Goal: Task Accomplishment & Management: Use online tool/utility

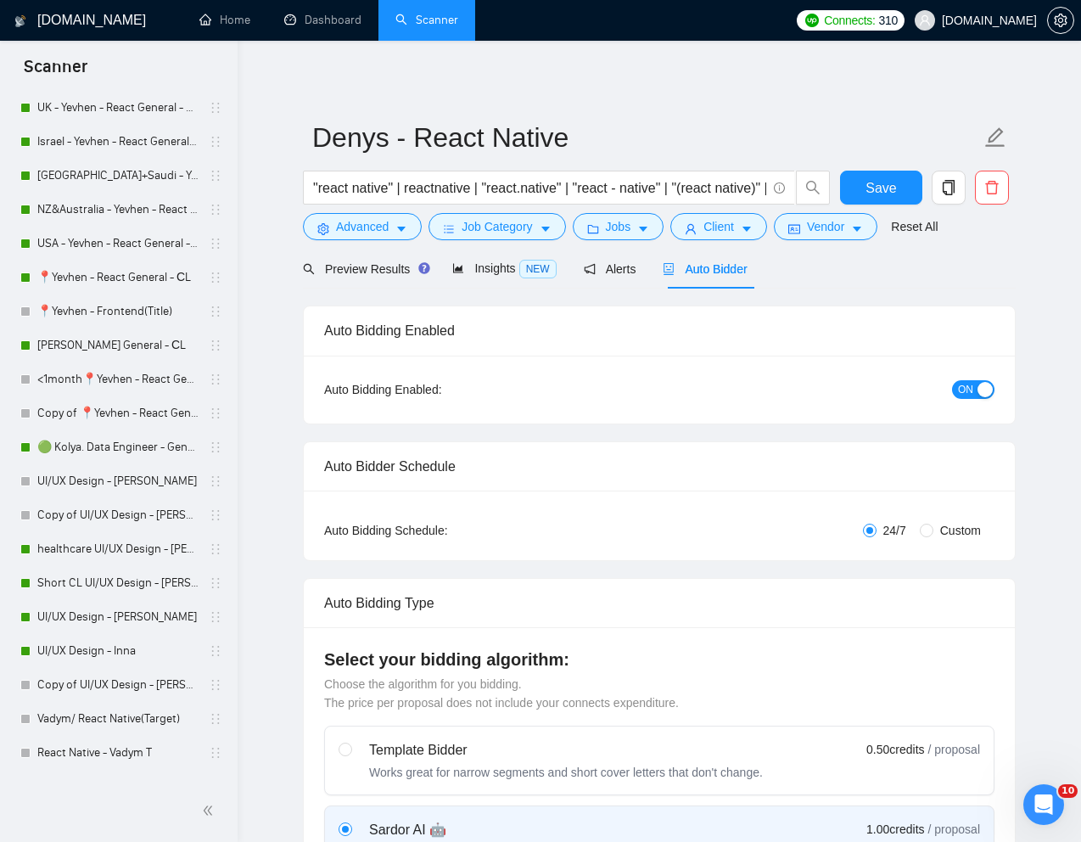
scroll to position [622, 0]
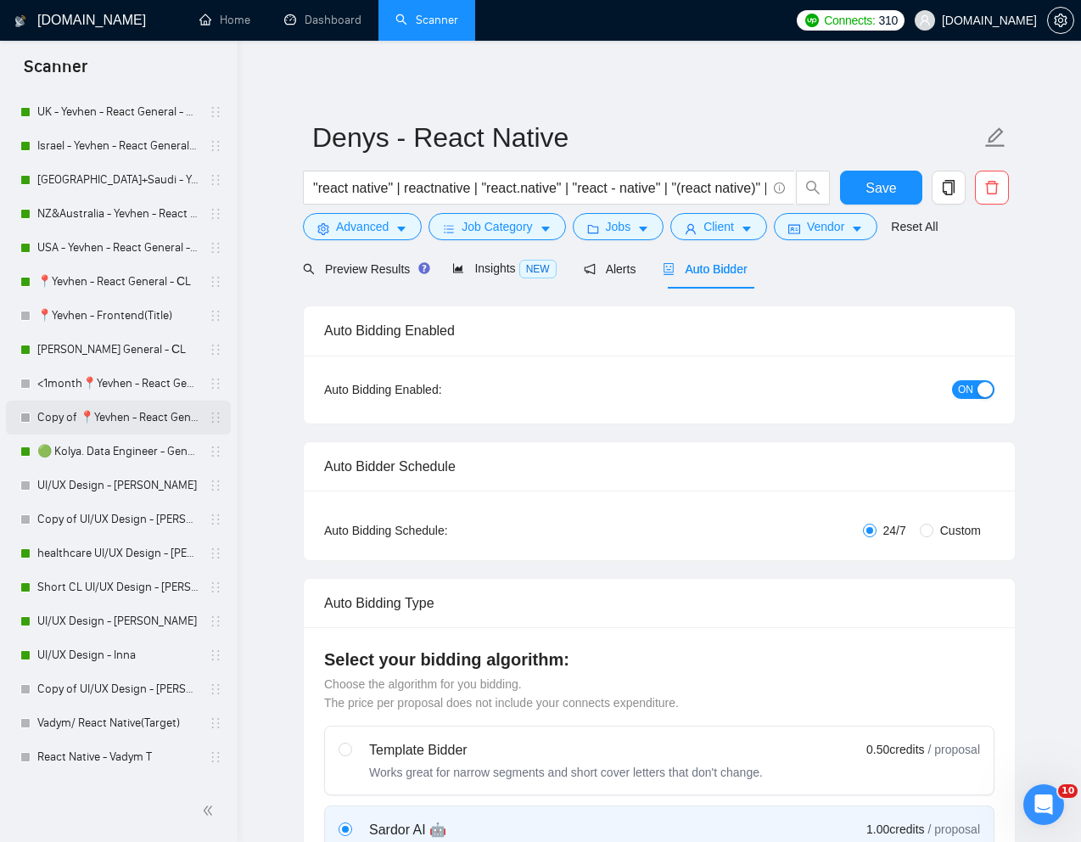
click at [83, 412] on link "Copy of 📍Yevhen - React General - СL" at bounding box center [117, 418] width 161 height 34
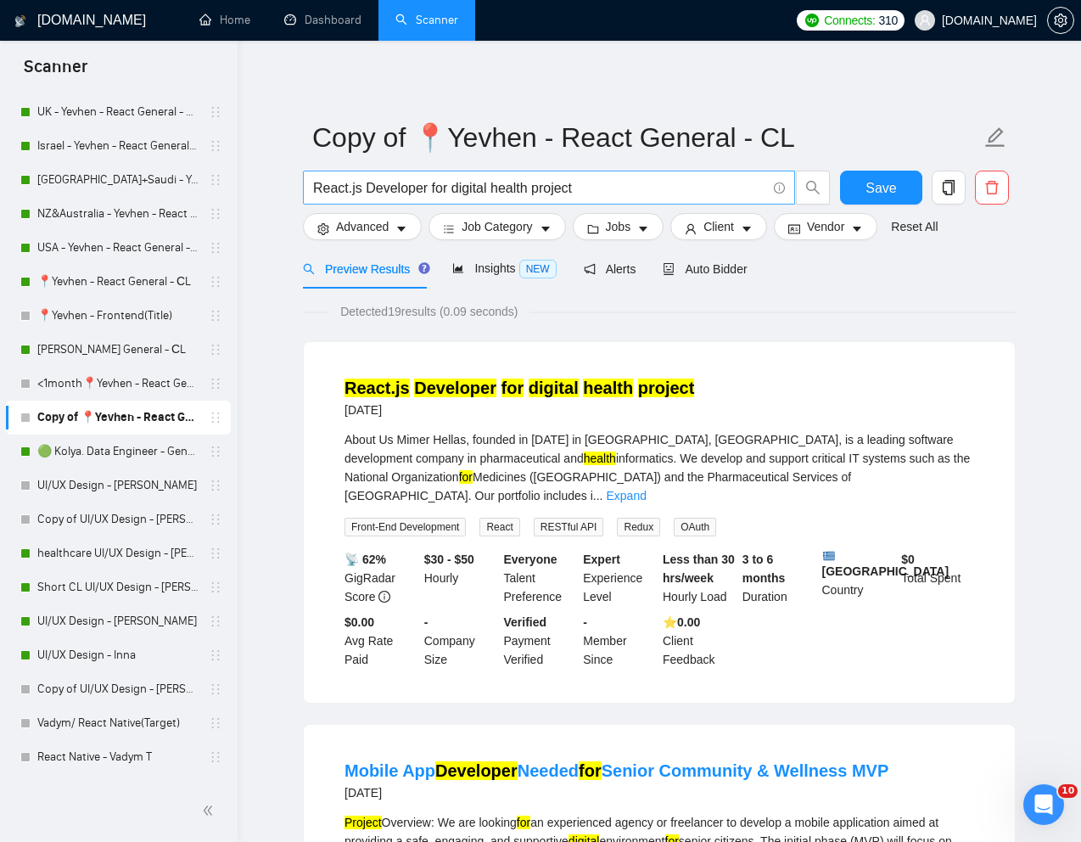
click at [687, 185] on input "React.js Developer for digital health project" at bounding box center [539, 187] width 453 height 21
drag, startPoint x: 687, startPoint y: 185, endPoint x: 274, endPoint y: 183, distance: 412.6
paste input "Frontend Developer (UI/UX Focus)"
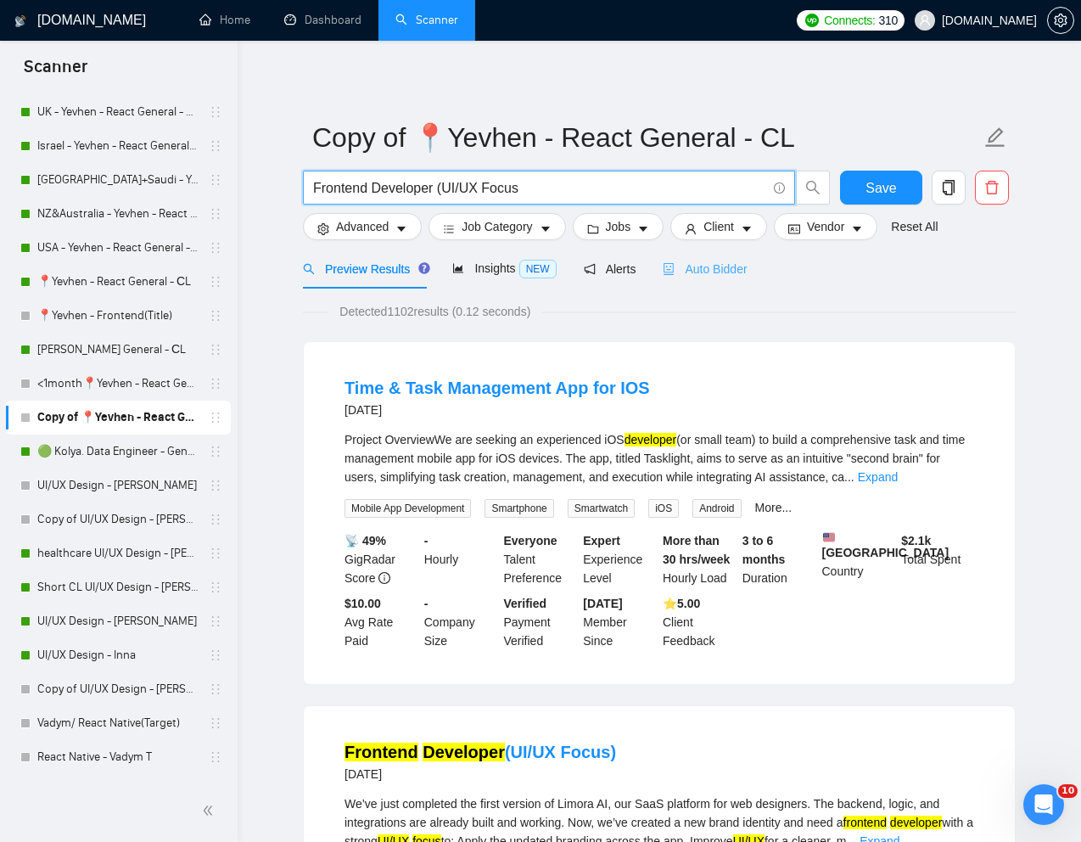
type input "Frontend Developer (UI/UX Focus"
click at [705, 265] on span "Auto Bidder" at bounding box center [705, 269] width 84 height 14
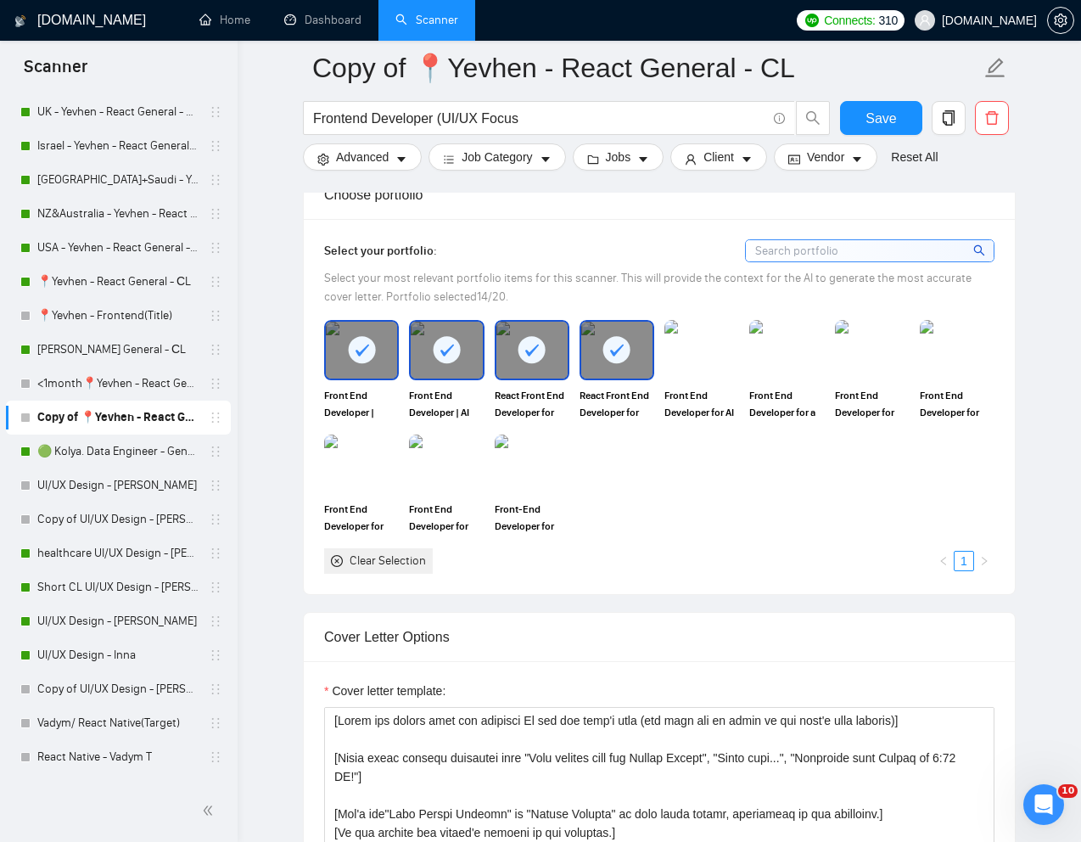
scroll to position [1536, 0]
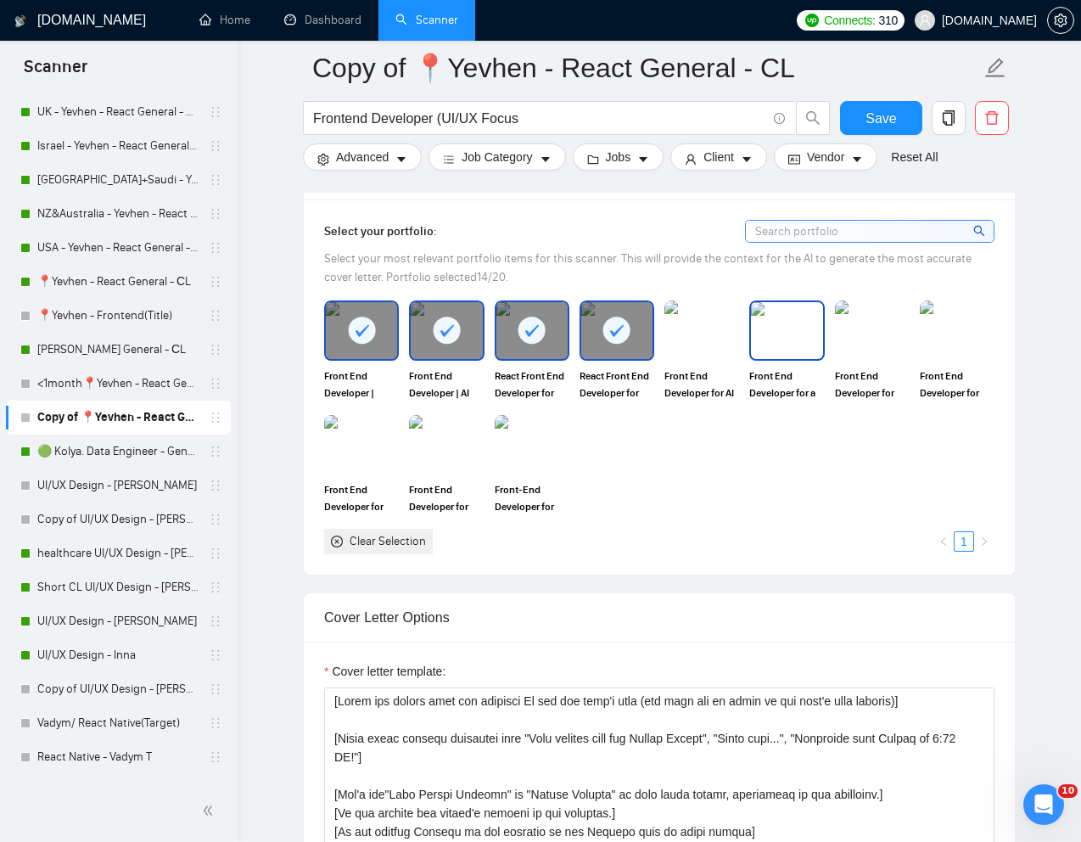
click at [788, 334] on img at bounding box center [786, 330] width 71 height 56
click at [685, 373] on span "Front End Developer for AI Sports Storytelling and Analytics BOOST" at bounding box center [702, 385] width 75 height 34
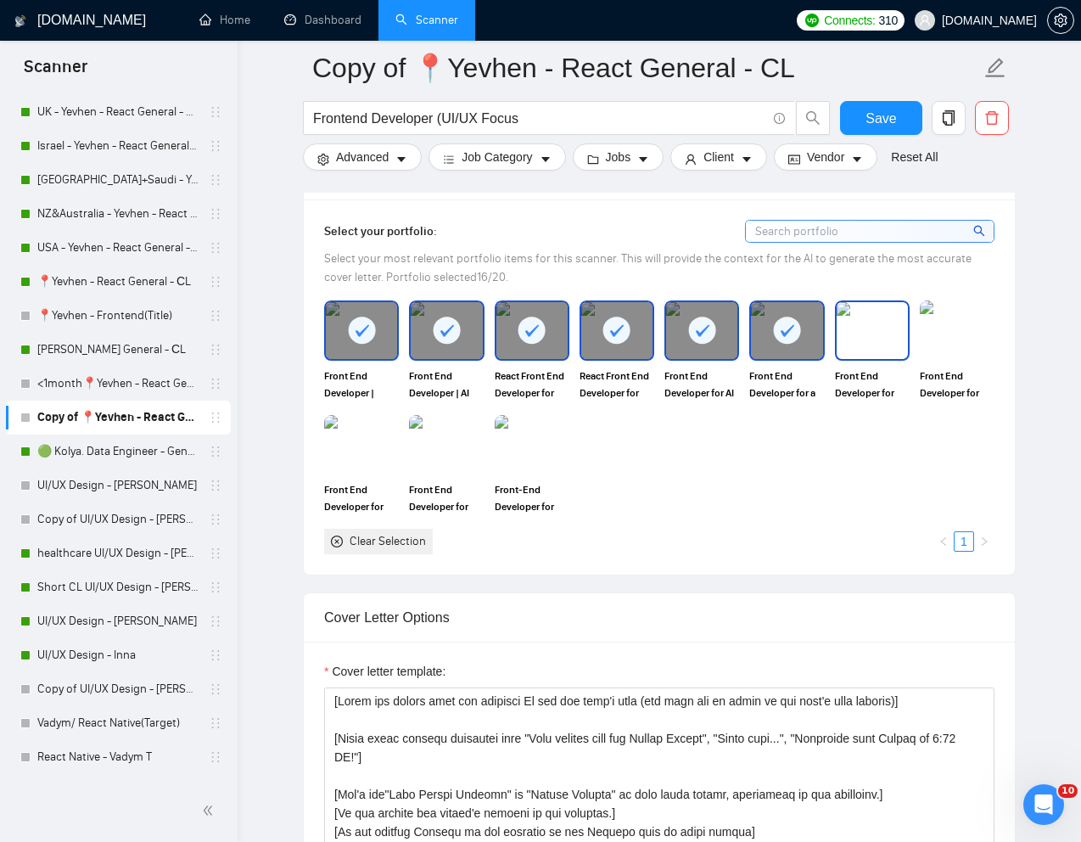
click at [890, 335] on img at bounding box center [872, 330] width 71 height 56
click at [969, 335] on img at bounding box center [957, 330] width 71 height 56
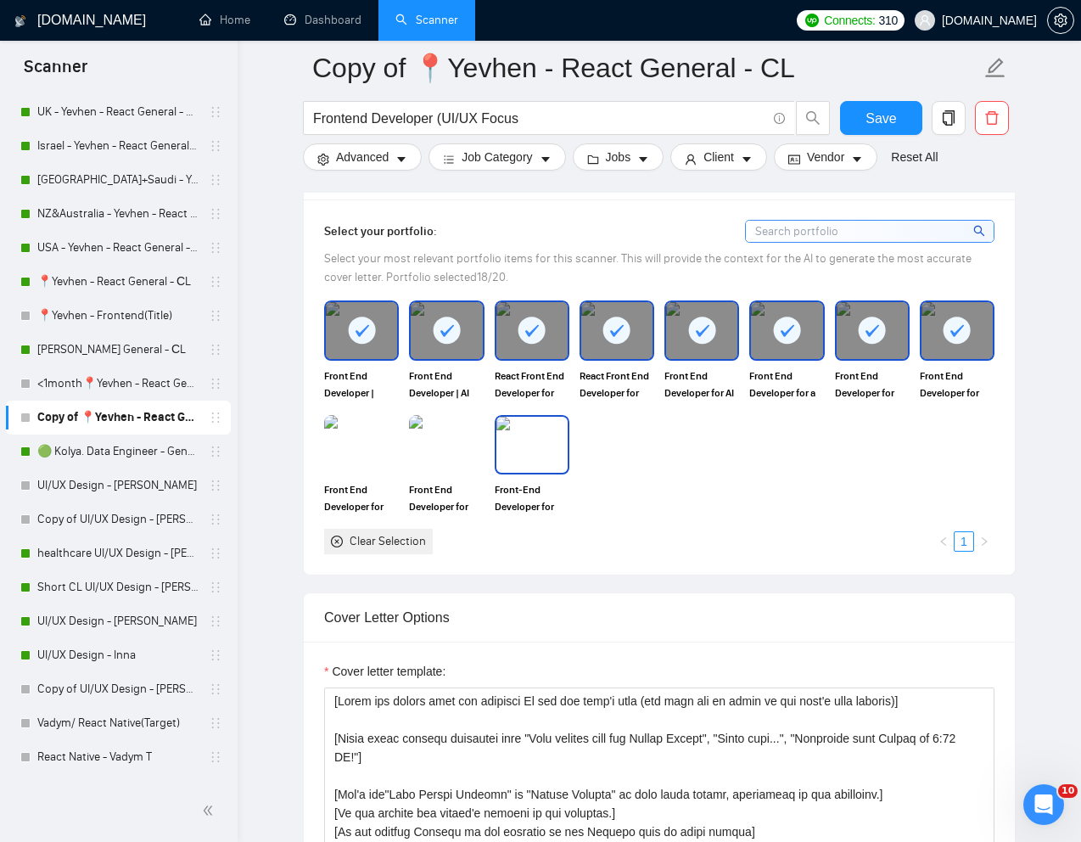
click at [531, 434] on img at bounding box center [532, 445] width 71 height 56
click at [469, 434] on img at bounding box center [446, 445] width 71 height 56
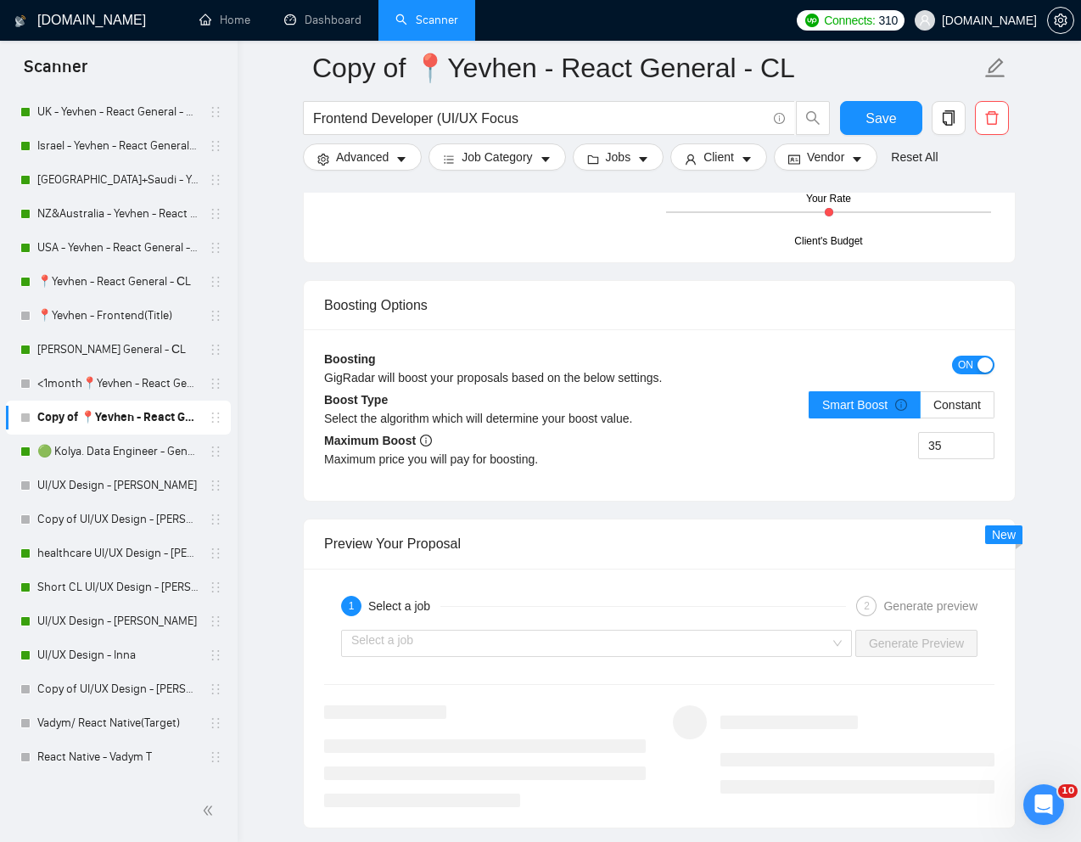
scroll to position [3040, 0]
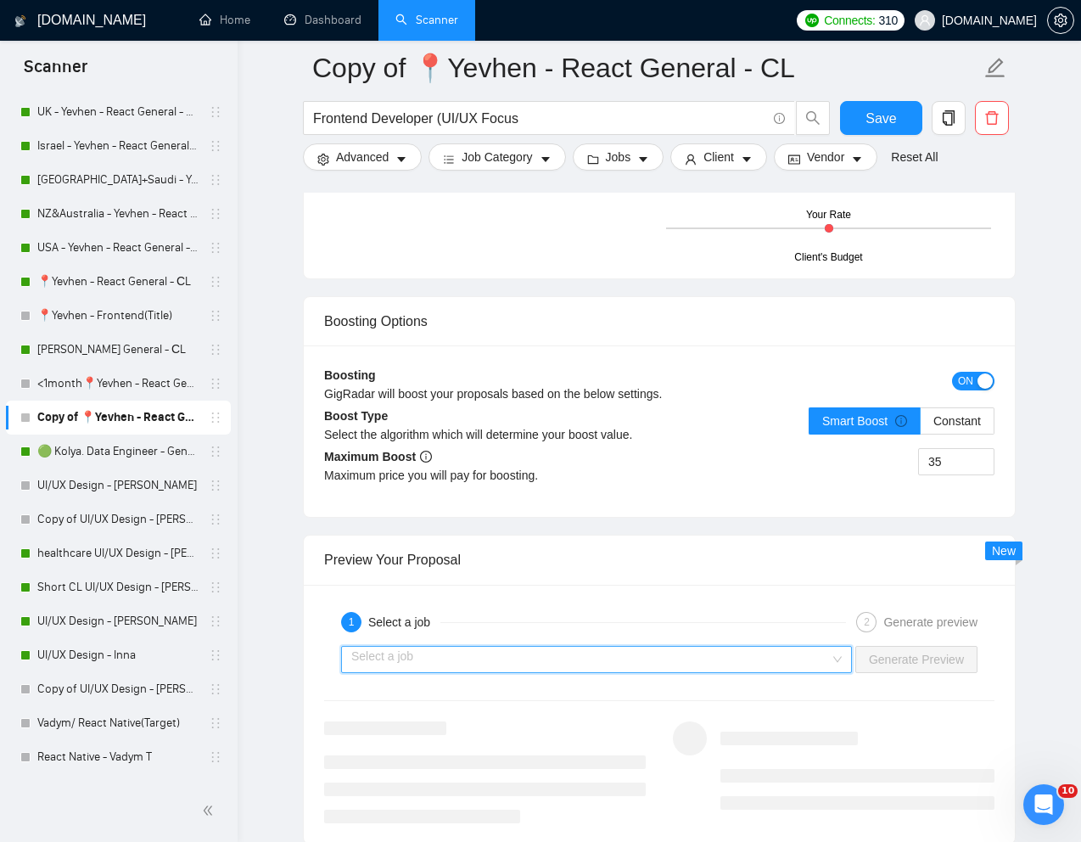
click at [519, 654] on input "search" at bounding box center [590, 659] width 479 height 25
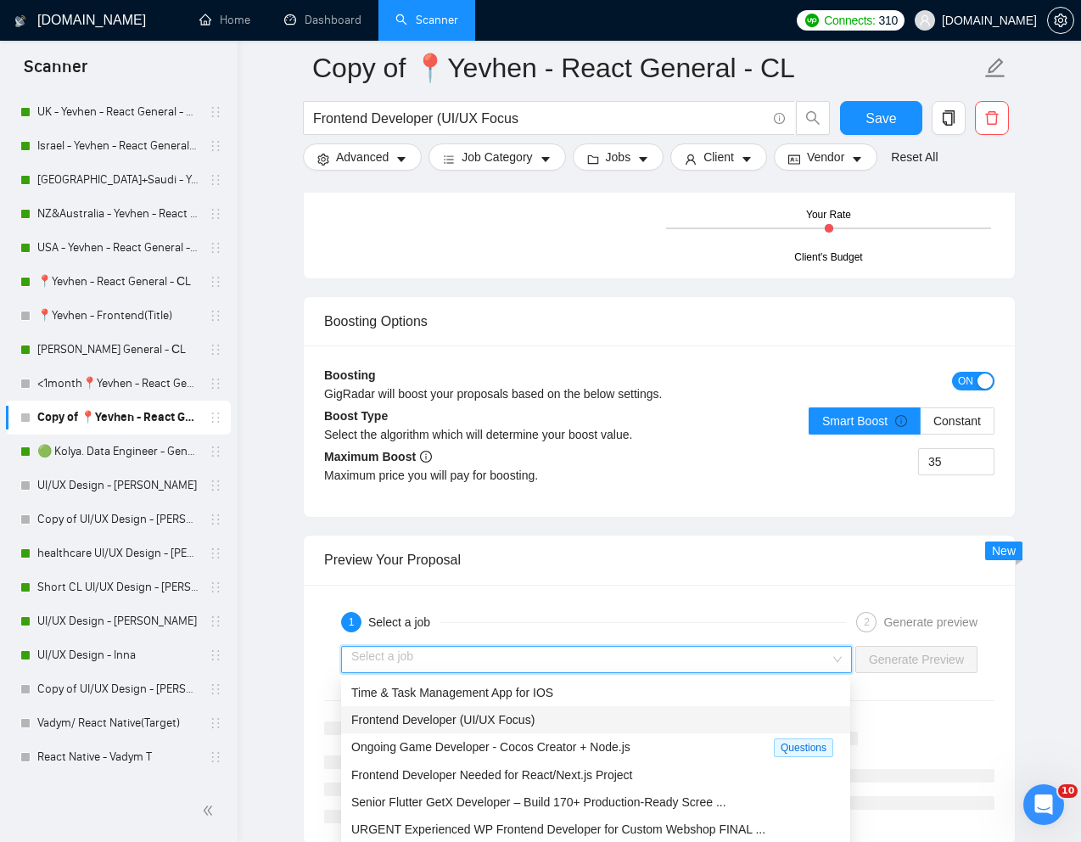
click at [441, 715] on span "Frontend Developer (UI/UX Focus)" at bounding box center [442, 720] width 183 height 14
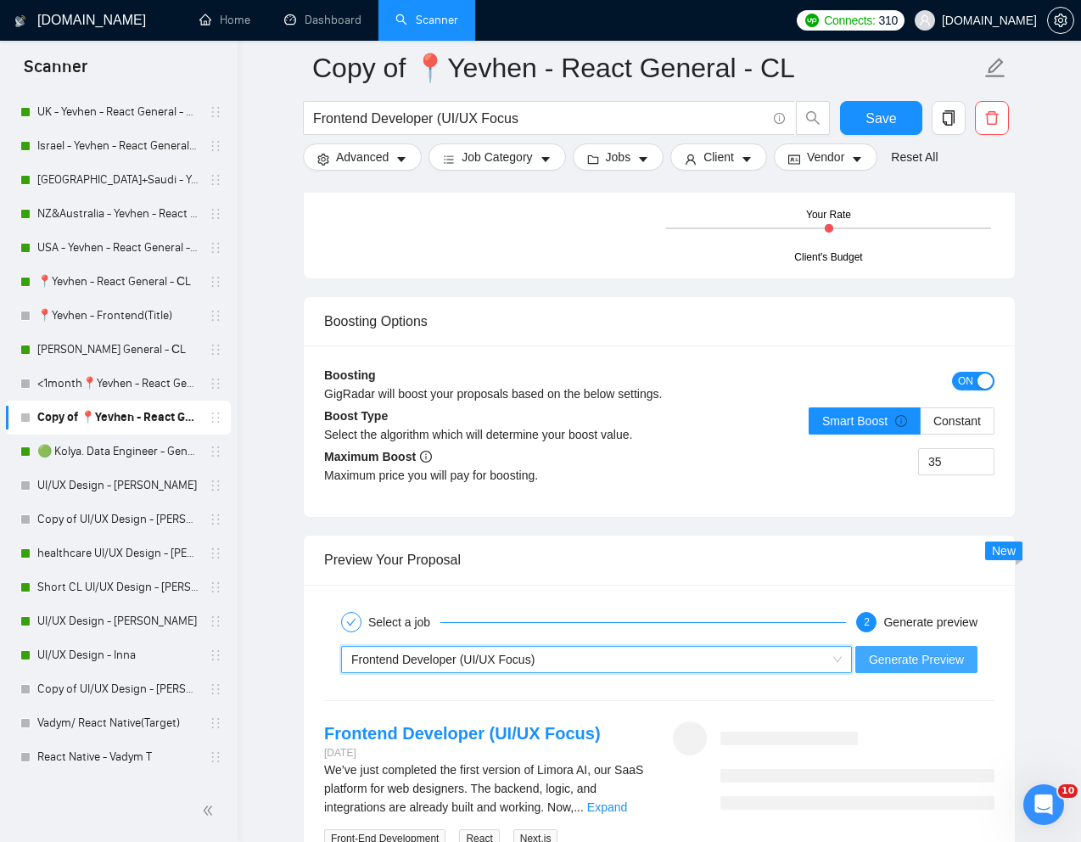
click at [946, 652] on span "Generate Preview" at bounding box center [916, 659] width 95 height 19
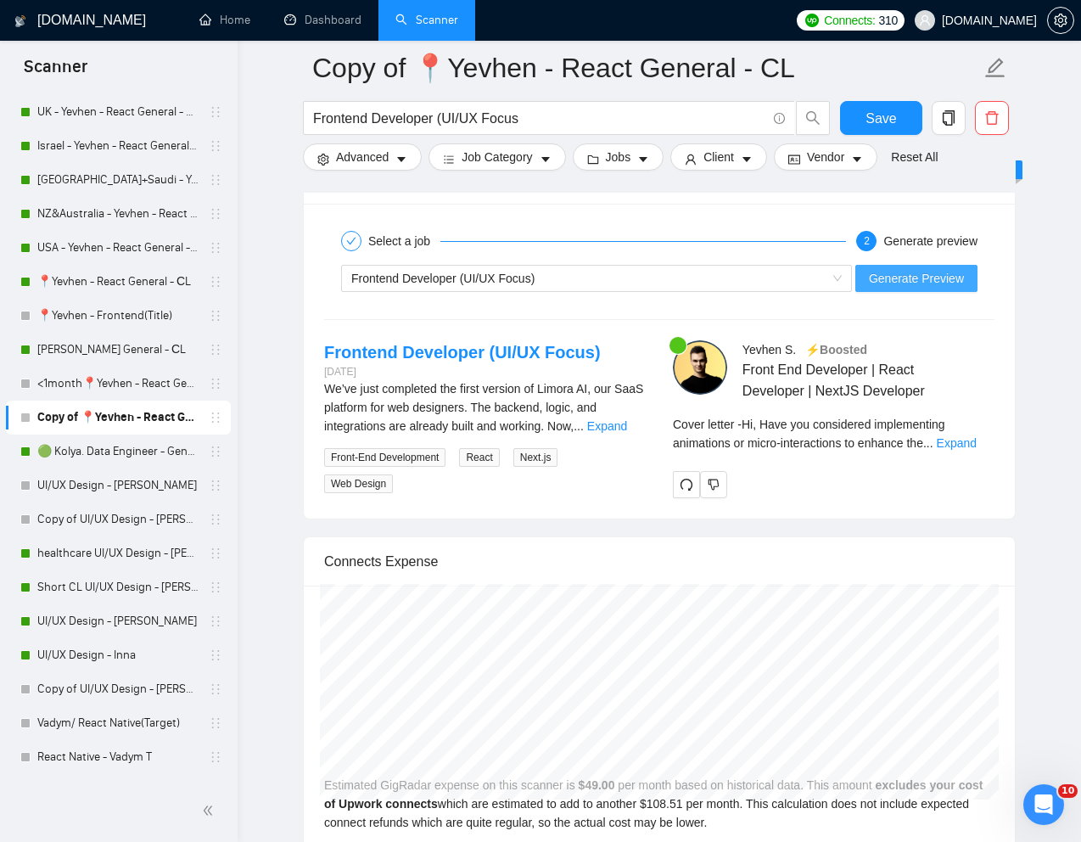
scroll to position [3512, 0]
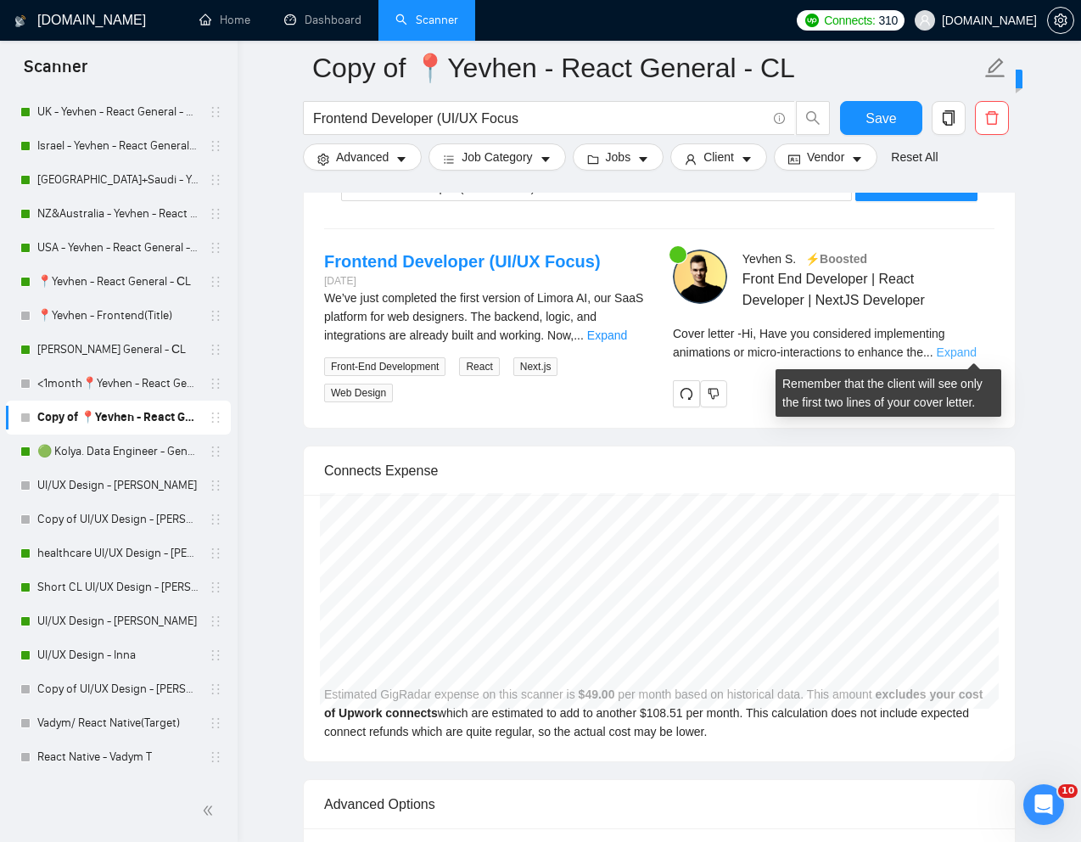
click at [975, 345] on link "Expand" at bounding box center [957, 352] width 40 height 14
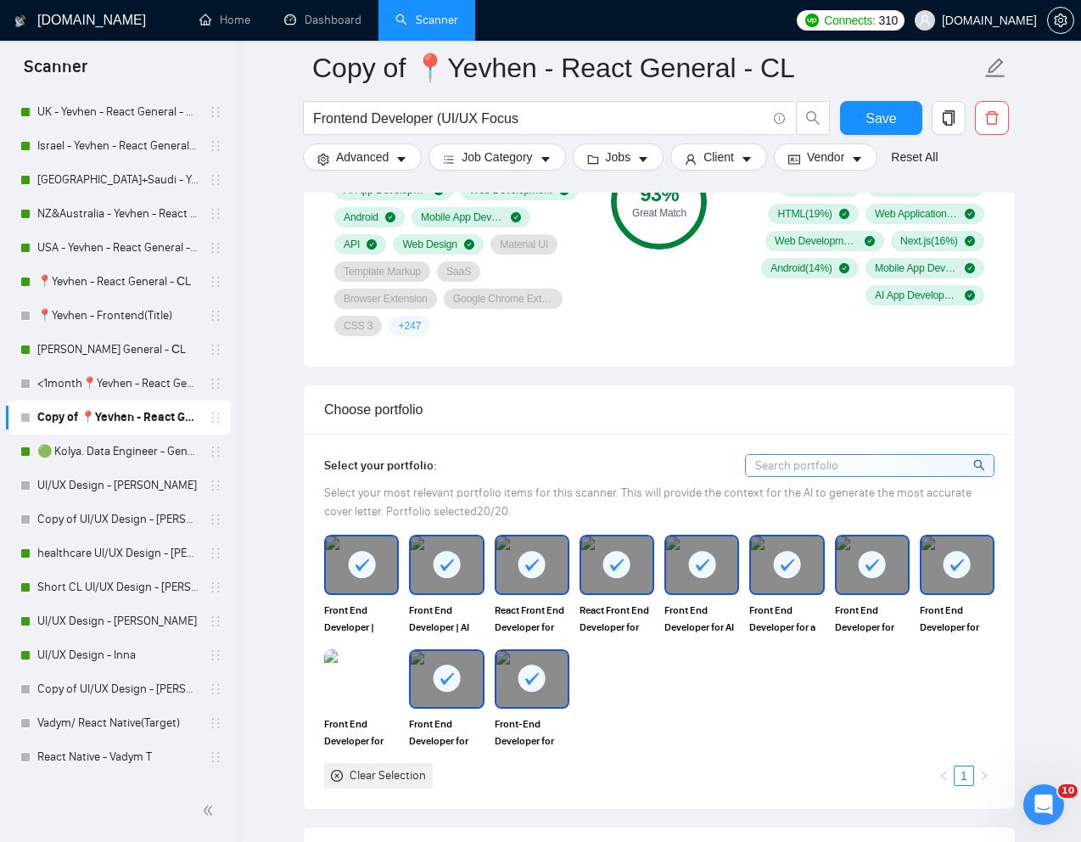
scroll to position [1281, 0]
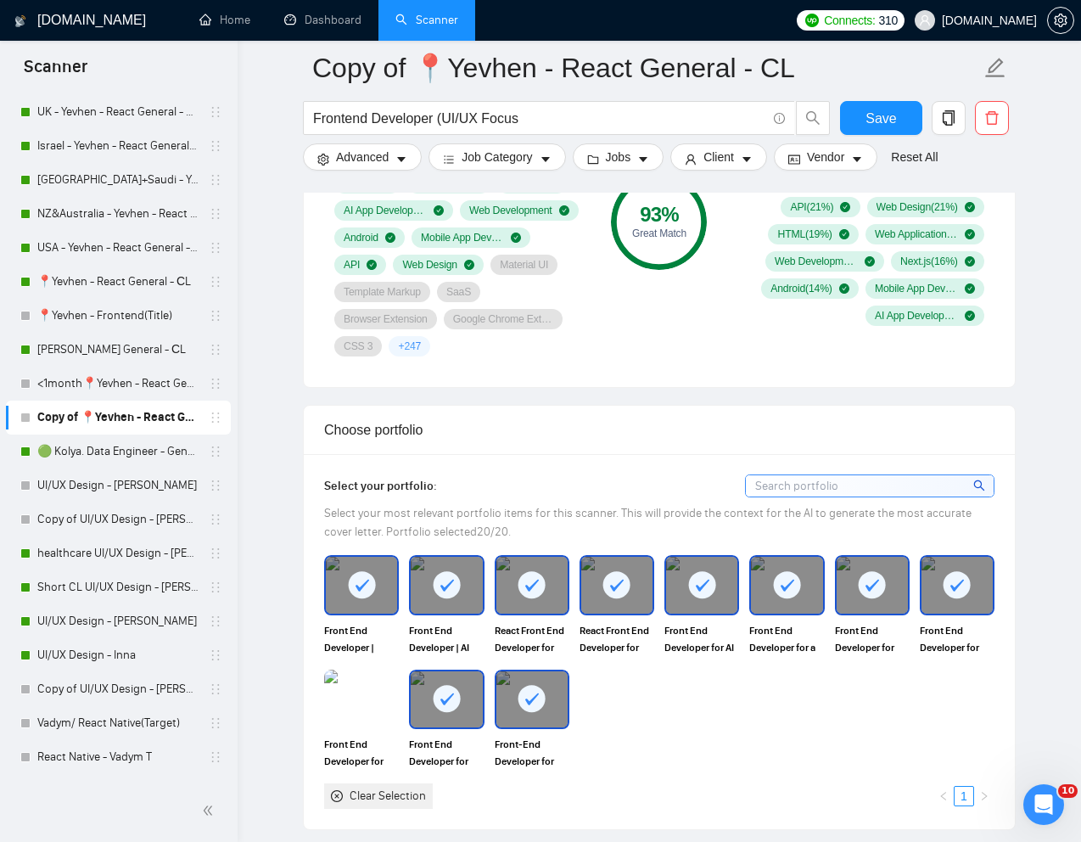
click at [862, 602] on div at bounding box center [872, 585] width 71 height 56
click at [772, 600] on div at bounding box center [786, 585] width 71 height 56
click at [695, 591] on rect at bounding box center [701, 584] width 27 height 27
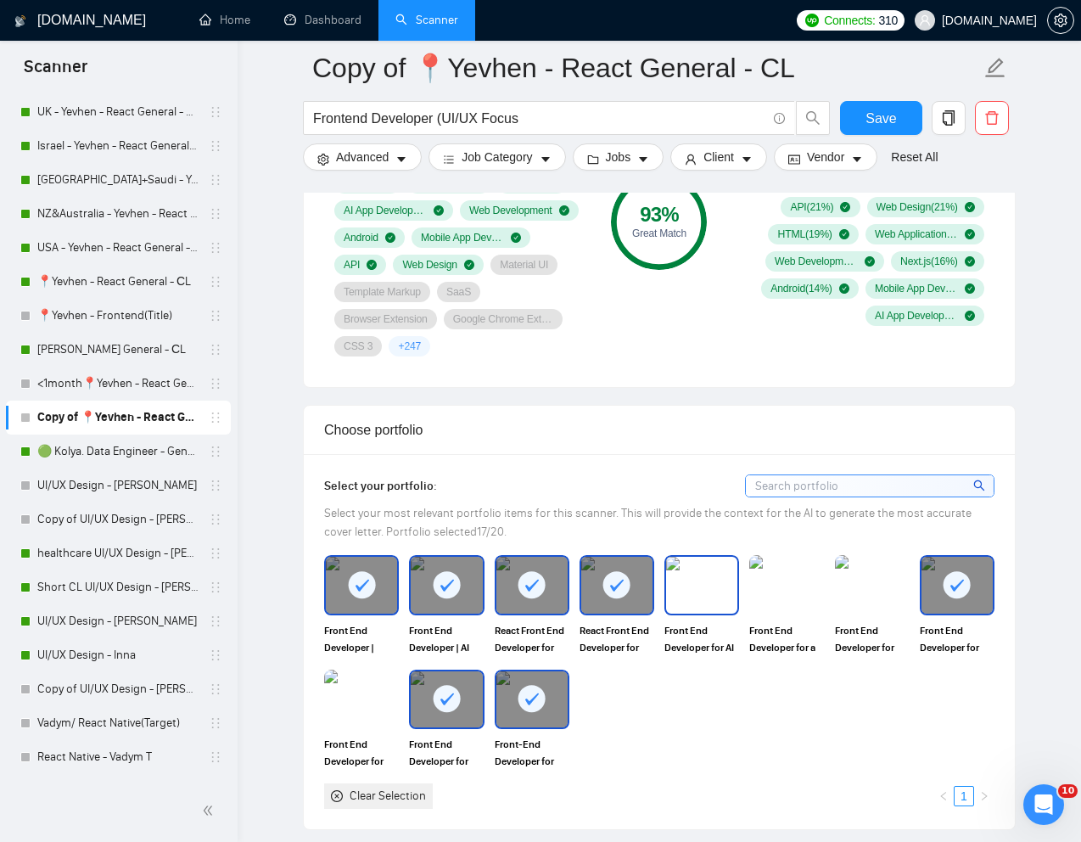
click at [647, 591] on div at bounding box center [616, 585] width 71 height 56
click at [547, 586] on div at bounding box center [532, 585] width 71 height 56
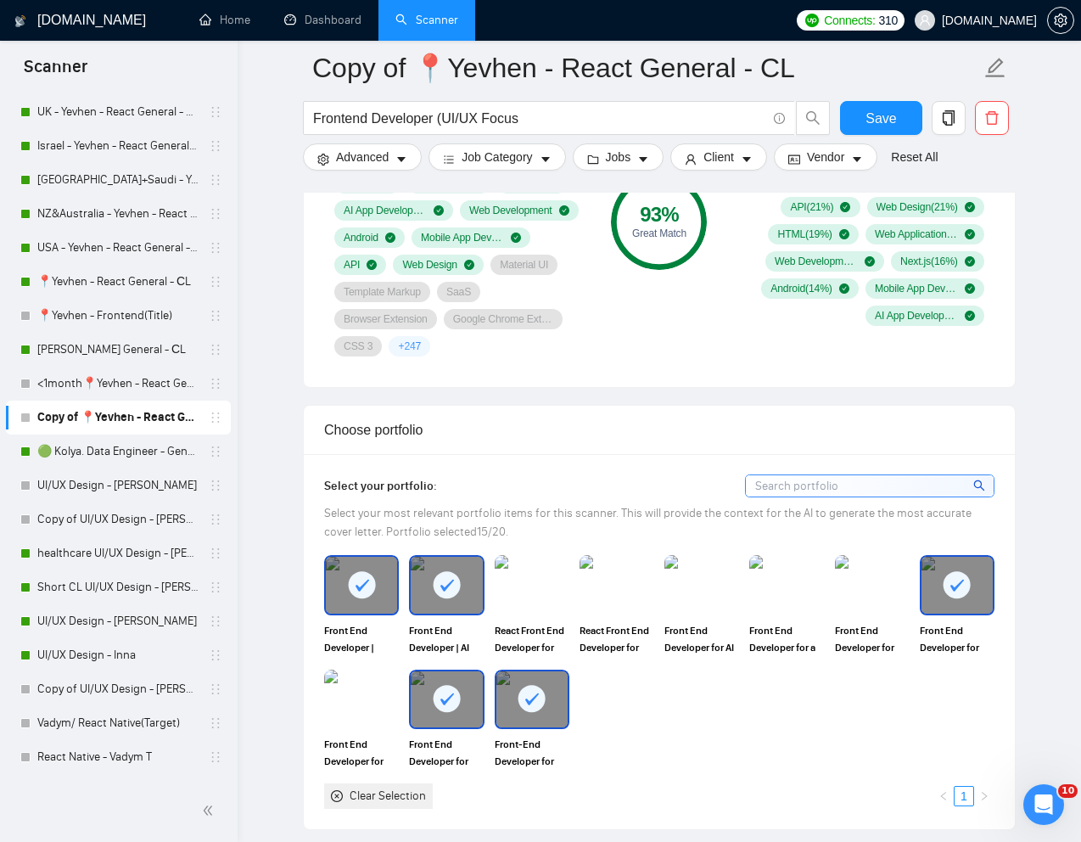
click at [472, 586] on div at bounding box center [446, 585] width 71 height 56
click at [421, 586] on img at bounding box center [446, 585] width 71 height 56
click at [383, 596] on div at bounding box center [361, 585] width 71 height 56
click at [458, 596] on icon at bounding box center [447, 585] width 28 height 28
click at [450, 680] on div at bounding box center [446, 699] width 71 height 56
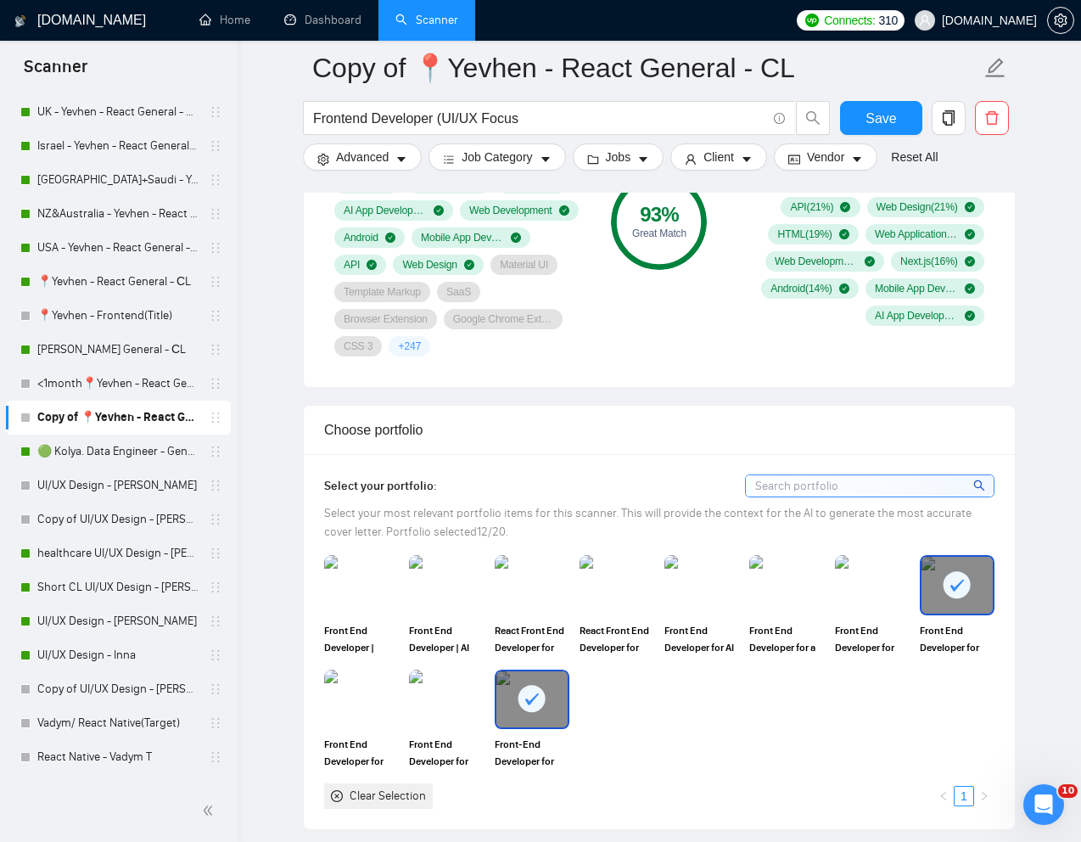
click at [527, 681] on div at bounding box center [532, 699] width 71 height 56
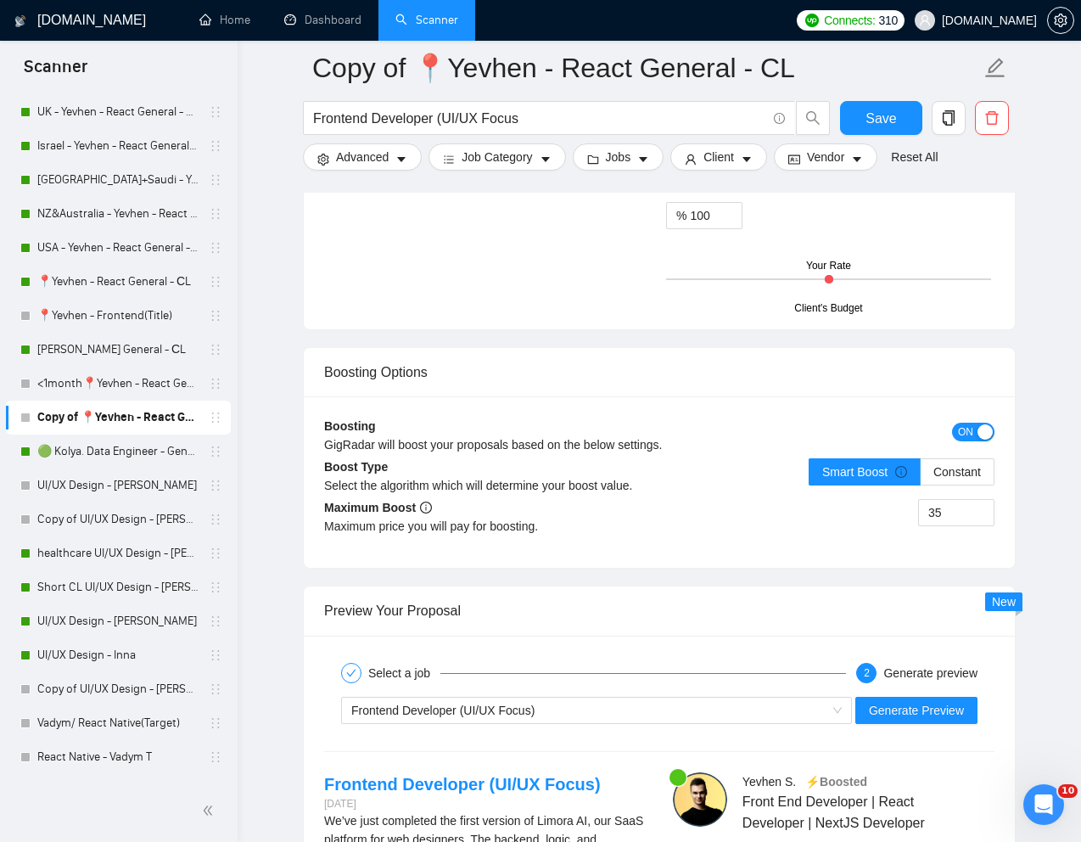
scroll to position [3072, 0]
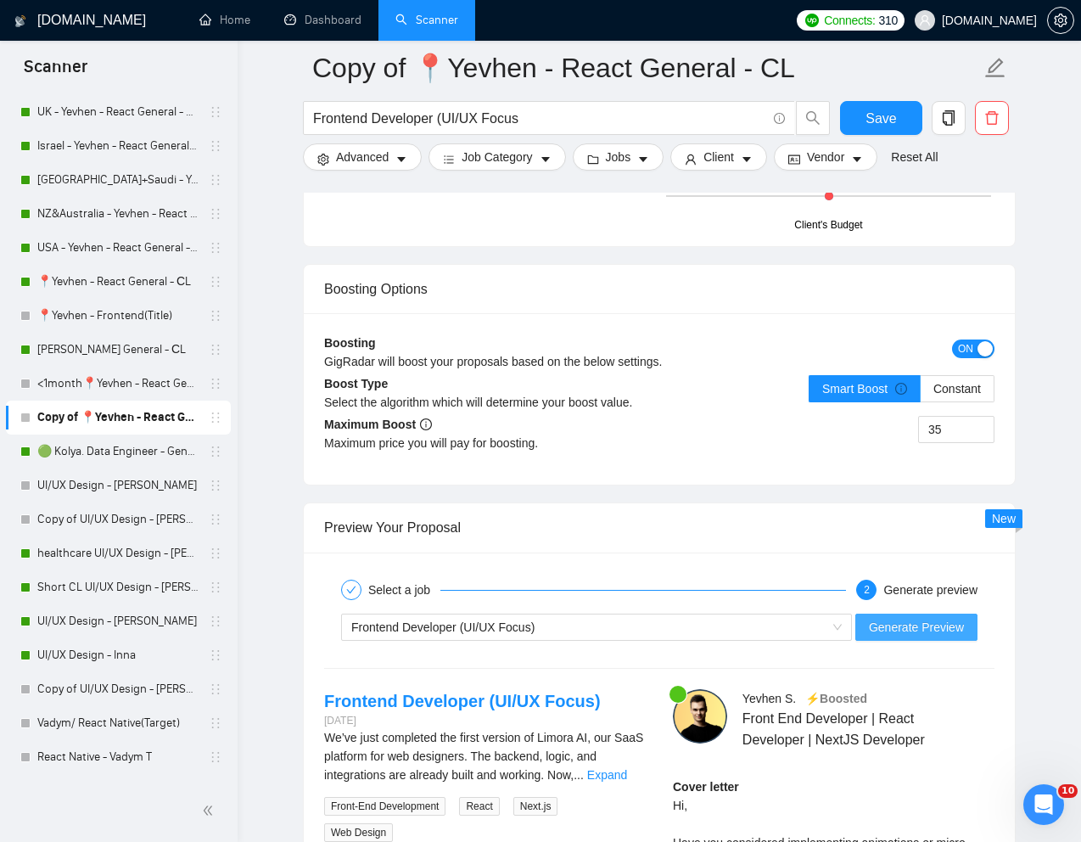
click at [924, 638] on button "Generate Preview" at bounding box center [917, 627] width 122 height 27
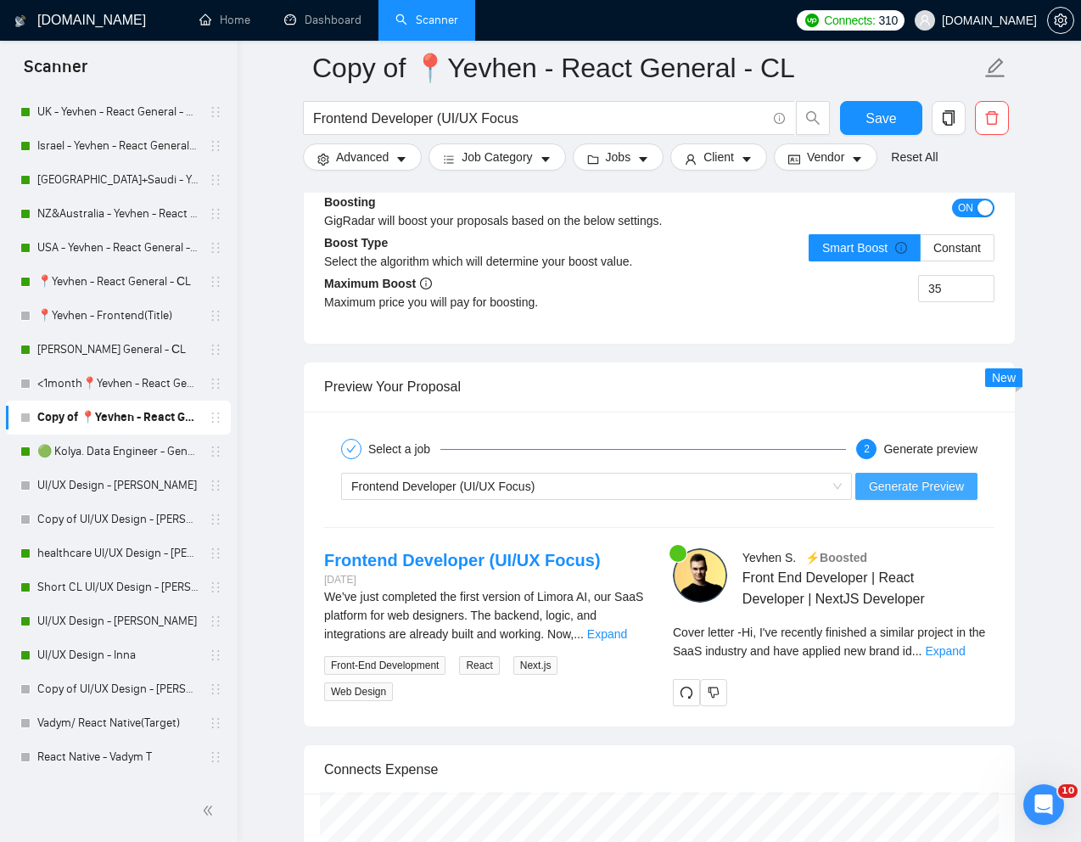
scroll to position [3294, 0]
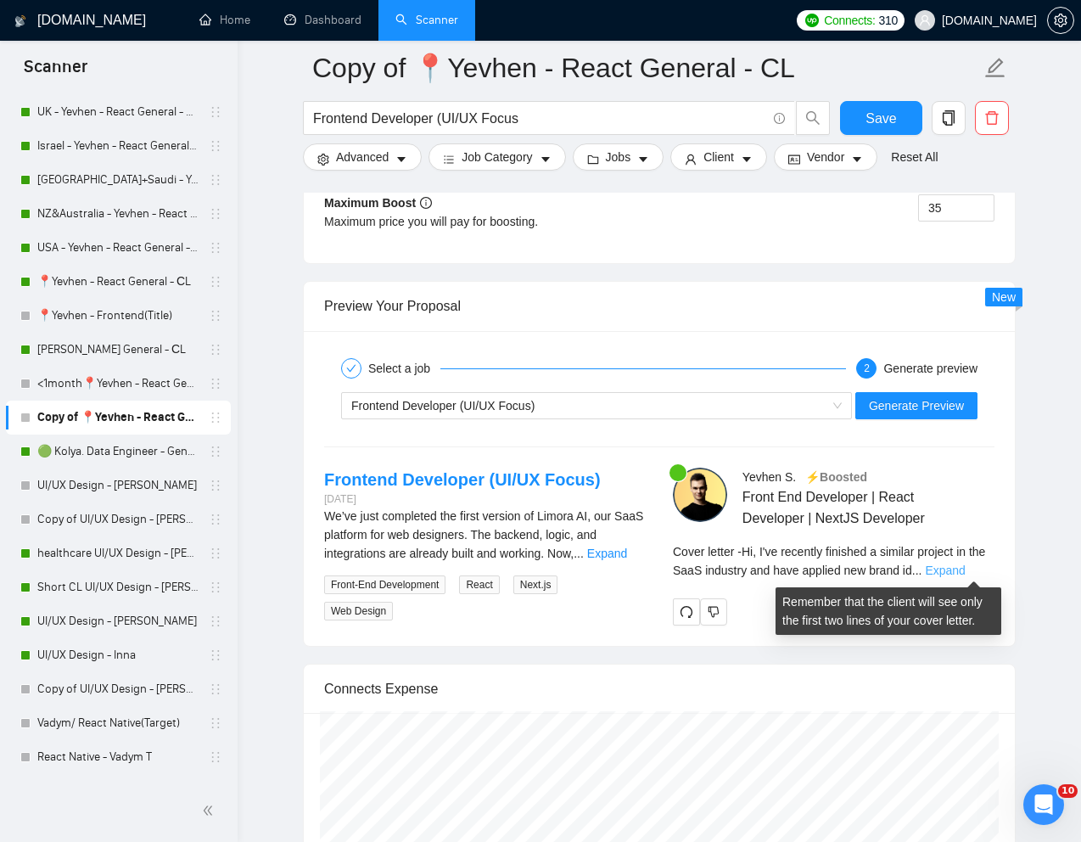
click at [965, 566] on link "Expand" at bounding box center [945, 571] width 40 height 14
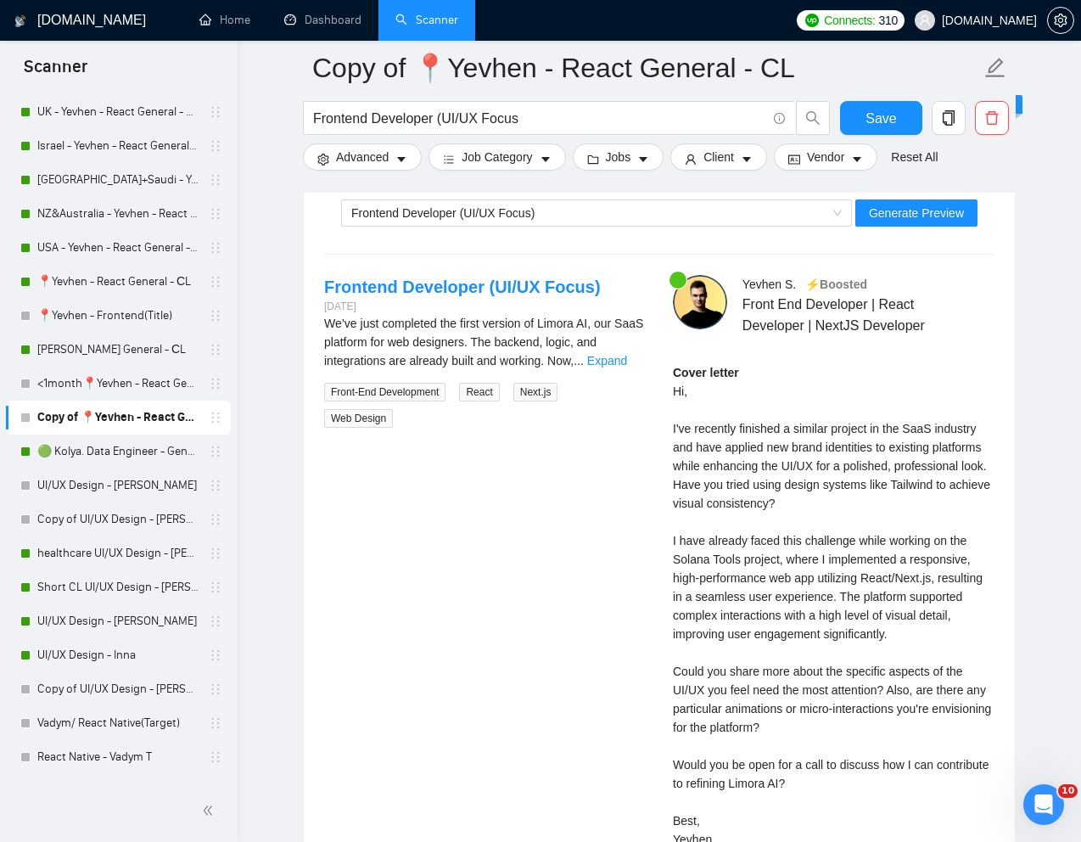
scroll to position [3485, 0]
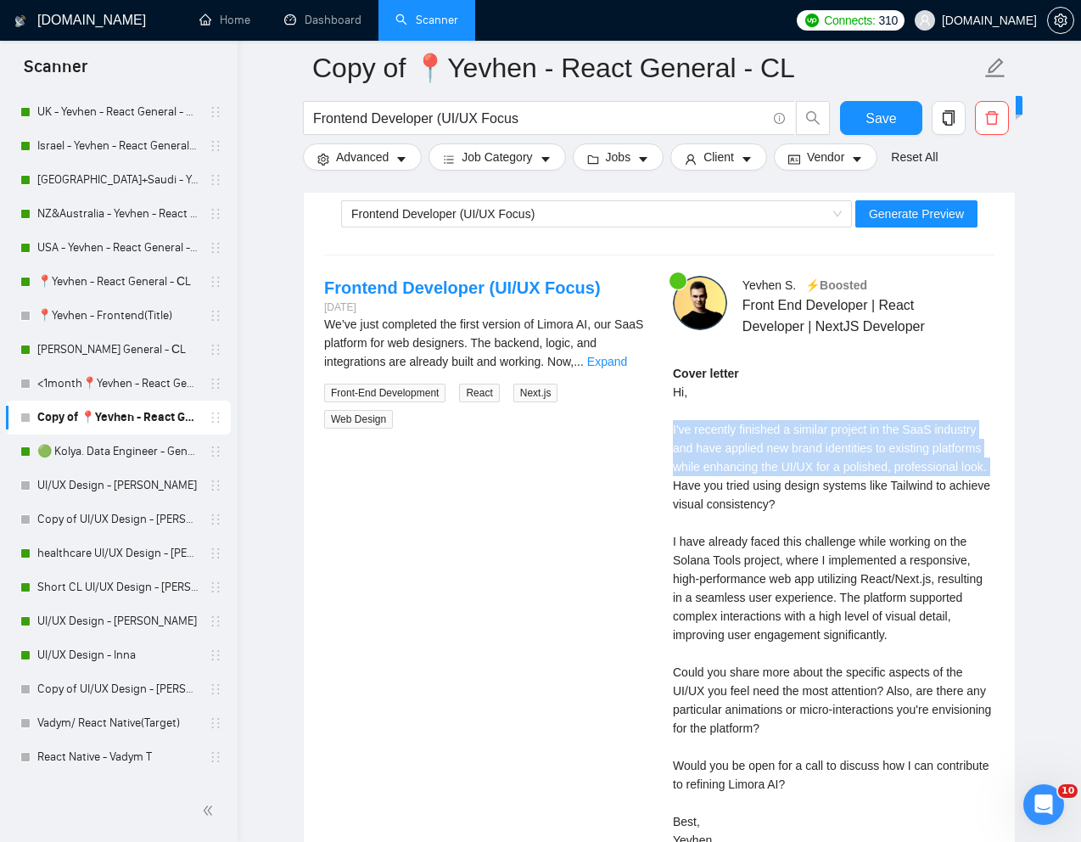
drag, startPoint x: 669, startPoint y: 428, endPoint x: 772, endPoint y: 480, distance: 116.2
click at [772, 480] on div "Yevhen S . ⚡️Boosted Front End Developer | React Developer | NextJS Developer C…" at bounding box center [834, 586] width 349 height 620
copy div "I've recently finished a similar project in the SaaS industry and have applied …"
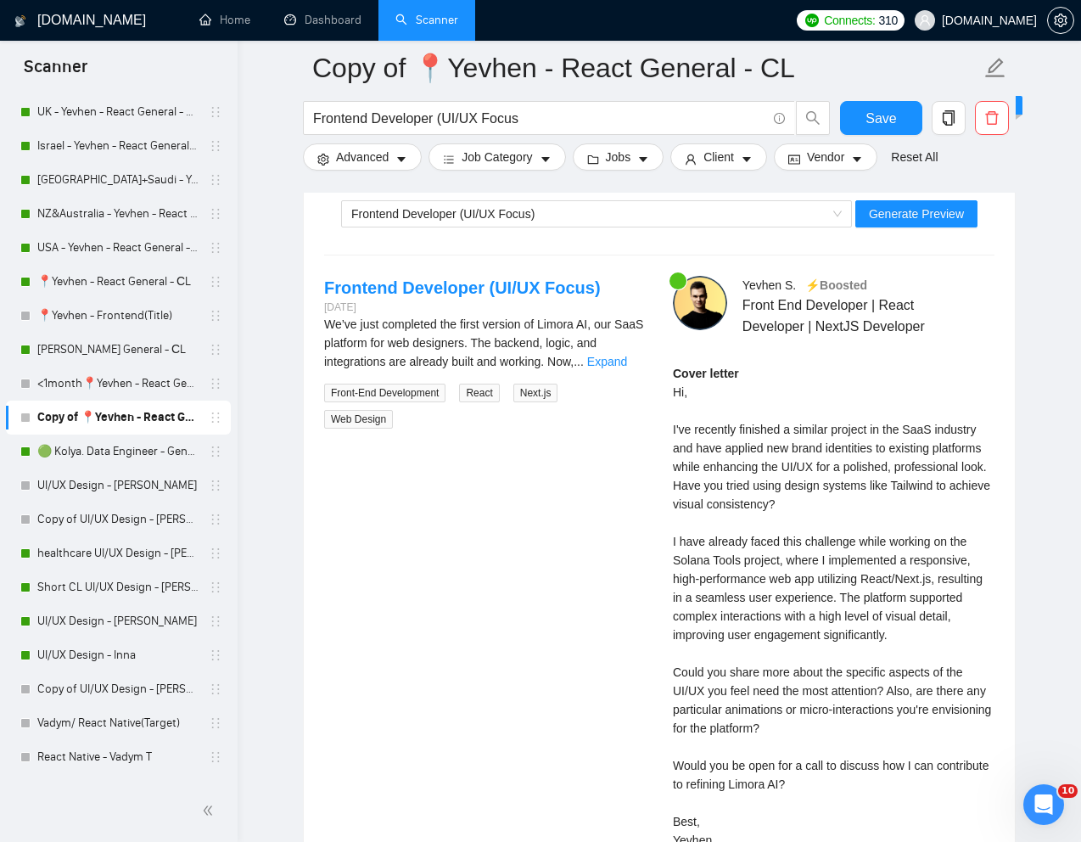
click at [838, 590] on div "Cover letter Hi, I've recently finished a similar project in the SaaS industry …" at bounding box center [834, 607] width 322 height 486
click at [879, 632] on div "Cover letter Hi, I've recently finished a similar project in the SaaS industry …" at bounding box center [834, 607] width 322 height 486
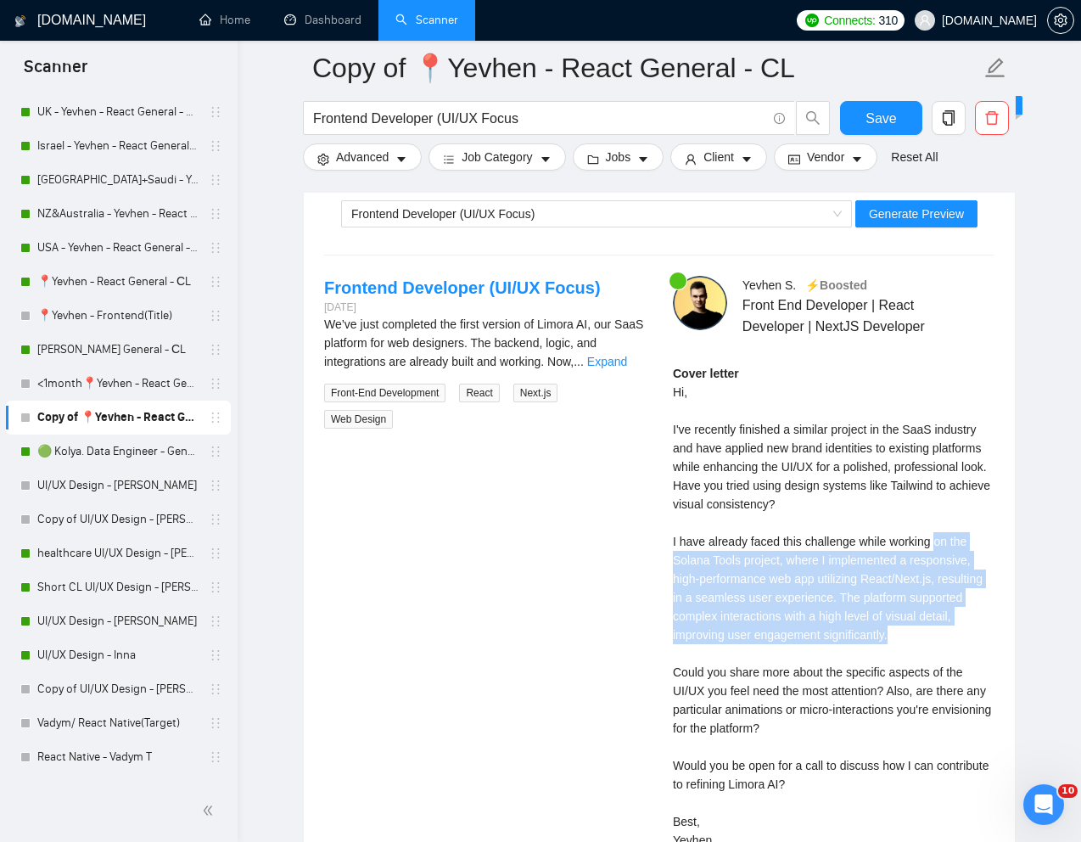
drag, startPoint x: 944, startPoint y: 542, endPoint x: 964, endPoint y: 629, distance: 88.9
click at [964, 629] on div "Cover letter Hi, I've recently finished a similar project in the SaaS industry …" at bounding box center [834, 607] width 322 height 486
copy div "on the Solana Tools project, where I implemented a responsive, high-performance…"
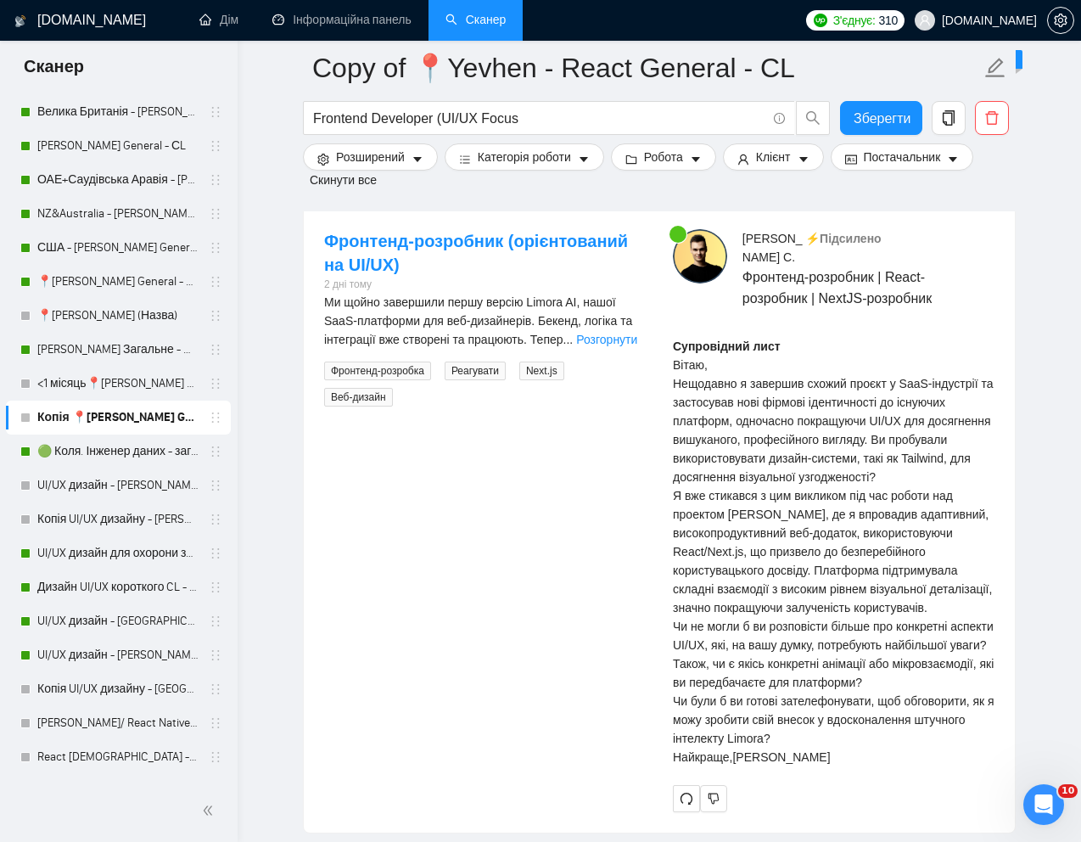
scroll to position [3694, 0]
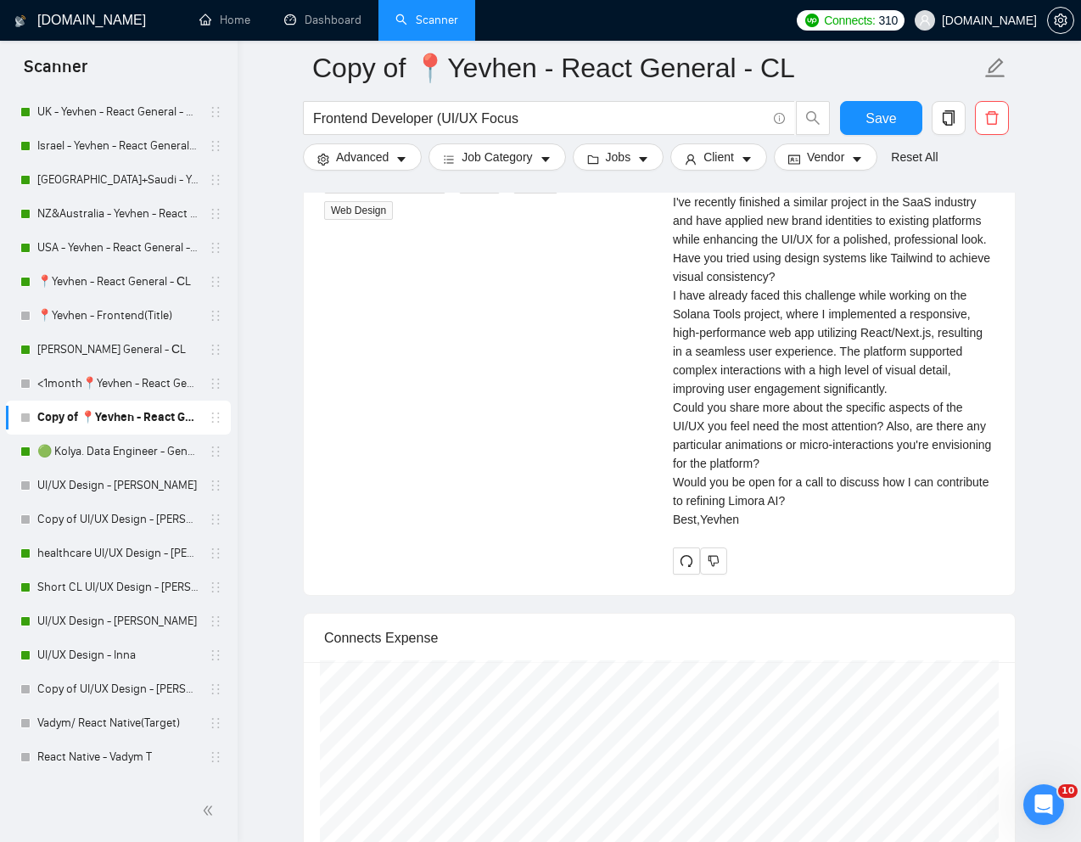
click at [705, 486] on div "Cover letter Hi, I've recently finished a similar project in the SaaS industry …" at bounding box center [834, 342] width 322 height 374
drag, startPoint x: 671, startPoint y: 464, endPoint x: 789, endPoint y: 629, distance: 202.6
click at [789, 575] on div "Yevhen S . ⚡️Boosted Front End Developer | React Developer | NextJS Developer C…" at bounding box center [834, 321] width 349 height 508
copy div "Could you share more about the specific aspects of the UI/UX you feel need the …"
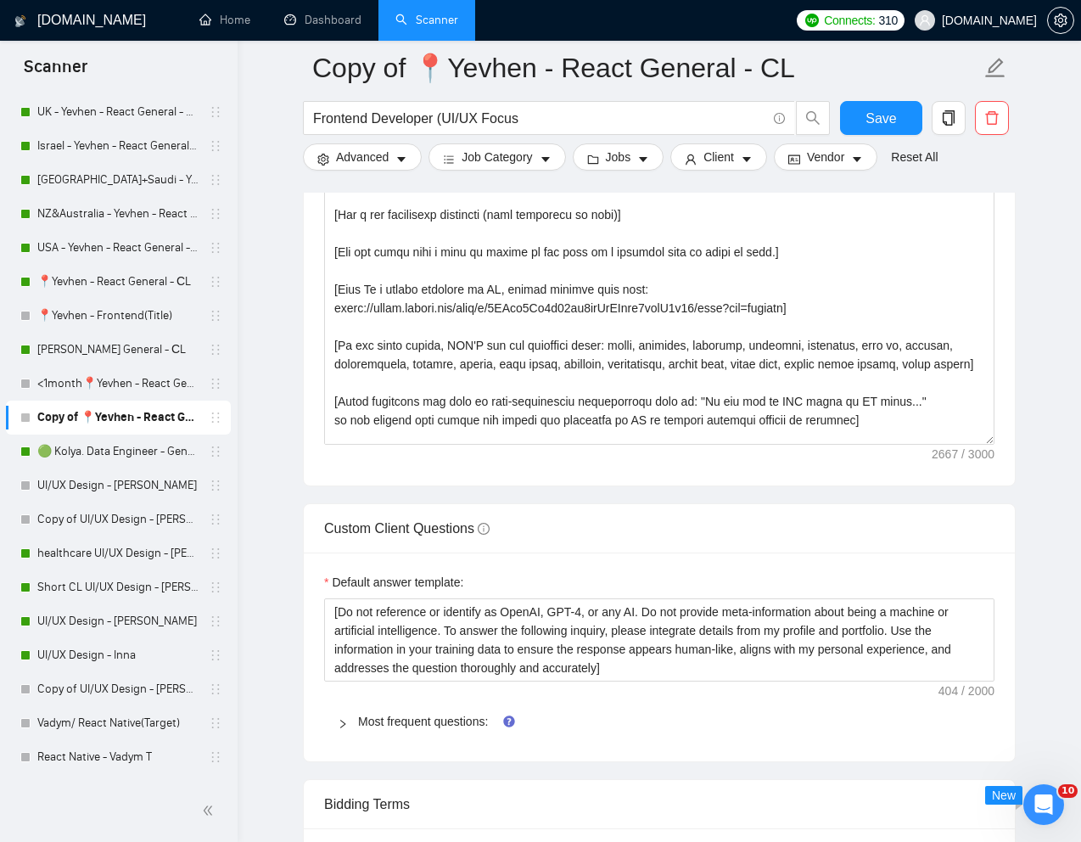
scroll to position [0, 0]
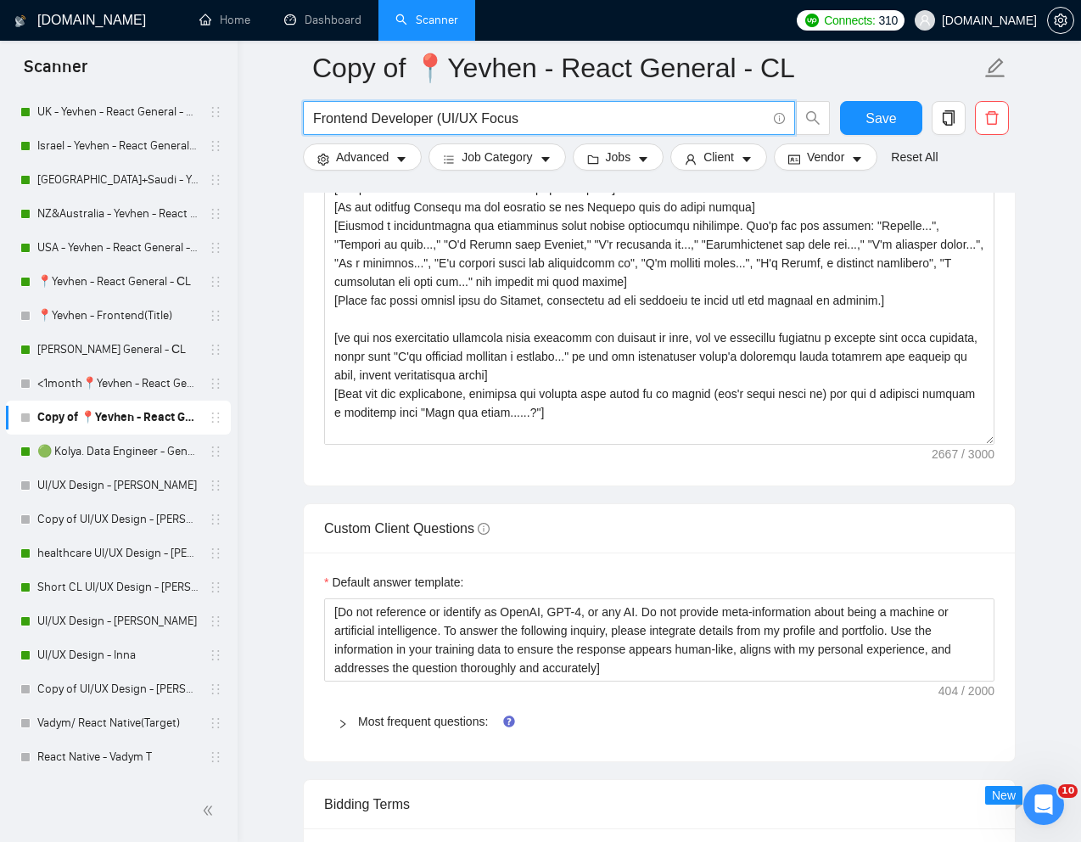
click at [525, 121] on input "Frontend Developer (UI/UX Focus" at bounding box center [539, 118] width 453 height 21
paste input "HR toolbox SaaS Development with Multi-User Roles & Stripe Integration"
type input "HR toolbox SaaS Development with Multi-User Roles & Stripe Integration"
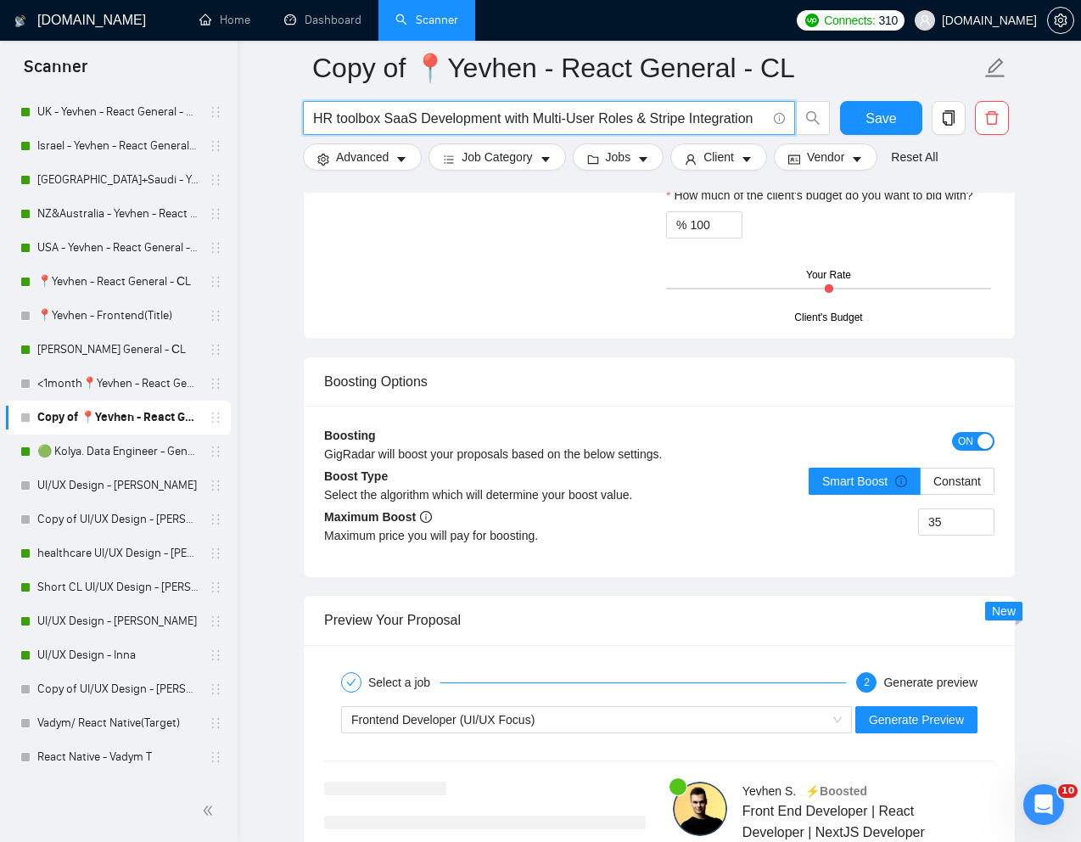
scroll to position [2982, 0]
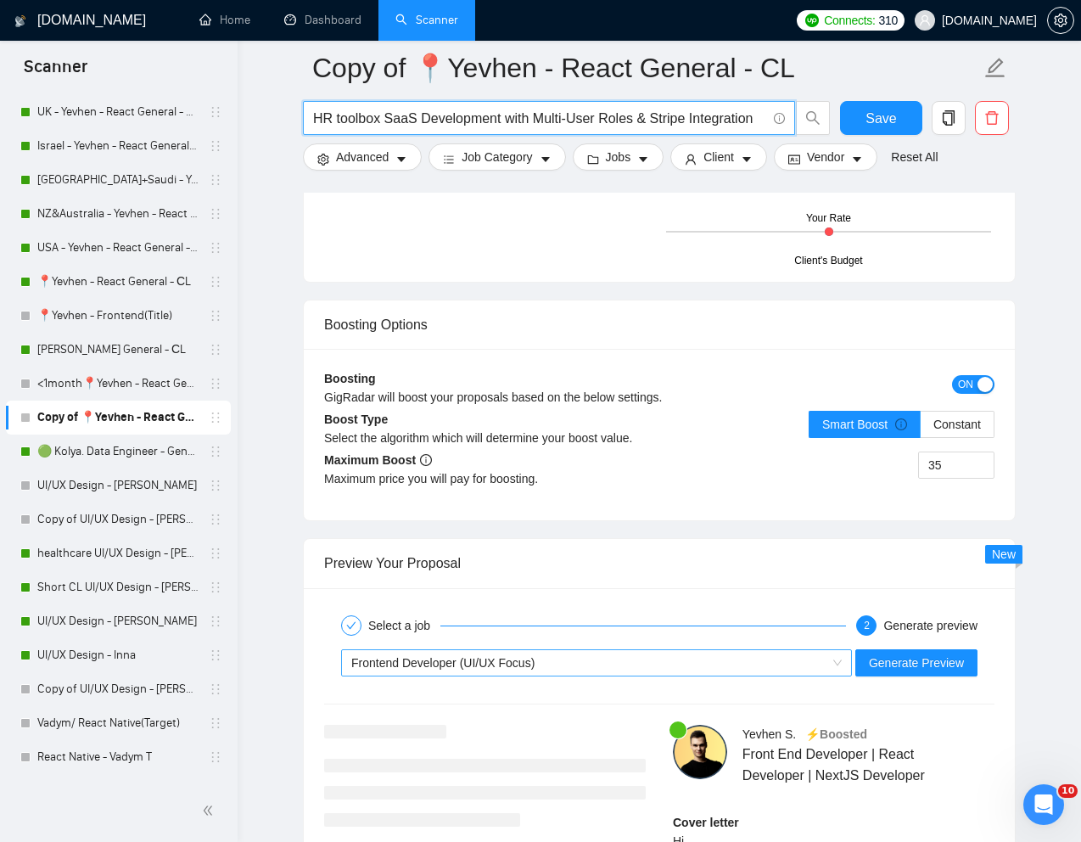
click at [514, 670] on span "Frontend Developer (UI/UX Focus)" at bounding box center [442, 663] width 183 height 14
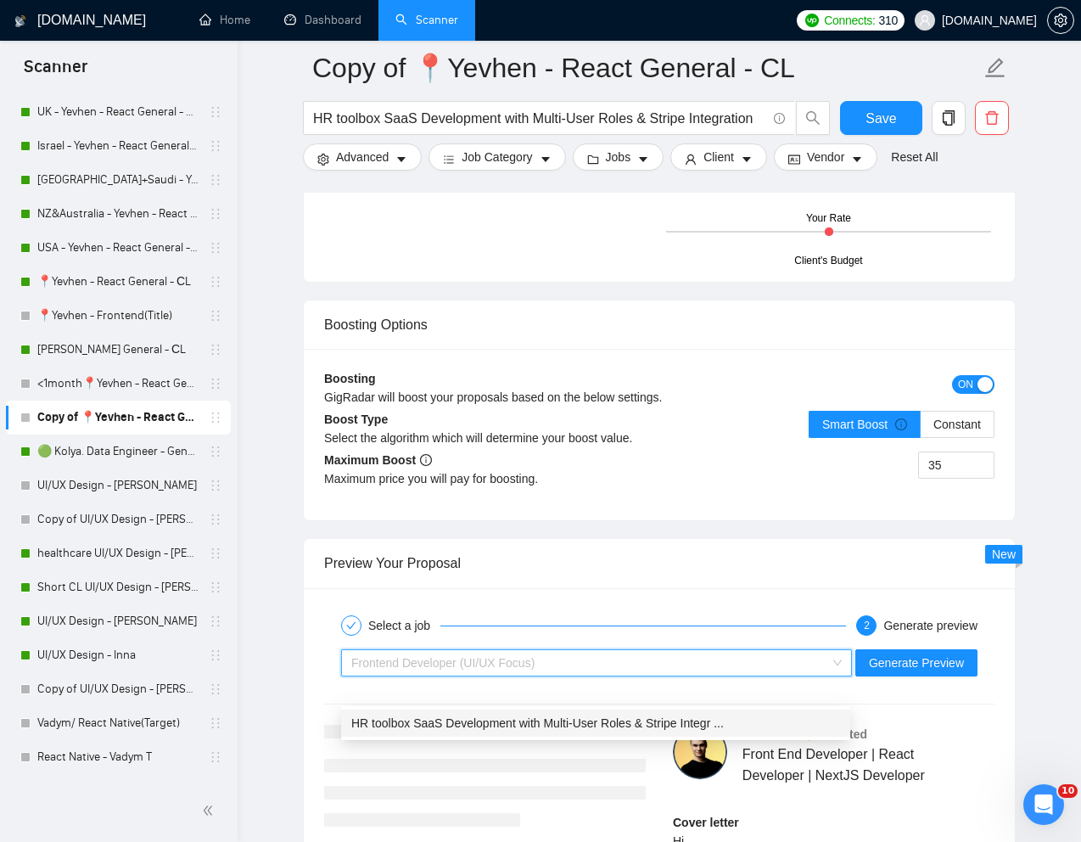
click at [496, 719] on span "HR toolbox SaaS Development with Multi-User Roles & Stripe Integr ..." at bounding box center [537, 723] width 373 height 14
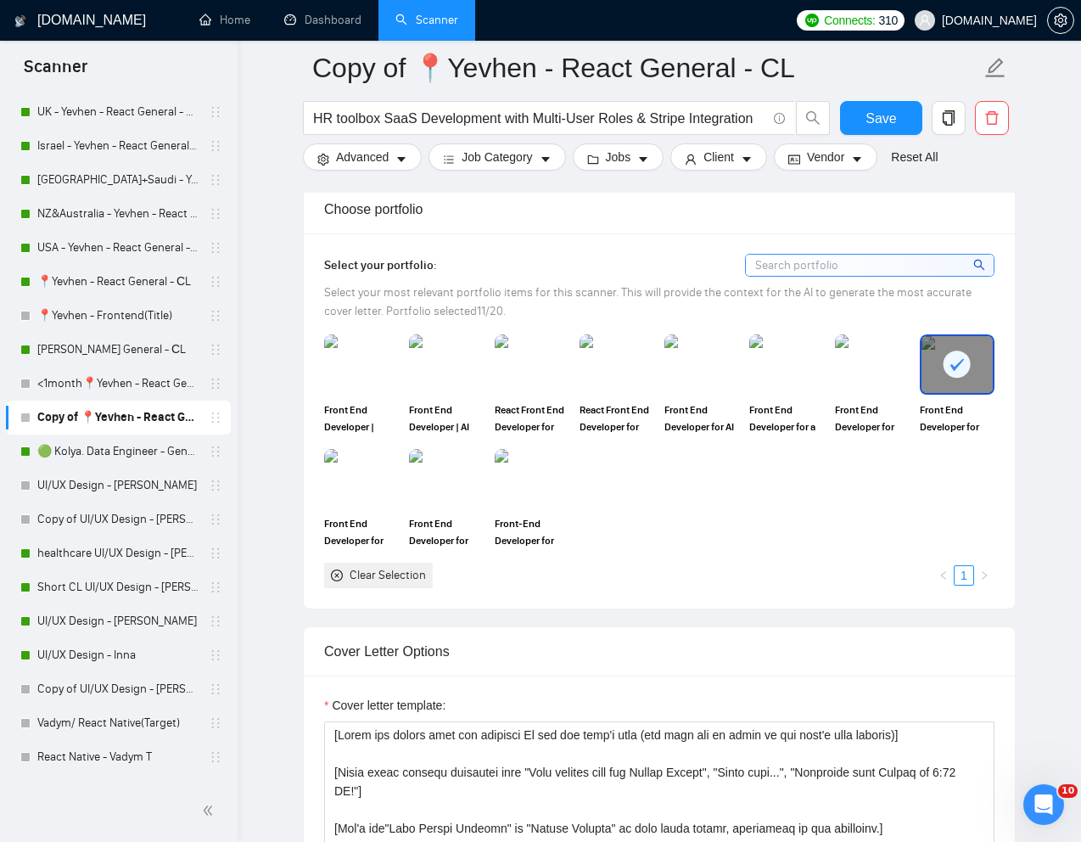
scroll to position [1384, 0]
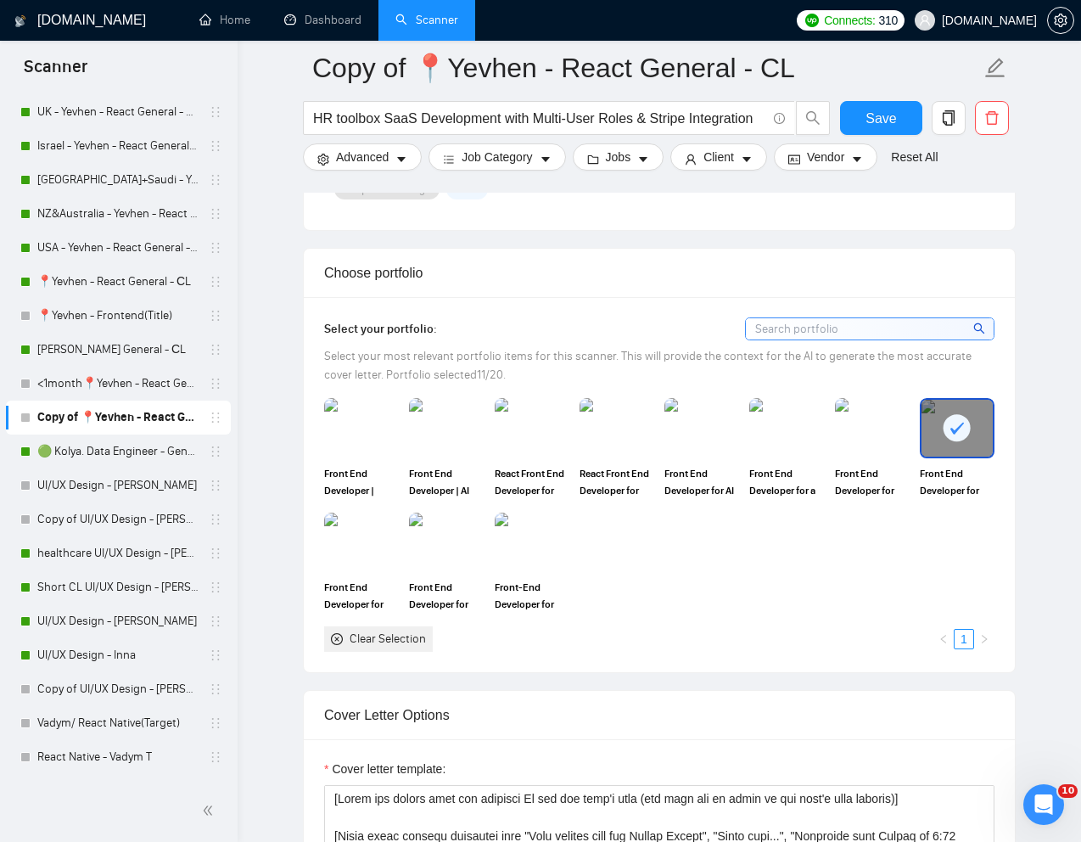
click at [730, 643] on div "Front End Developer | SigNoz:Open-Source Platform for App Monitoring Front End …" at bounding box center [659, 525] width 681 height 254
click at [430, 454] on img at bounding box center [446, 428] width 71 height 56
click at [984, 456] on div at bounding box center [957, 428] width 71 height 56
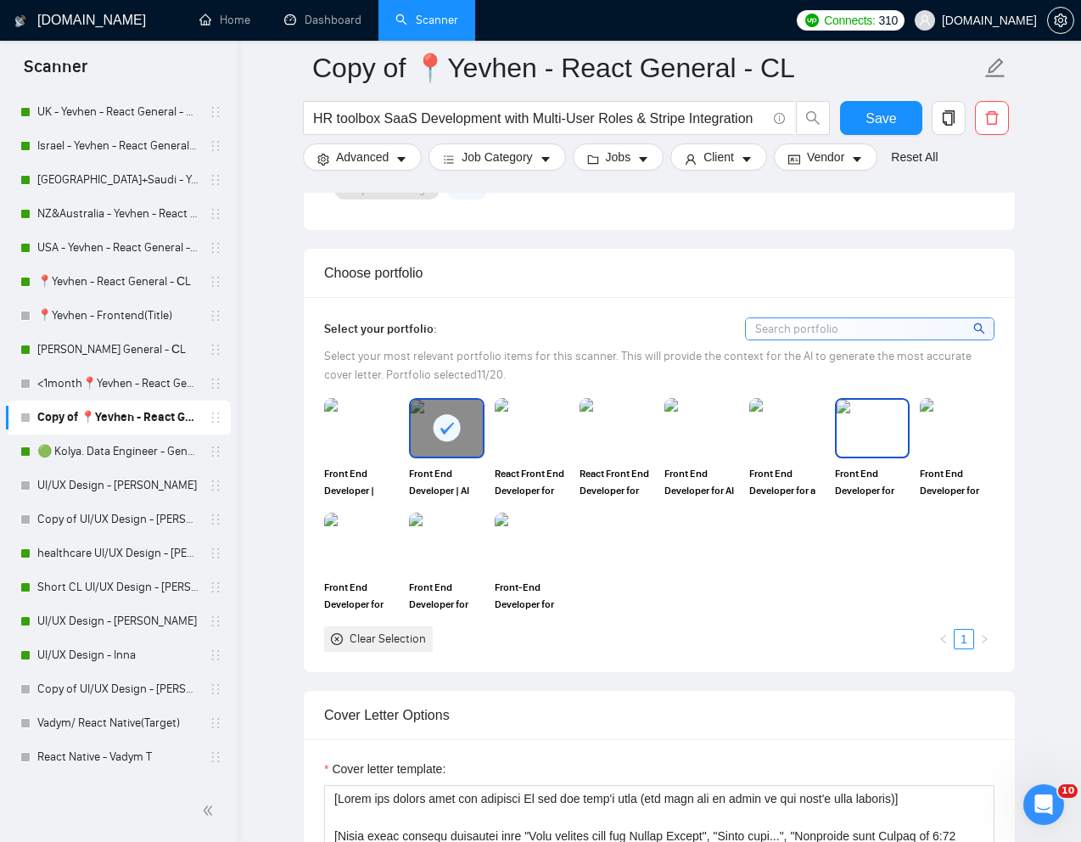
click at [857, 456] on img at bounding box center [872, 428] width 71 height 56
click at [778, 456] on img at bounding box center [786, 428] width 71 height 56
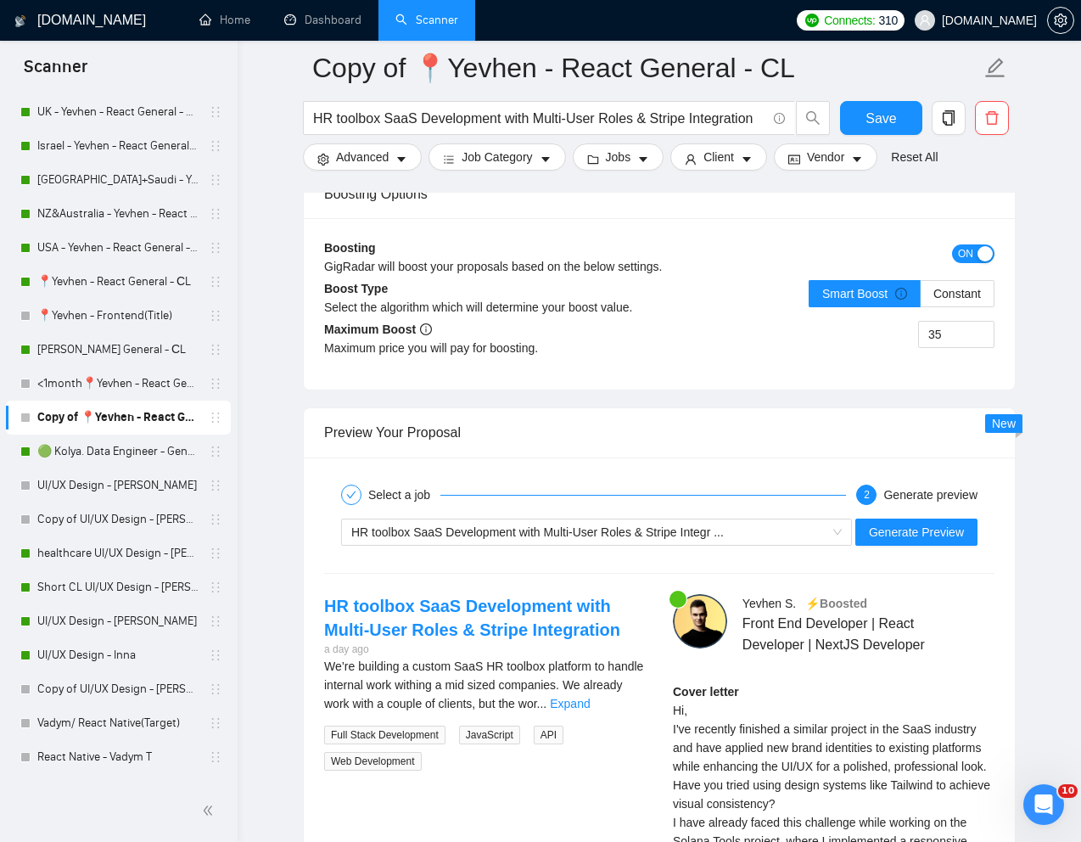
scroll to position [3156, 0]
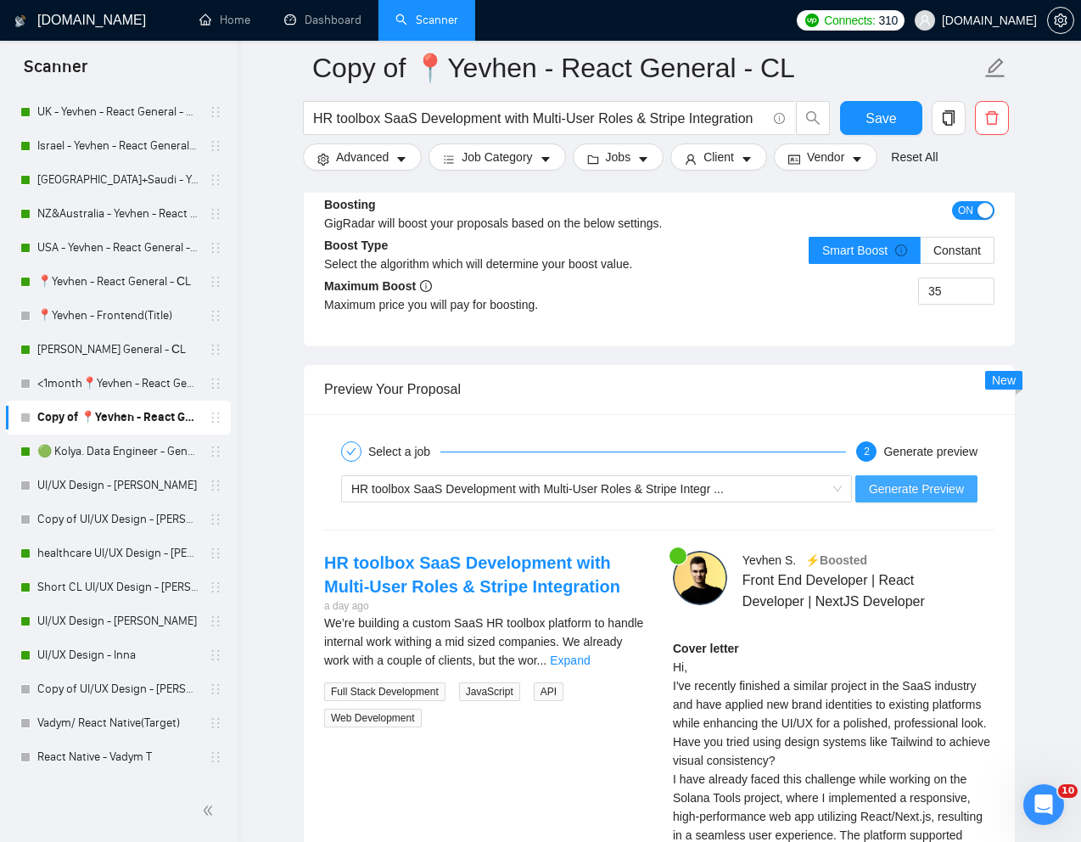
click at [902, 498] on span "Generate Preview" at bounding box center [916, 489] width 95 height 19
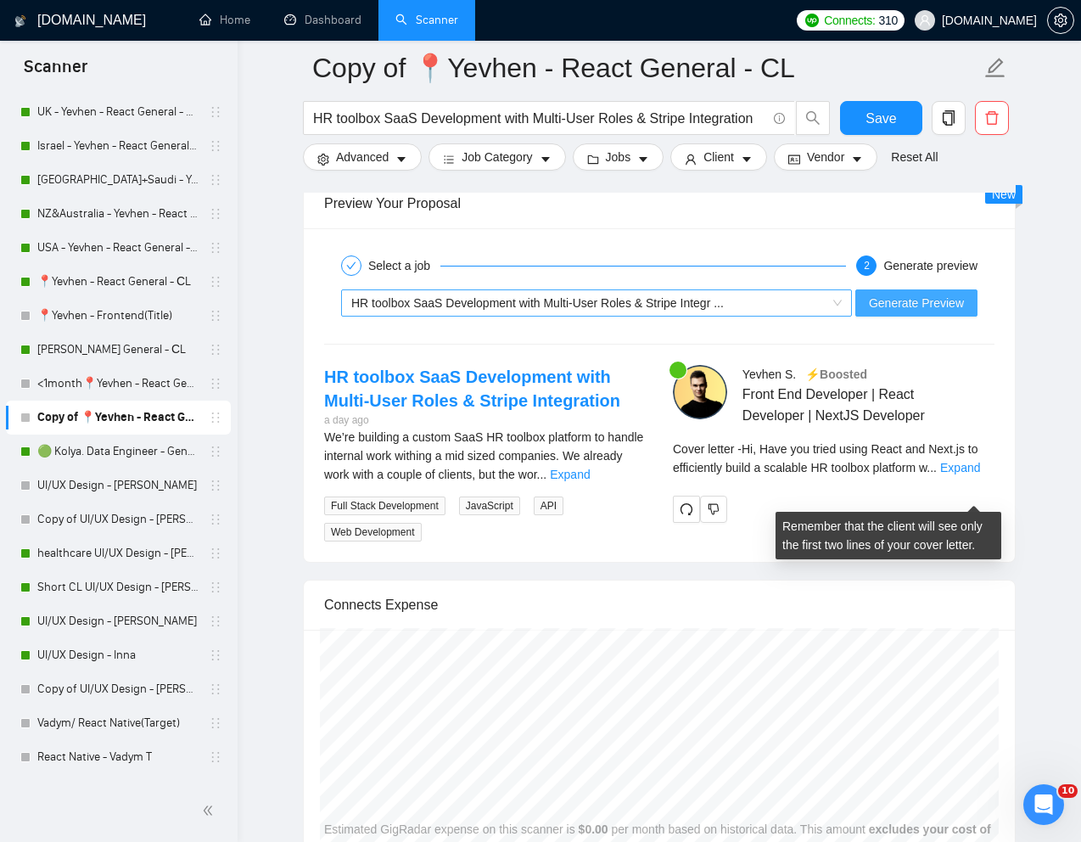
scroll to position [3346, 0]
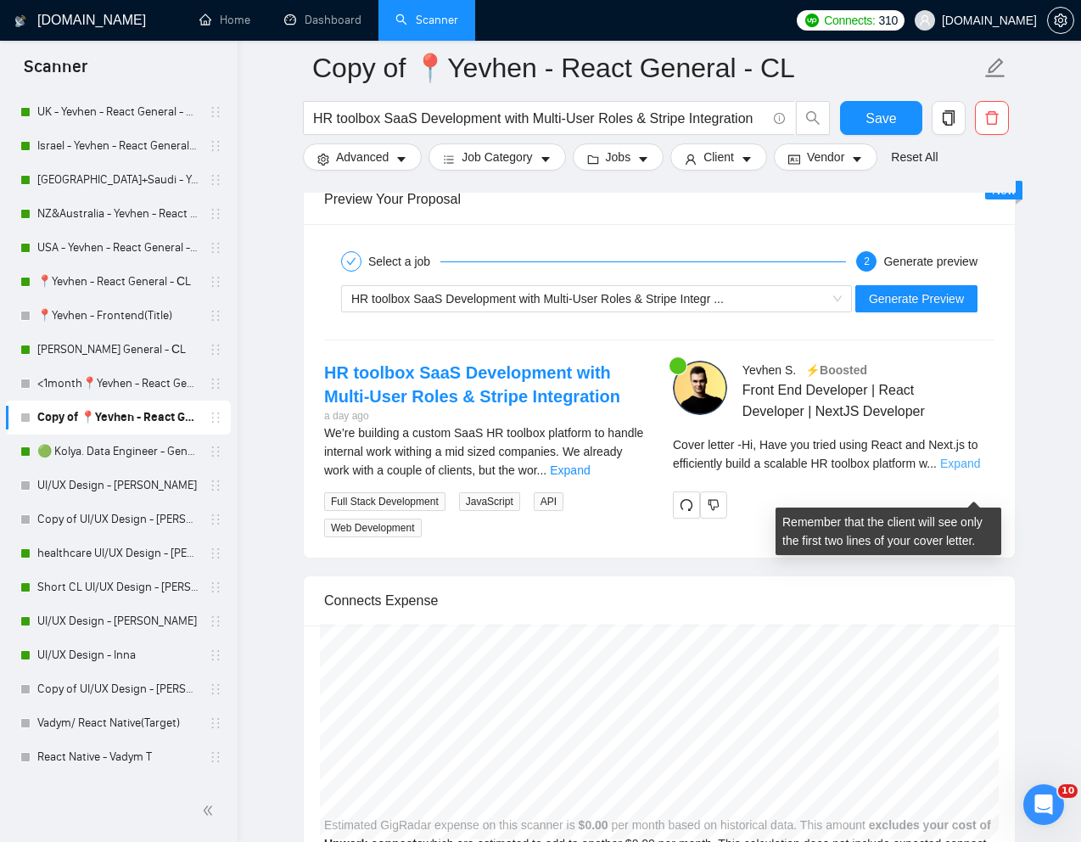
click at [979, 470] on link "Expand" at bounding box center [961, 464] width 40 height 14
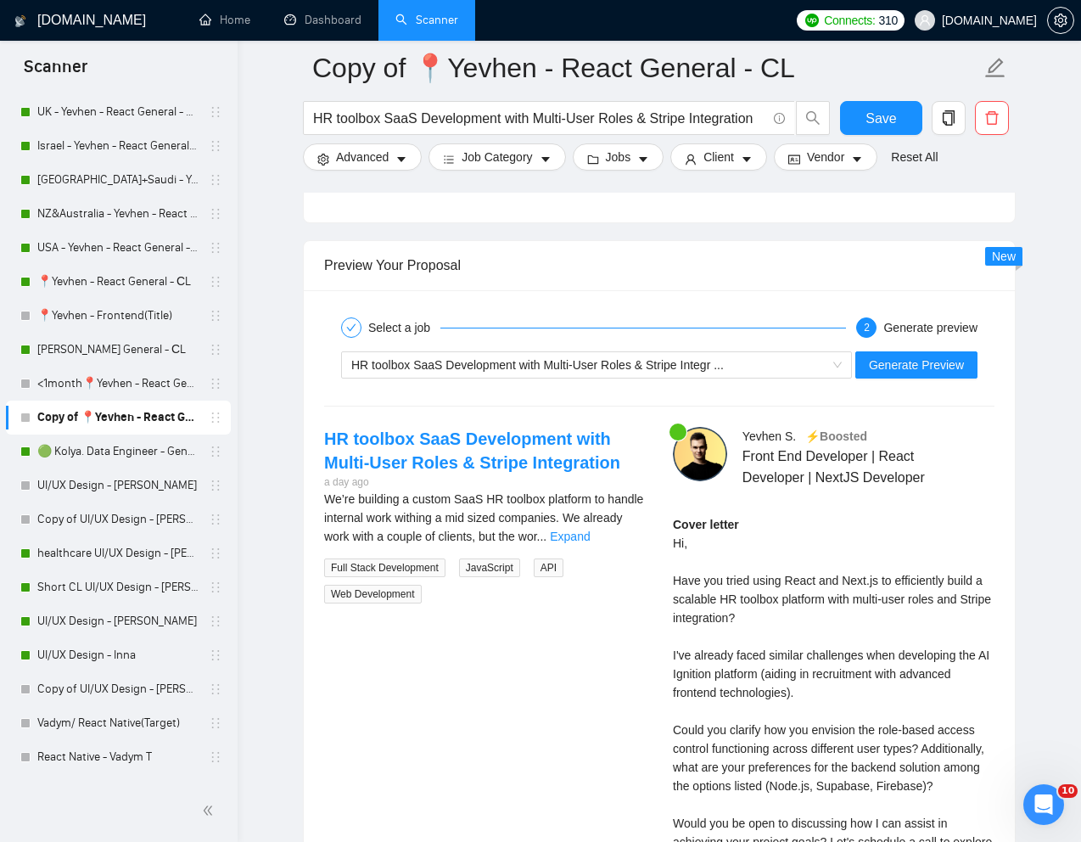
scroll to position [3249, 0]
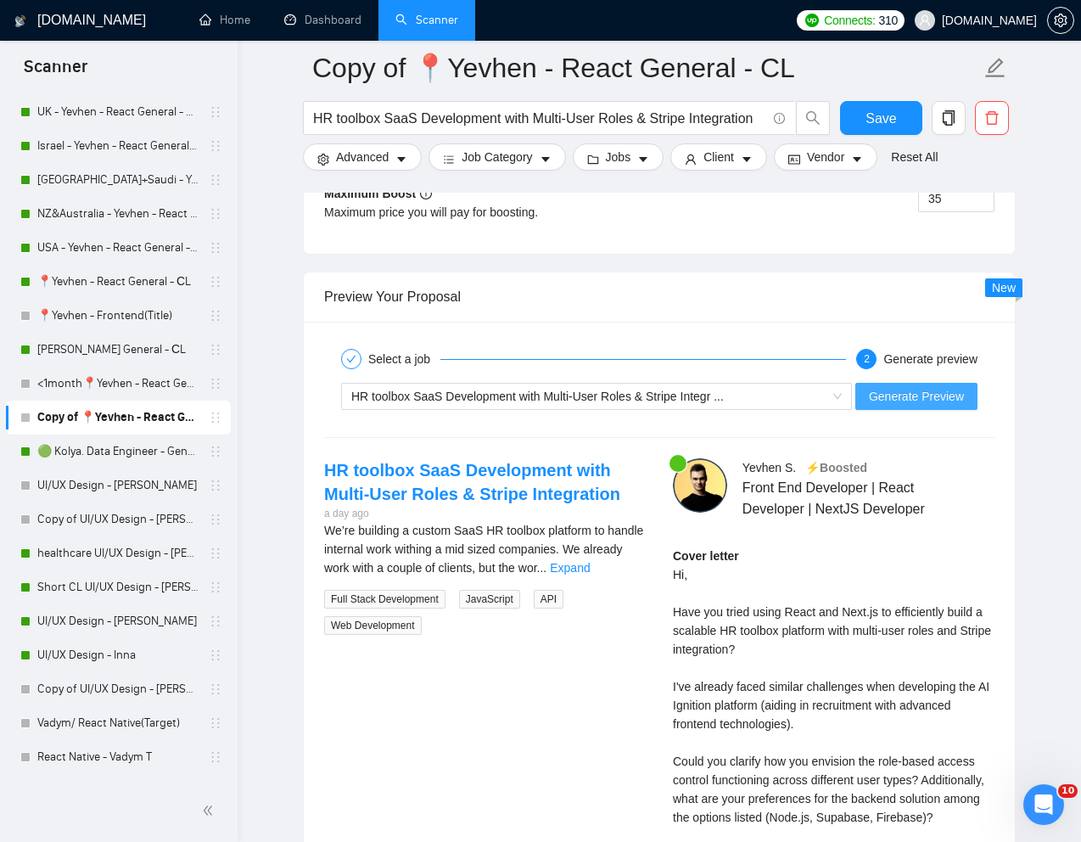
click at [947, 406] on span "Generate Preview" at bounding box center [916, 396] width 95 height 19
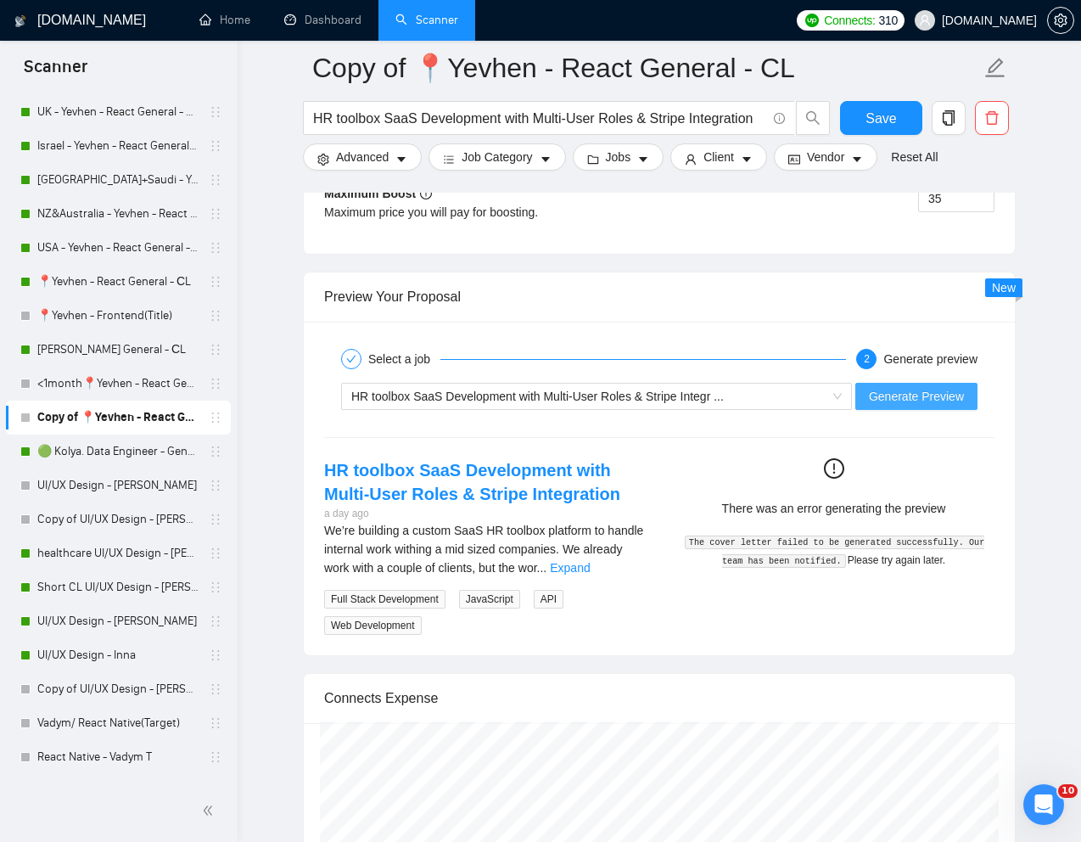
click at [917, 406] on span "Generate Preview" at bounding box center [916, 396] width 95 height 19
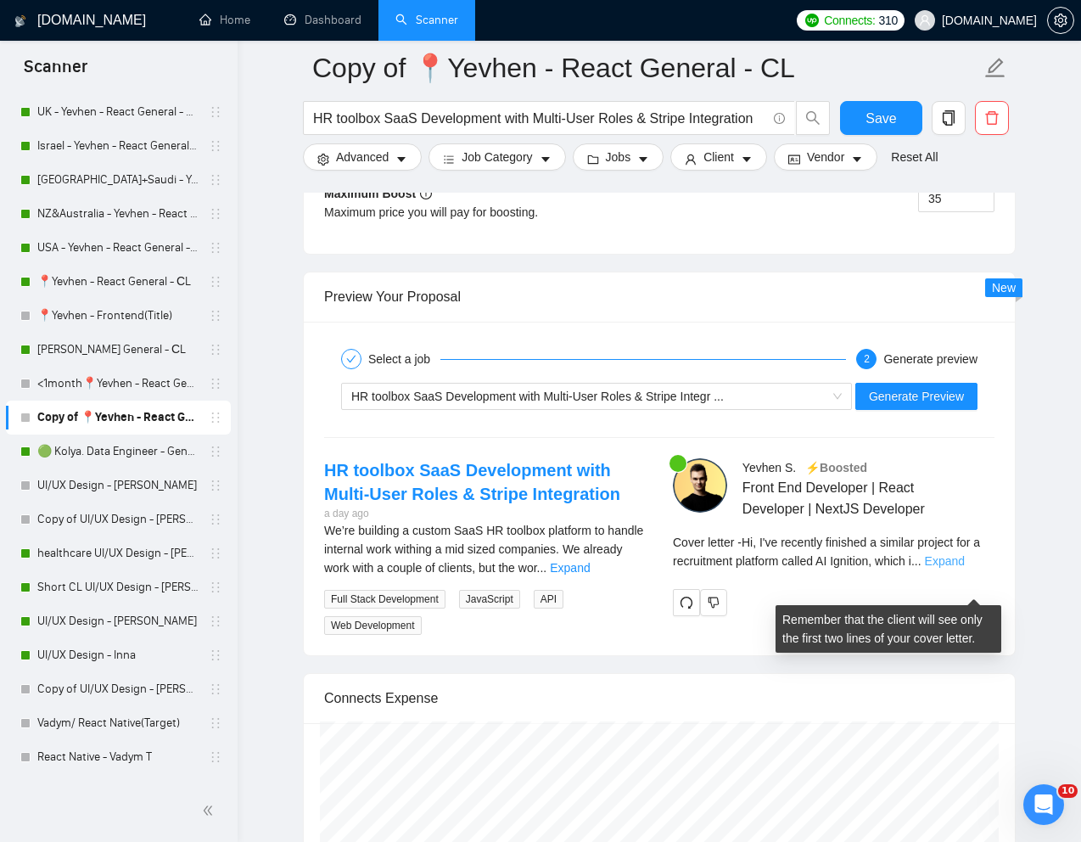
click at [965, 568] on link "Expand" at bounding box center [945, 561] width 40 height 14
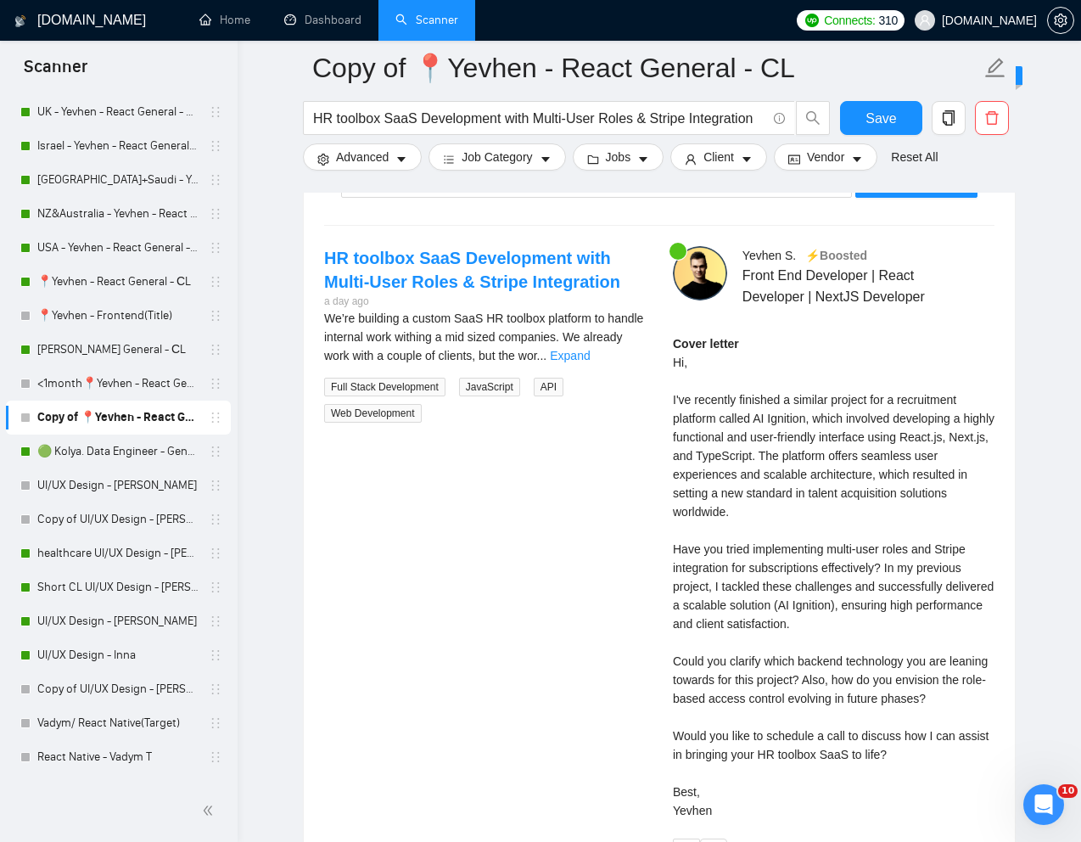
scroll to position [3474, 0]
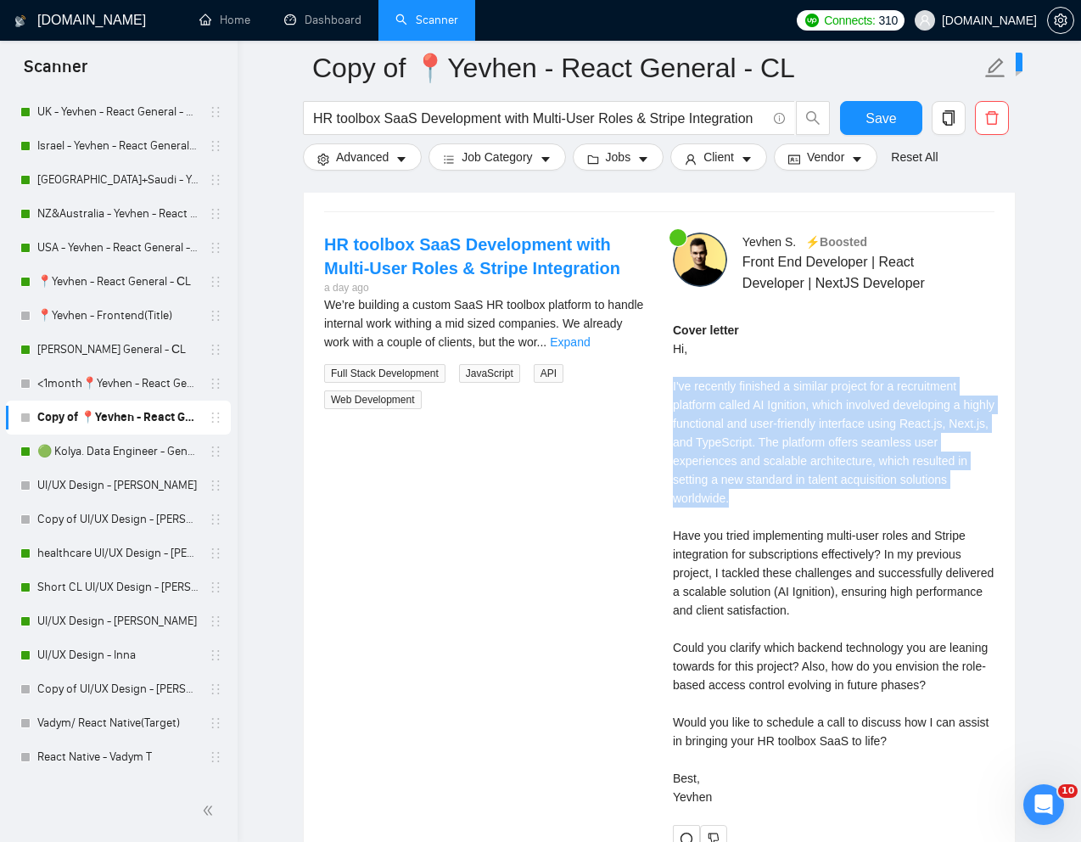
drag, startPoint x: 667, startPoint y: 411, endPoint x: 864, endPoint y: 534, distance: 232.2
click at [864, 534] on div "Yevhen S . ⚡️Boosted Front End Developer | React Developer | NextJS Developer C…" at bounding box center [834, 543] width 349 height 620
copy div "I've recently finished a similar project for a recruitment platform called AI I…"
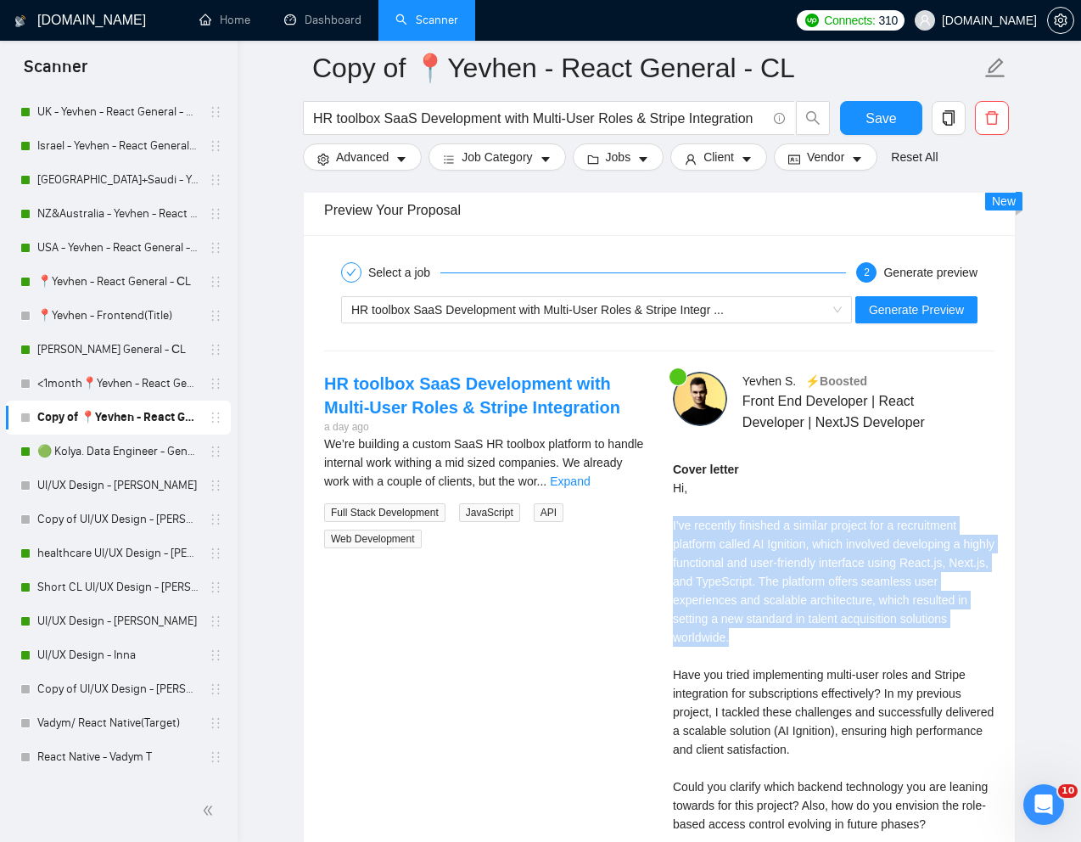
scroll to position [3322, 0]
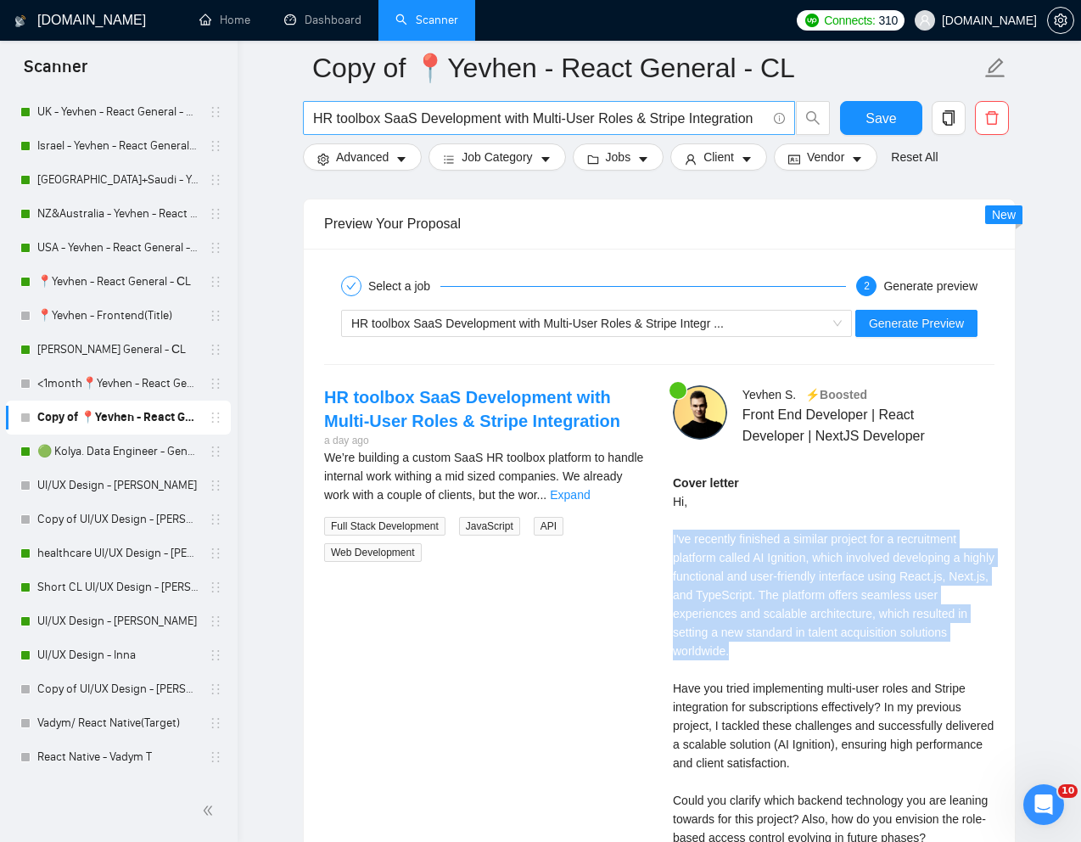
click at [536, 121] on input "HR toolbox SaaS Development with Multi-User Roles & Stripe Integration" at bounding box center [539, 118] width 453 height 21
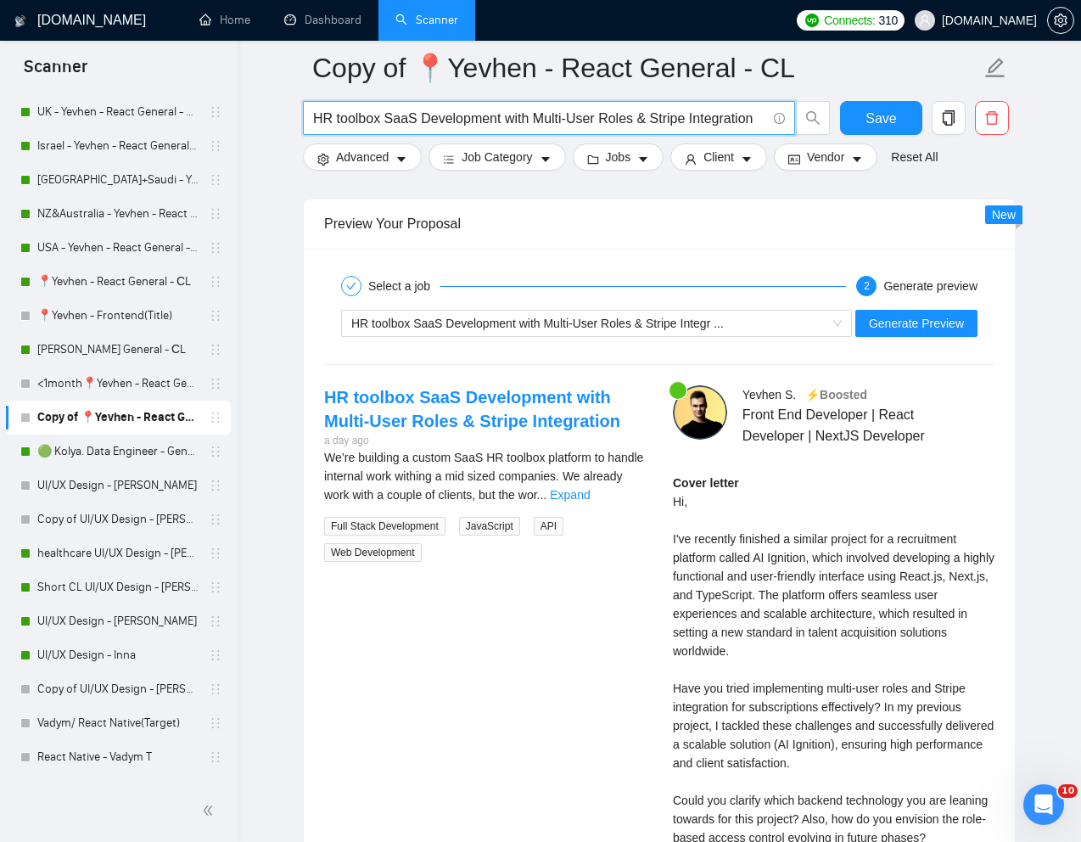
click at [536, 121] on input "HR toolbox SaaS Development with Multi-User Roles & Stripe Integration" at bounding box center [539, 118] width 453 height 21
paste input "Expert Next.js Website Developer for Long-Term Management"
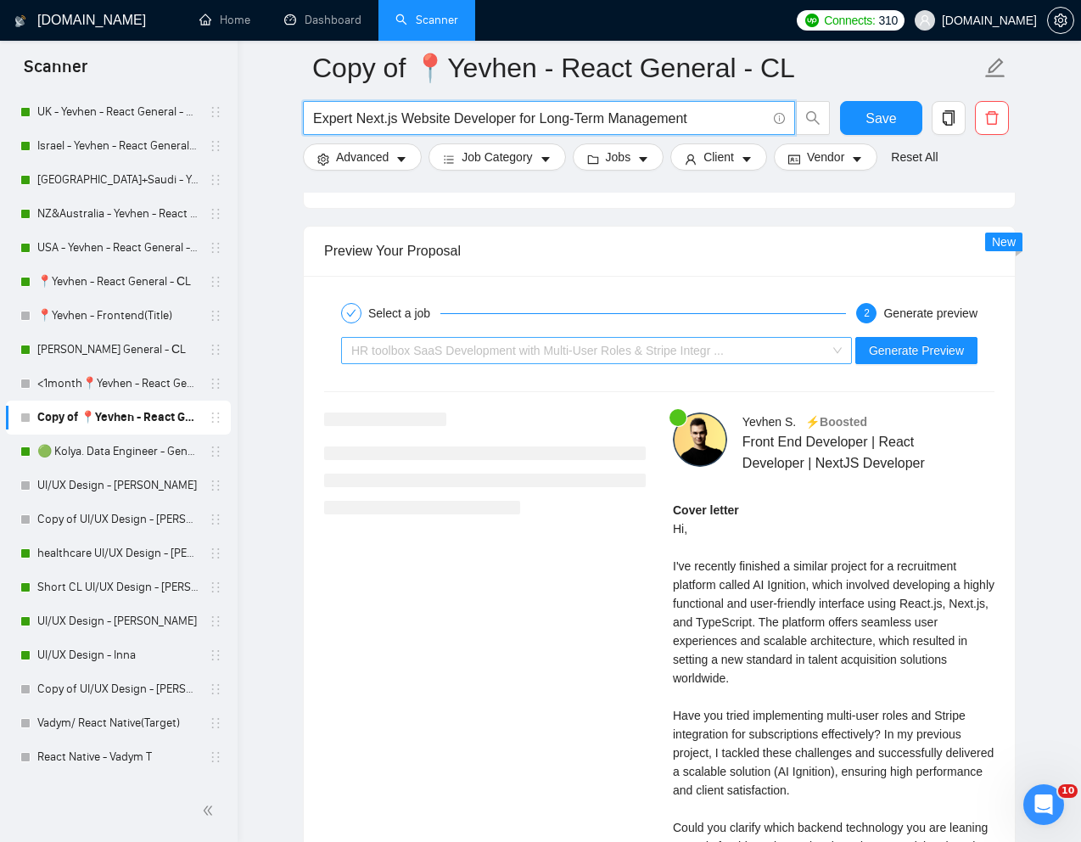
click at [655, 356] on span "HR toolbox SaaS Development with Multi-User Roles & Stripe Integr ..." at bounding box center [537, 351] width 373 height 14
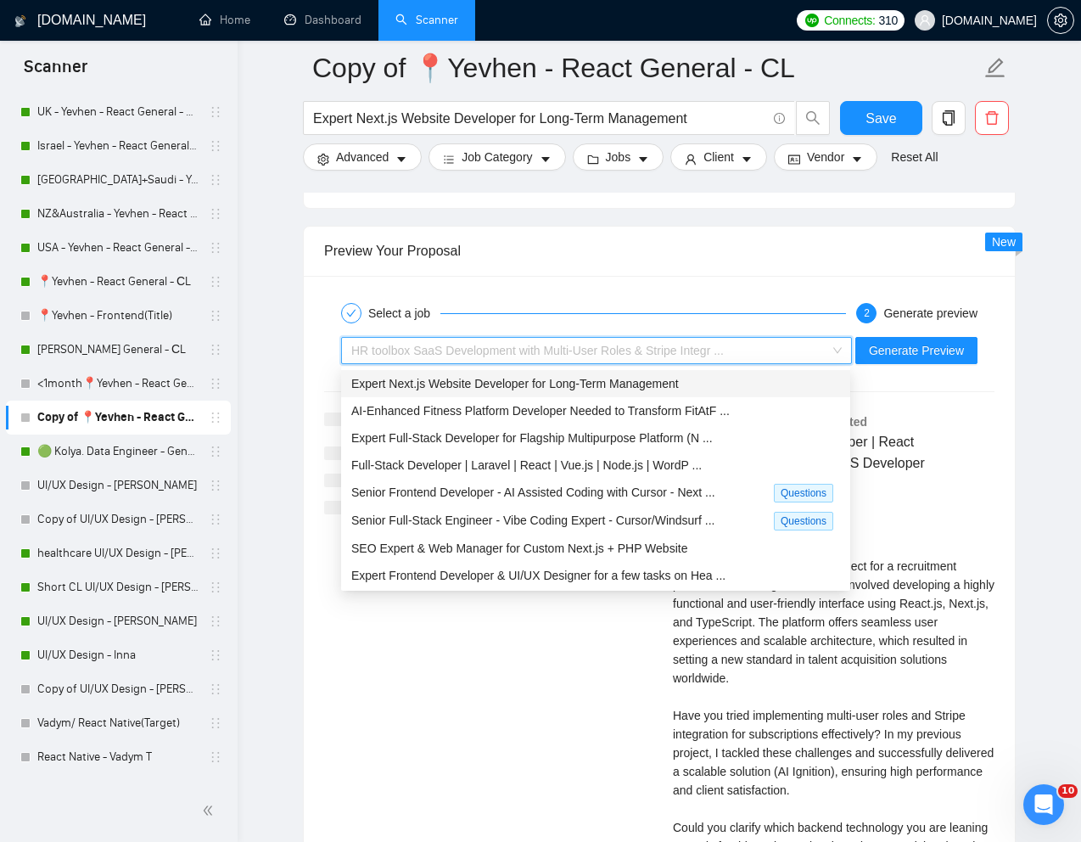
click at [595, 387] on span "Expert Next.js Website Developer for Long-Term Management" at bounding box center [515, 384] width 328 height 14
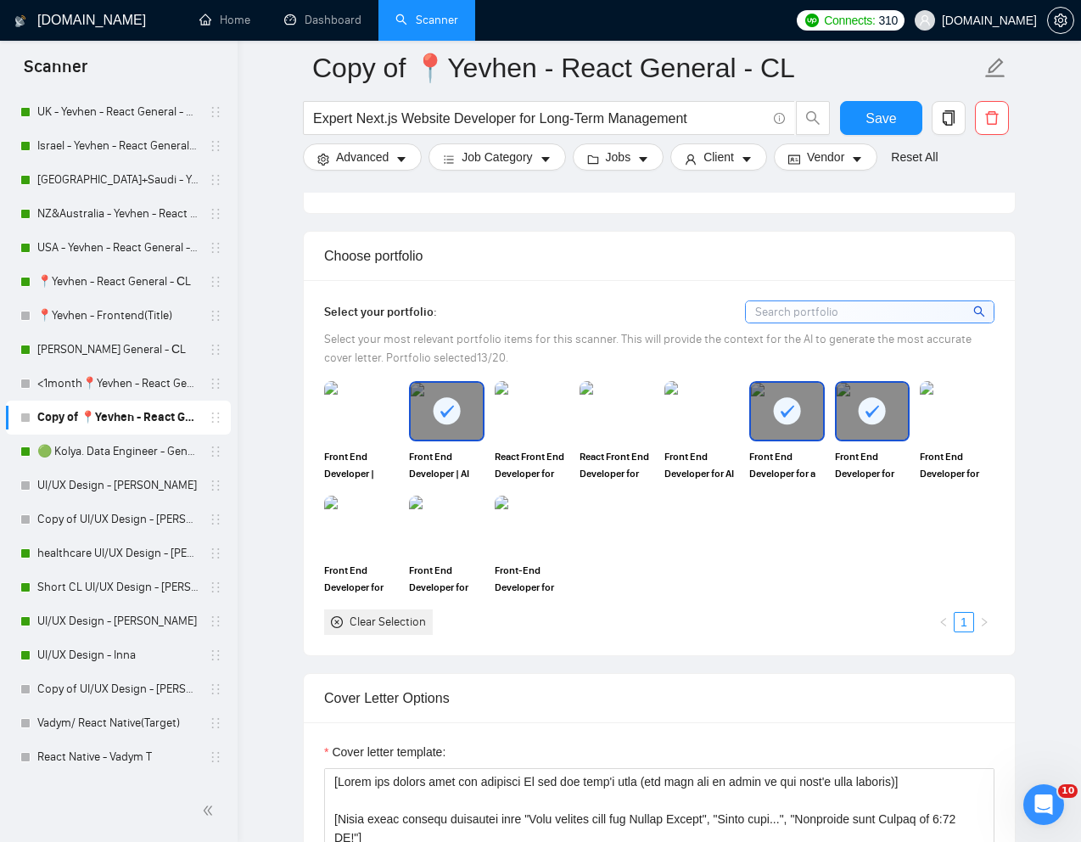
scroll to position [1371, 0]
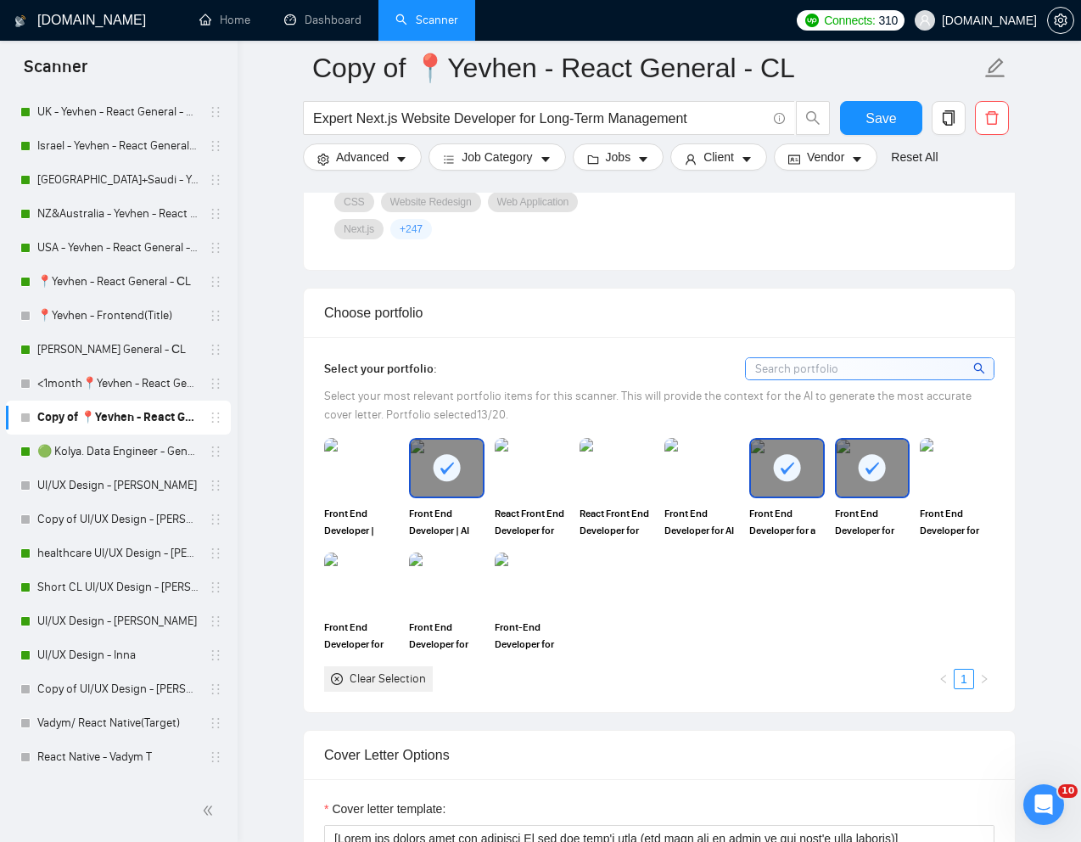
click at [438, 494] on div at bounding box center [446, 468] width 71 height 56
click at [788, 479] on rect at bounding box center [787, 467] width 27 height 27
click at [874, 479] on rect at bounding box center [872, 467] width 27 height 27
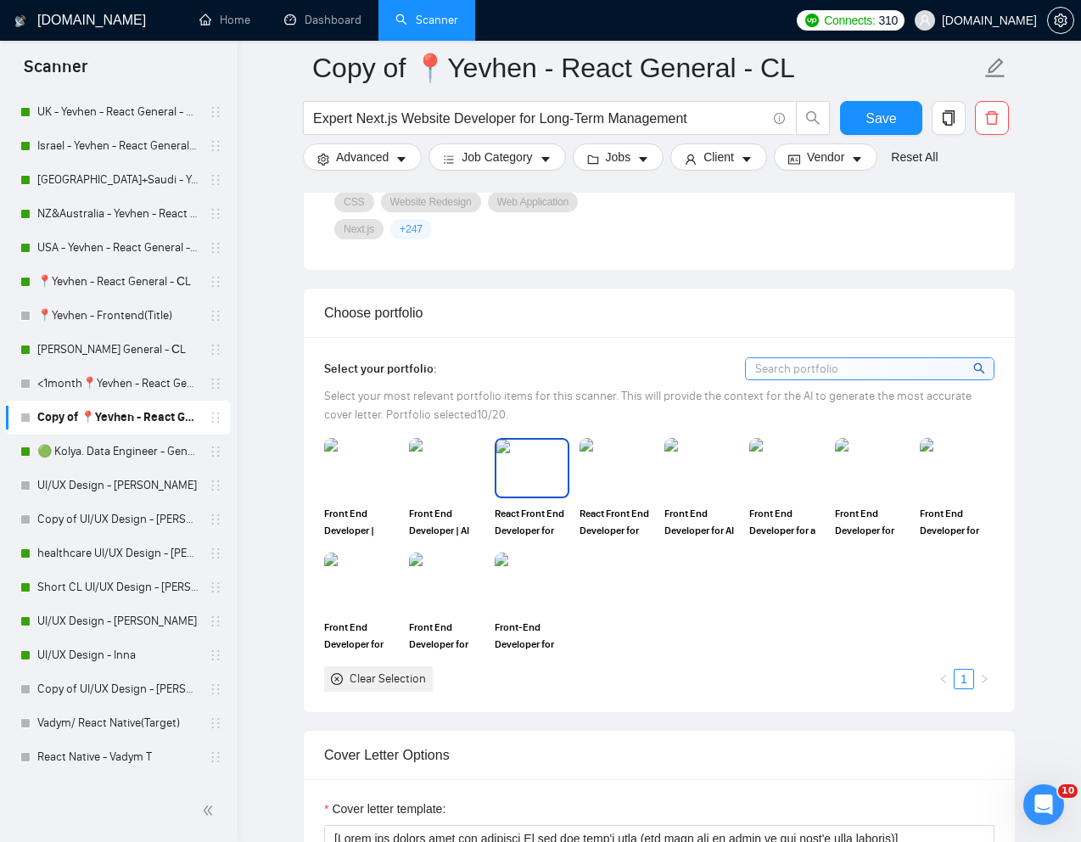
click at [535, 475] on img at bounding box center [532, 468] width 71 height 56
click at [853, 492] on img at bounding box center [872, 468] width 71 height 56
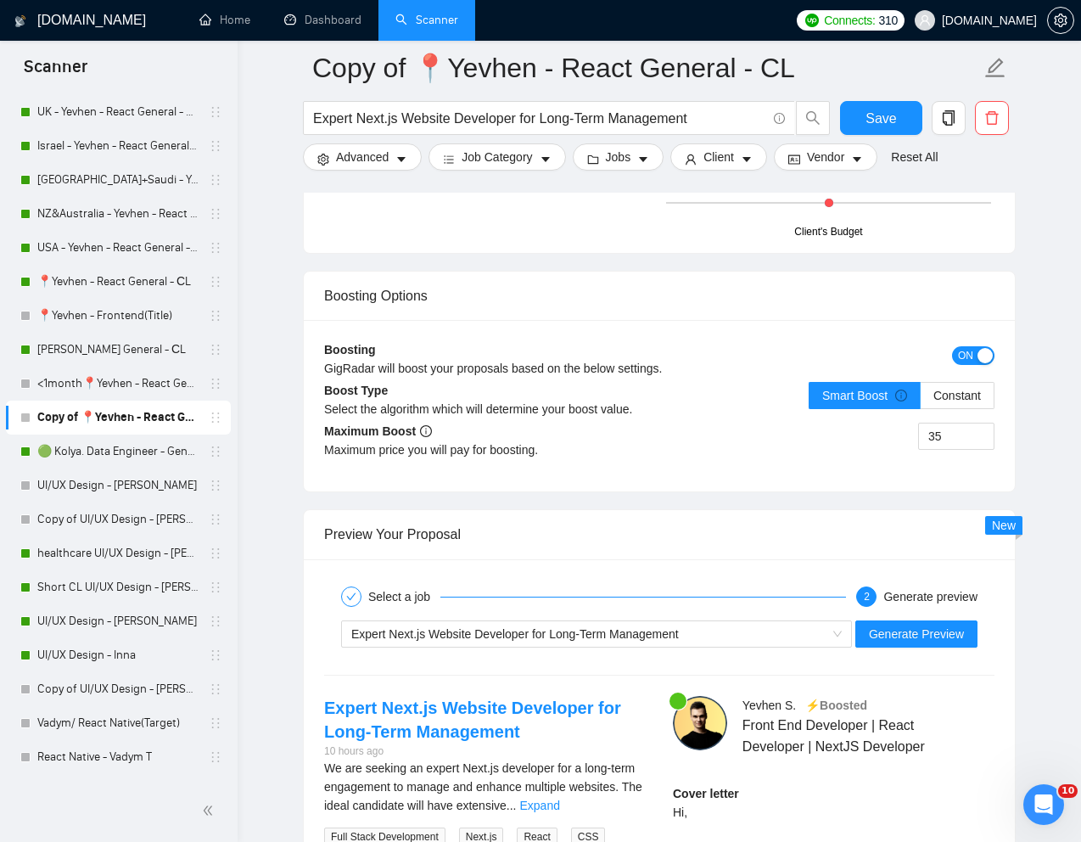
scroll to position [3048, 0]
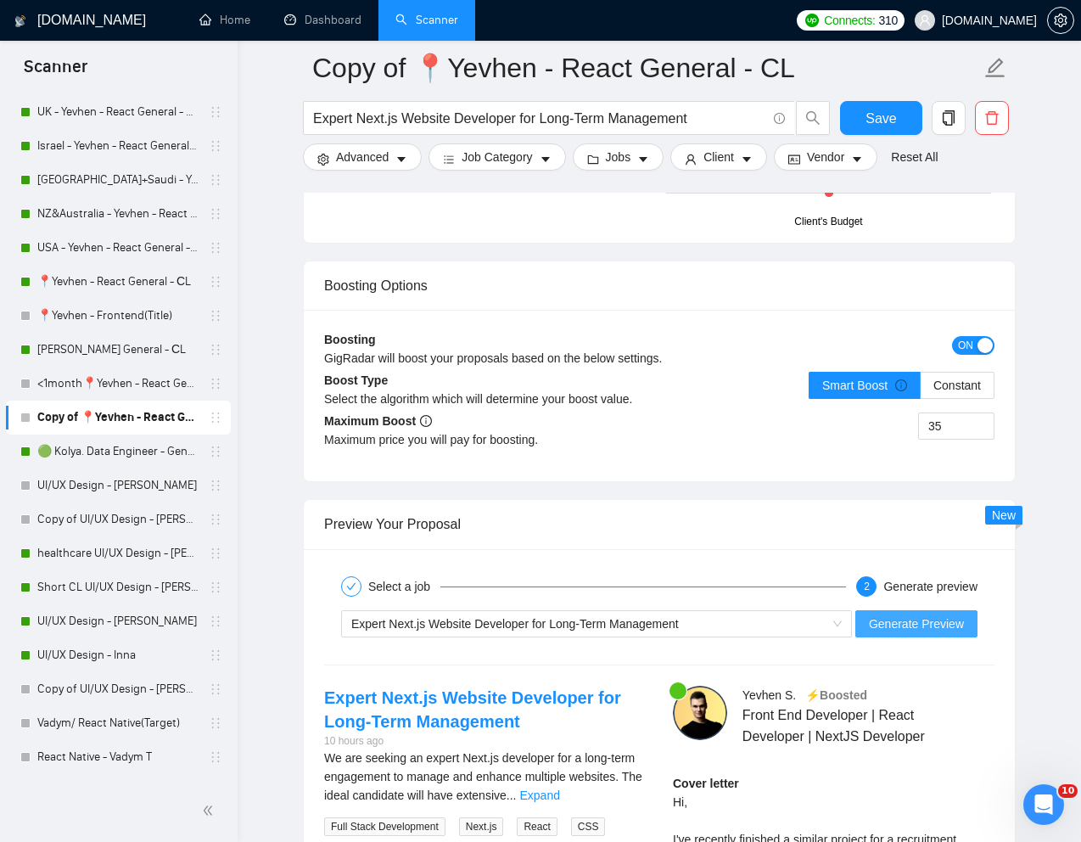
click at [896, 618] on span "Generate Preview" at bounding box center [916, 624] width 95 height 19
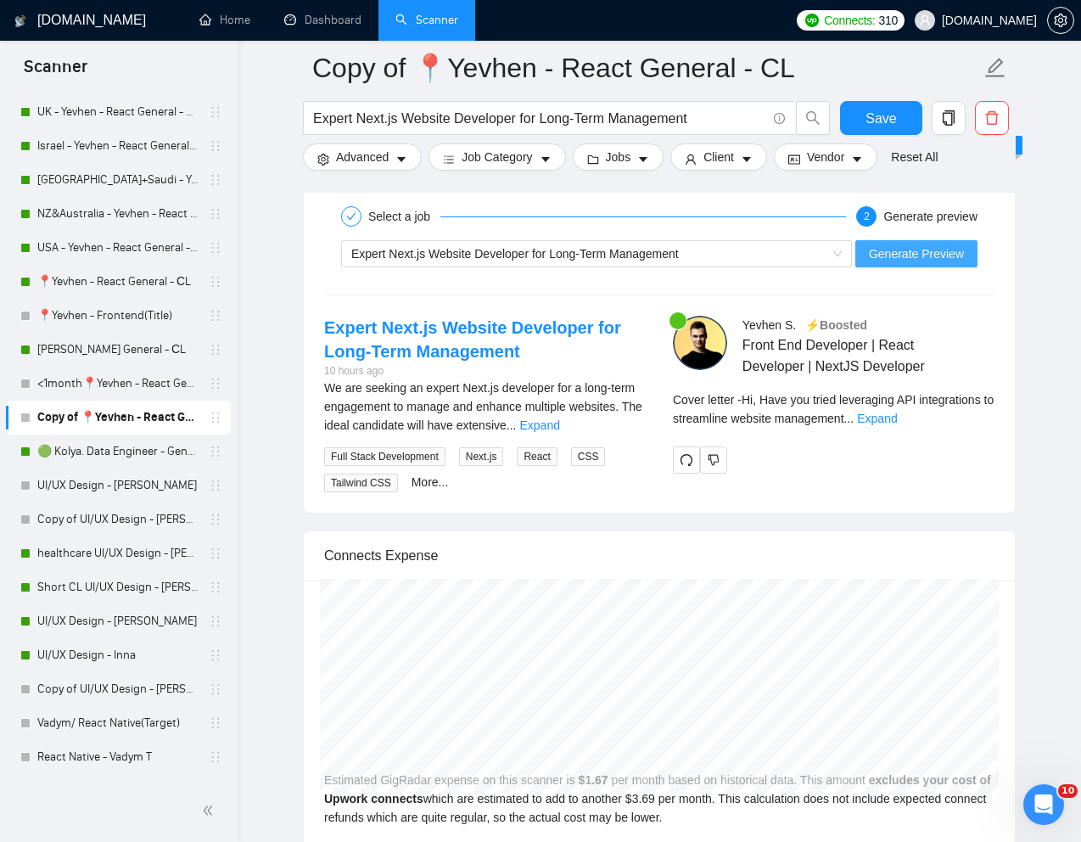
scroll to position [3419, 0]
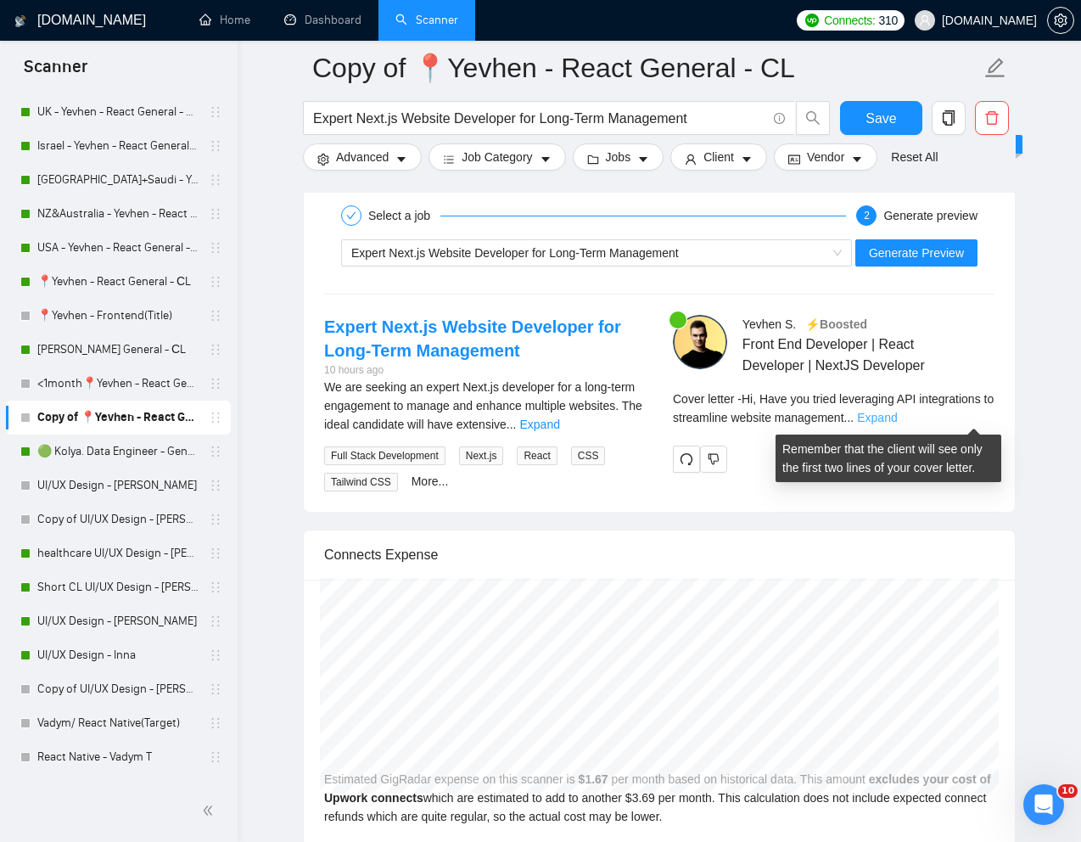
click at [897, 423] on link "Expand" at bounding box center [877, 418] width 40 height 14
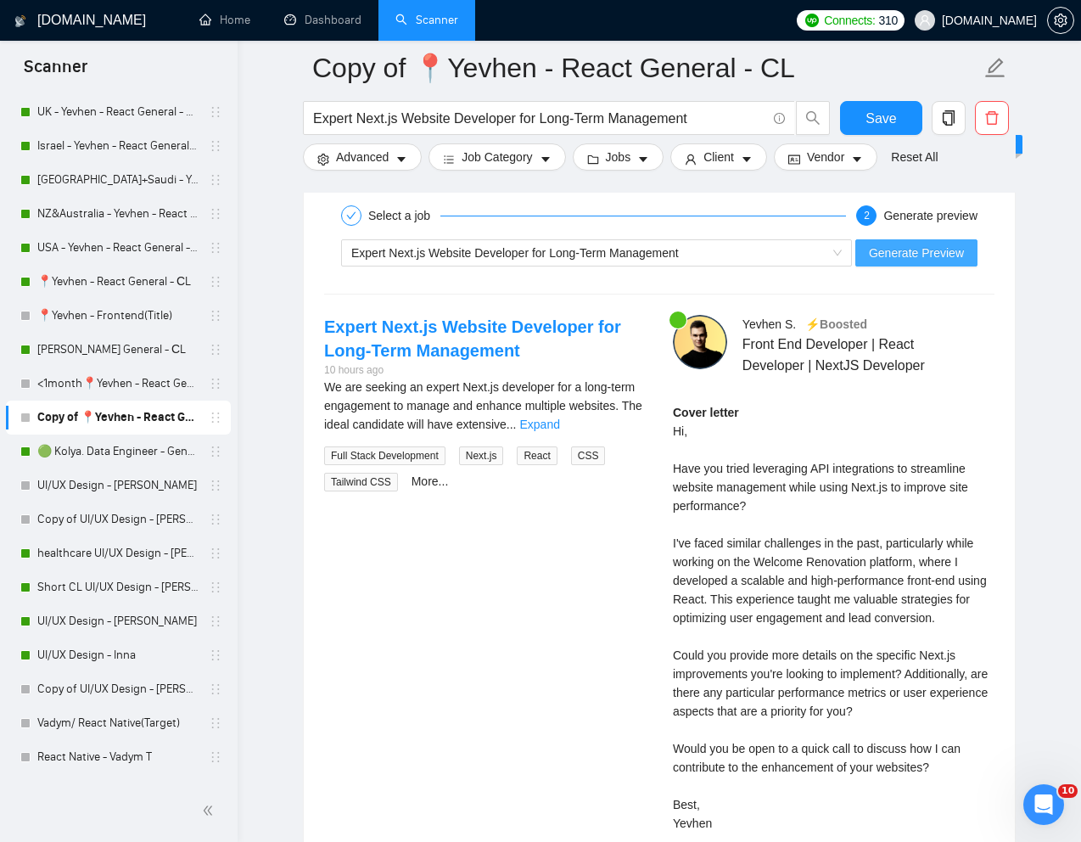
click at [890, 244] on span "Generate Preview" at bounding box center [916, 253] width 95 height 19
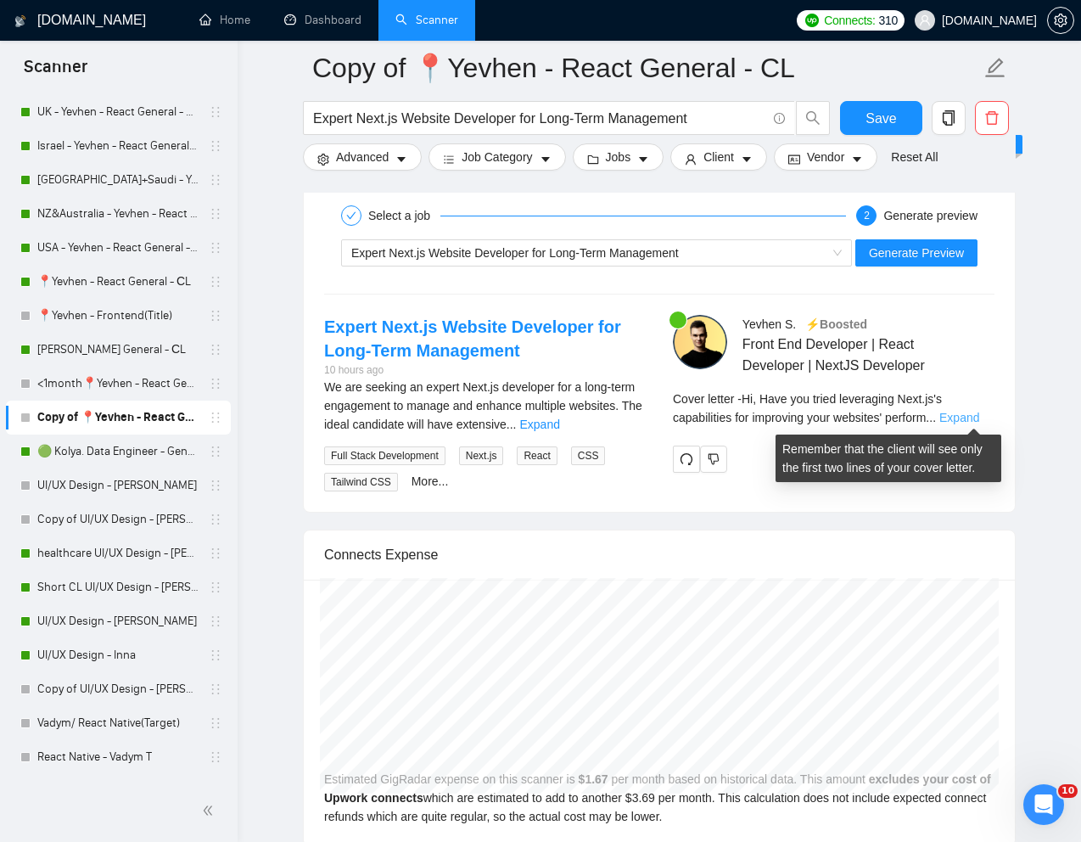
click at [980, 421] on link "Expand" at bounding box center [960, 418] width 40 height 14
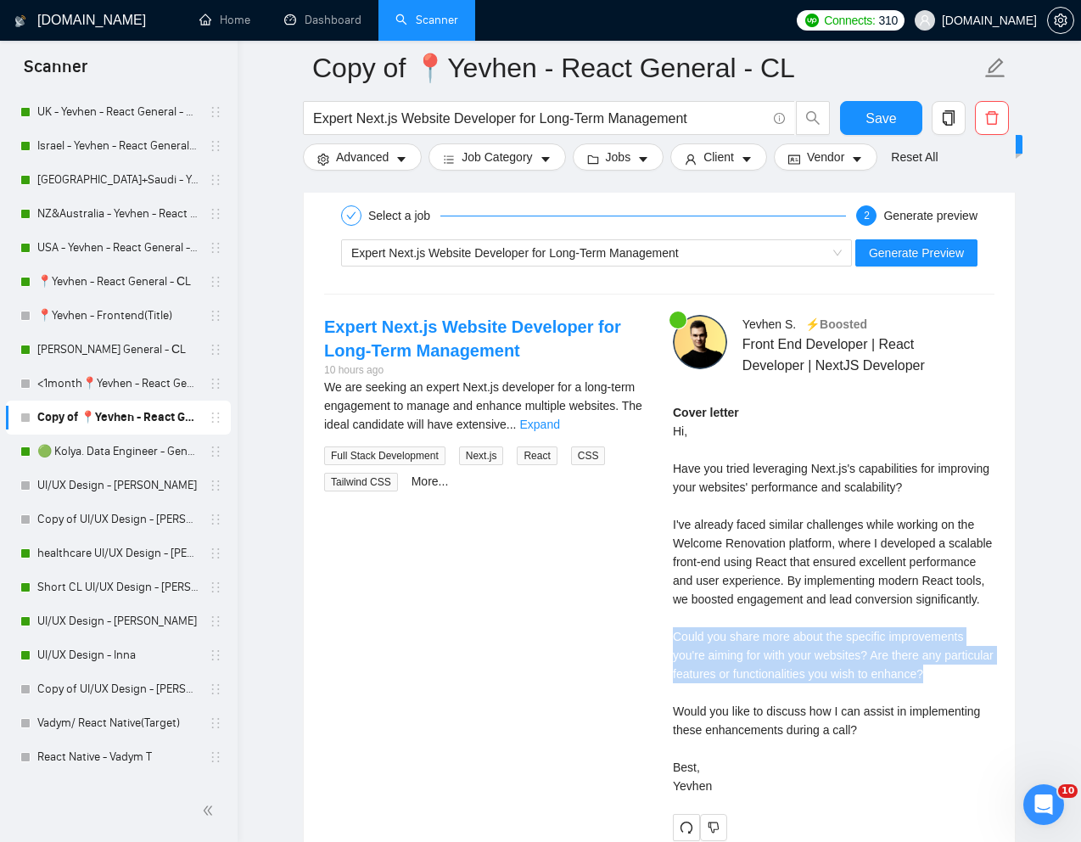
drag, startPoint x: 671, startPoint y: 658, endPoint x: 1001, endPoint y: 700, distance: 332.1
click at [1001, 700] on div "Yevhen S . ⚡️Boosted Front End Developer | React Developer | NextJS Developer C…" at bounding box center [834, 578] width 349 height 526
copy div "Could you share more about the specific improvements you're aiming for with you…"
click at [925, 245] on span "Generate Preview" at bounding box center [916, 253] width 95 height 19
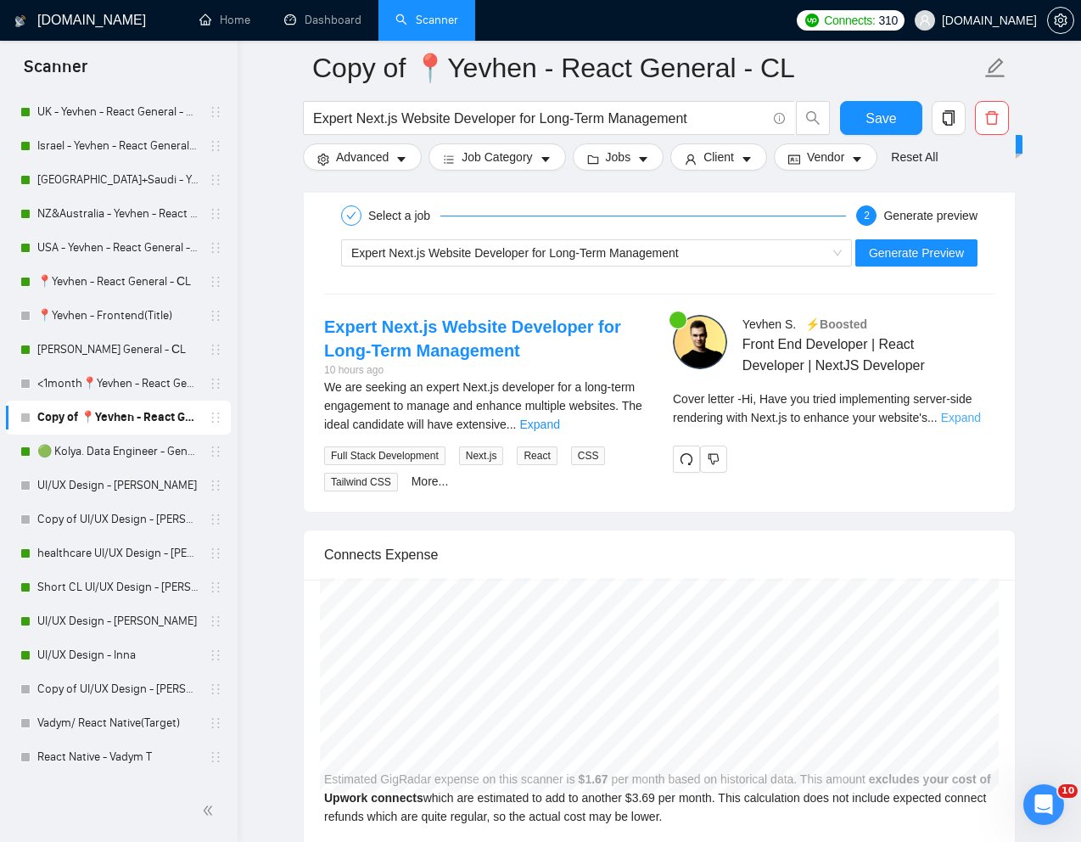
click at [981, 414] on link "Expand" at bounding box center [961, 418] width 40 height 14
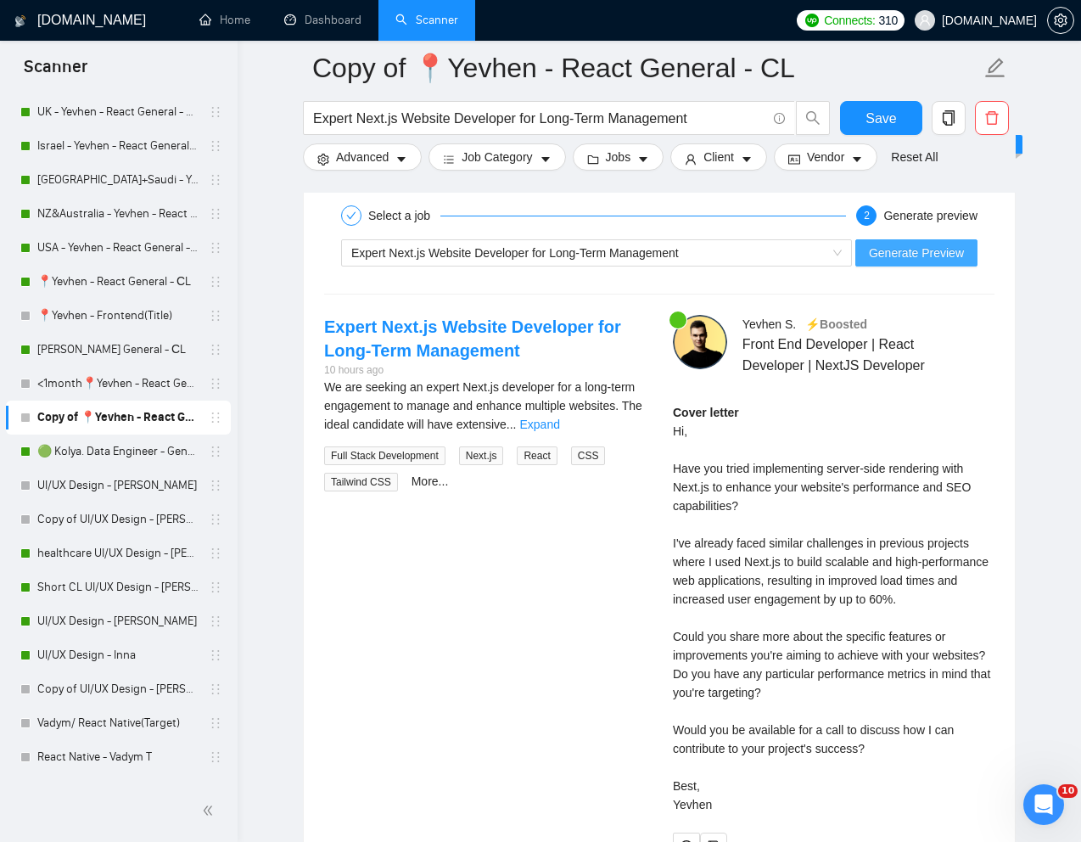
click at [925, 247] on span "Generate Preview" at bounding box center [916, 253] width 95 height 19
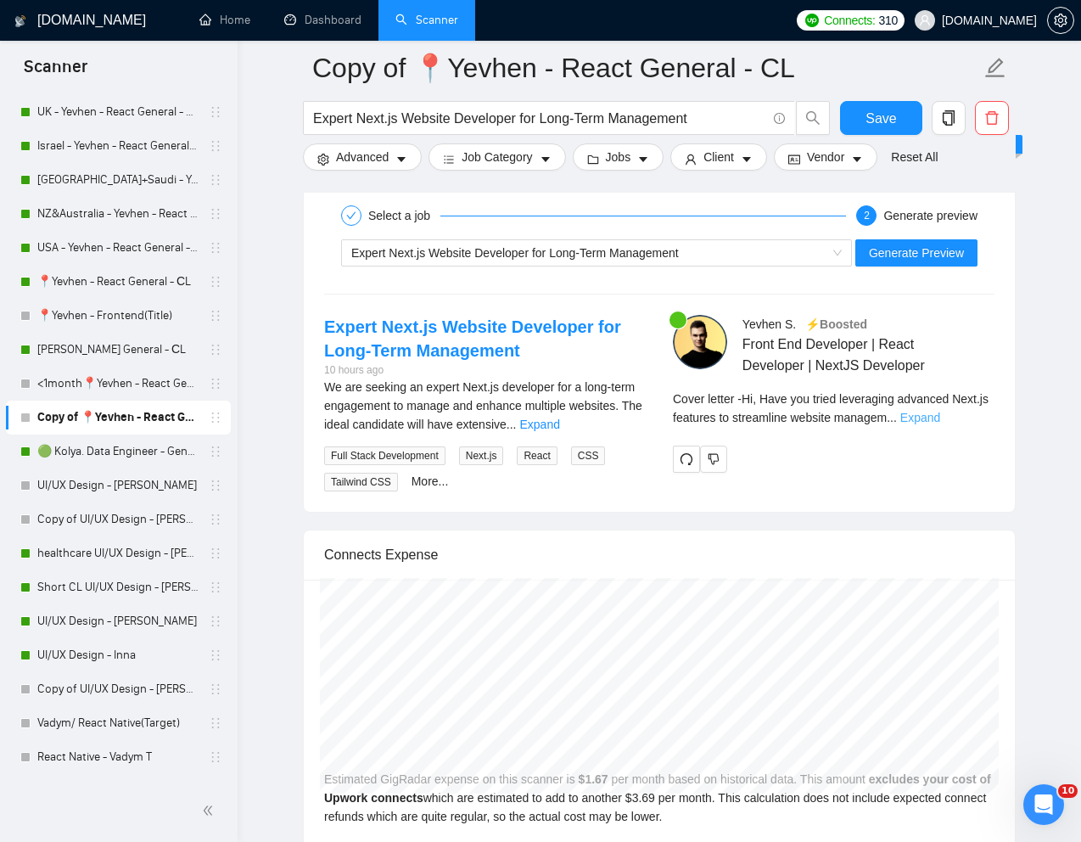
click at [941, 417] on link "Expand" at bounding box center [921, 418] width 40 height 14
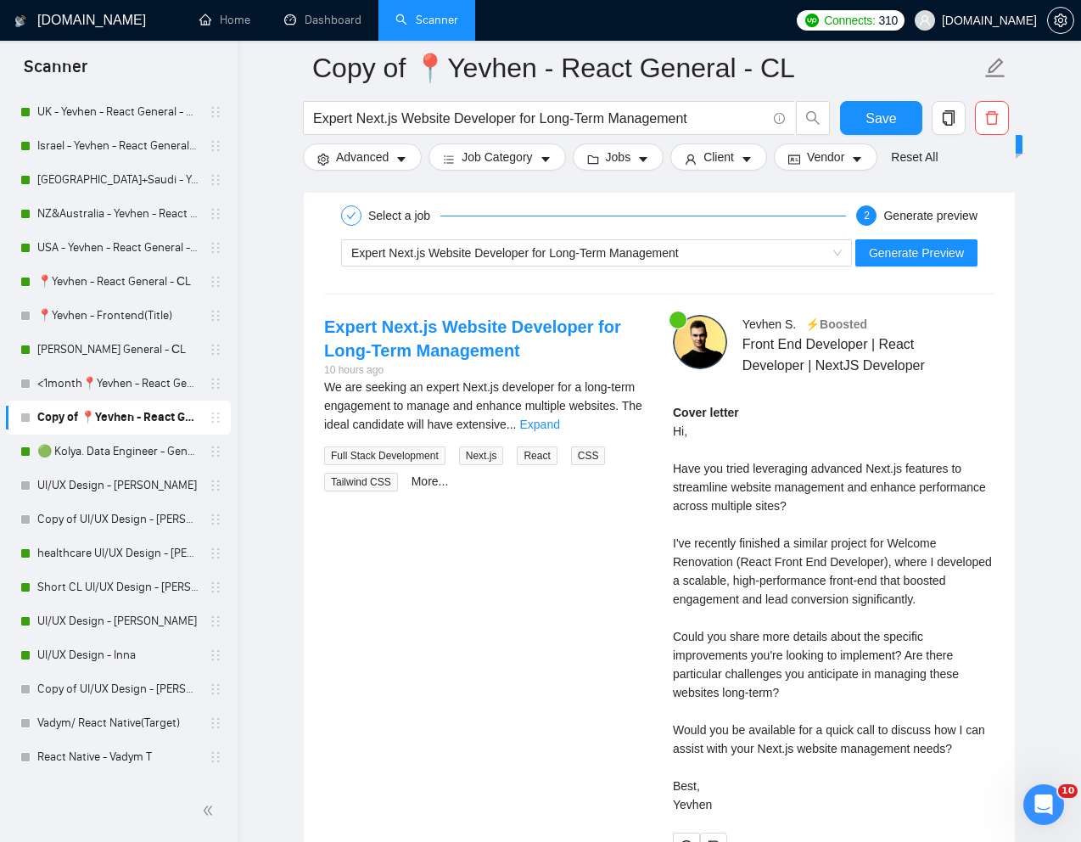
click at [755, 648] on div "Cover letter Hi, Have you tried leveraging advanced Next.js features to streaml…" at bounding box center [834, 608] width 322 height 411
click at [700, 578] on div "Cover letter Hi, Have you tried leveraging advanced Next.js features to streaml…" at bounding box center [834, 608] width 322 height 411
drag, startPoint x: 668, startPoint y: 538, endPoint x: 761, endPoint y: 566, distance: 96.7
click at [761, 566] on div "Yevhen S . ⚡️Boosted Front End Developer | React Developer | NextJS Developer C…" at bounding box center [834, 587] width 349 height 545
click at [764, 580] on div "Cover letter Hi, Have you tried leveraging advanced Next.js features to streaml…" at bounding box center [834, 608] width 322 height 411
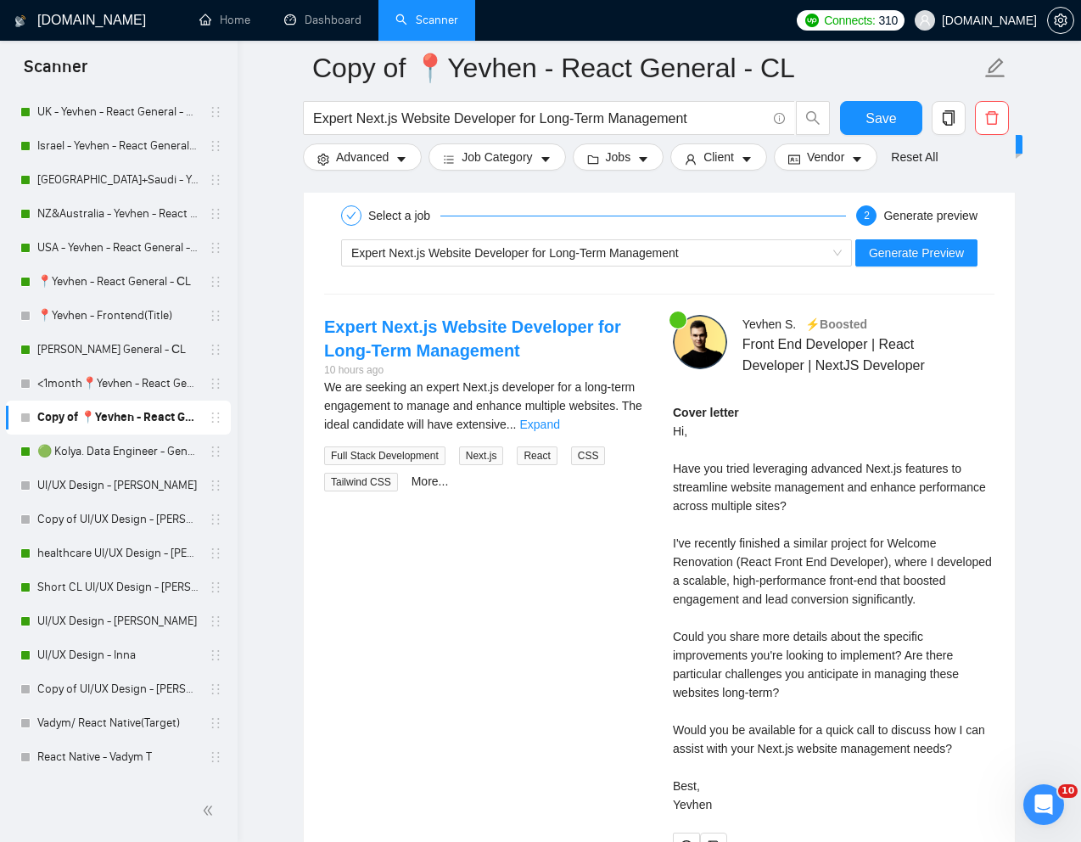
click at [939, 583] on div "Cover letter Hi, Have you tried leveraging advanced Next.js features to streaml…" at bounding box center [834, 608] width 322 height 411
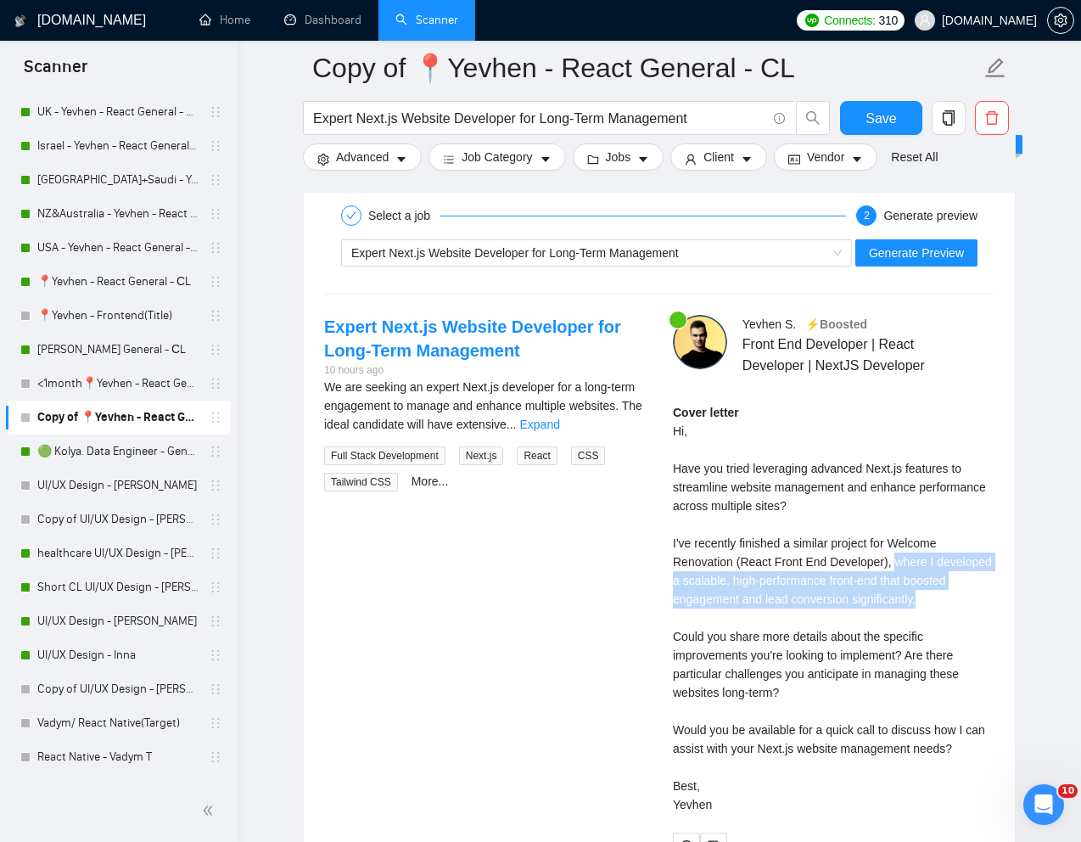
drag, startPoint x: 900, startPoint y: 560, endPoint x: 992, endPoint y: 604, distance: 102.5
click at [992, 604] on div "Cover letter Hi, Have you tried leveraging advanced Next.js features to streaml…" at bounding box center [834, 608] width 322 height 411
copy div "where I developed a scalable, high-performance front-end that boosted engagemen…"
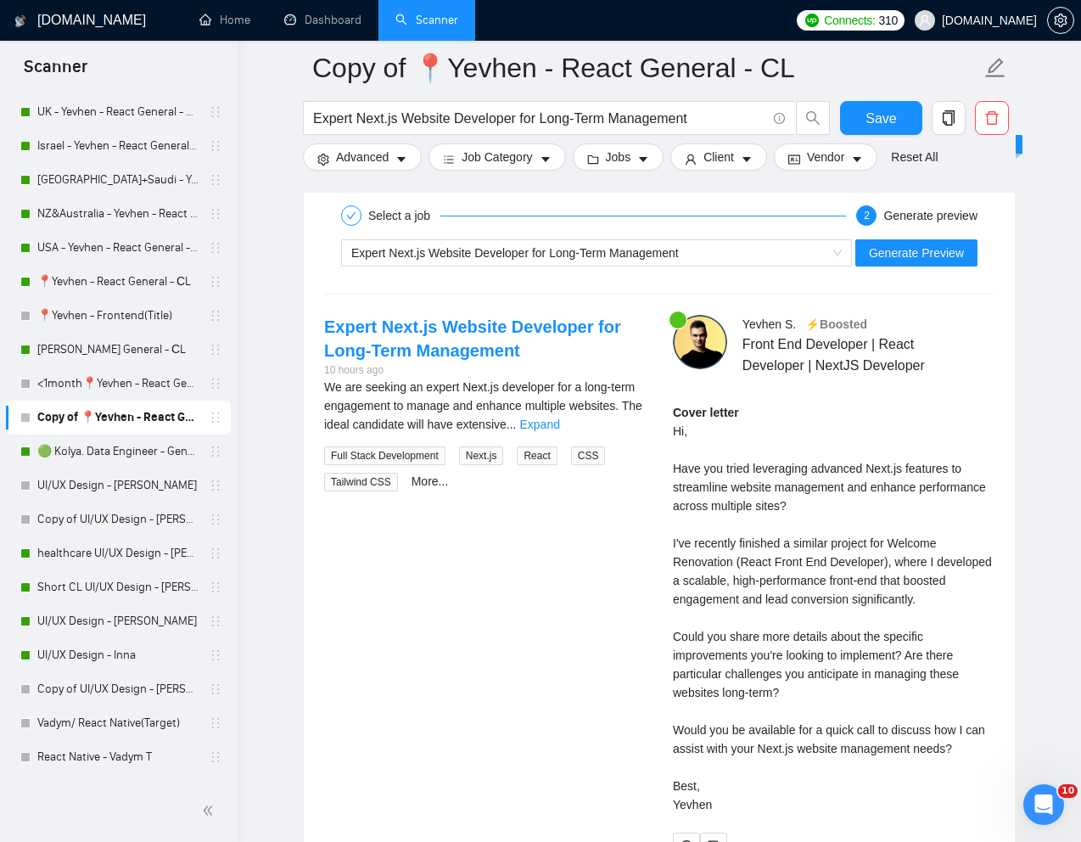
click at [778, 758] on div "Cover letter Hi, Have you tried leveraging advanced Next.js features to streaml…" at bounding box center [834, 608] width 322 height 411
drag, startPoint x: 996, startPoint y: 750, endPoint x: 889, endPoint y: 750, distance: 107.0
click at [889, 750] on div "Yevhen S . ⚡️Boosted Front End Developer | React Developer | NextJS Developer C…" at bounding box center [834, 587] width 349 height 545
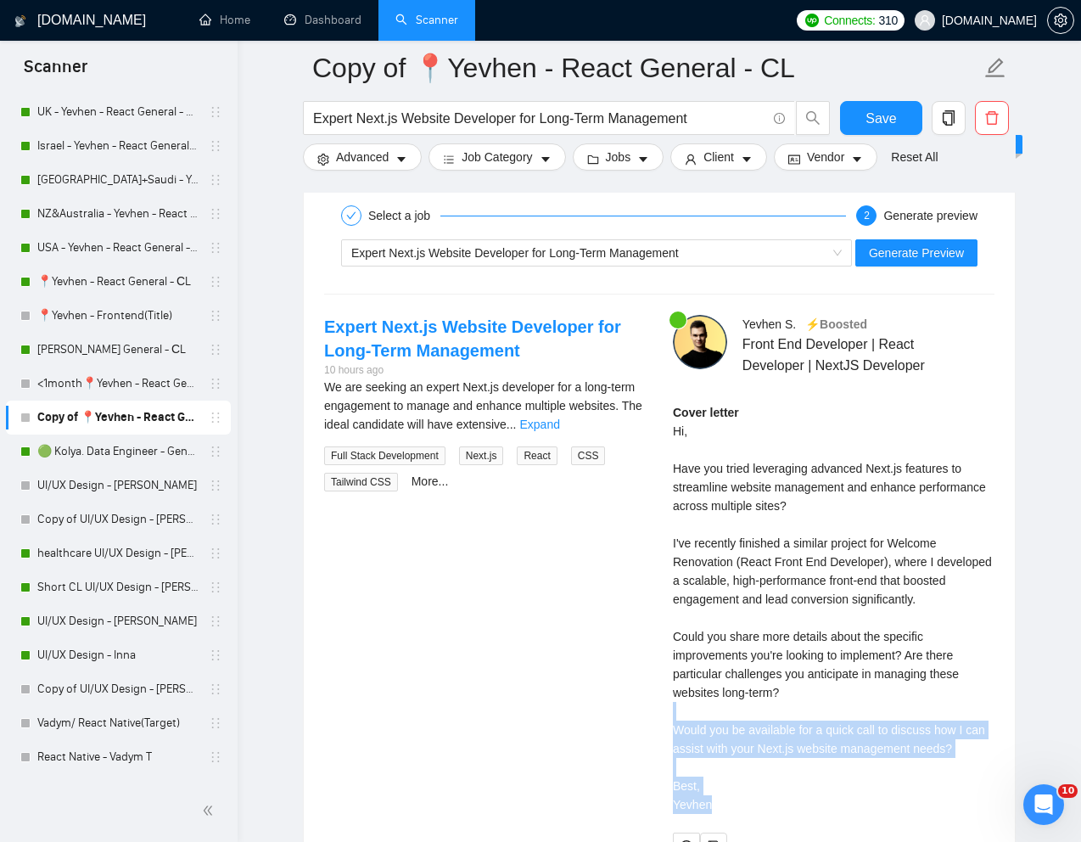
drag, startPoint x: 716, startPoint y: 803, endPoint x: 646, endPoint y: 717, distance: 111.0
click at [646, 717] on div "Expert Next.js Website Developer for Long-Term Management 10 hours ago We are s…" at bounding box center [660, 587] width 698 height 545
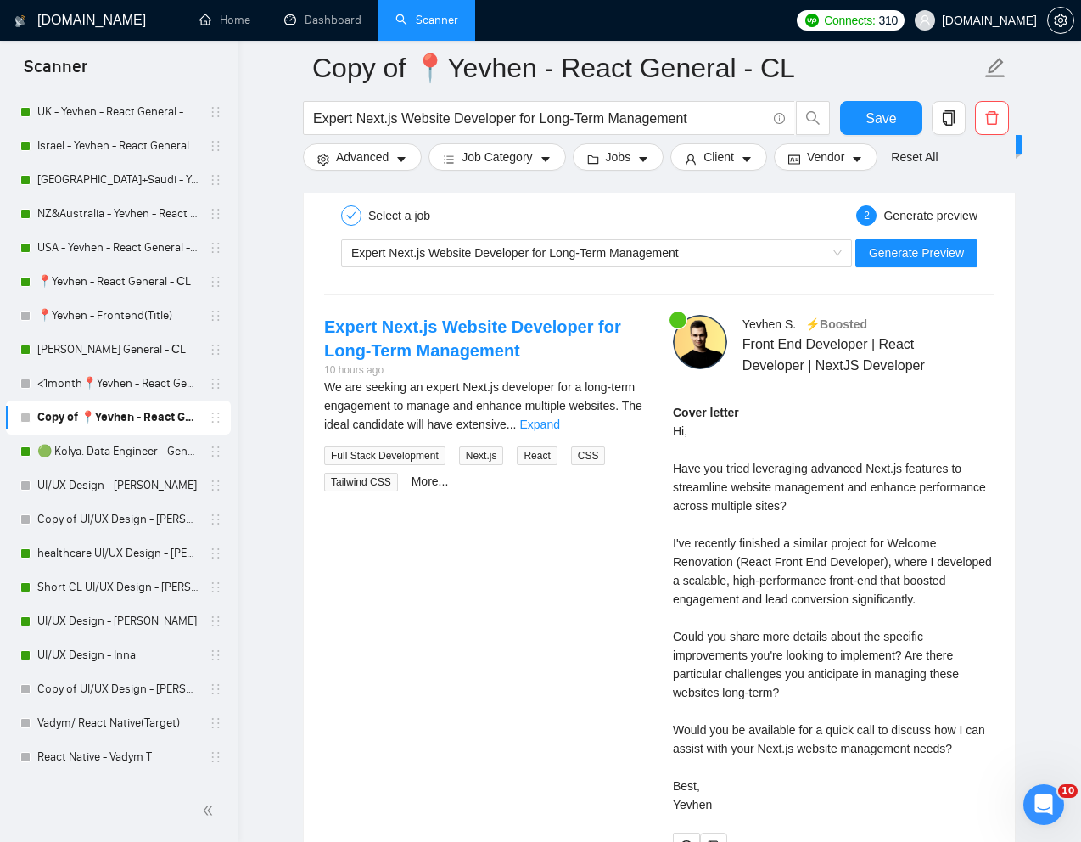
click at [664, 725] on div "Yevhen S . ⚡️Boosted Front End Developer | React Developer | NextJS Developer C…" at bounding box center [834, 587] width 349 height 545
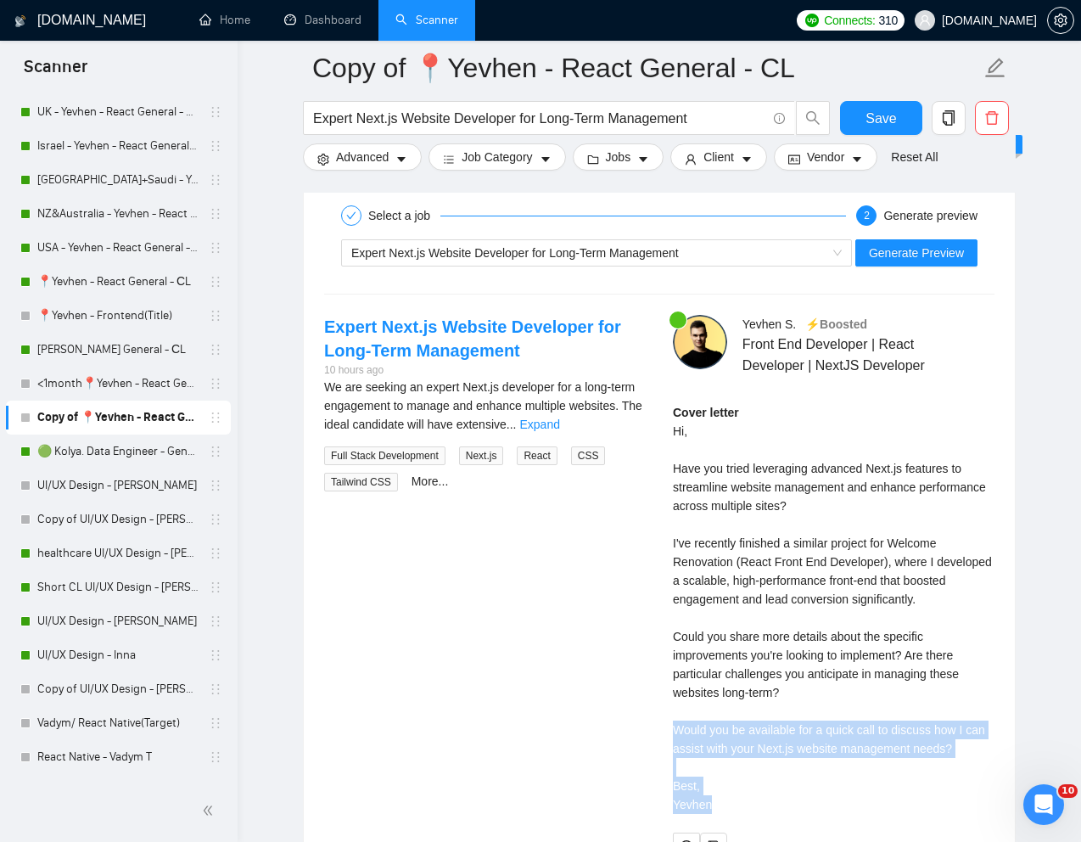
drag, startPoint x: 666, startPoint y: 725, endPoint x: 721, endPoint y: 804, distance: 96.3
click at [721, 804] on div "Yevhen S . ⚡️Boosted Front End Developer | React Developer | NextJS Developer C…" at bounding box center [834, 587] width 349 height 545
copy div "Would you be available for a quick call to discuss how I can assist with your N…"
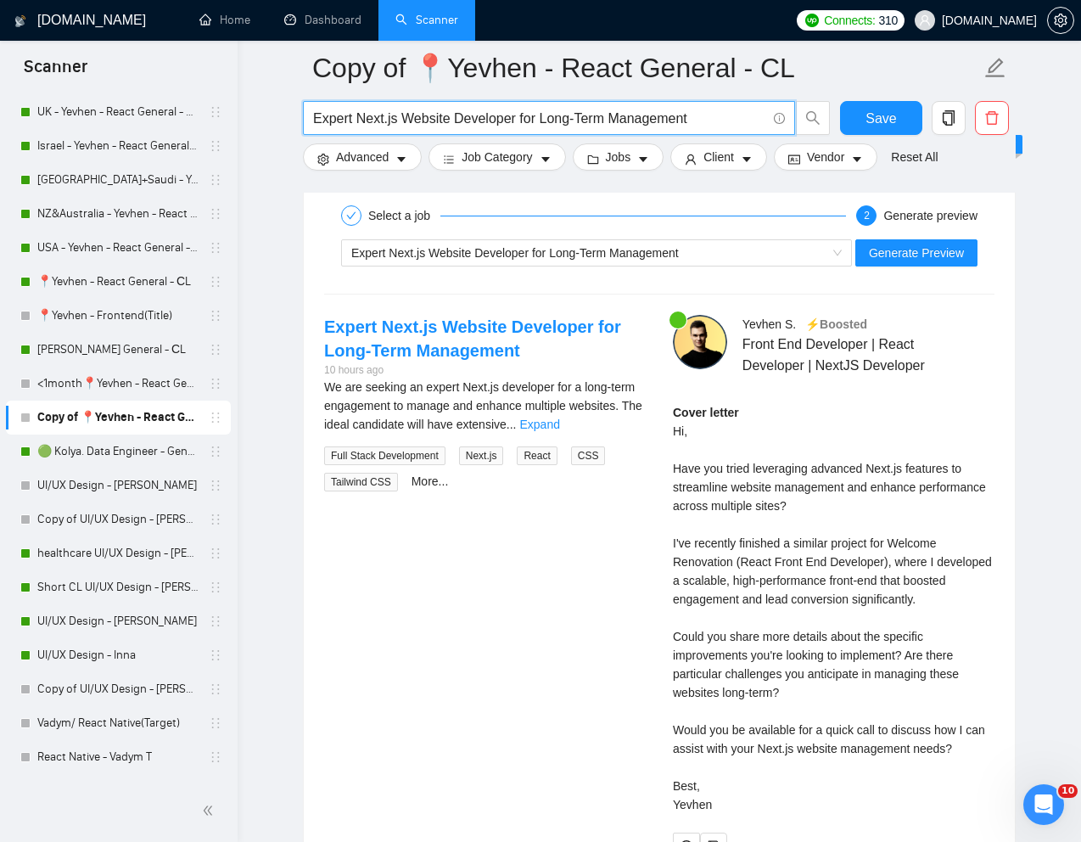
click at [542, 121] on input "Expert Next.js Website Developer for Long-Term Management" at bounding box center [539, 118] width 453 height 21
paste input "ienced Frontend Developer for Classical Music Events Platform"
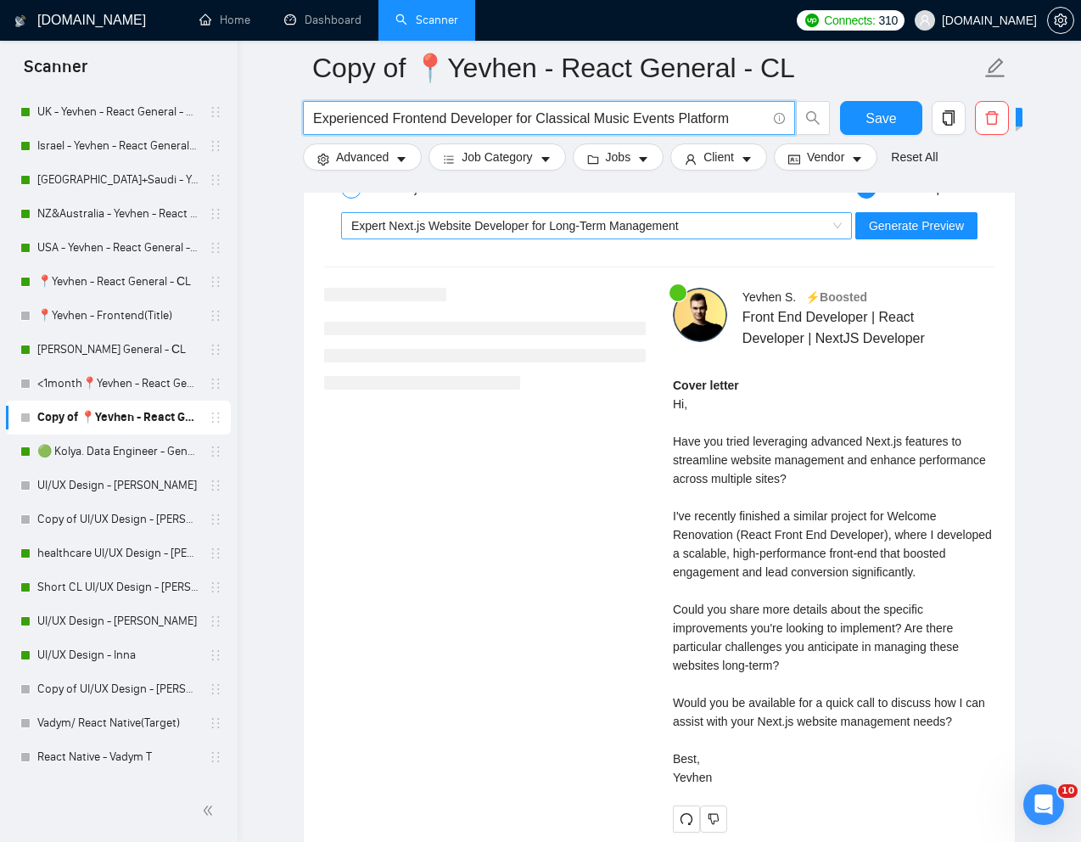
click at [737, 239] on div "Expert Next.js Website Developer for Long-Term Management" at bounding box center [588, 225] width 475 height 25
type input "Experienced Frontend Developer for Classical Music Events Platform"
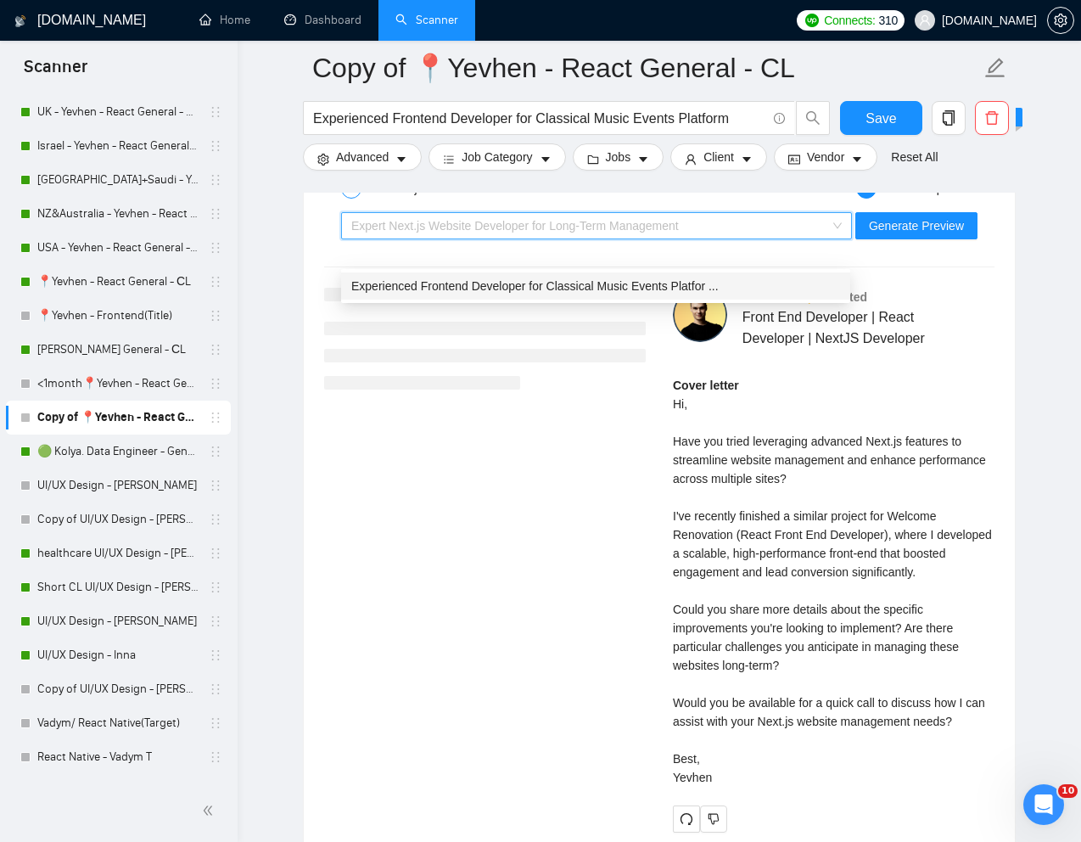
click at [664, 291] on span "Experienced Frontend Developer for Classical Music Events Platfor ..." at bounding box center [535, 286] width 368 height 14
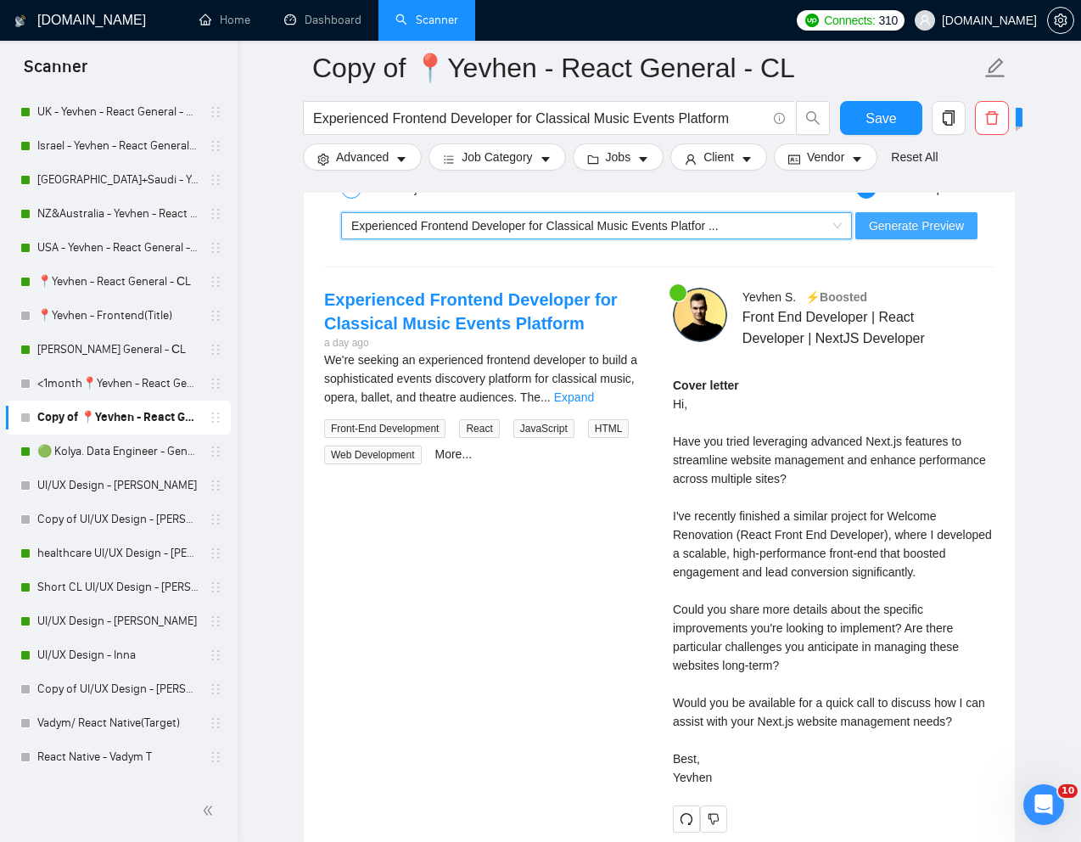
click at [917, 235] on span "Generate Preview" at bounding box center [916, 225] width 95 height 19
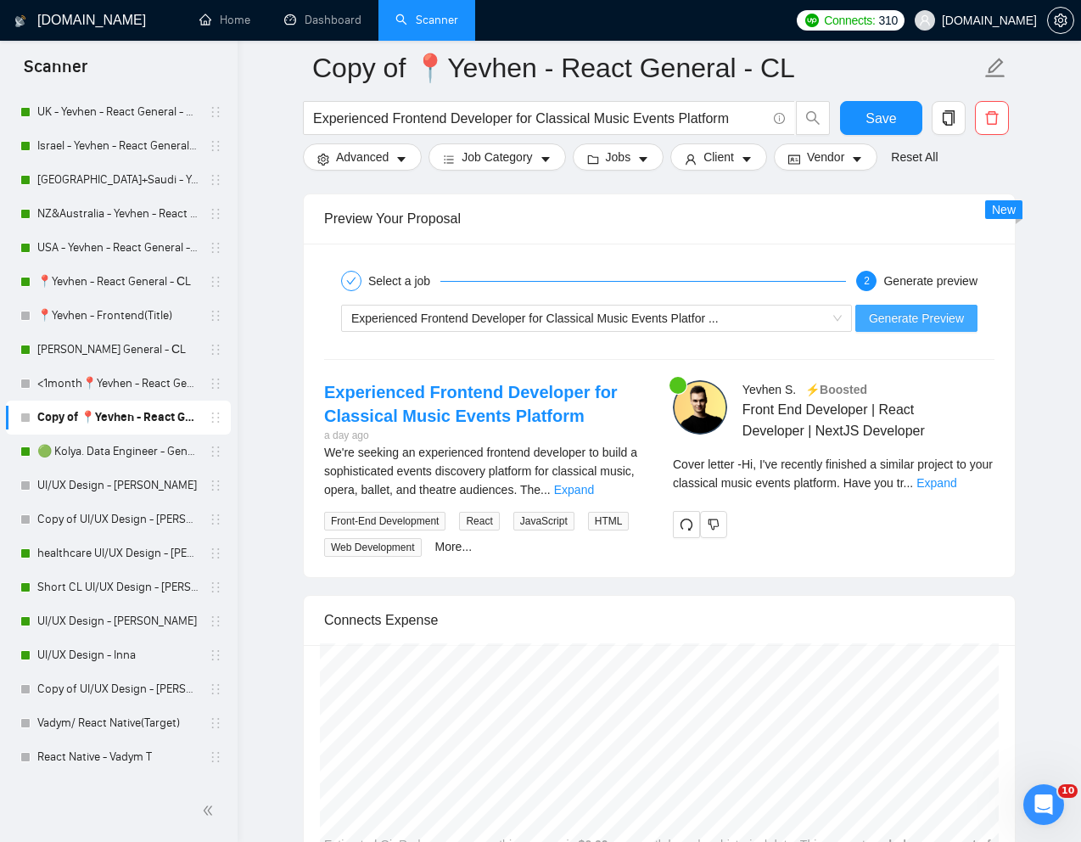
scroll to position [3363, 0]
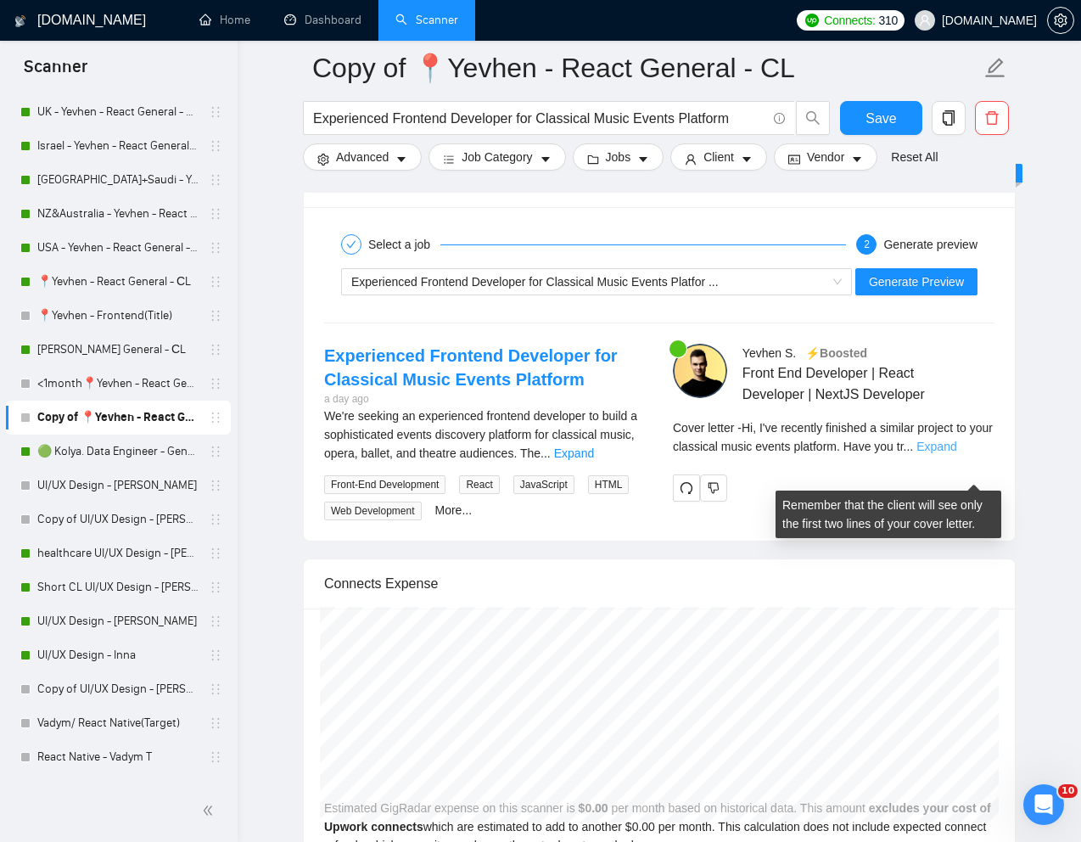
click at [957, 453] on link "Expand" at bounding box center [937, 447] width 40 height 14
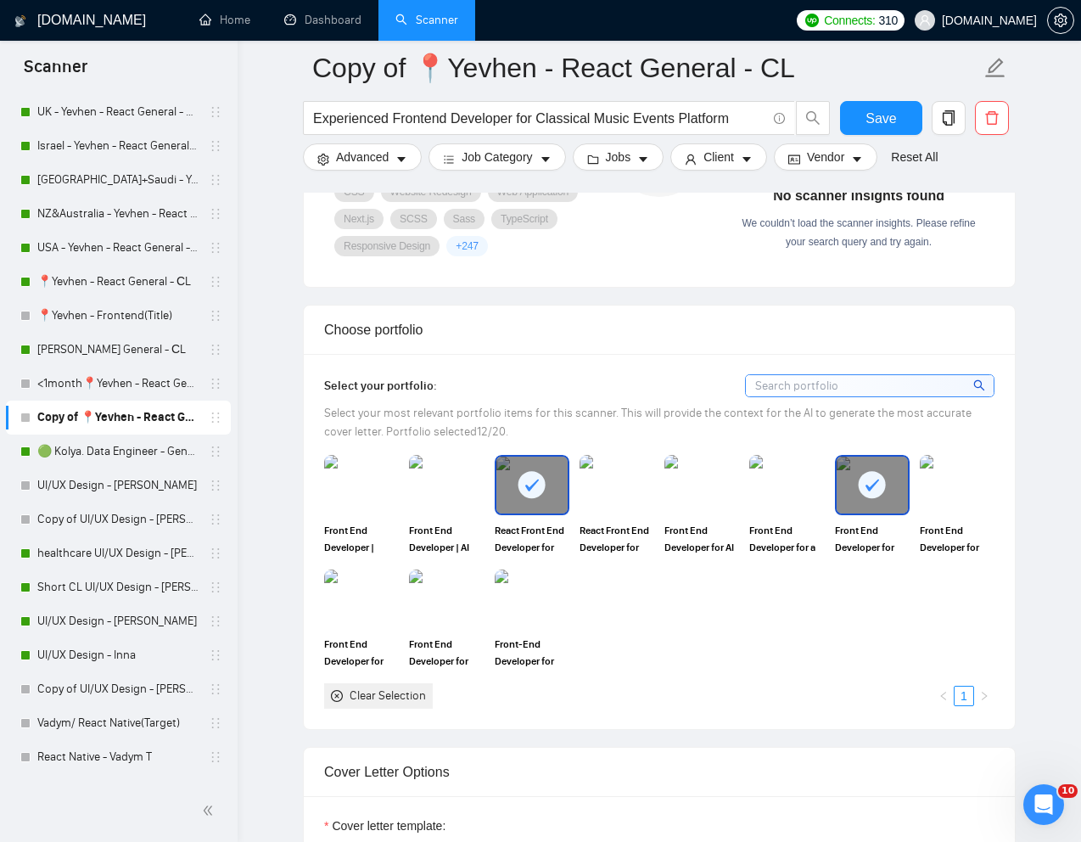
scroll to position [1297, 0]
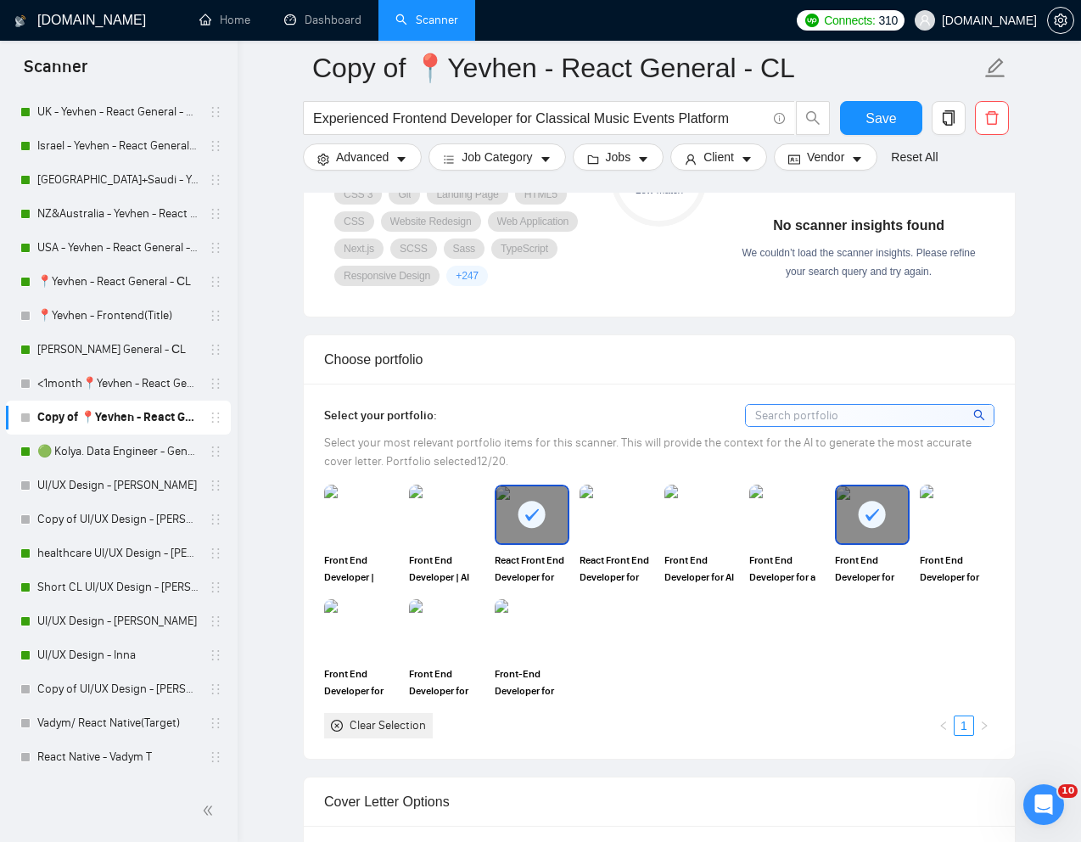
click at [868, 528] on rect at bounding box center [872, 514] width 27 height 27
click at [532, 528] on rect at bounding box center [532, 514] width 27 height 27
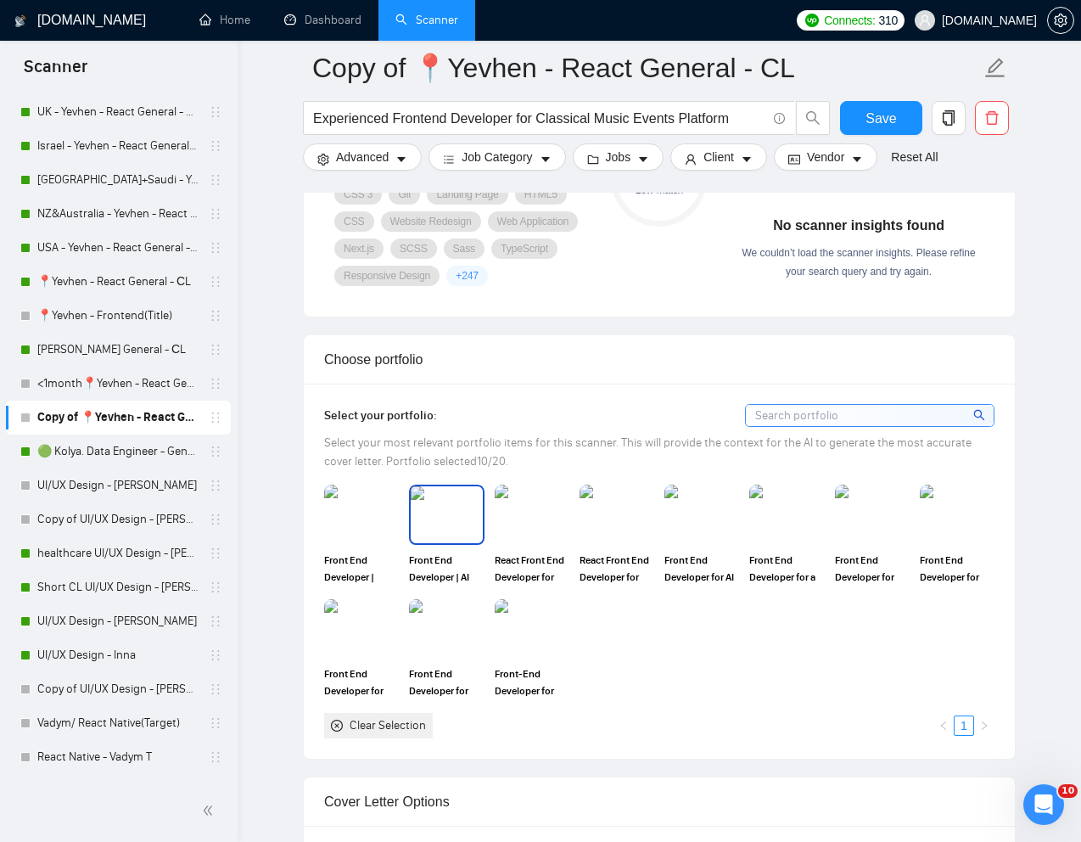
click at [451, 542] on img at bounding box center [446, 514] width 71 height 56
click at [649, 542] on img at bounding box center [616, 514] width 71 height 56
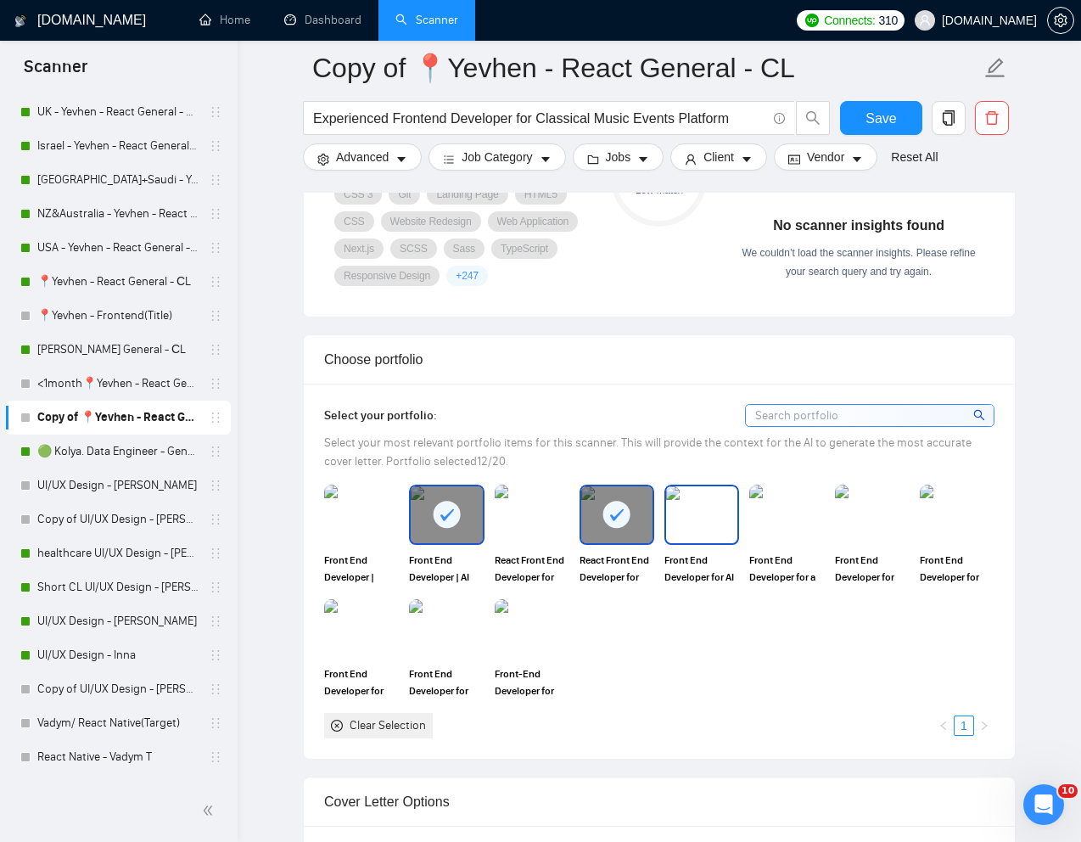
click at [716, 542] on img at bounding box center [701, 514] width 71 height 56
click at [767, 542] on img at bounding box center [786, 514] width 71 height 56
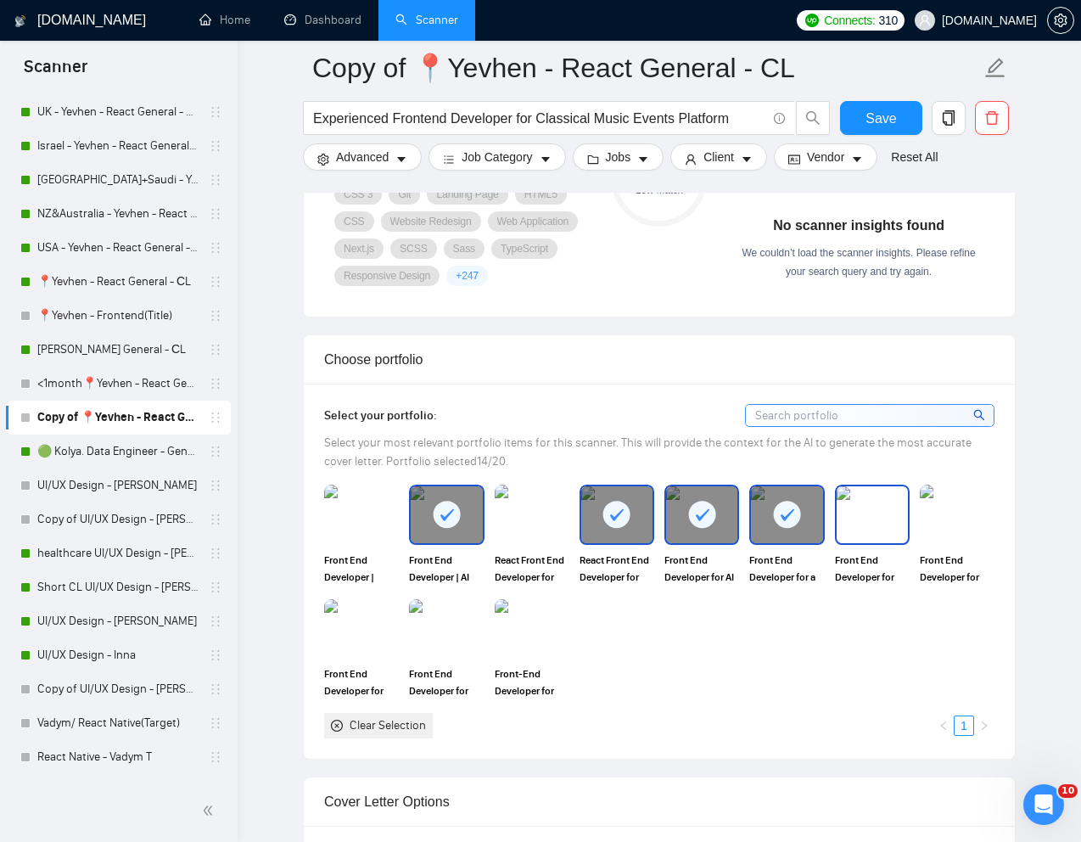
click at [874, 542] on img at bounding box center [872, 514] width 71 height 56
click at [516, 657] on img at bounding box center [532, 629] width 71 height 56
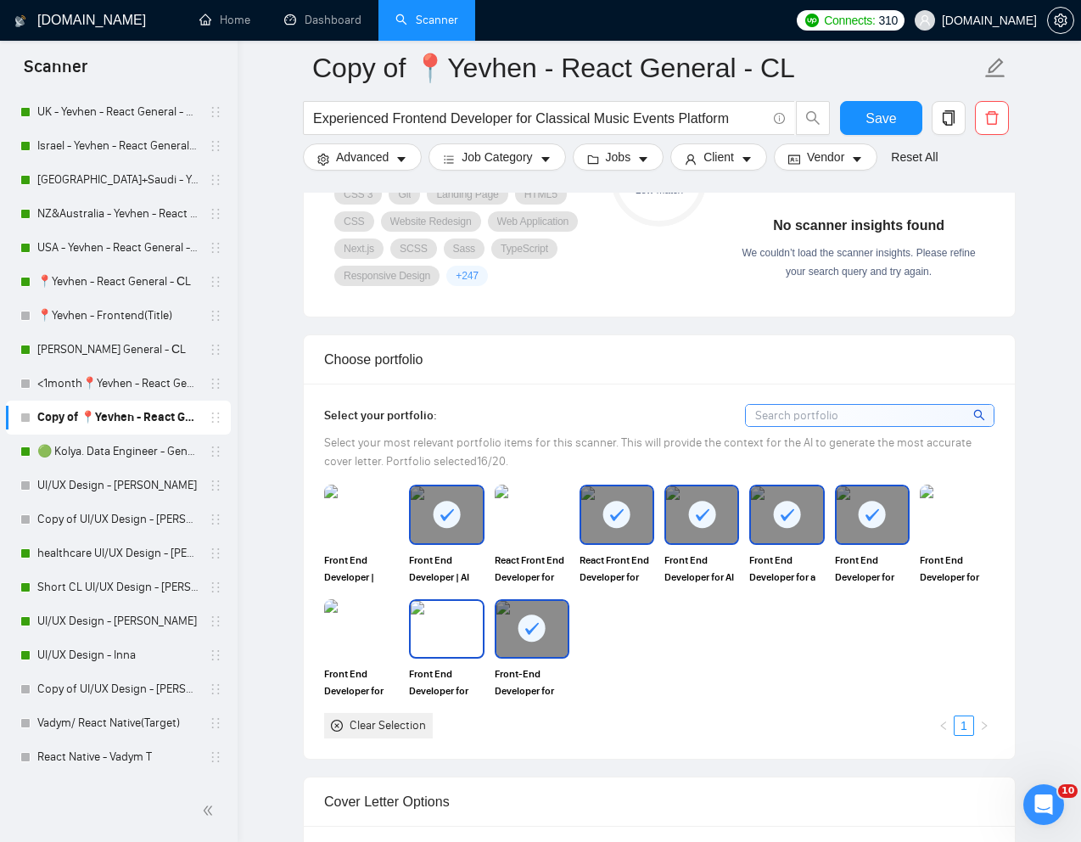
click at [413, 657] on img at bounding box center [446, 629] width 71 height 56
click at [390, 657] on img at bounding box center [361, 629] width 71 height 56
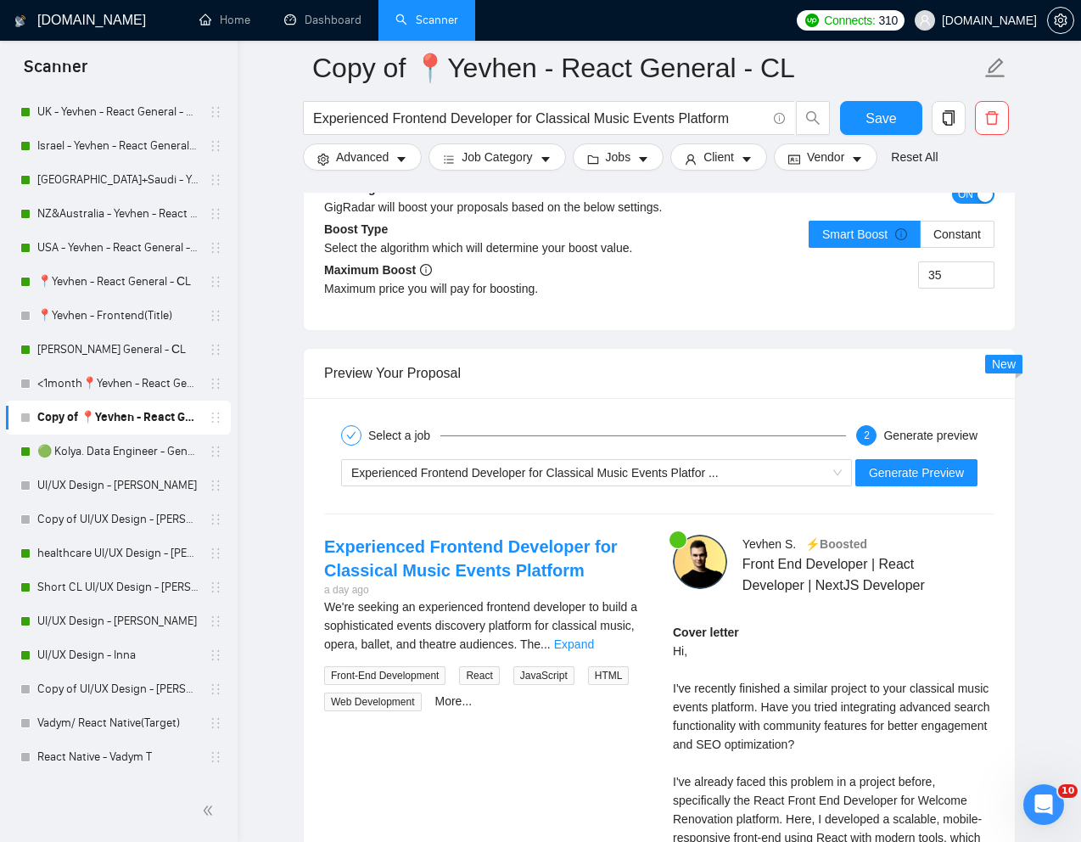
scroll to position [3211, 0]
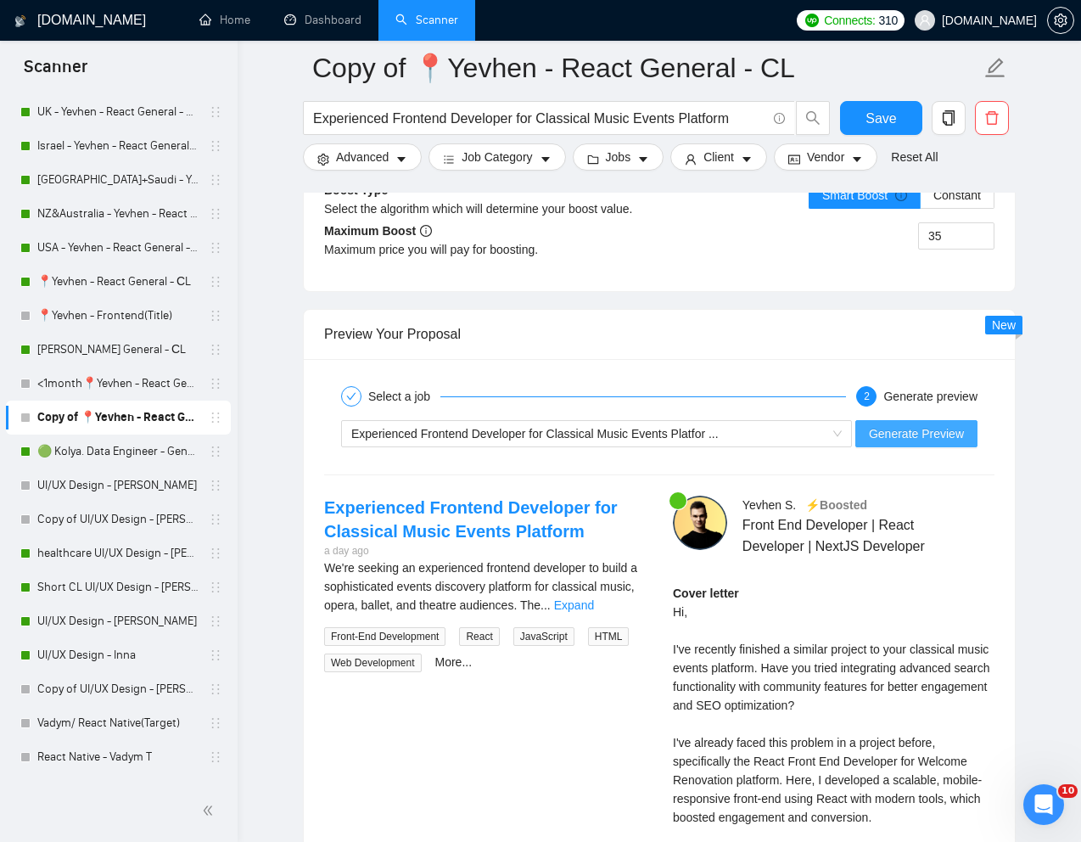
click at [913, 443] on span "Generate Preview" at bounding box center [916, 433] width 95 height 19
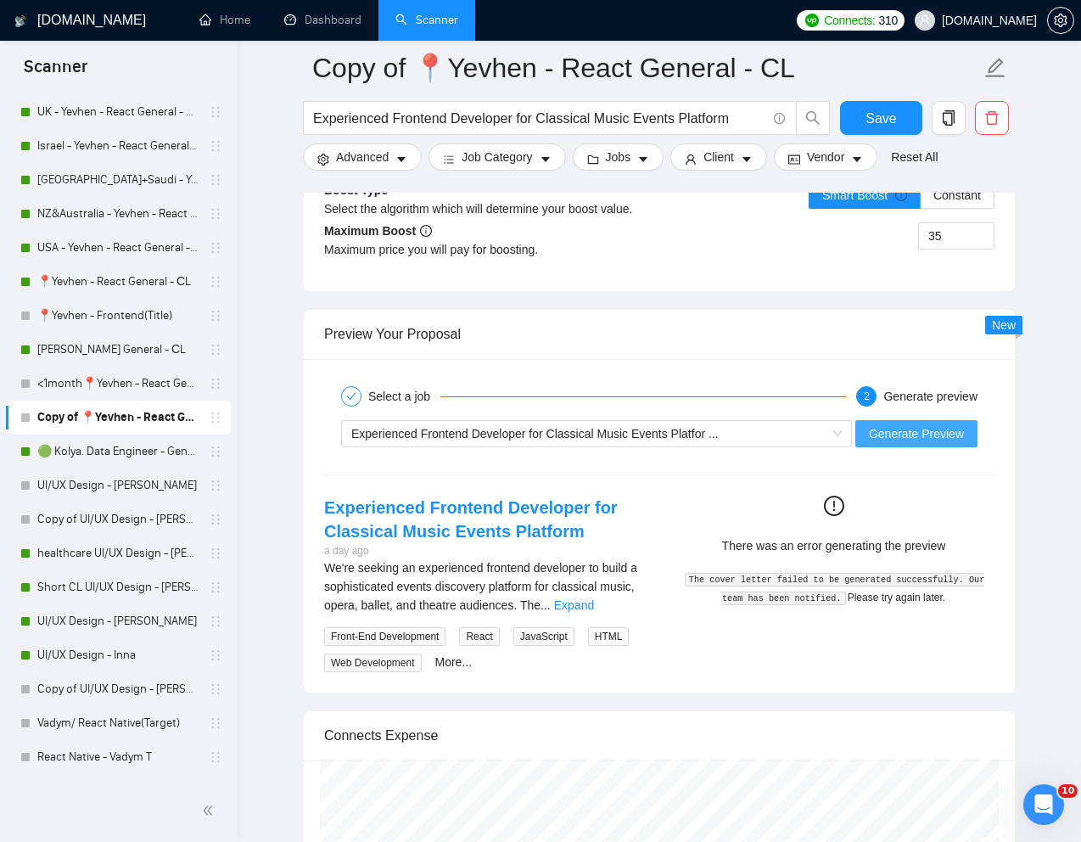
click at [906, 443] on span "Generate Preview" at bounding box center [916, 433] width 95 height 19
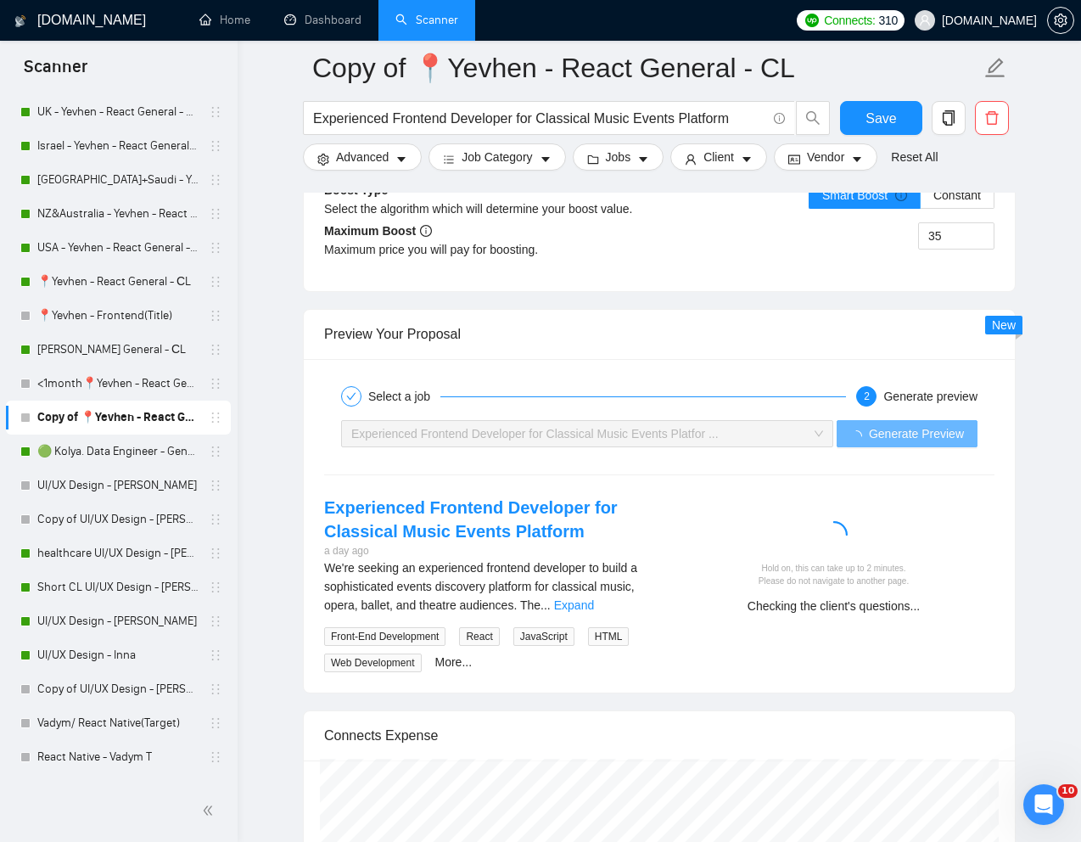
click at [916, 555] on div at bounding box center [834, 538] width 308 height 34
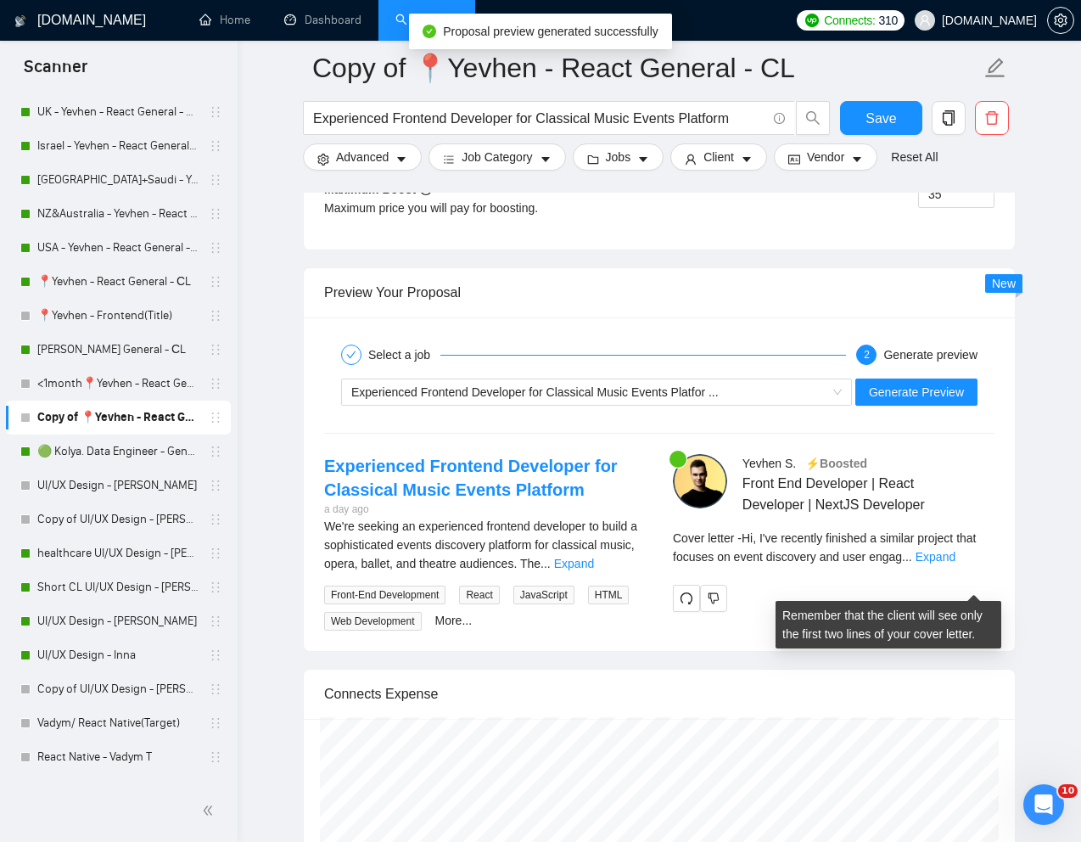
scroll to position [3256, 0]
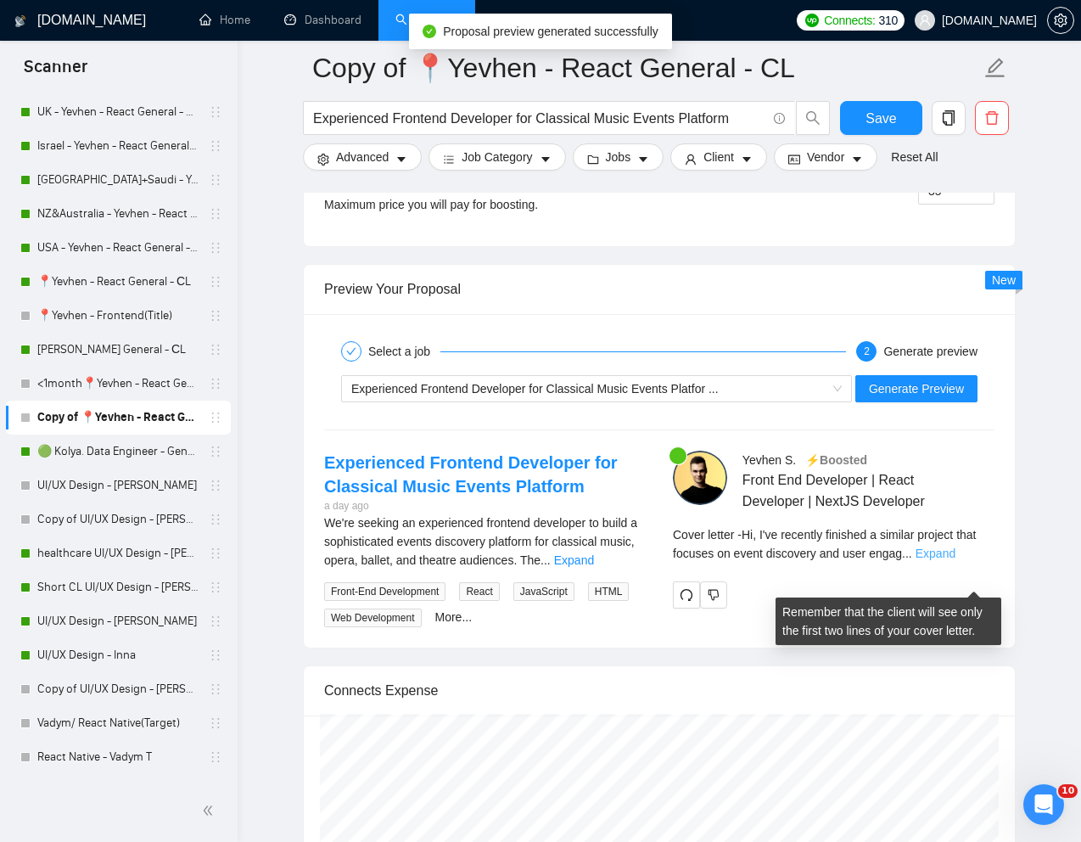
click at [956, 560] on link "Expand" at bounding box center [936, 554] width 40 height 14
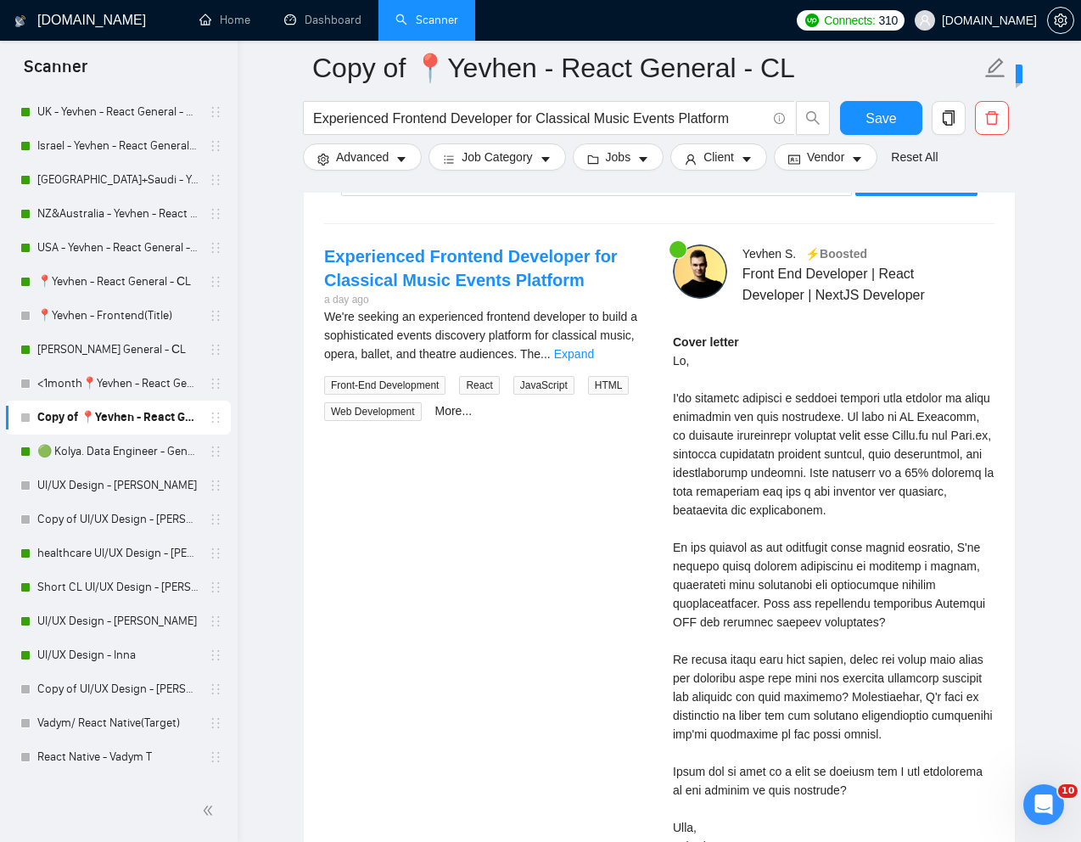
scroll to position [3468, 0]
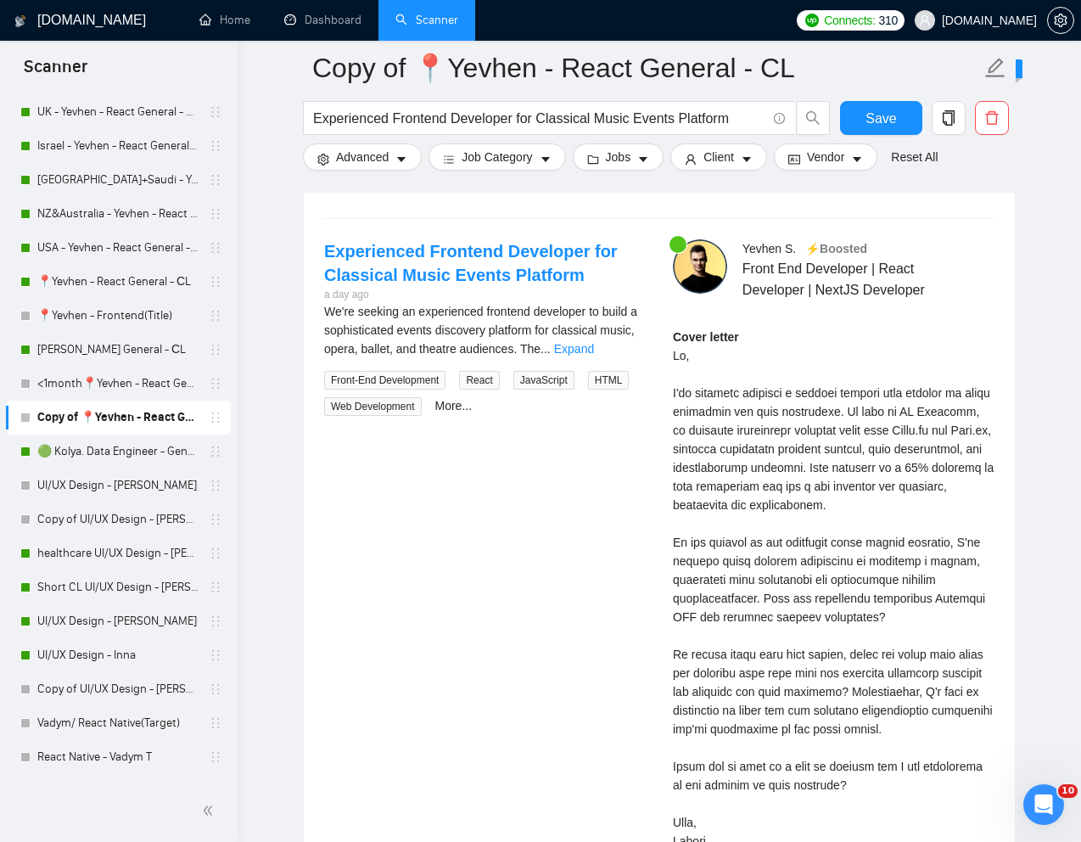
click at [862, 681] on div "Cover letter" at bounding box center [834, 589] width 322 height 523
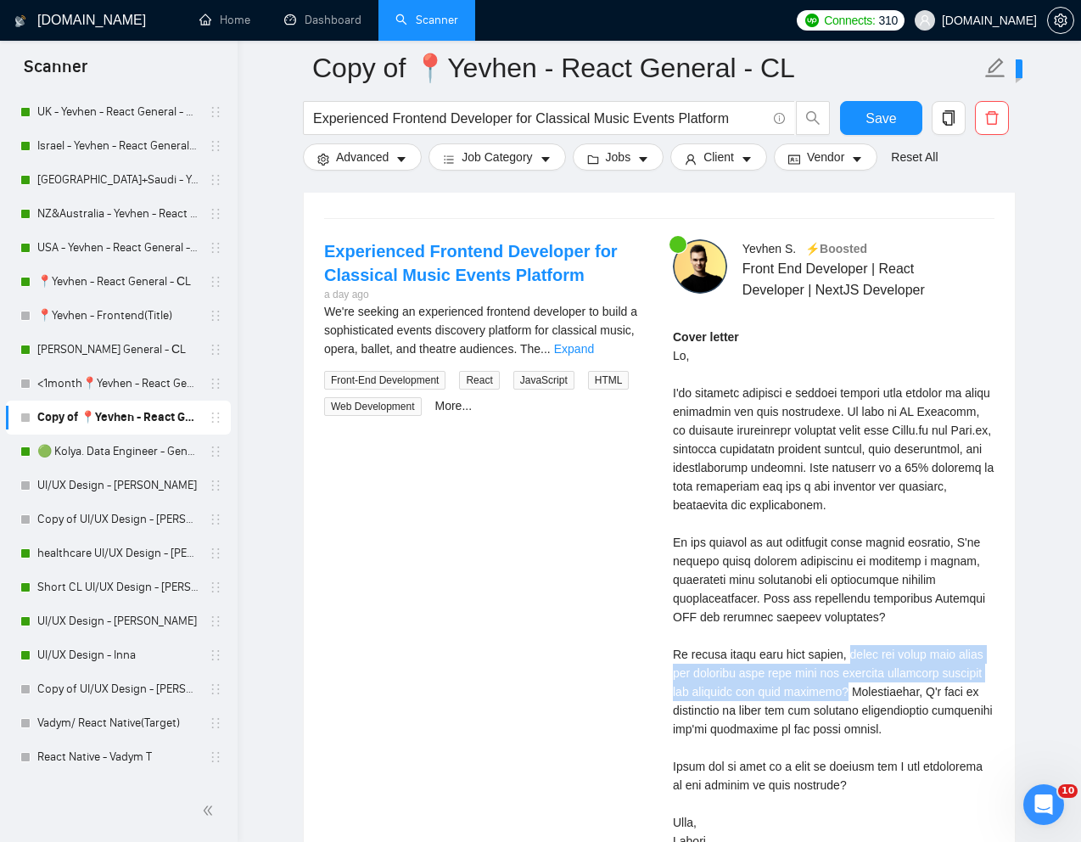
drag, startPoint x: 847, startPoint y: 681, endPoint x: 885, endPoint y: 714, distance: 49.9
click at [885, 714] on div "Cover letter" at bounding box center [834, 589] width 322 height 523
copy div "could you share more about the expected user base size and specific community f…"
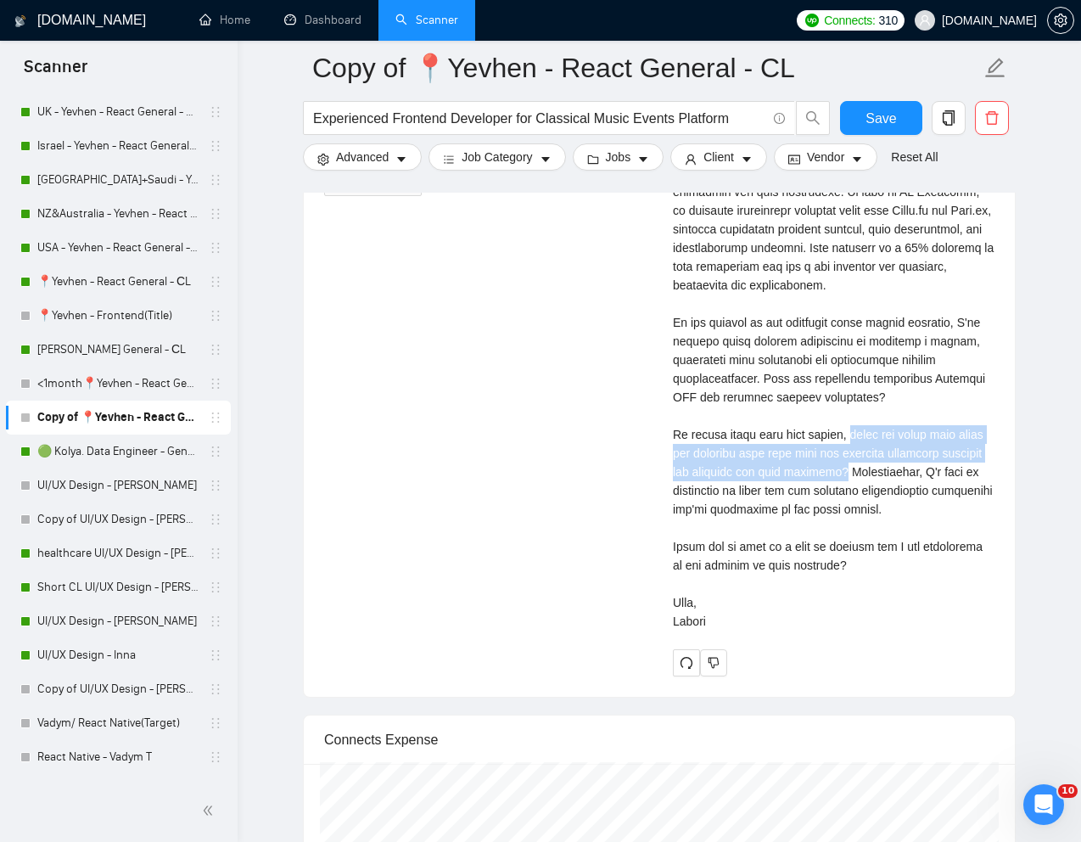
scroll to position [3693, 0]
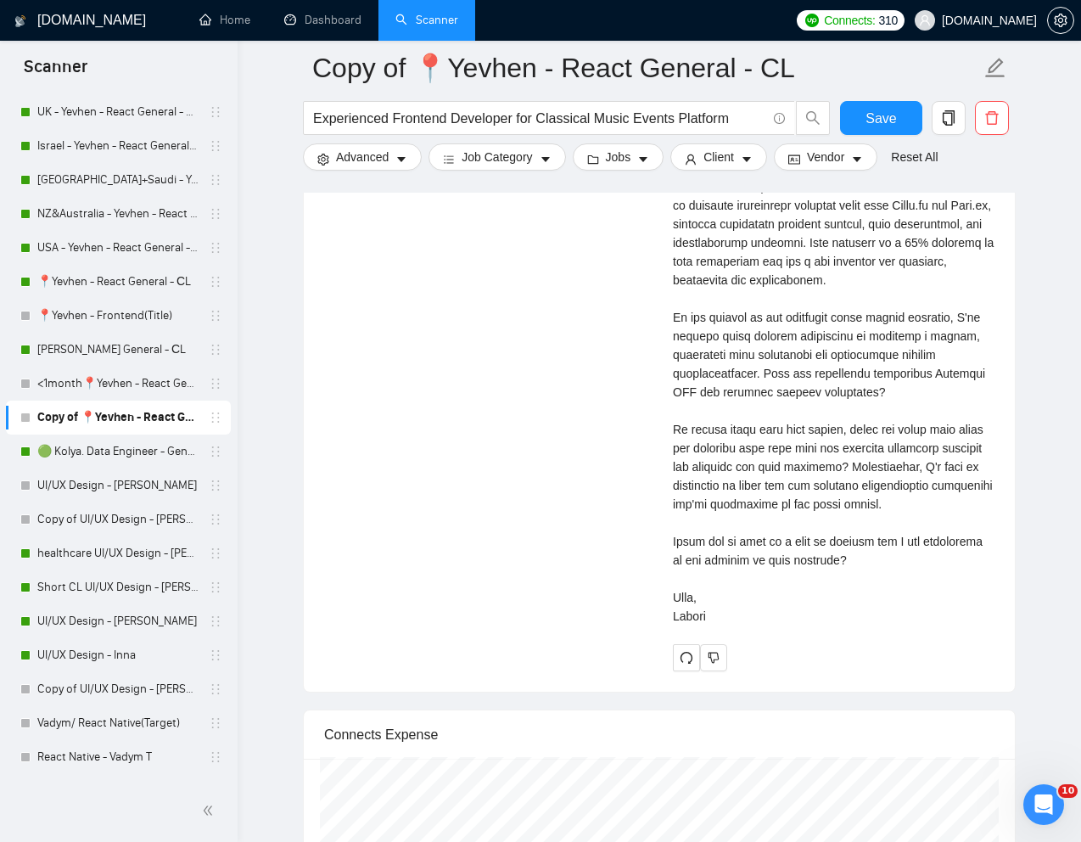
click at [774, 594] on div "Cover letter" at bounding box center [834, 364] width 322 height 523
drag, startPoint x: 659, startPoint y: 565, endPoint x: 907, endPoint y: 596, distance: 249.7
click at [907, 596] on div "Yevhen S . ⚡️Boosted Front End Developer | React Developer | NextJS Developer C…" at bounding box center [834, 342] width 349 height 657
copy div "Would you be open to a call to discuss how I can contribute to the success of y…"
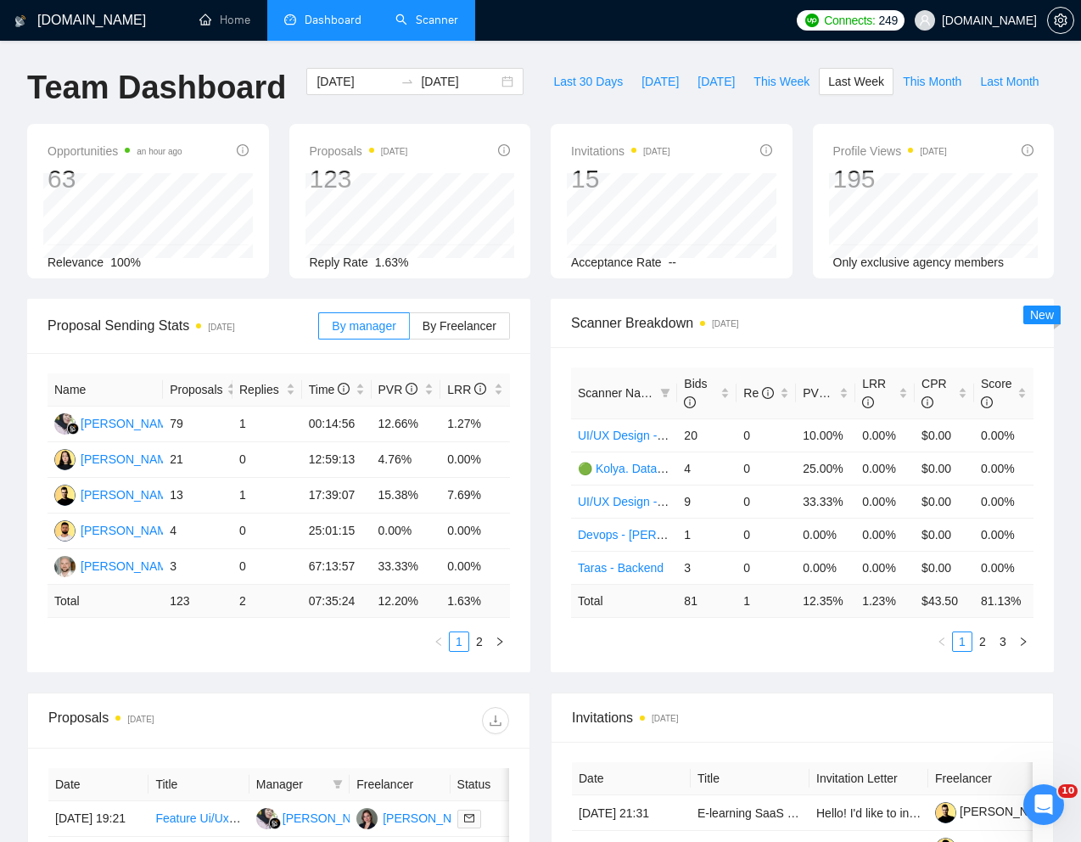
click at [427, 25] on link "Scanner" at bounding box center [427, 20] width 63 height 14
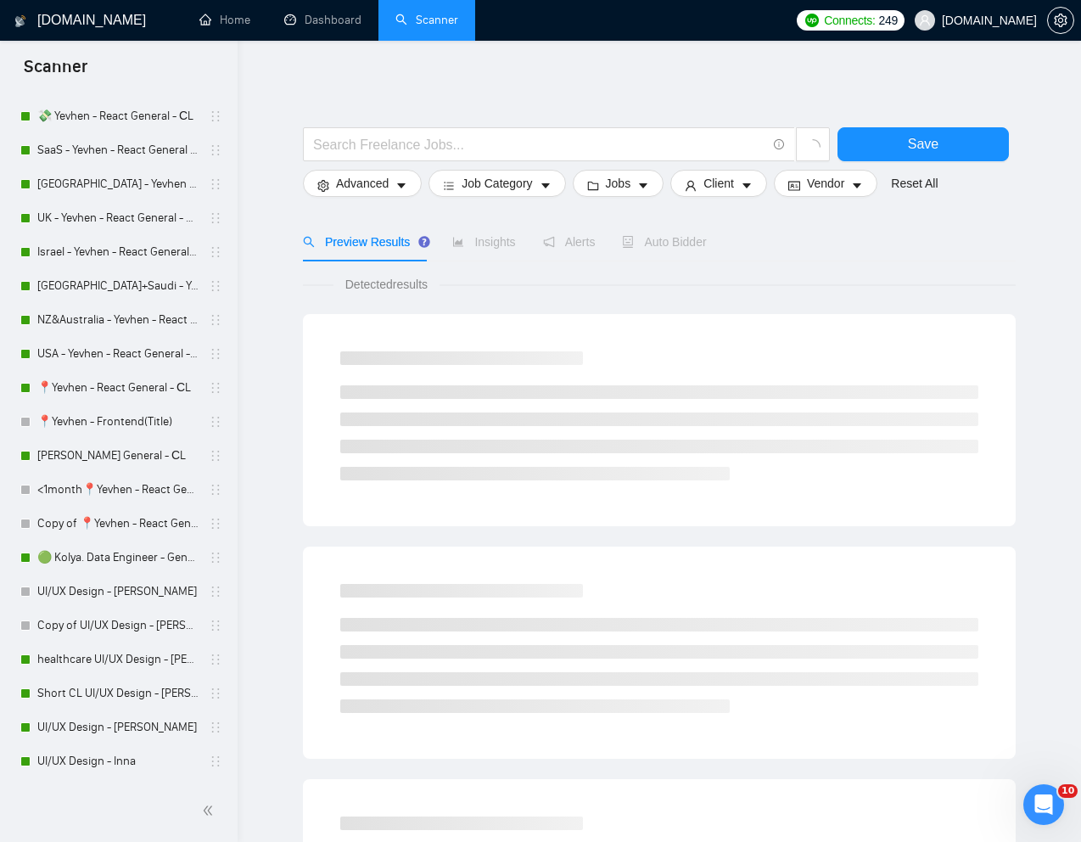
scroll to position [535, 0]
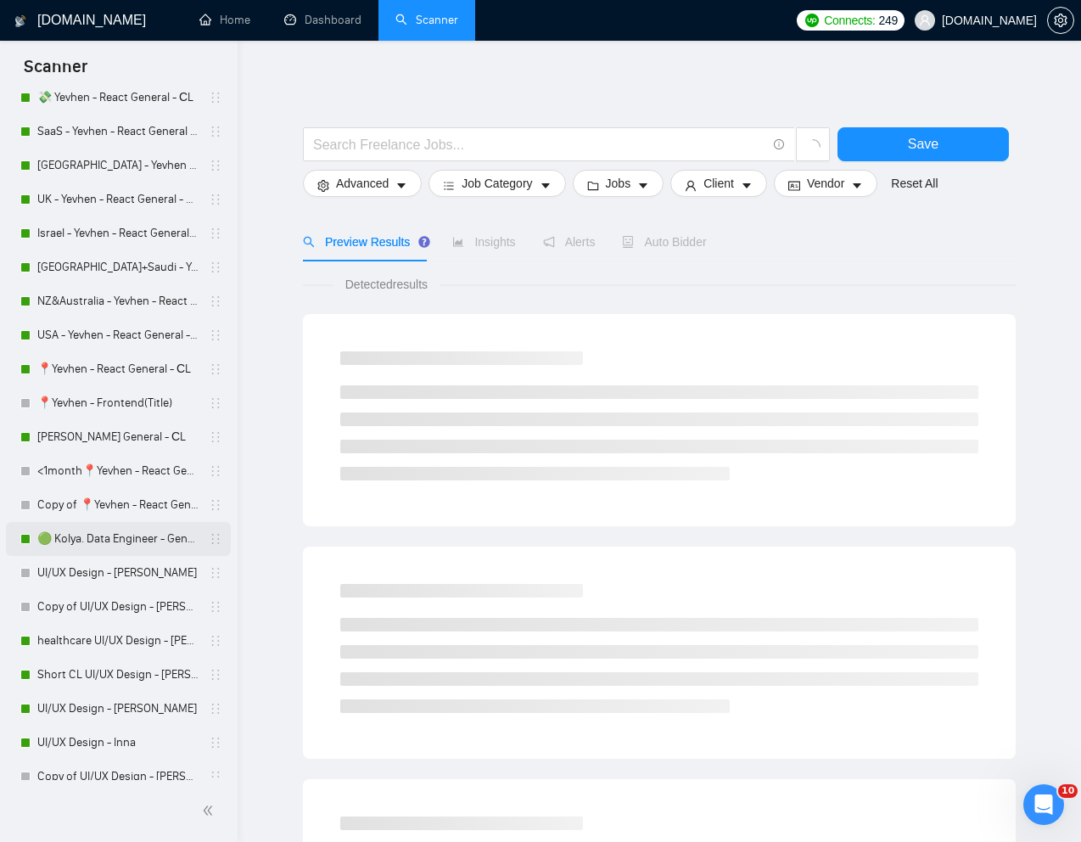
click at [98, 536] on link "🟢 Kolya. Data Engineer - General" at bounding box center [117, 539] width 161 height 34
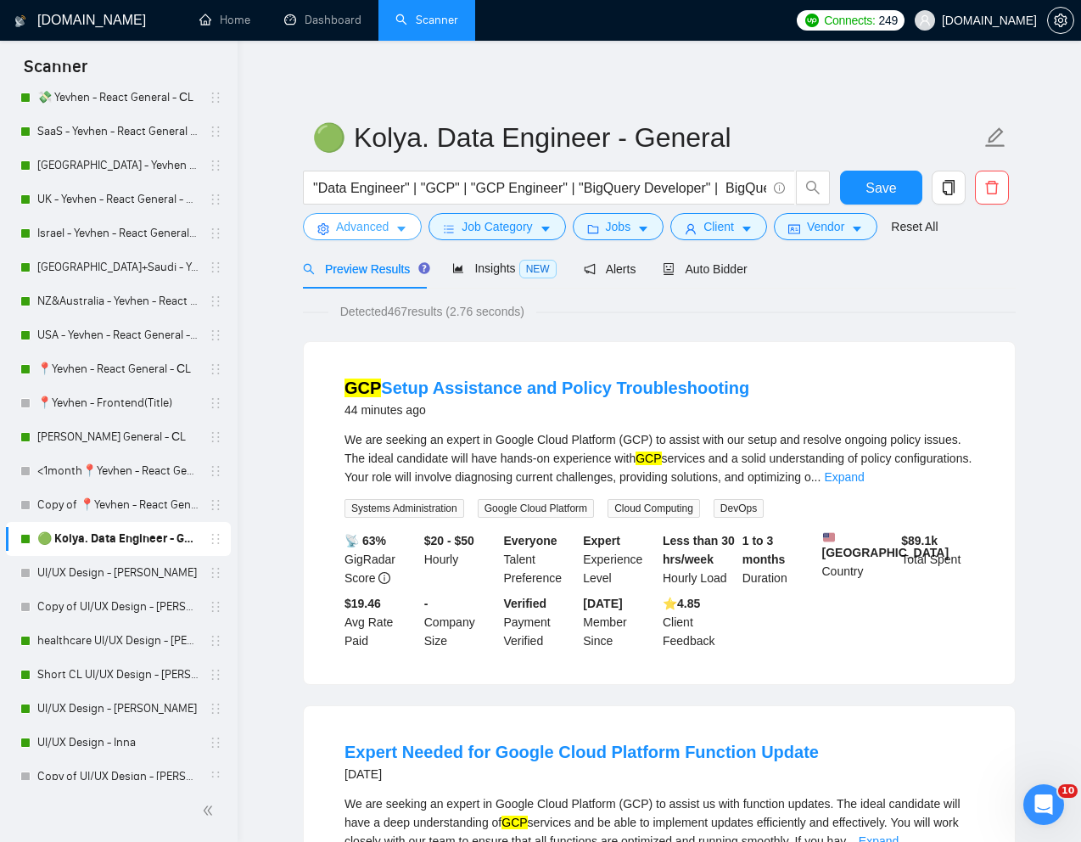
click at [360, 225] on span "Advanced" at bounding box center [362, 226] width 53 height 19
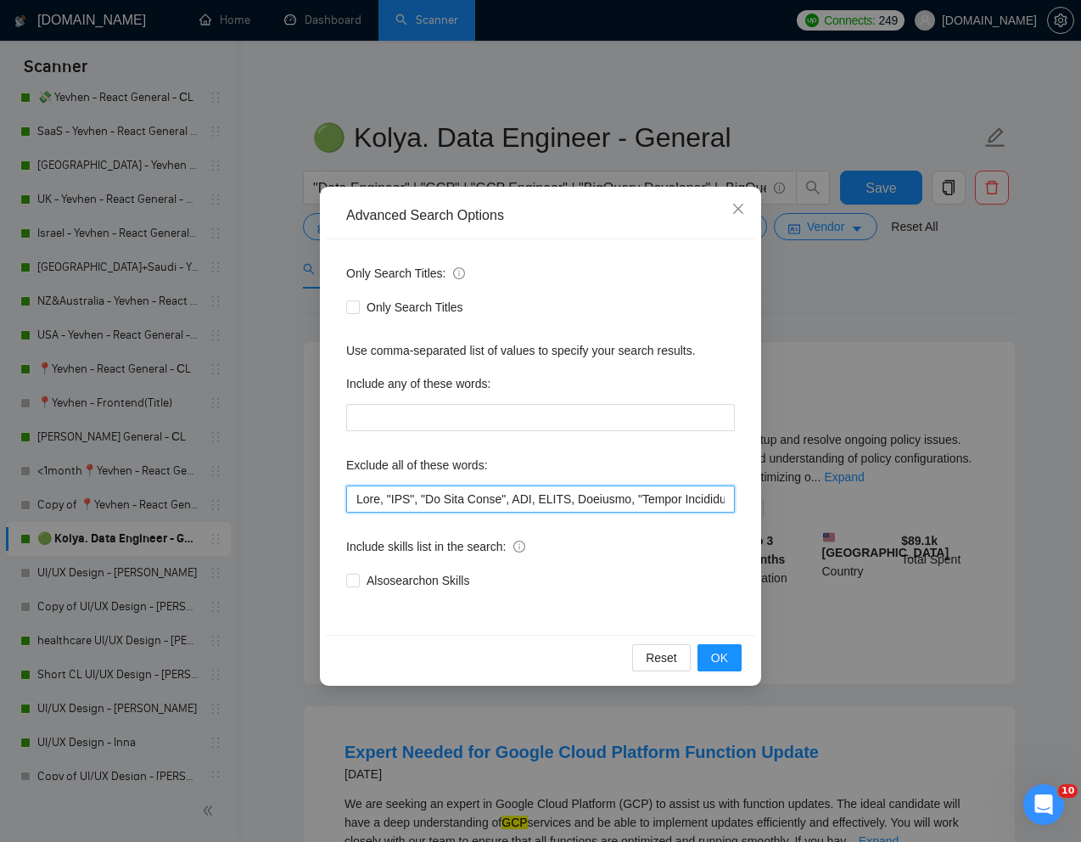
click at [355, 501] on input "text" at bounding box center [540, 499] width 389 height 27
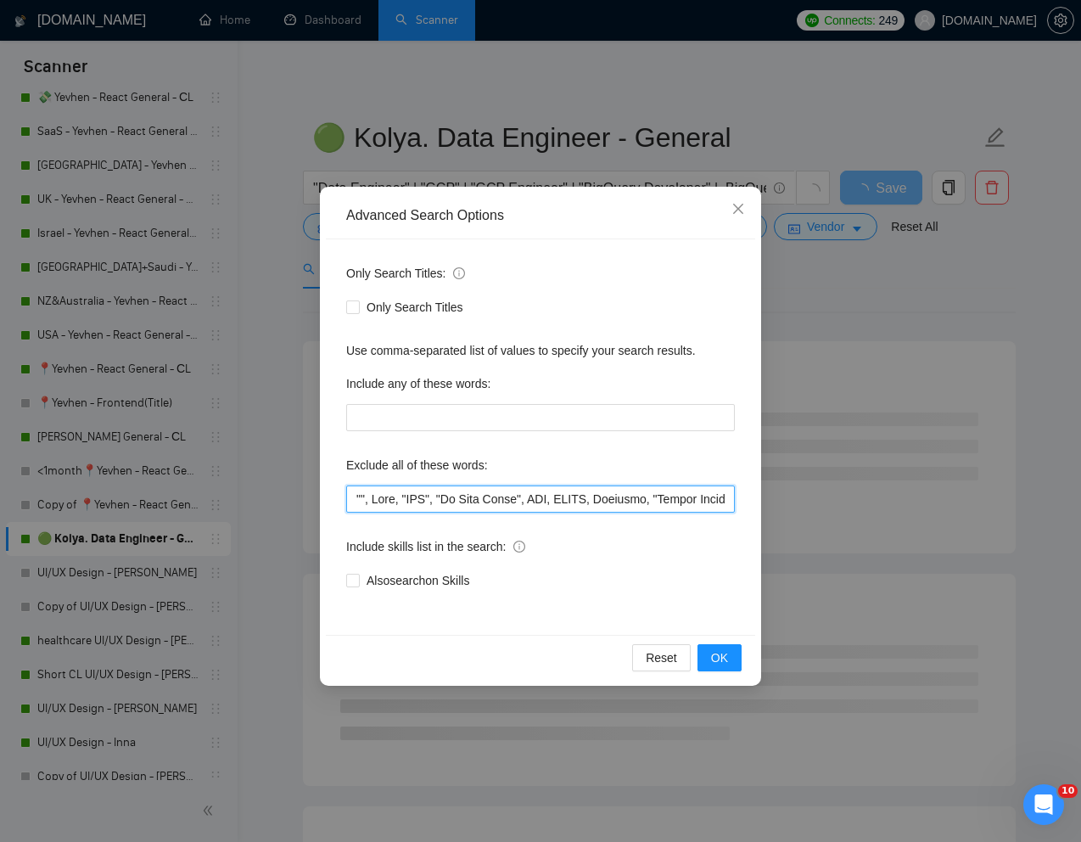
paste input "GCP Setup Assistance"
click at [712, 649] on span "OK" at bounding box center [719, 658] width 17 height 19
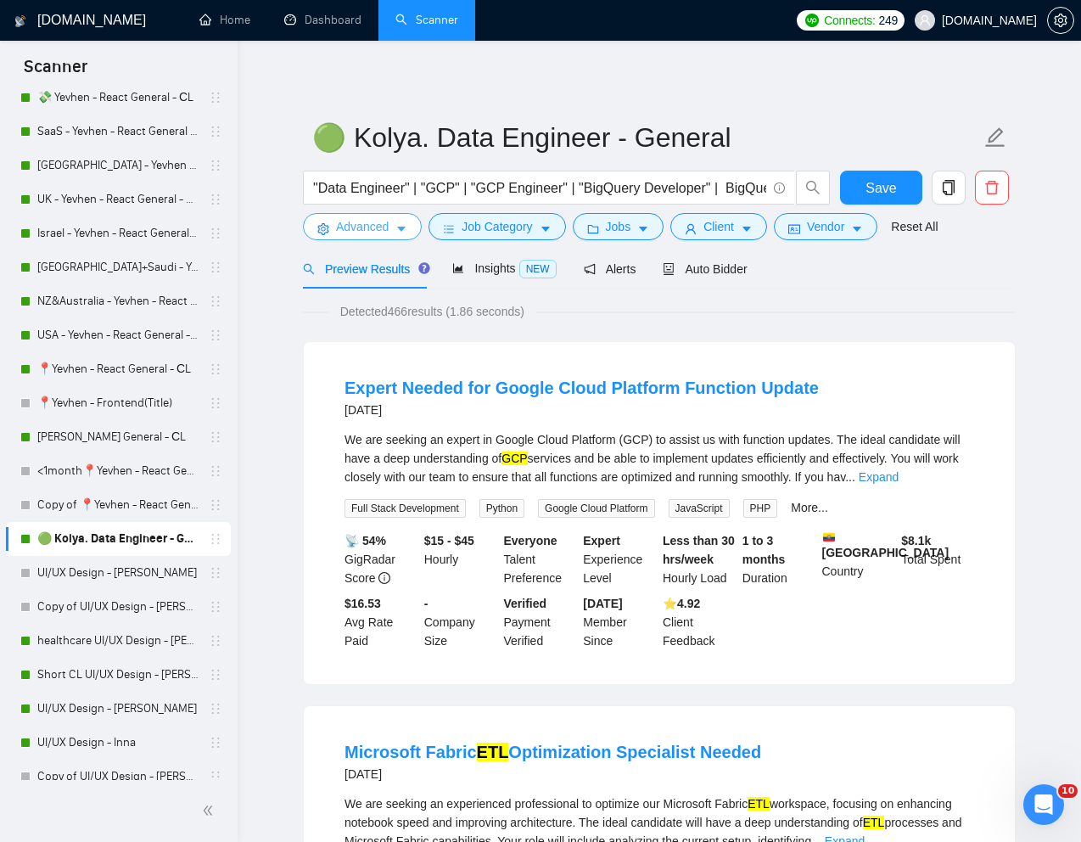
click at [357, 220] on span "Advanced" at bounding box center [362, 226] width 53 height 19
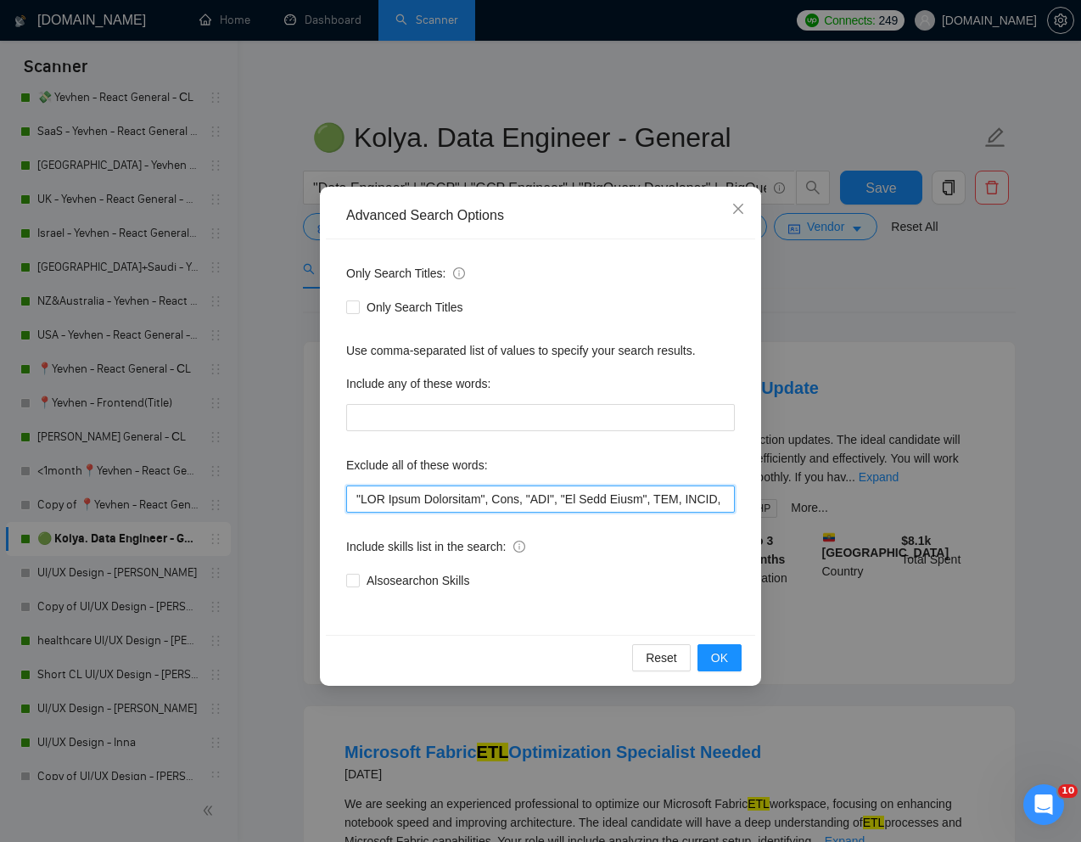
click at [363, 506] on input "text" at bounding box center [540, 499] width 389 height 27
type input ""Devops", "GCP Setup Assistance", Odoo, "GHL", "Go High Level", BIM, SCORM, Met…"
click at [716, 655] on span "OK" at bounding box center [719, 658] width 17 height 19
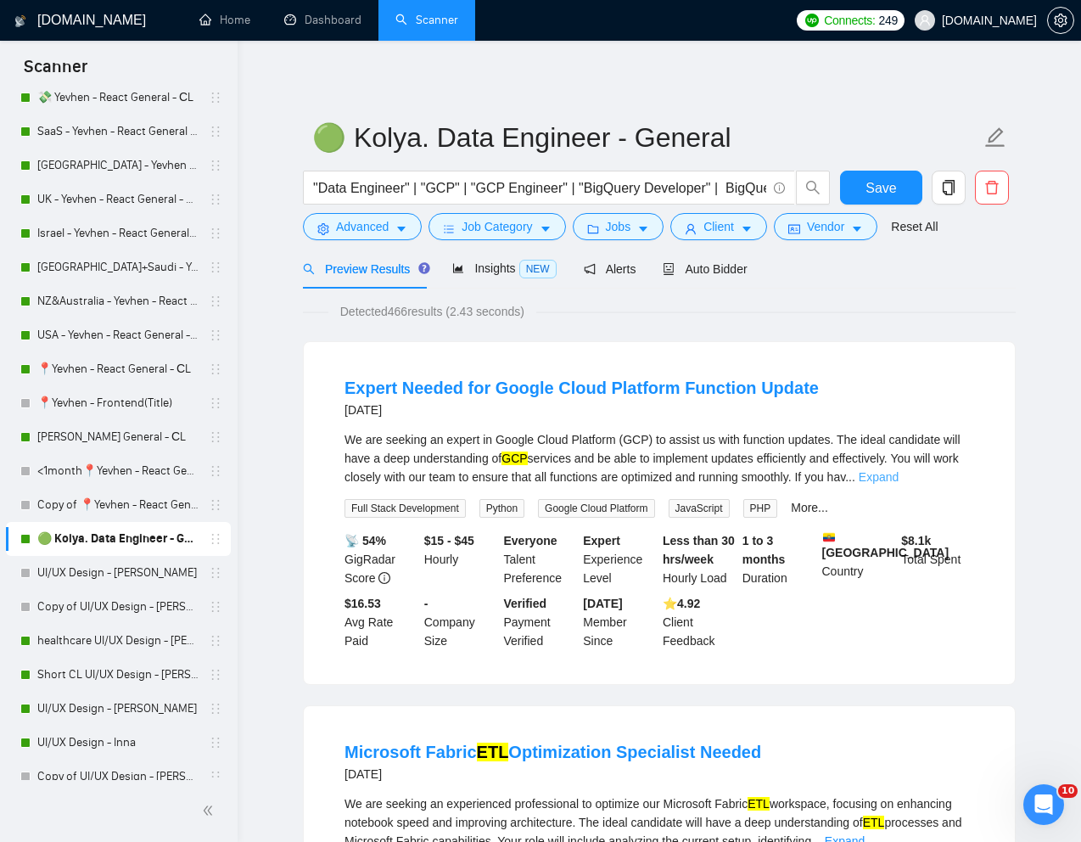
click at [899, 476] on link "Expand" at bounding box center [879, 477] width 40 height 14
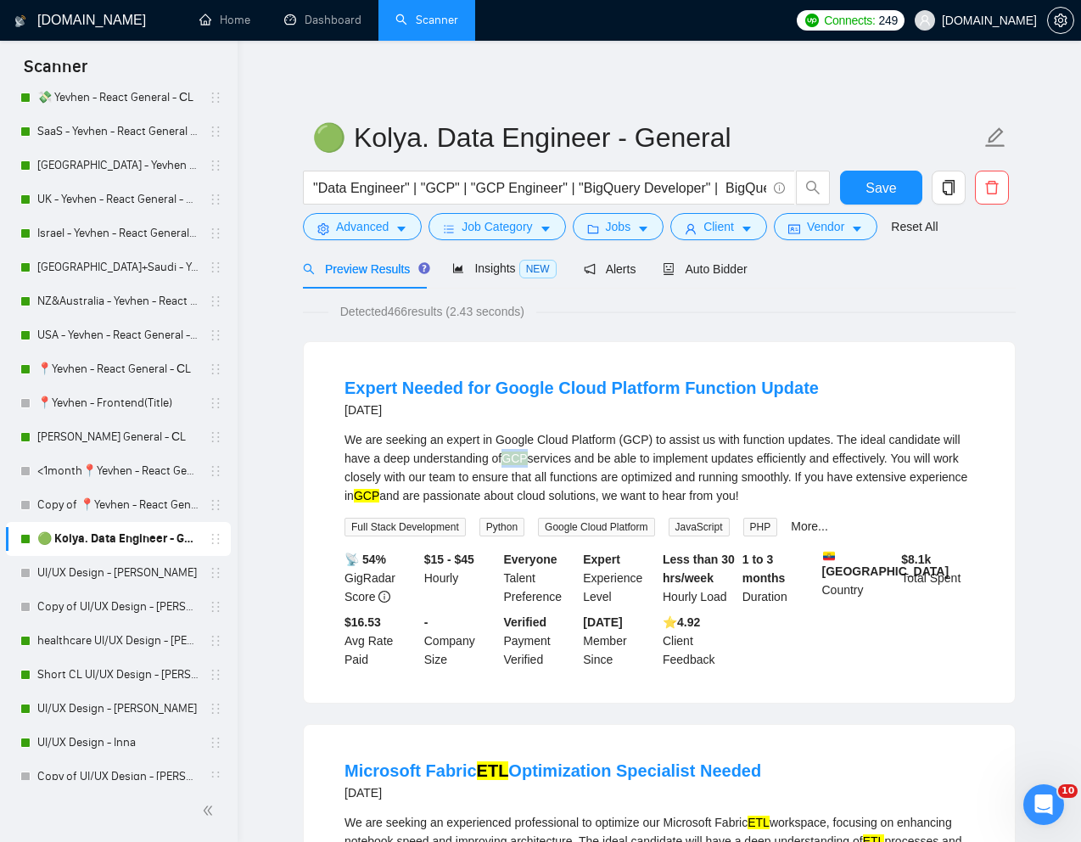
drag, startPoint x: 556, startPoint y: 459, endPoint x: 531, endPoint y: 458, distance: 25.5
click at [531, 458] on div "We are seeking an expert in Google Cloud Platform (GCP) to assist us with funct…" at bounding box center [660, 467] width 630 height 75
copy mark "GCP"
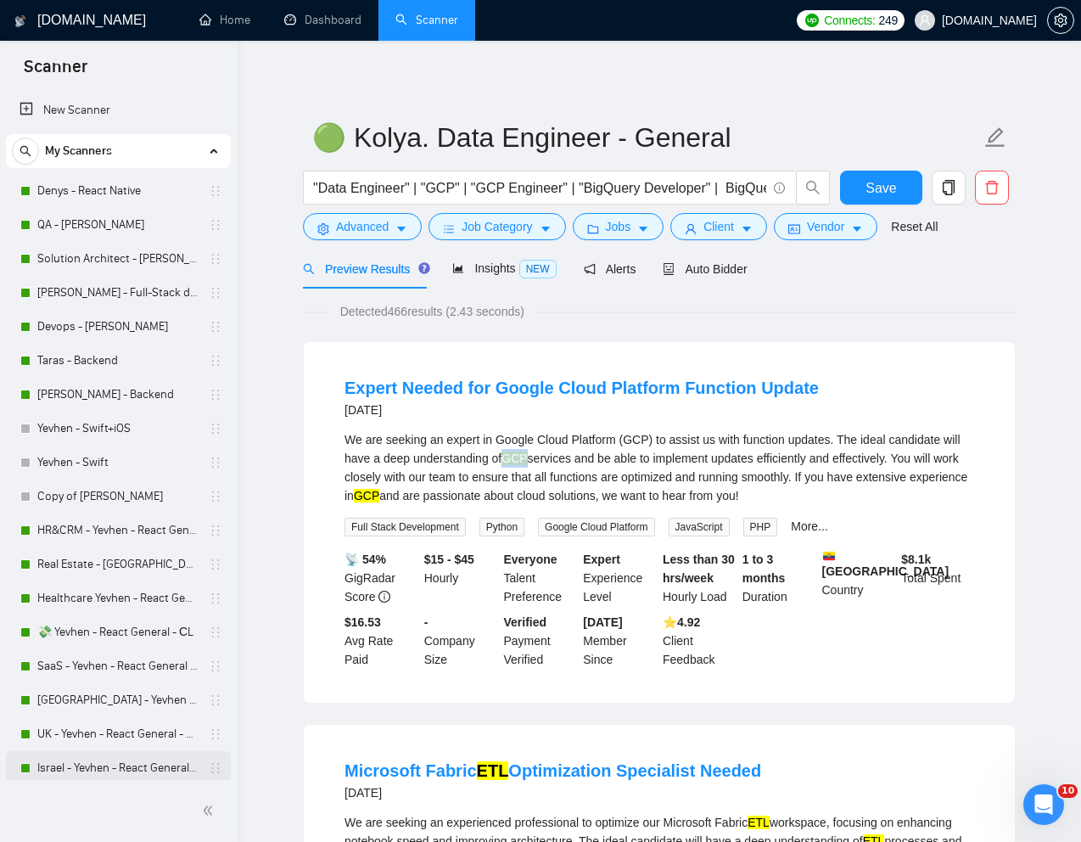
scroll to position [535, 0]
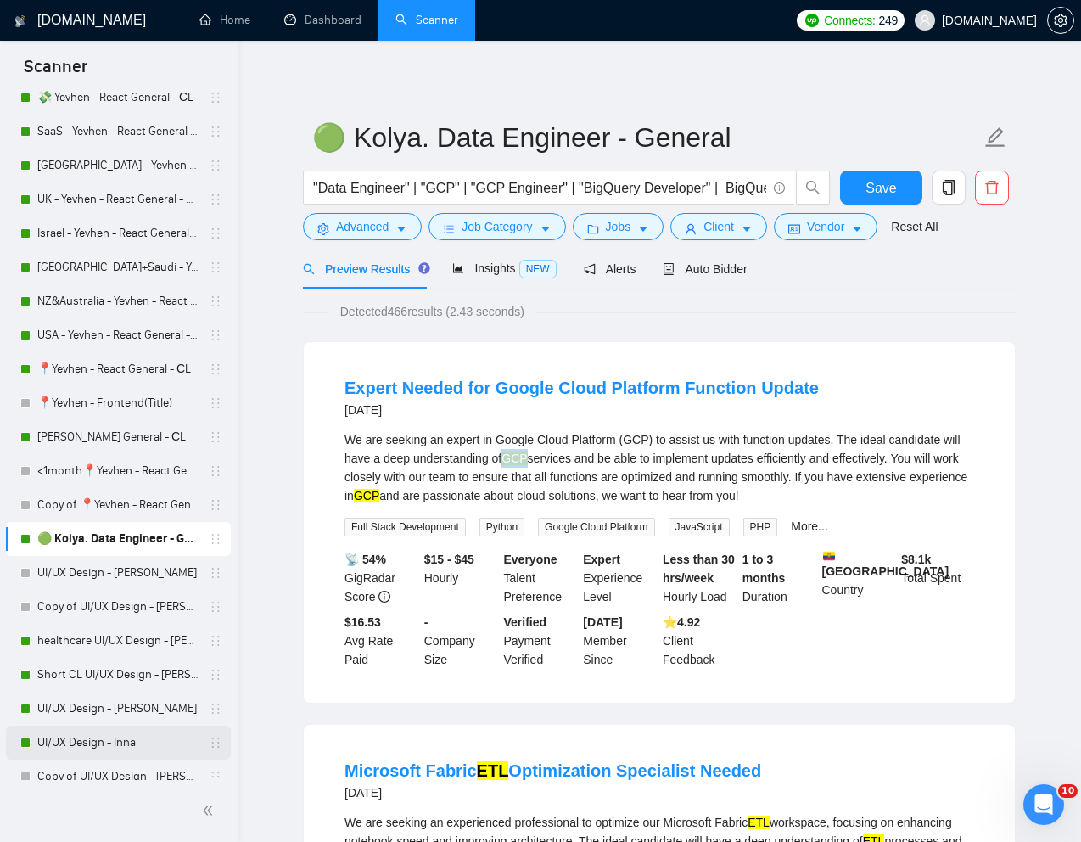
click at [93, 734] on link "UI/UX Design - Inna" at bounding box center [117, 743] width 161 height 34
click at [898, 193] on button "Save" at bounding box center [881, 188] width 82 height 34
click at [69, 744] on link "UI/UX Design - Inna" at bounding box center [117, 743] width 161 height 34
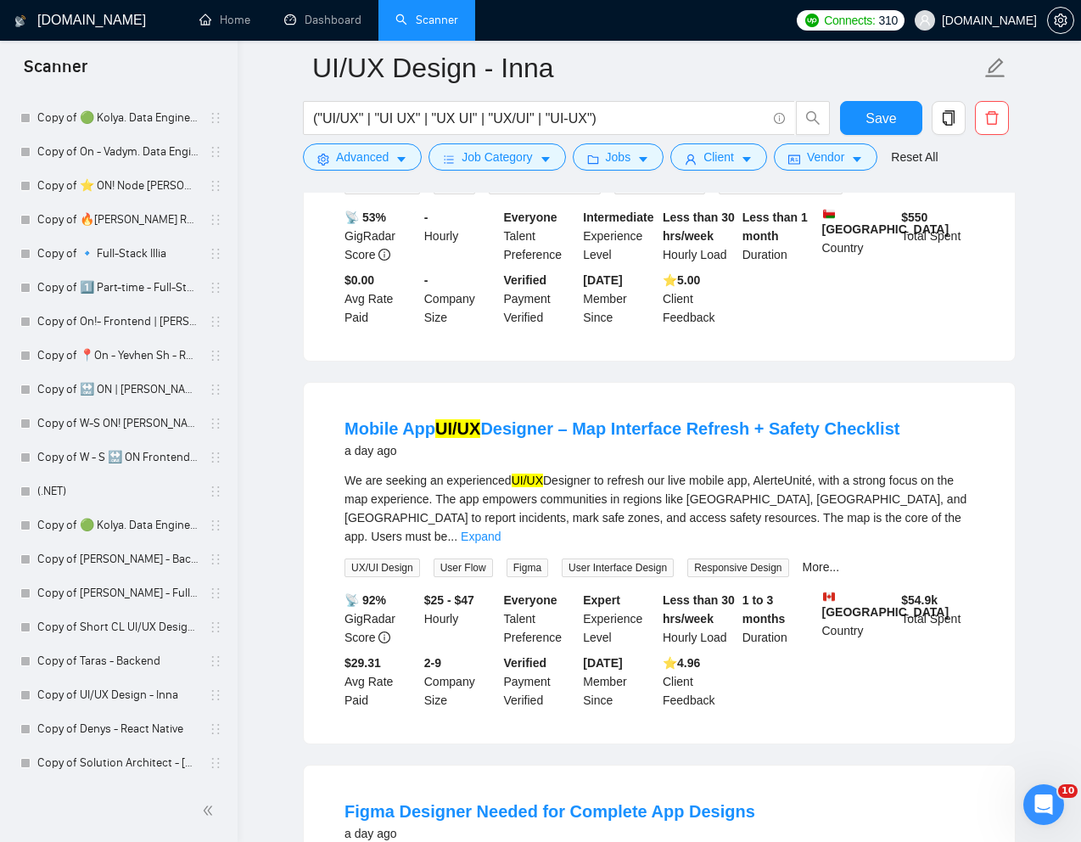
scroll to position [821, 0]
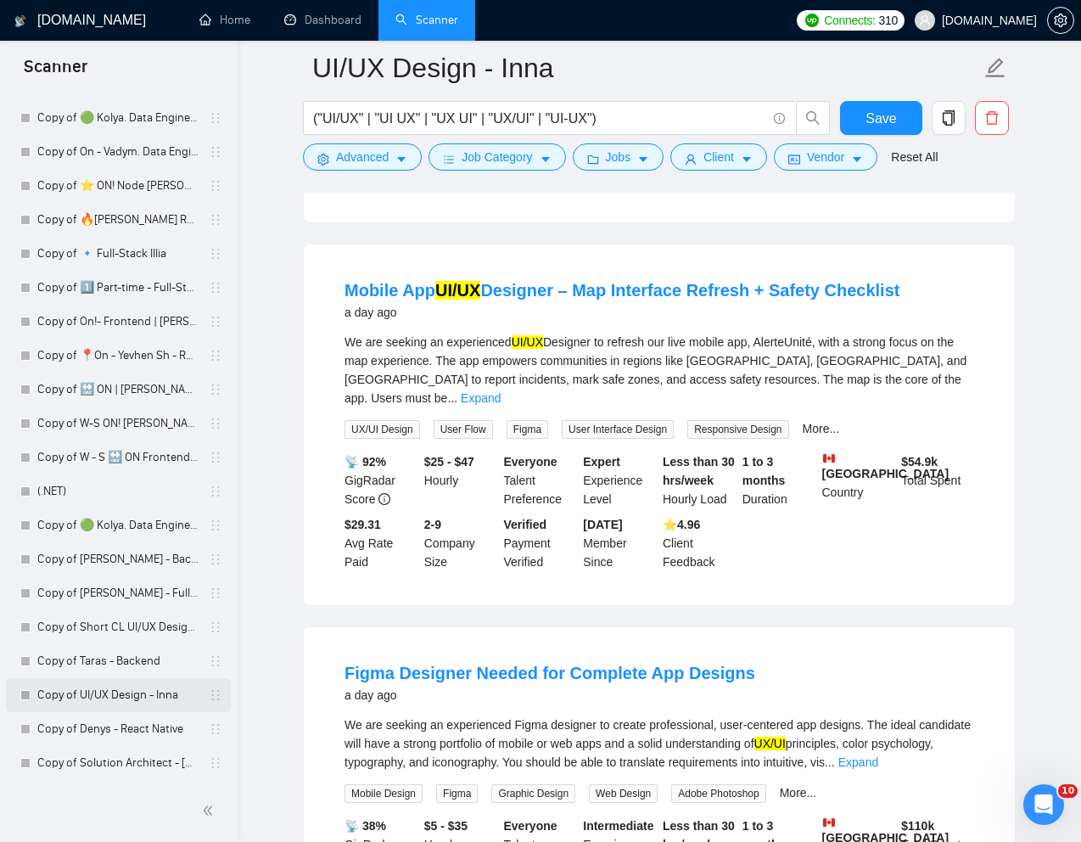
click at [132, 694] on link "Copy of UI/UX Design - Inna" at bounding box center [117, 695] width 161 height 34
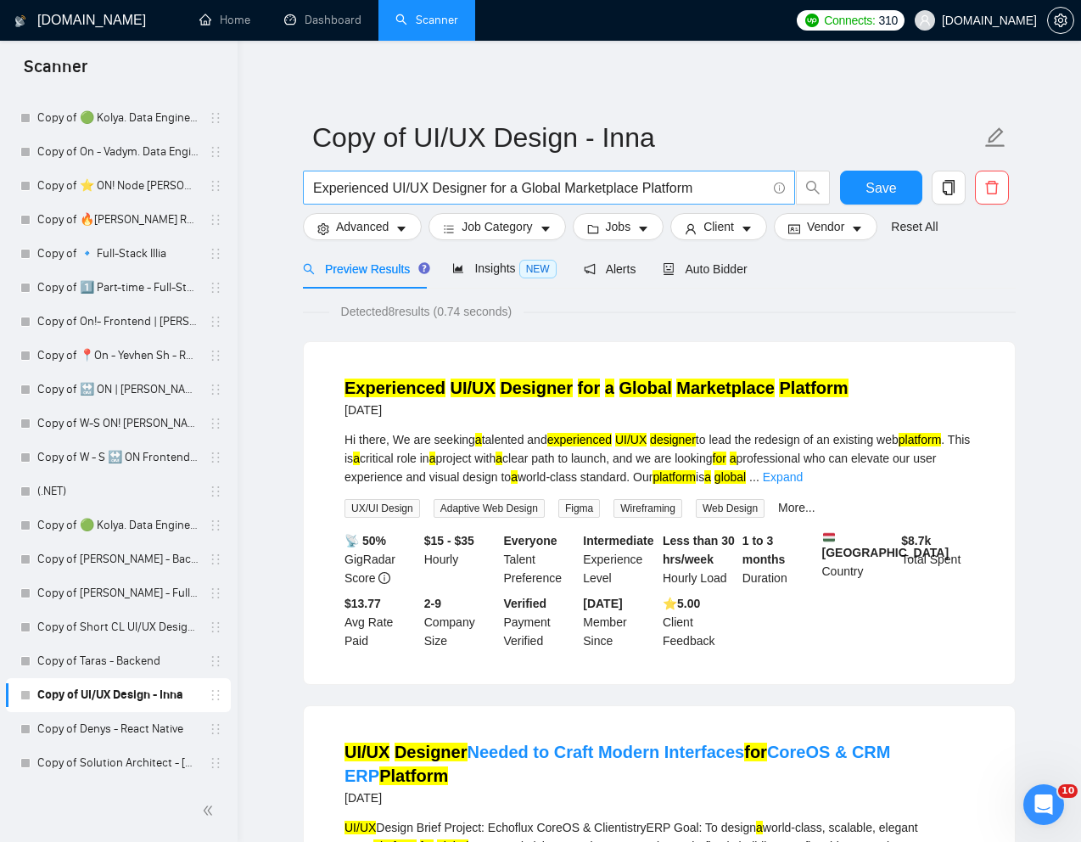
click at [548, 189] on input "Experienced UI/UX Designer for a Global Marketplace Platform" at bounding box center [539, 187] width 453 height 21
paste input "UI/UX Designer Needed for Web & Mobile Projects"
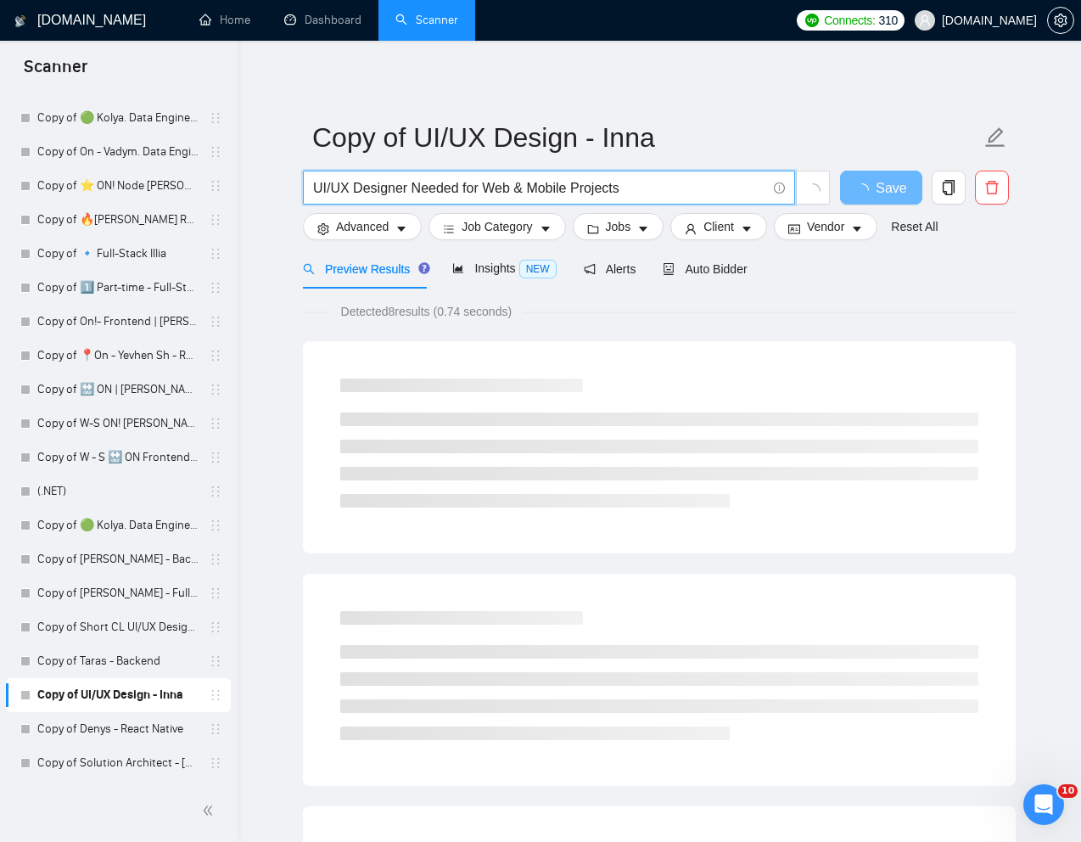
type input "UI/UX Designer Needed for Web & Mobile Projects"
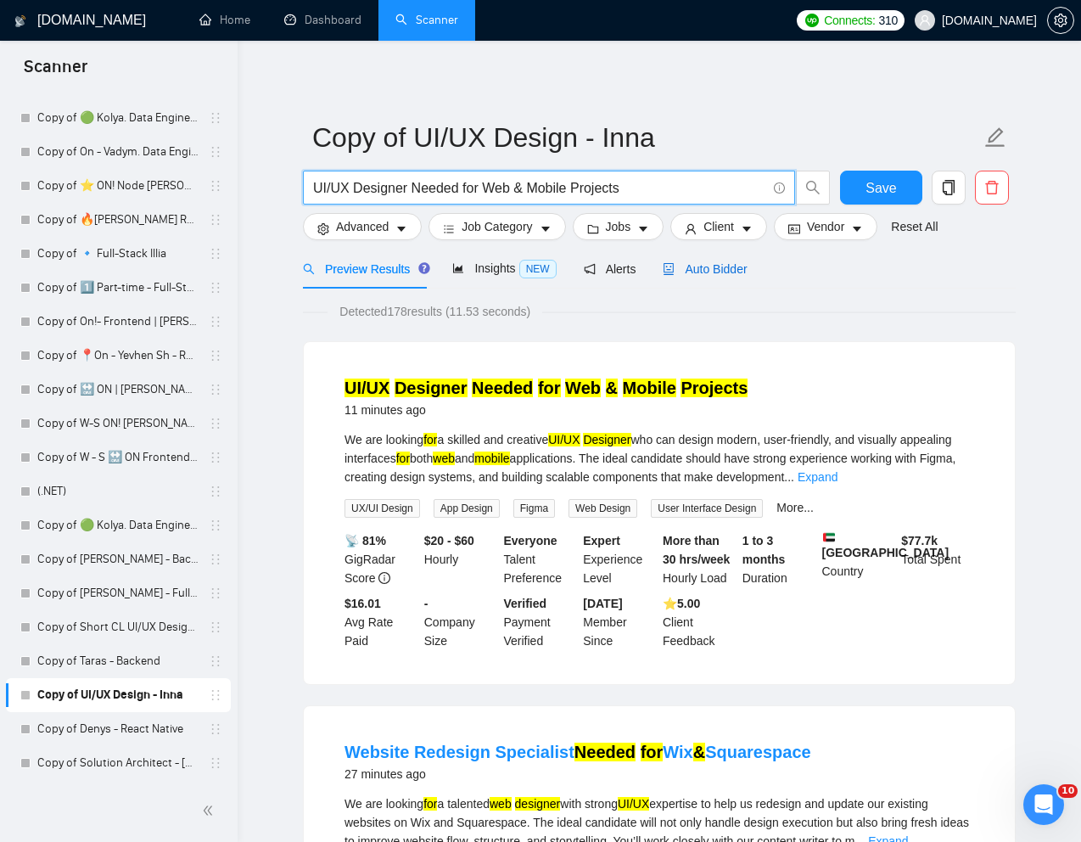
click at [714, 262] on span "Auto Bidder" at bounding box center [705, 269] width 84 height 14
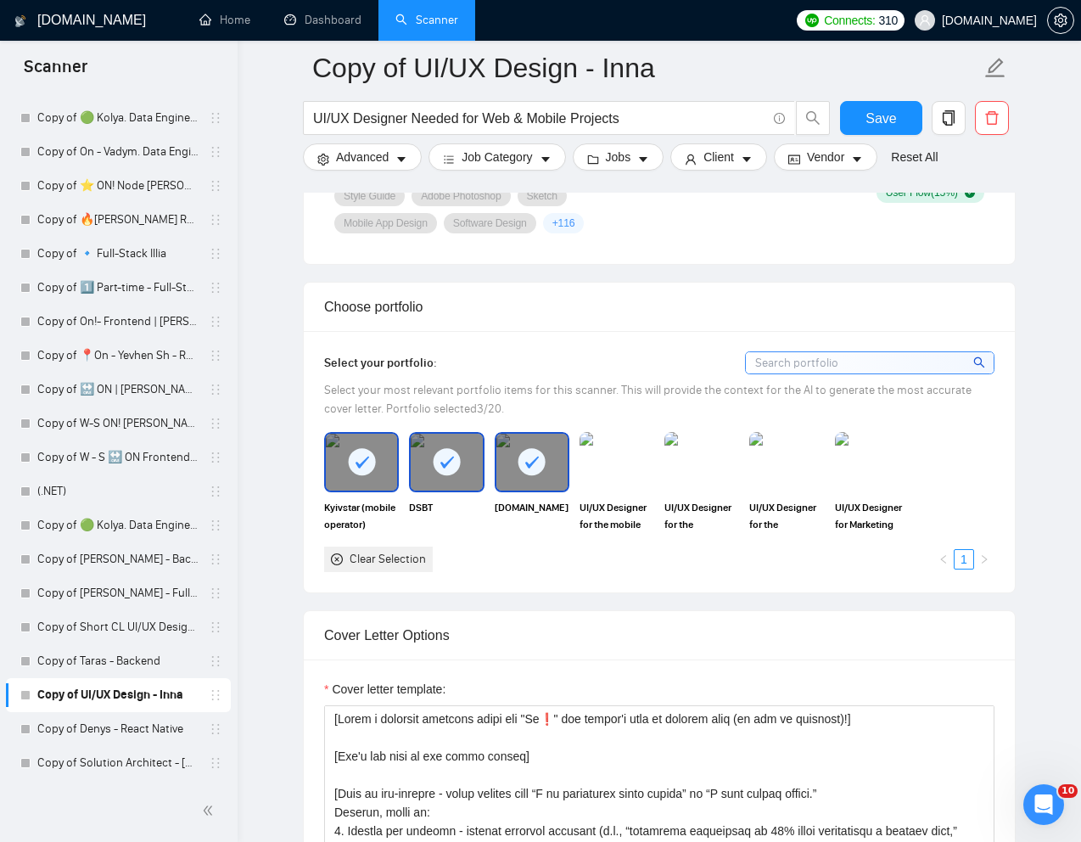
scroll to position [1441, 0]
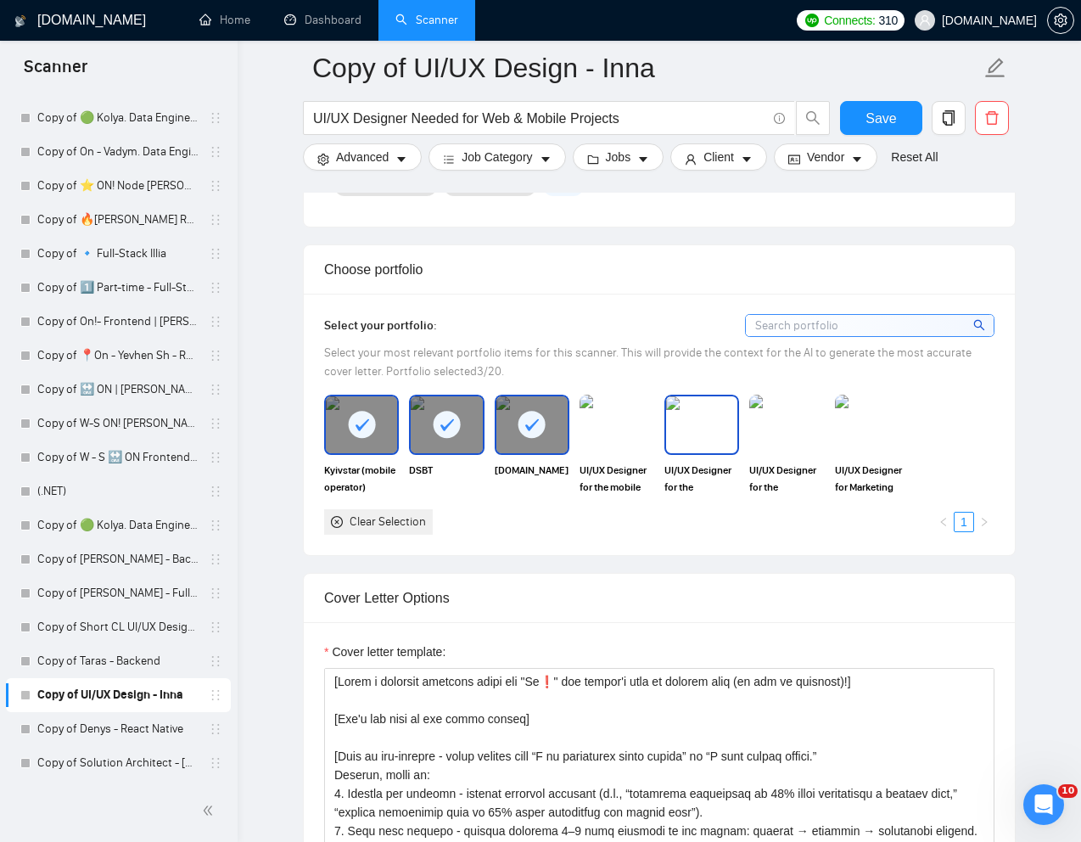
click at [715, 452] on img at bounding box center [701, 424] width 71 height 56
click at [793, 452] on img at bounding box center [786, 424] width 71 height 56
click at [890, 454] on img at bounding box center [872, 424] width 75 height 59
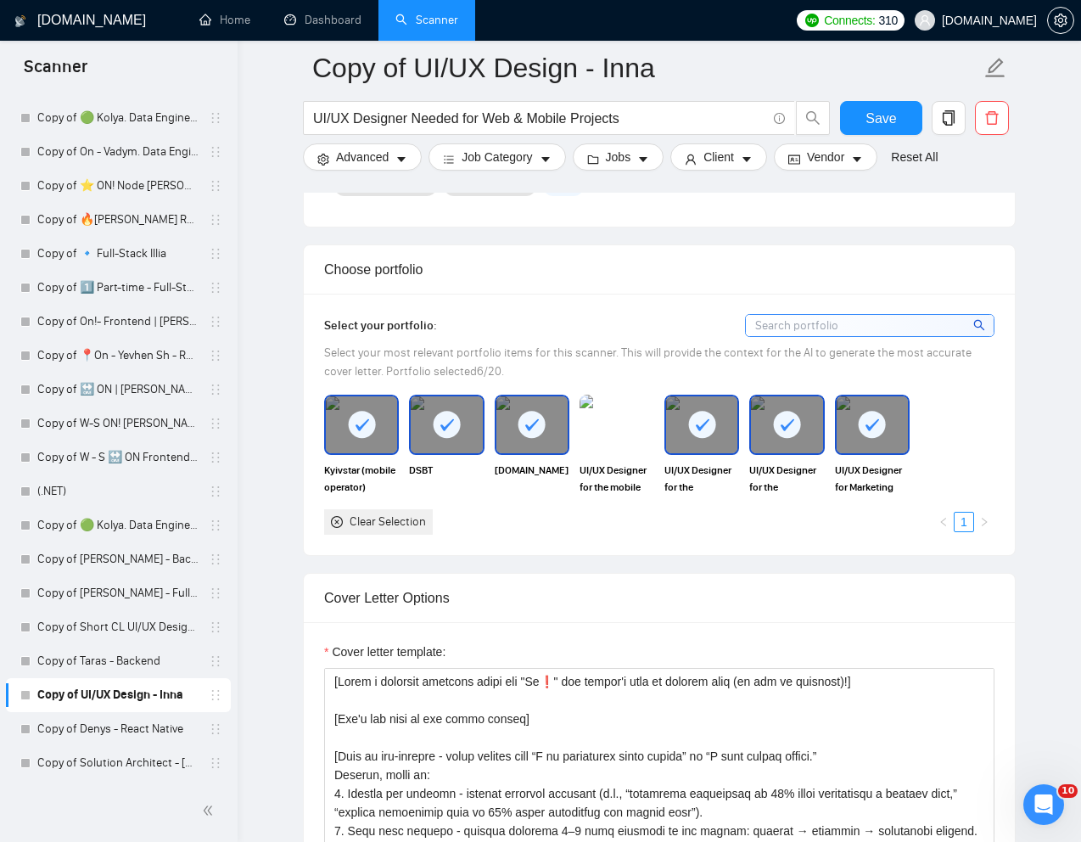
click at [346, 452] on div at bounding box center [361, 424] width 71 height 56
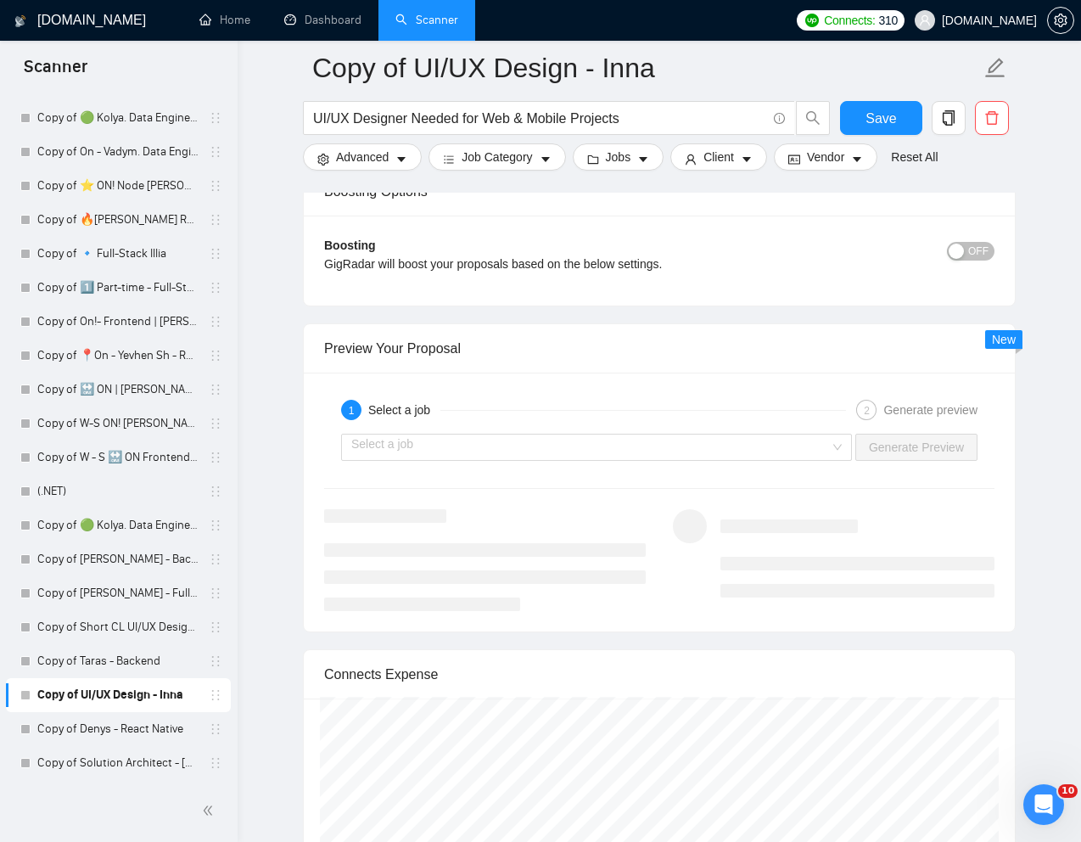
scroll to position [2960, 0]
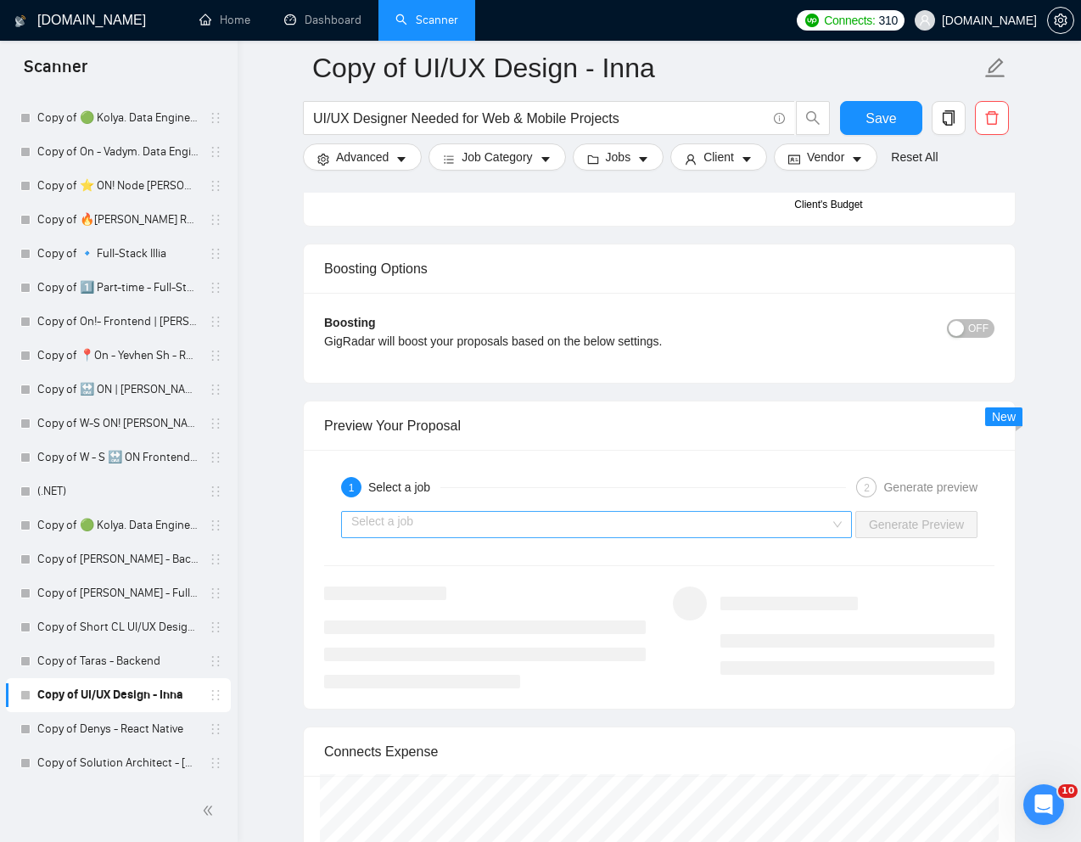
click at [779, 537] on input "search" at bounding box center [590, 524] width 479 height 25
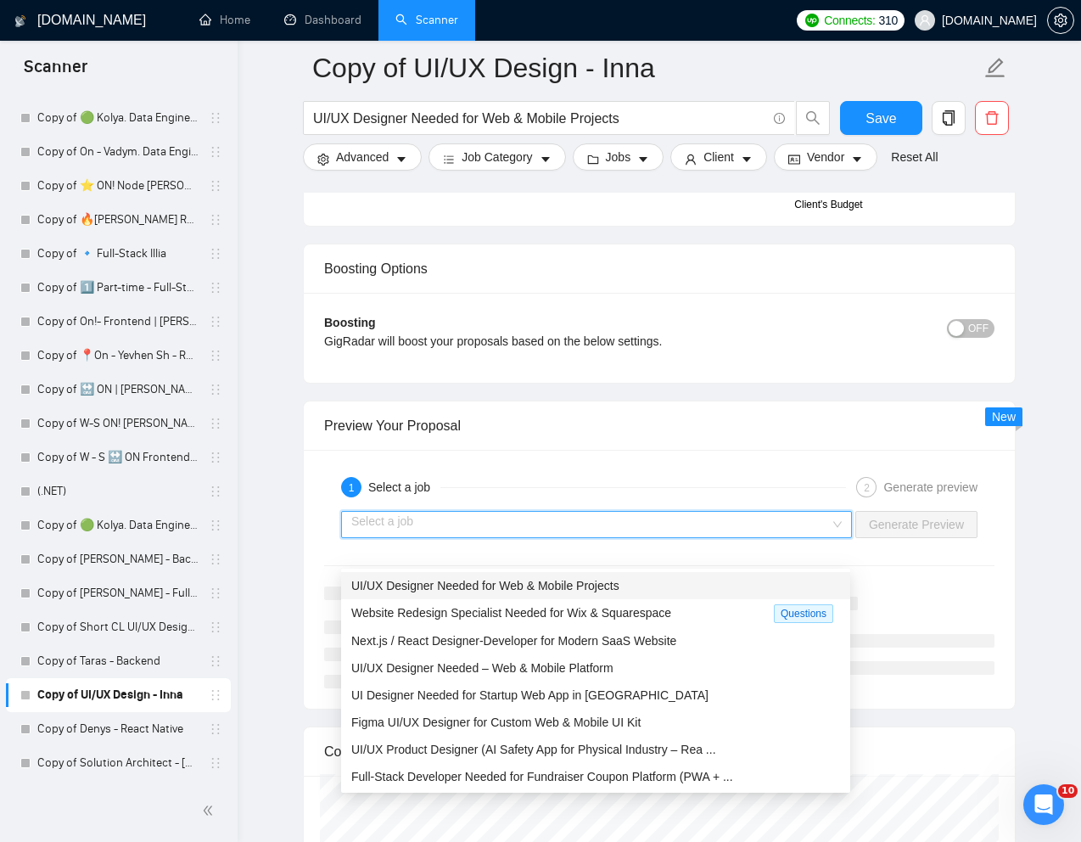
click at [649, 579] on div "UI/UX Designer Needed for Web & Mobile Projects" at bounding box center [595, 585] width 489 height 19
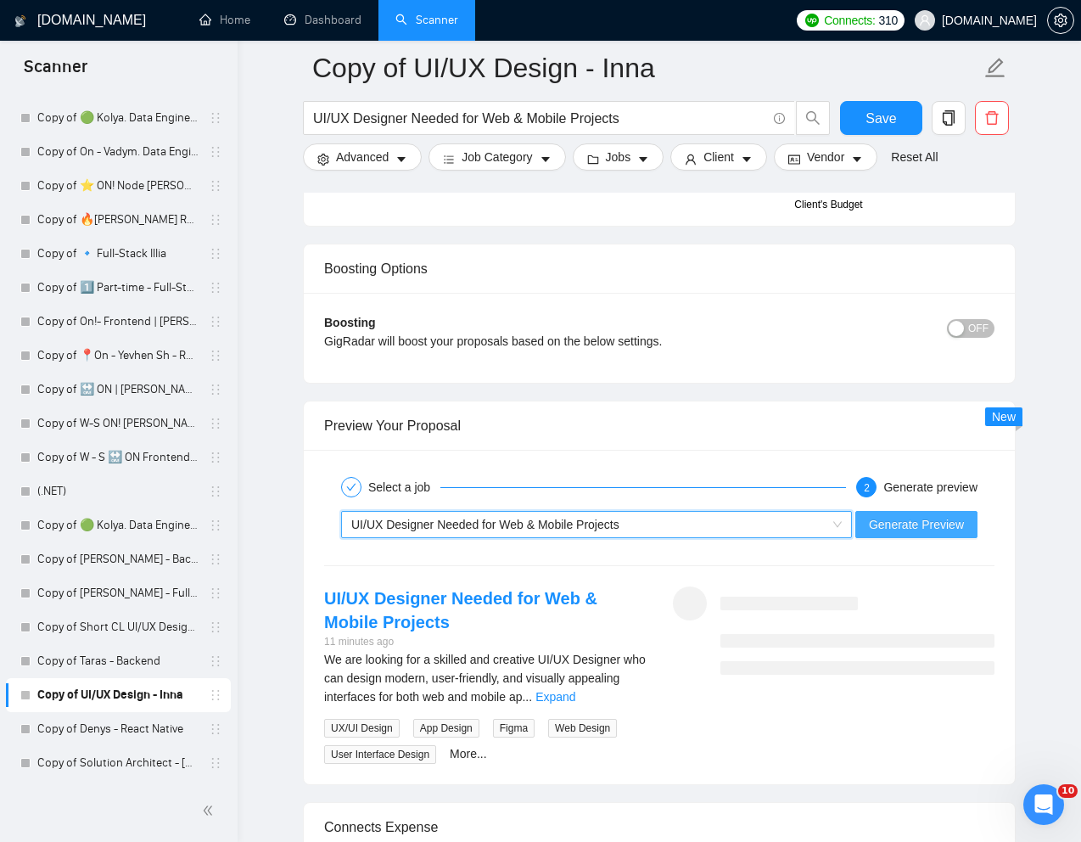
click at [935, 534] on span "Generate Preview" at bounding box center [916, 524] width 95 height 19
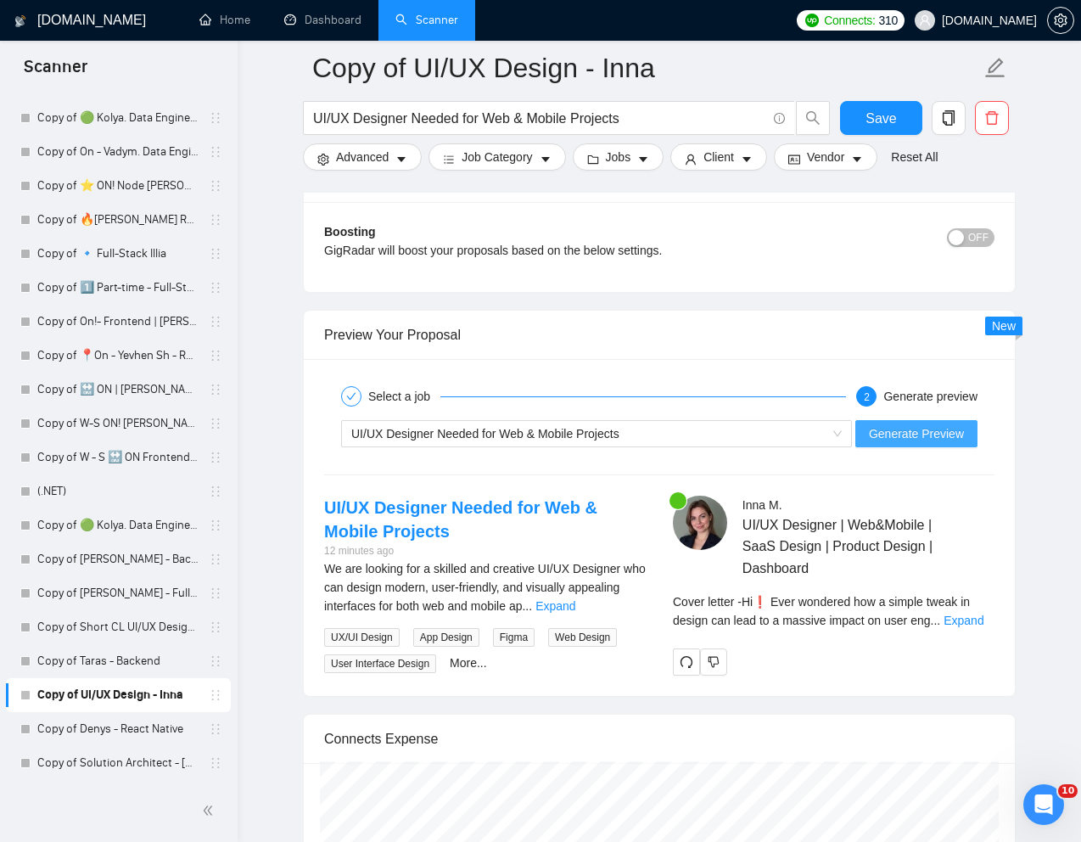
scroll to position [3078, 0]
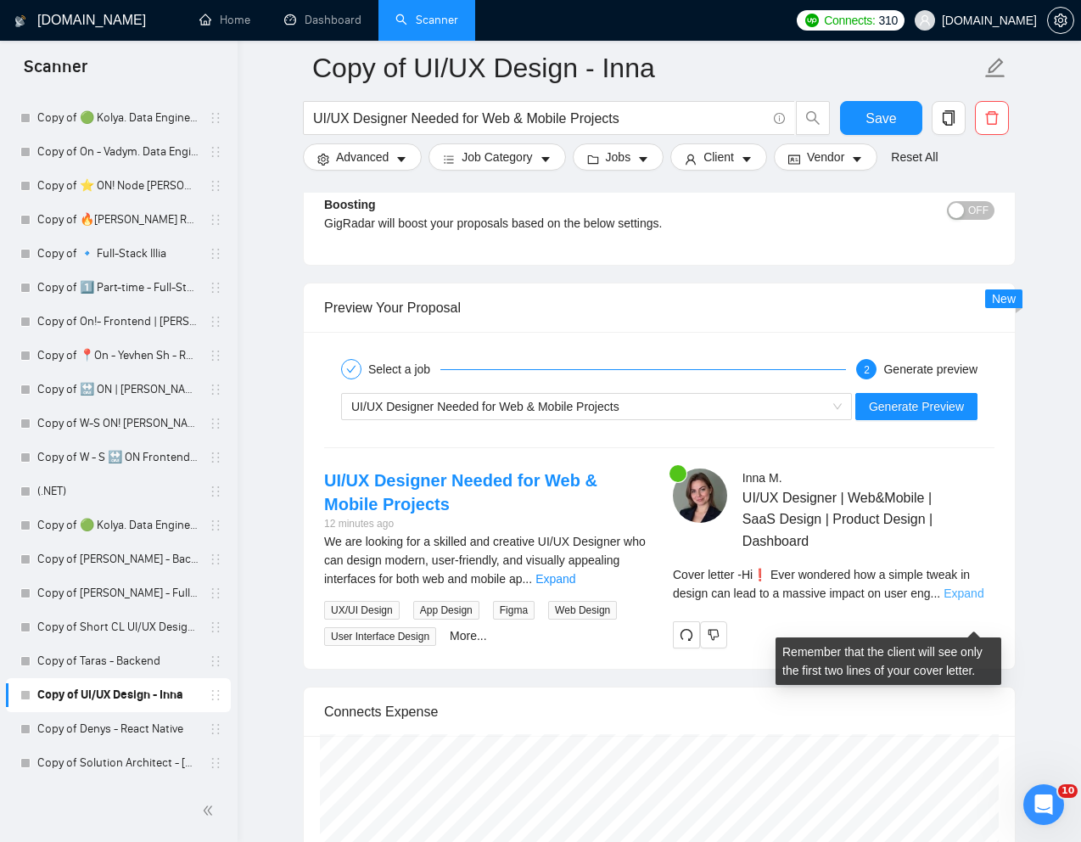
click at [981, 600] on link "Expand" at bounding box center [964, 594] width 40 height 14
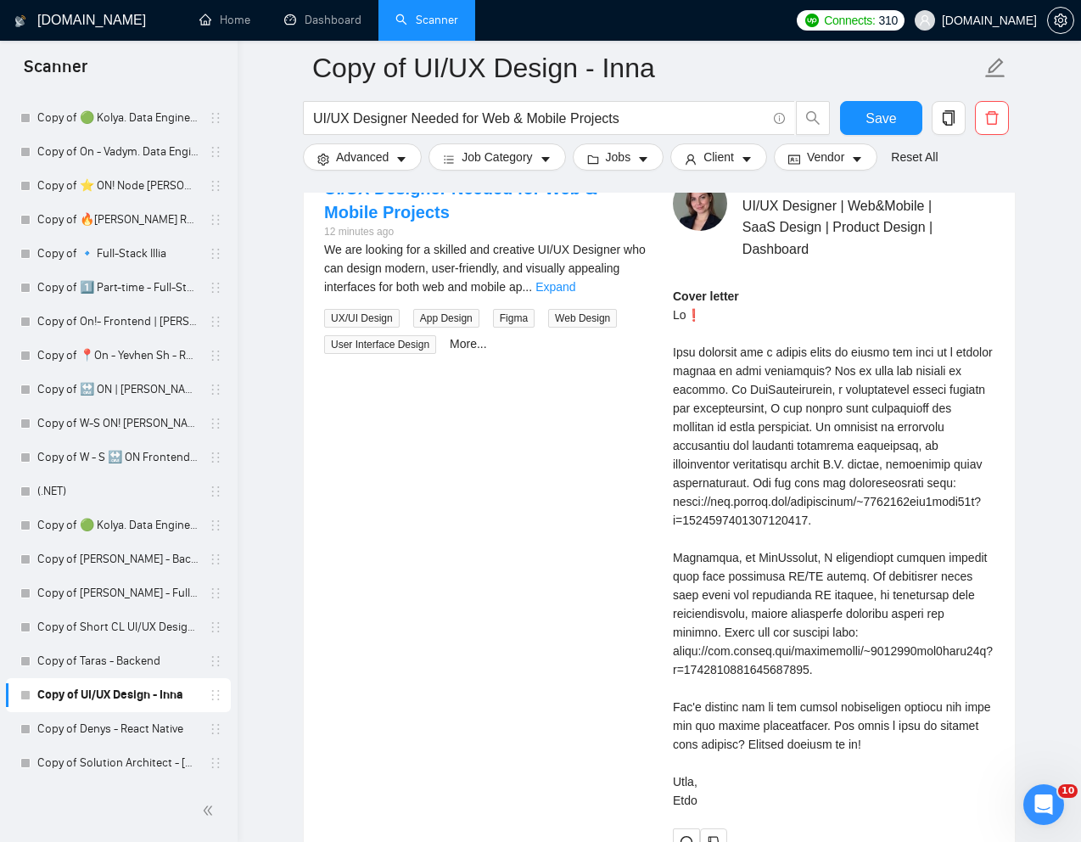
scroll to position [3371, 0]
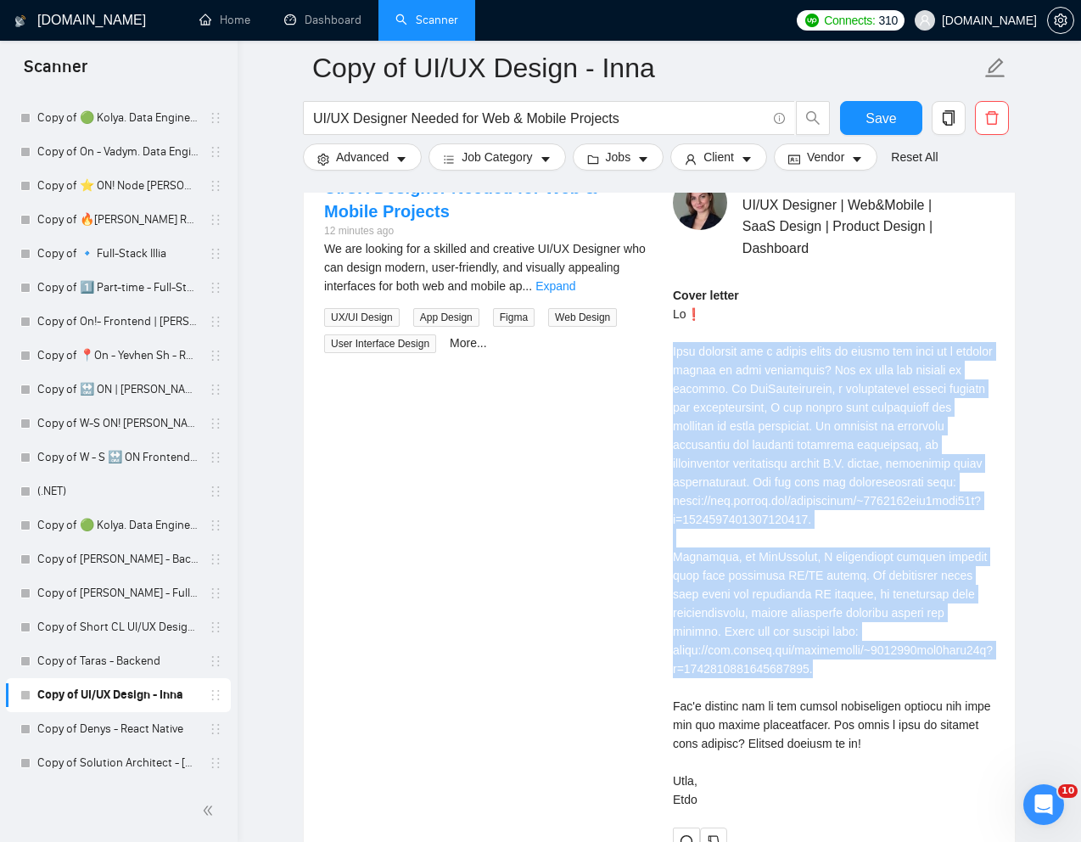
drag, startPoint x: 673, startPoint y: 377, endPoint x: 860, endPoint y: 715, distance: 386.0
click at [860, 713] on div "Cover letter" at bounding box center [834, 547] width 322 height 523
copy div "Ever wondered how a simple tweak in design can lead to a massive impact on user…"
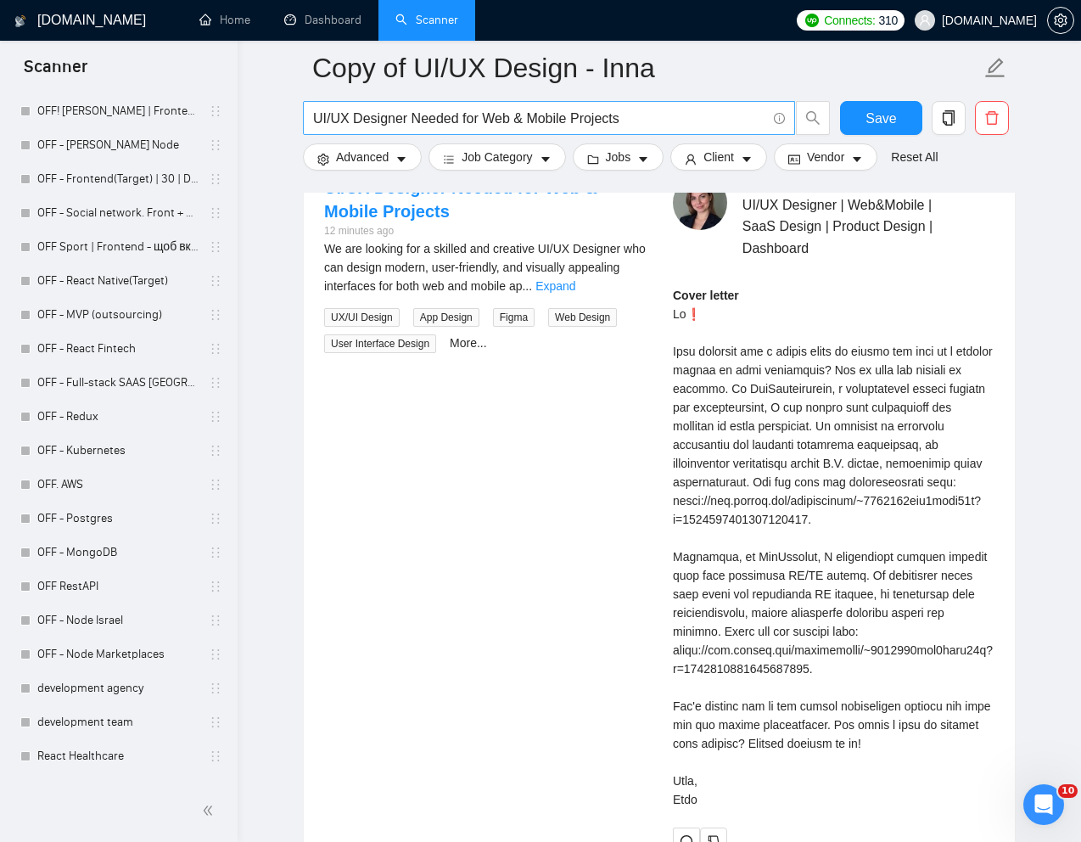
click at [459, 115] on input "UI/UX Designer Needed for Web & Mobile Projects" at bounding box center [539, 118] width 453 height 21
paste input "Part-Time Product Designer Needed for Healthcare Hiring Platform"
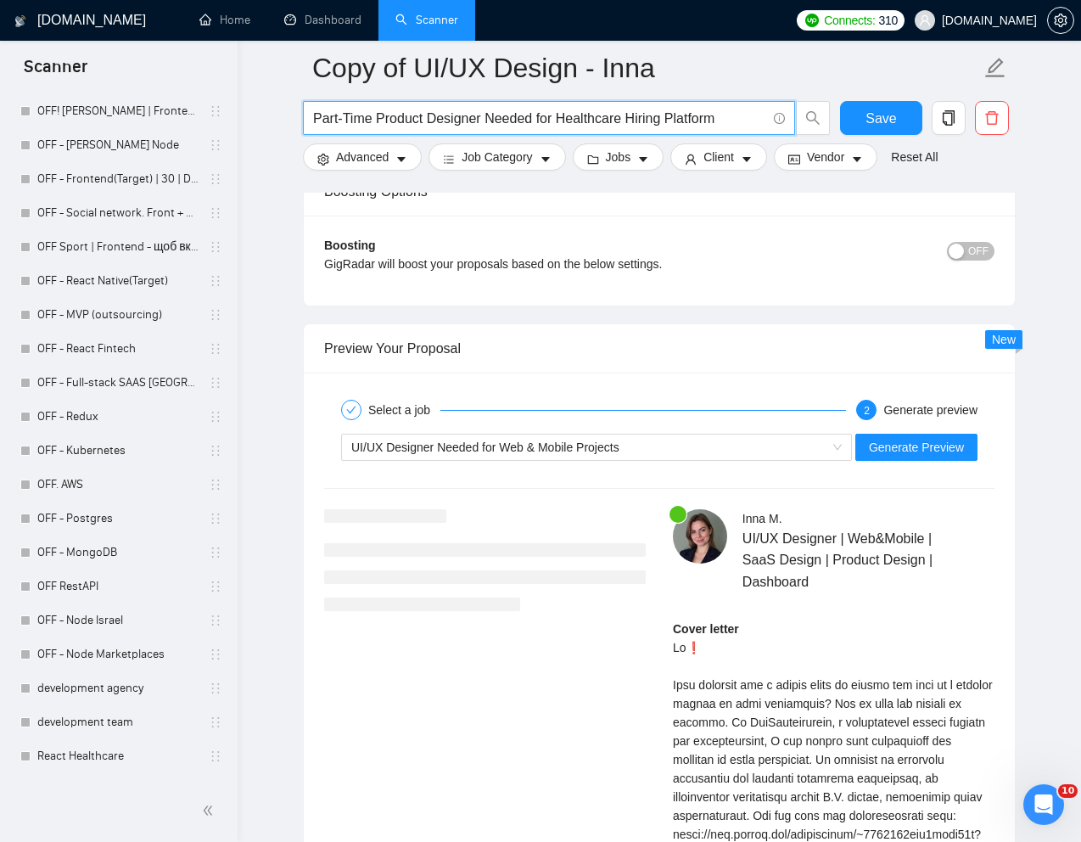
scroll to position [3026, 0]
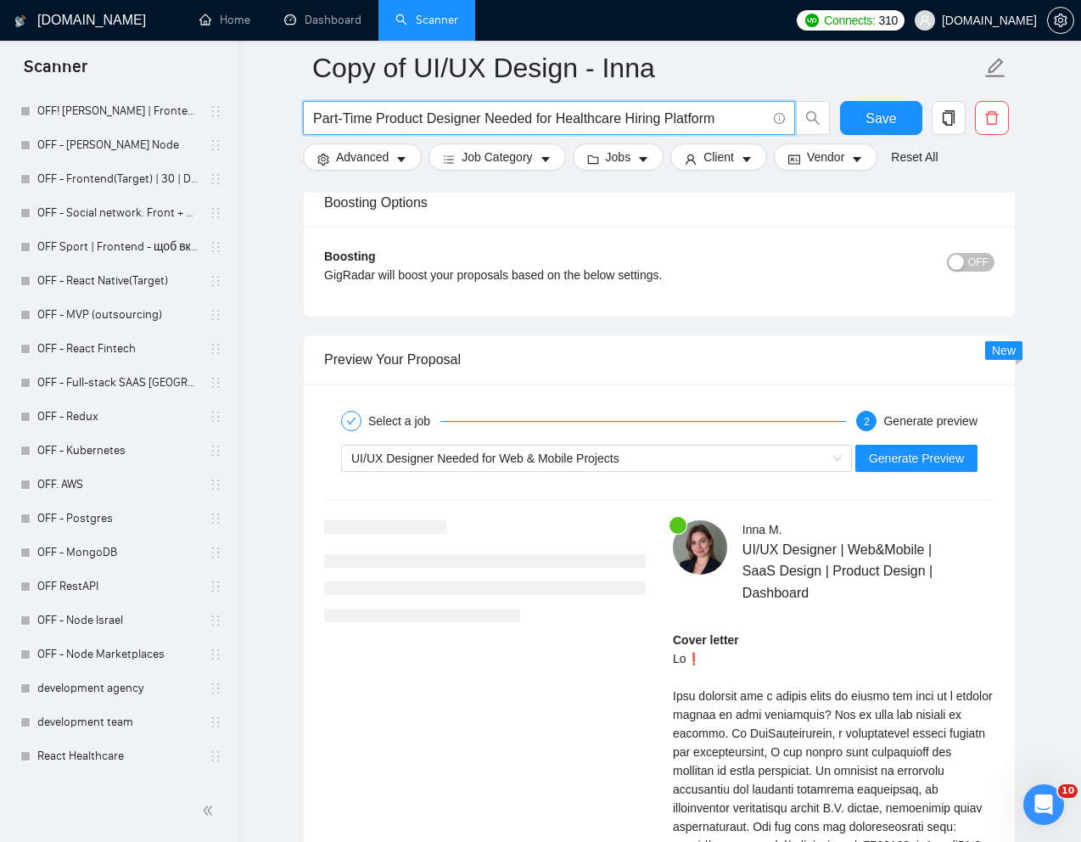
type input "Part-Time Product Designer Needed for Healthcare Hiring Platform"
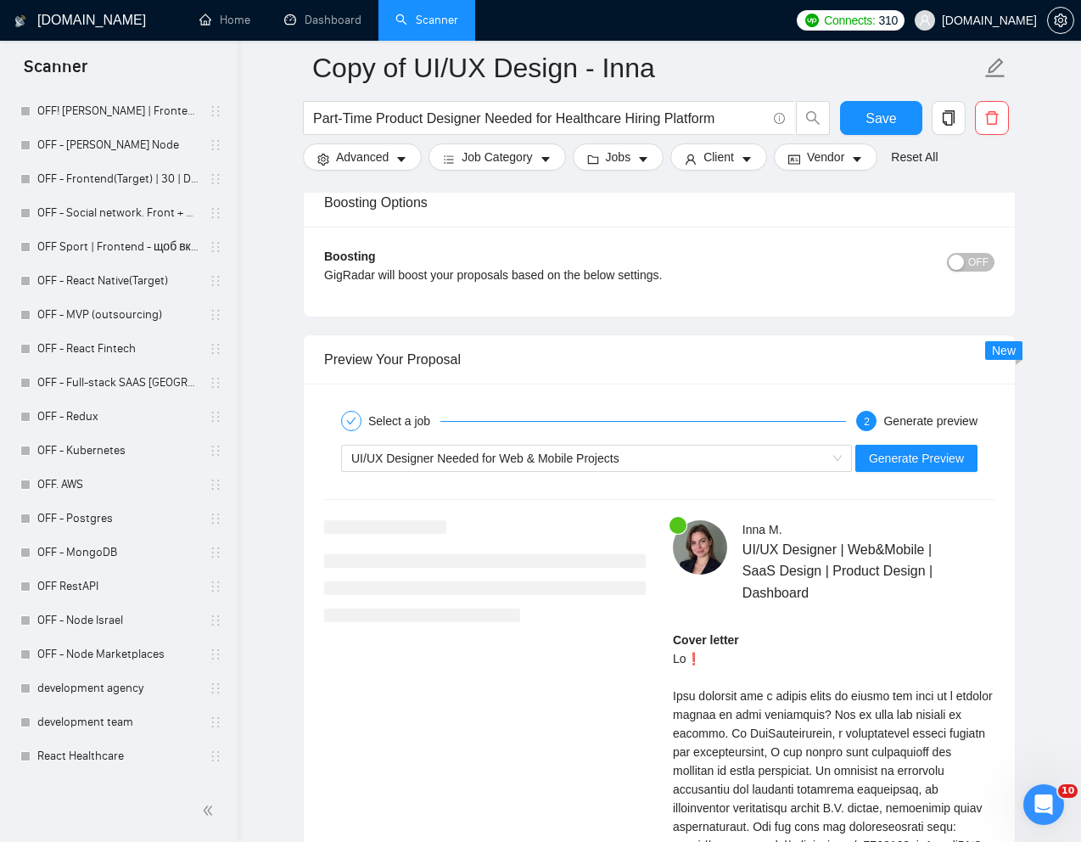
click at [814, 272] on div "GigRadar will boost your proposals based on the below settings." at bounding box center [575, 275] width 503 height 19
click at [713, 451] on div "UI/UX Designer Needed for Web & Mobile Projects" at bounding box center [588, 458] width 475 height 25
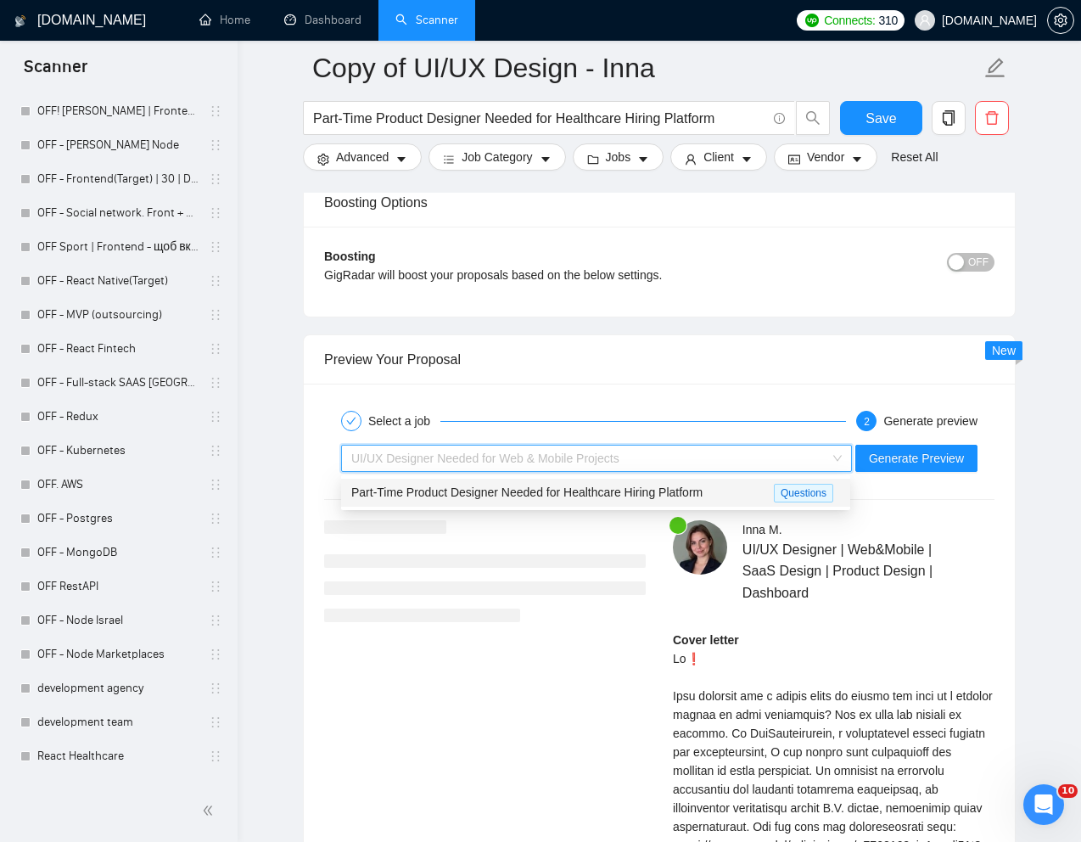
click at [626, 491] on span "Part-Time Product Designer Needed for Healthcare Hiring Platform" at bounding box center [526, 493] width 351 height 14
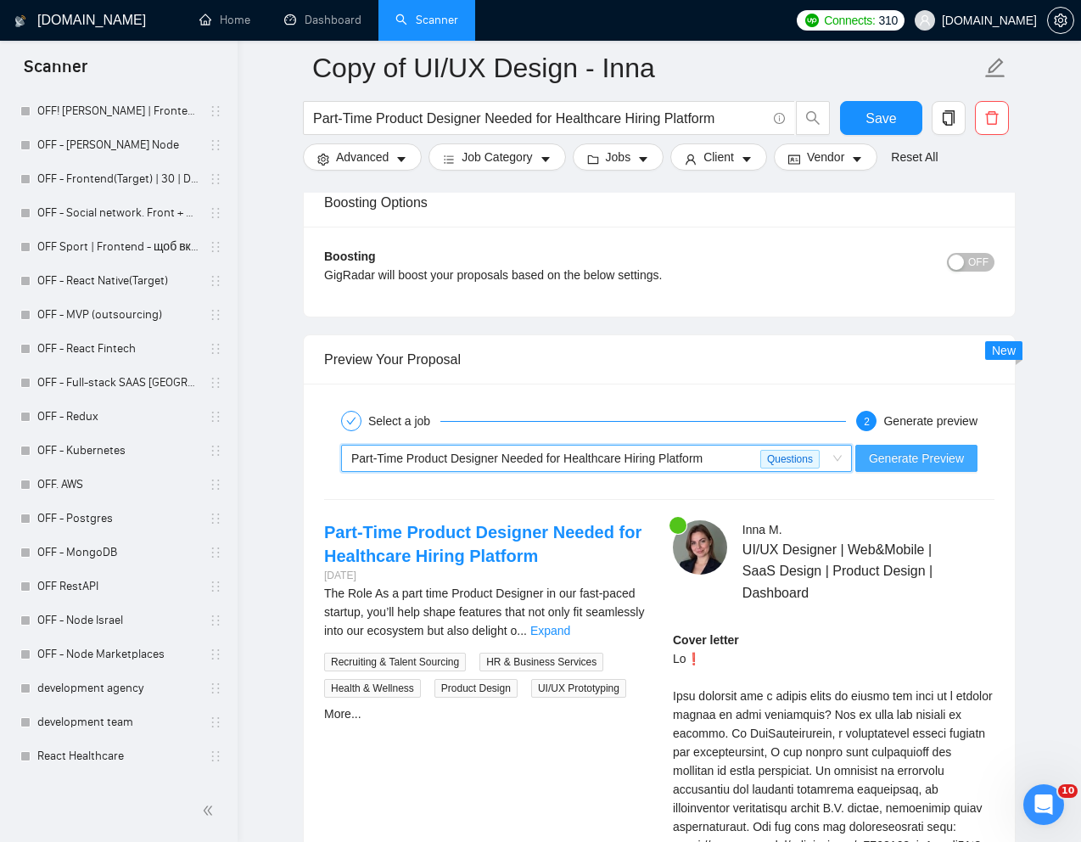
click at [924, 454] on span "Generate Preview" at bounding box center [916, 458] width 95 height 19
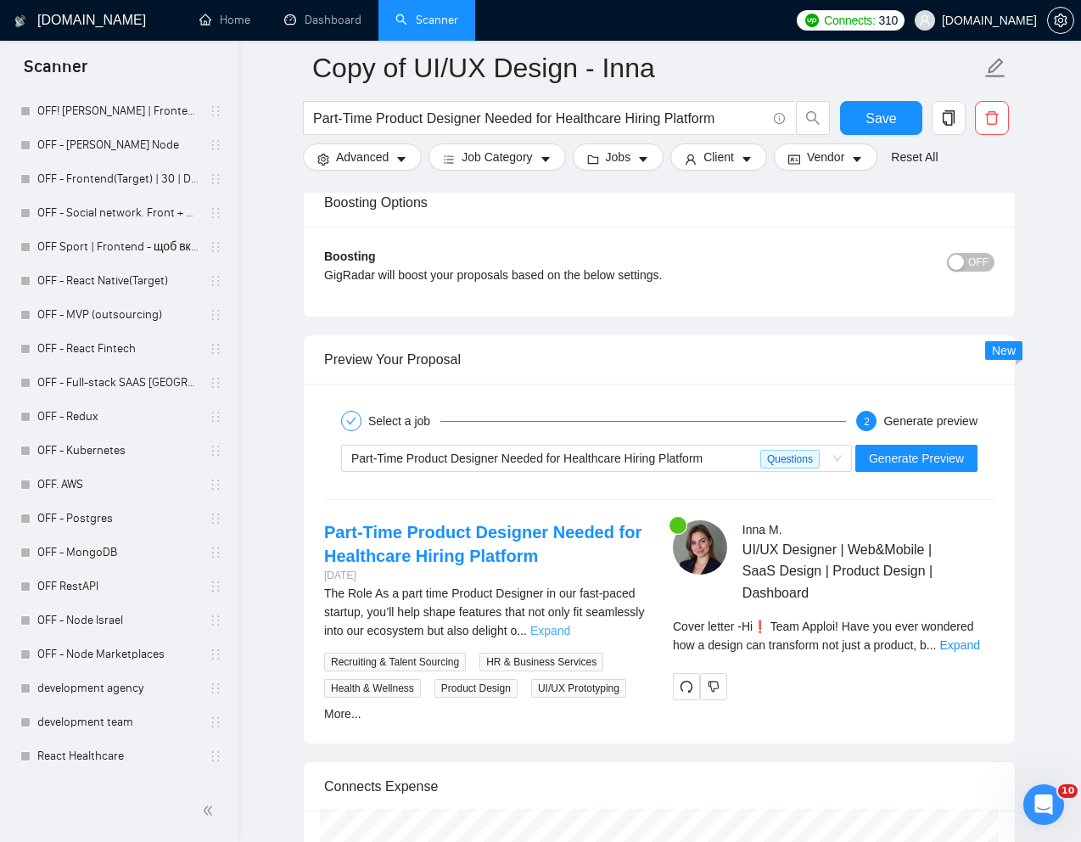
click at [570, 626] on link "Expand" at bounding box center [551, 631] width 40 height 14
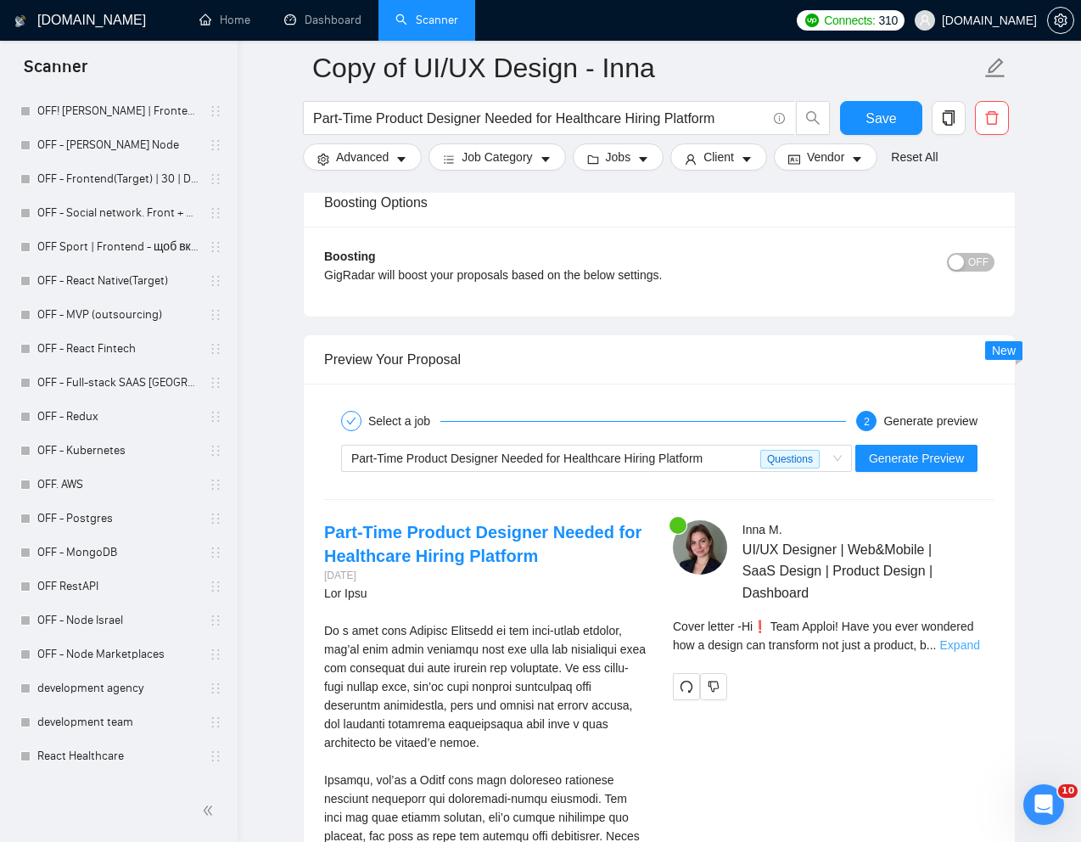
click at [972, 639] on link "Expand" at bounding box center [961, 645] width 40 height 14
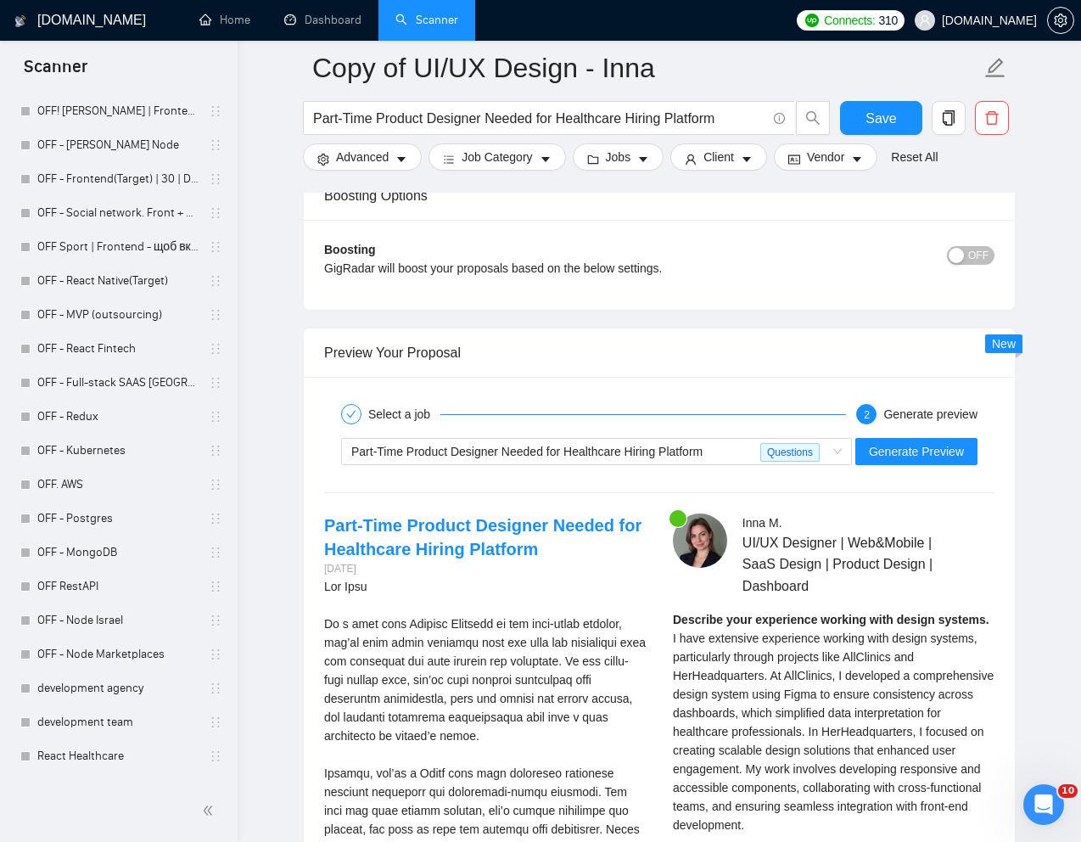
scroll to position [3036, 0]
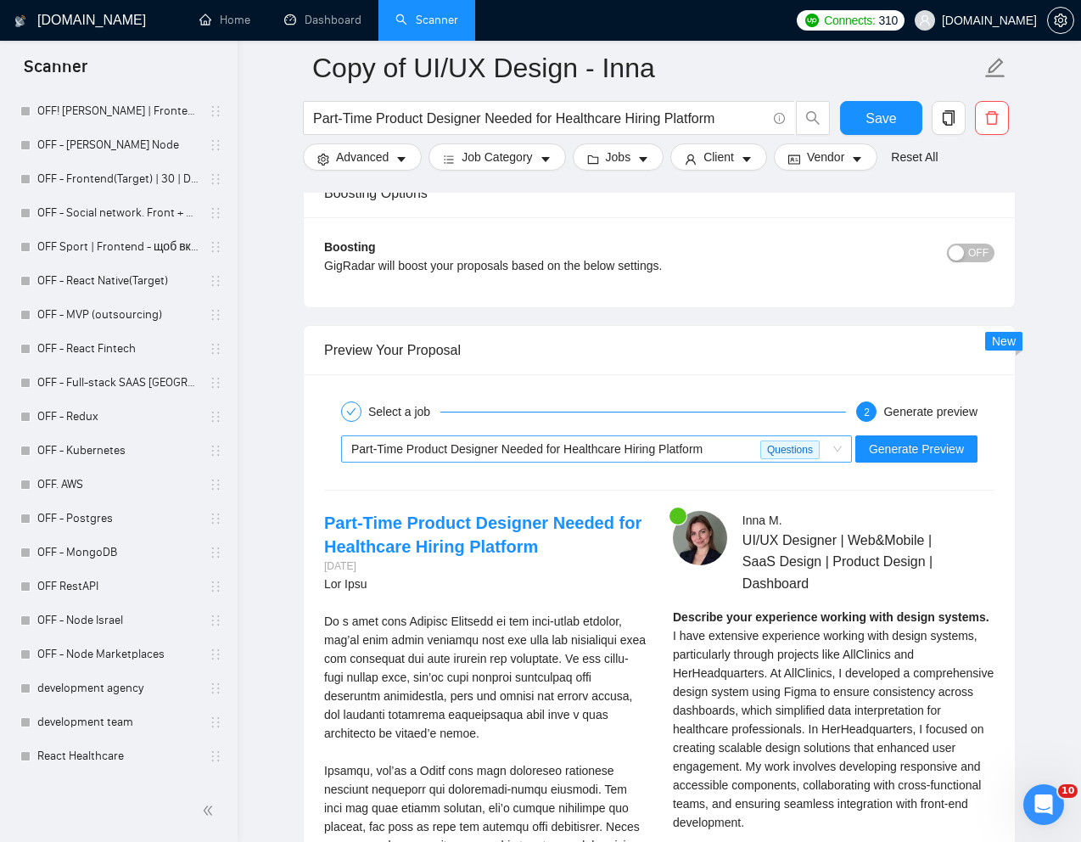
click at [703, 449] on span "Part-Time Product Designer Needed for Healthcare Hiring Platform" at bounding box center [526, 449] width 351 height 14
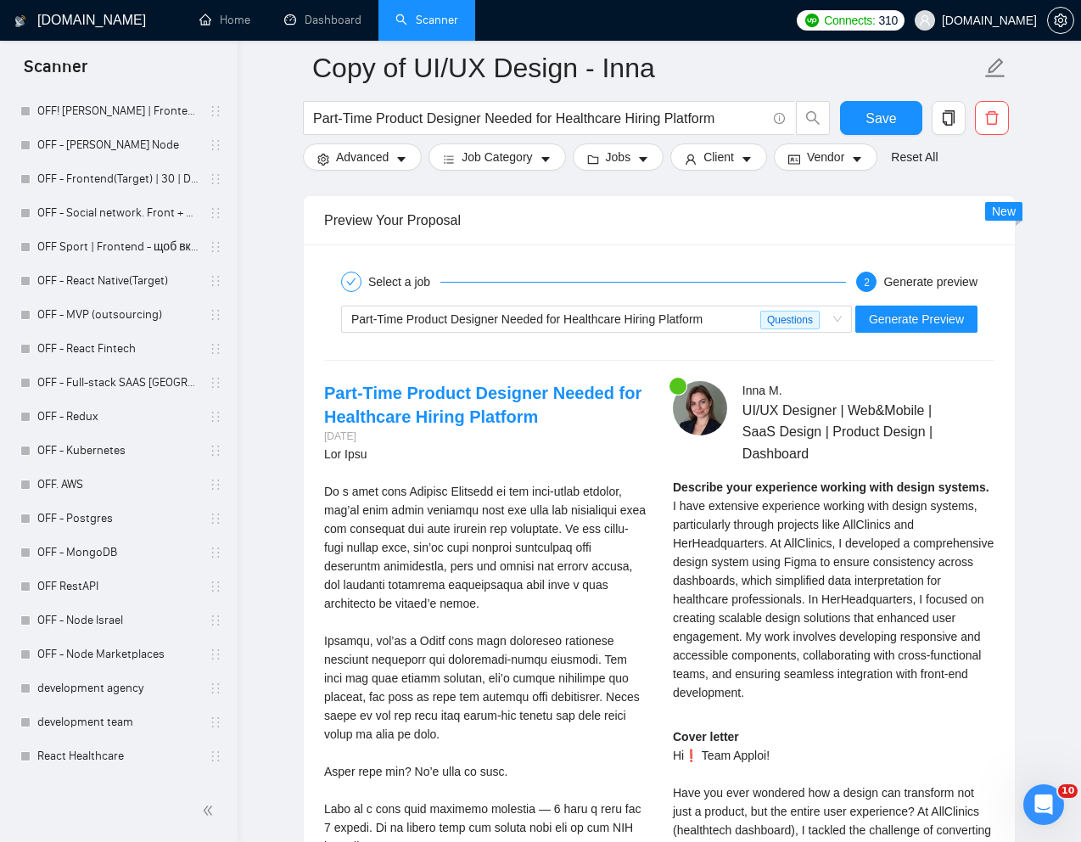
scroll to position [3092, 0]
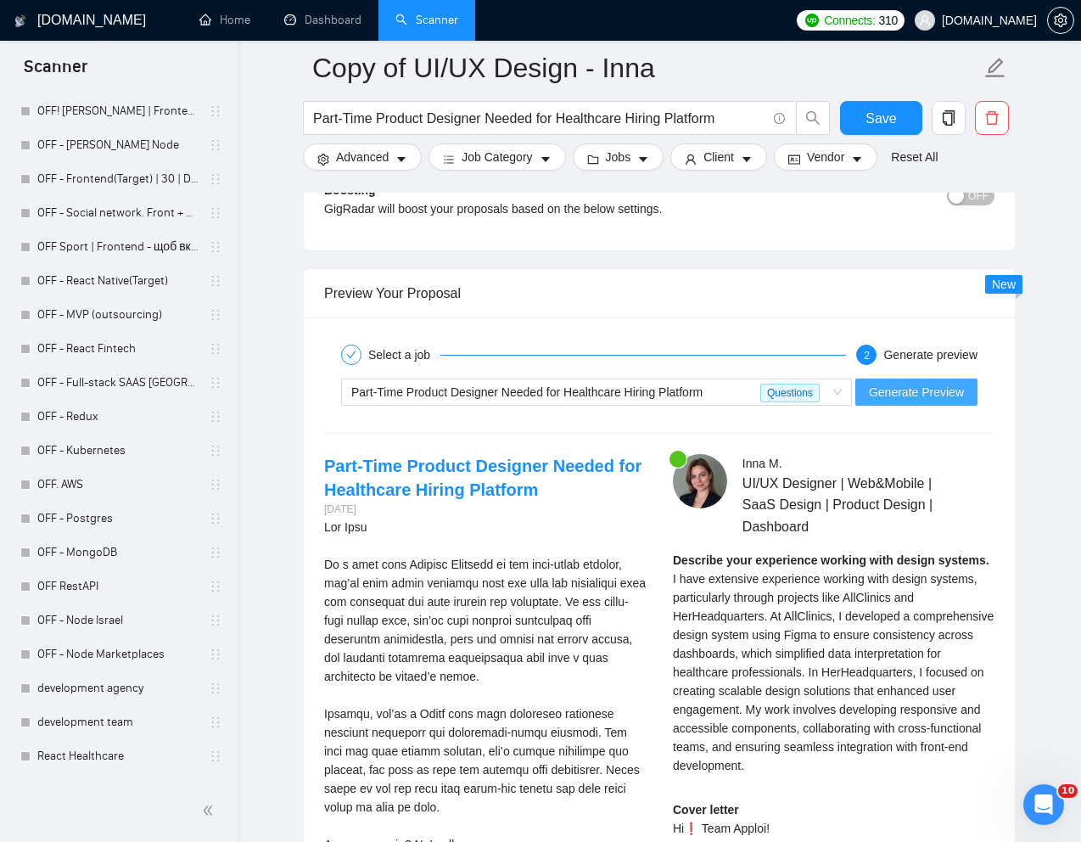
click at [884, 396] on span "Generate Preview" at bounding box center [916, 392] width 95 height 19
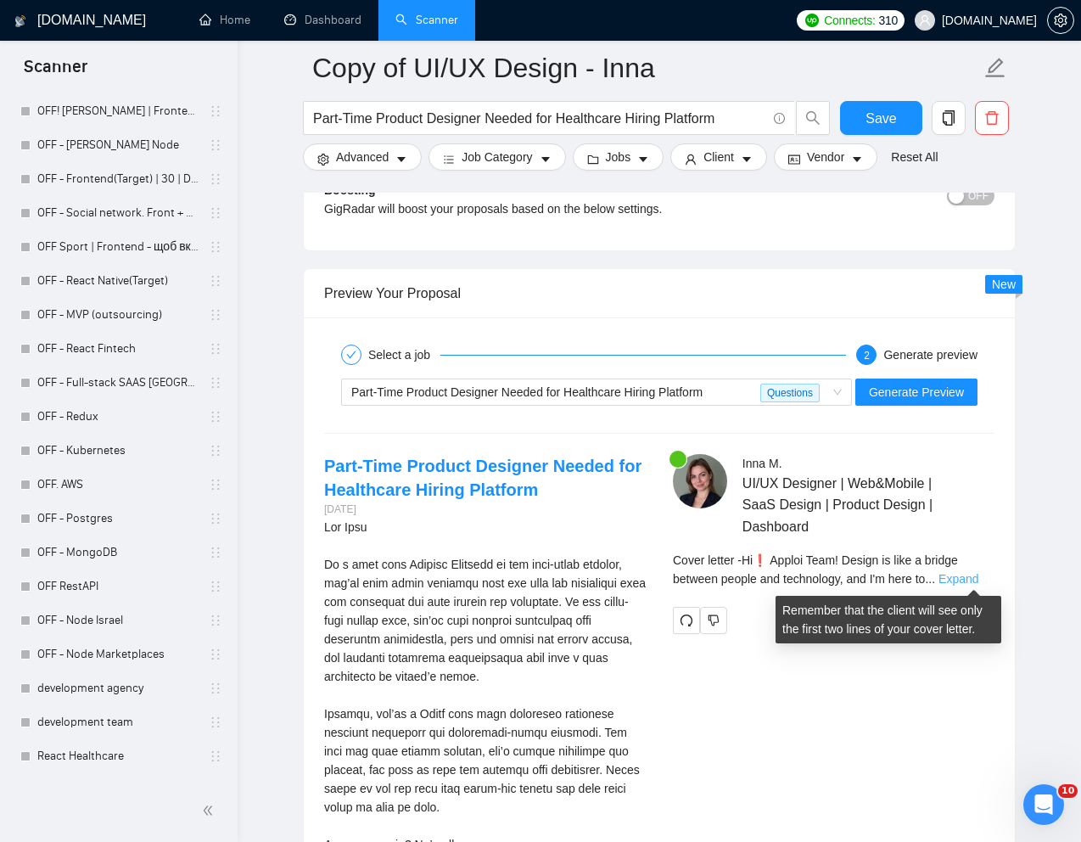
click at [979, 577] on link "Expand" at bounding box center [959, 579] width 40 height 14
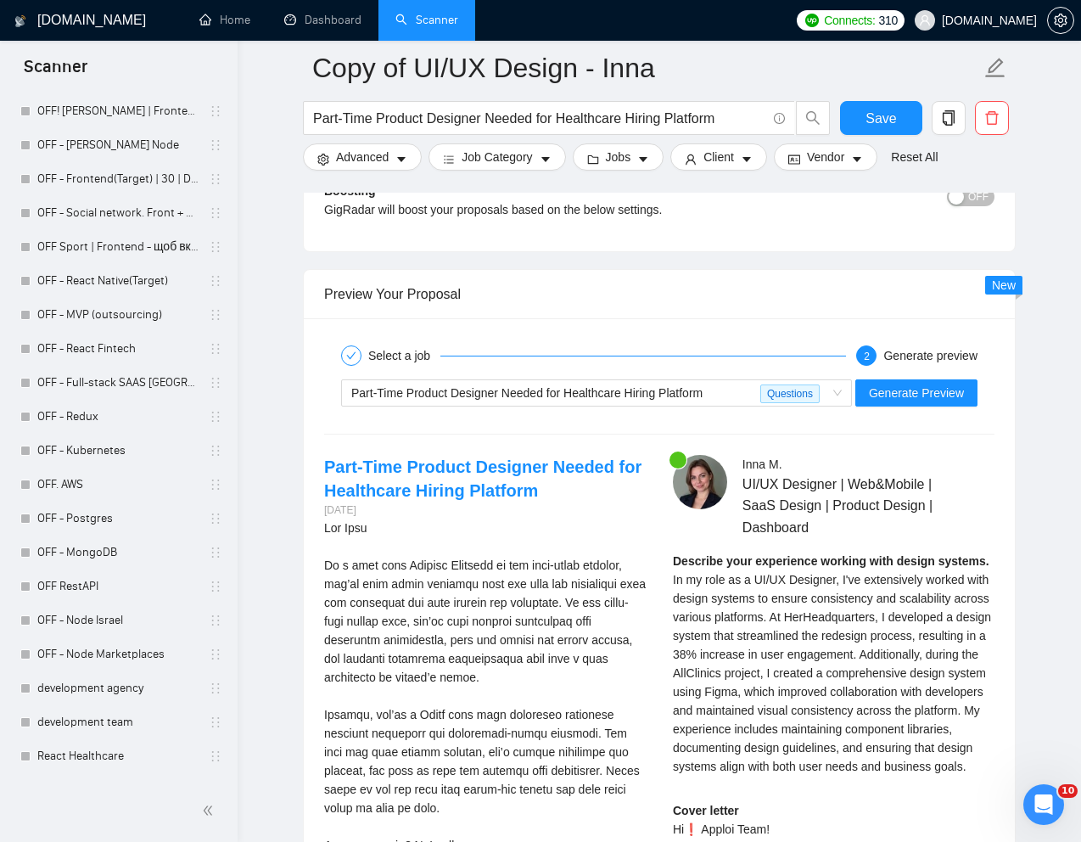
scroll to position [3080, 0]
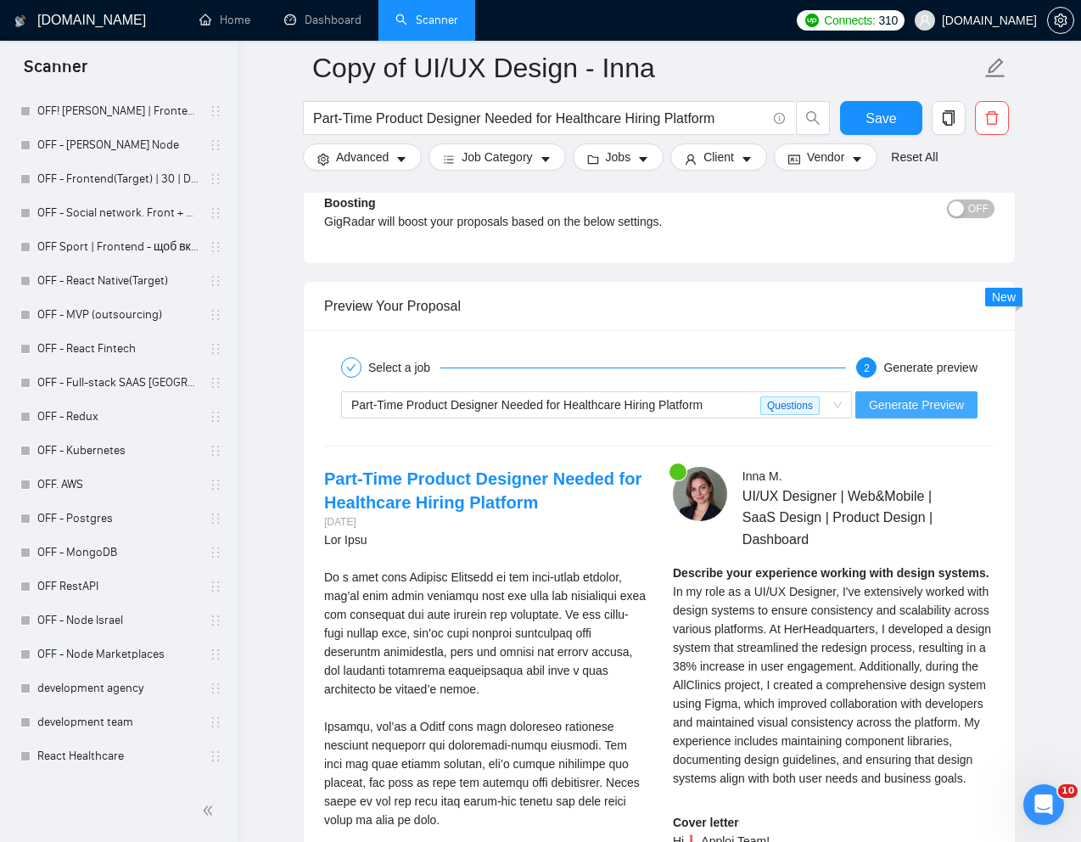
click at [876, 410] on span "Generate Preview" at bounding box center [916, 405] width 95 height 19
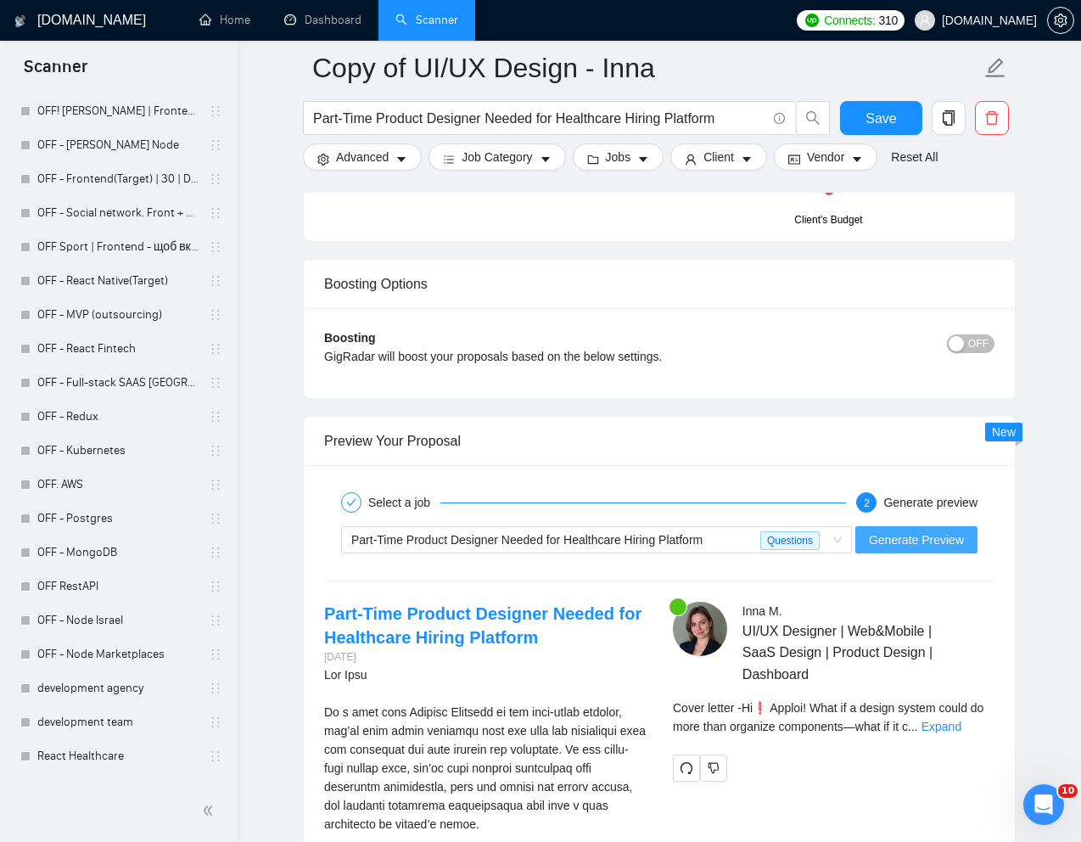
scroll to position [3255, 0]
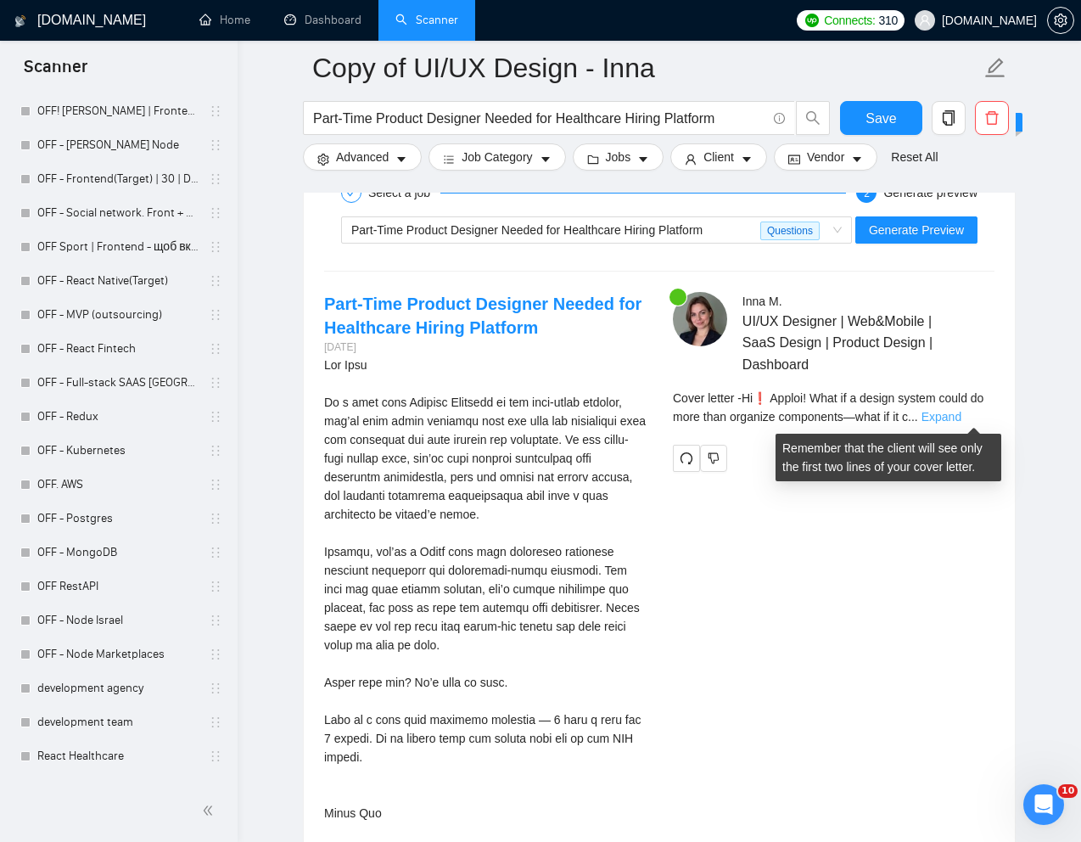
click at [960, 417] on link "Expand" at bounding box center [942, 417] width 40 height 14
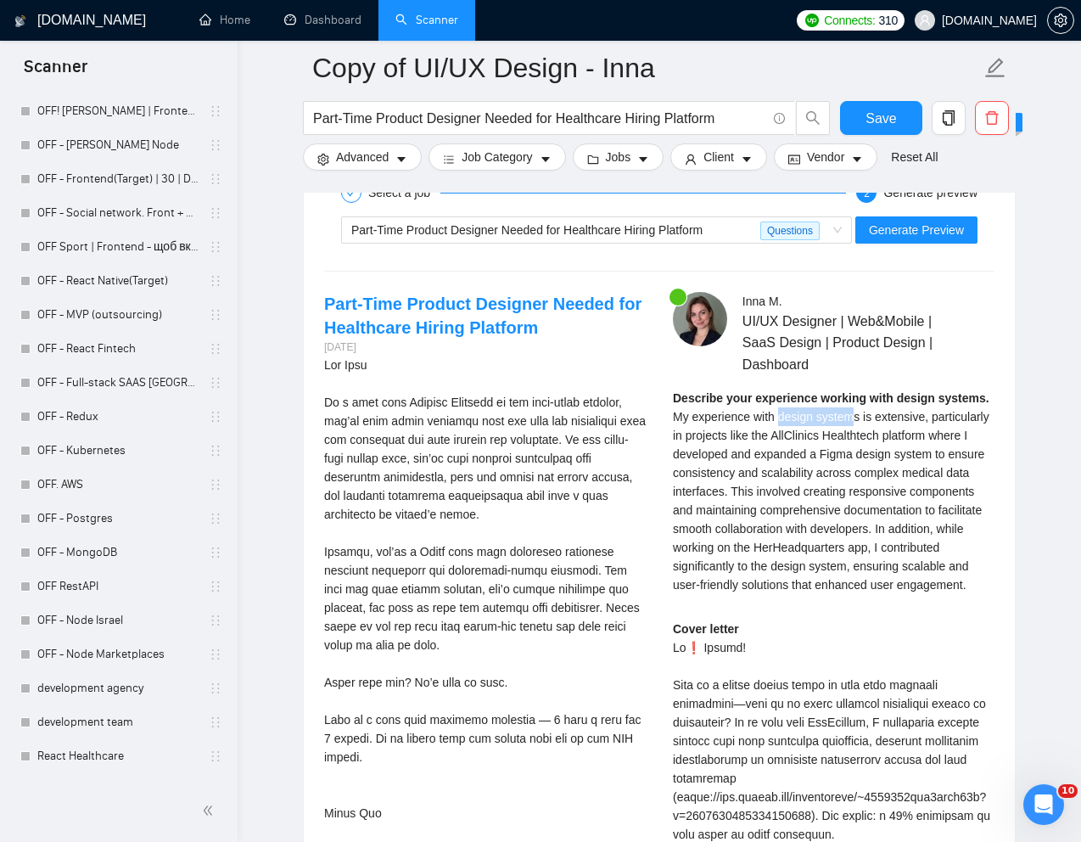
drag, startPoint x: 784, startPoint y: 417, endPoint x: 862, endPoint y: 418, distance: 79.0
click at [862, 418] on span "My experience with design systems is extensive, particularly in projects like t…" at bounding box center [831, 501] width 317 height 182
copy span "design system"
click at [821, 546] on span "My experience with design systems is extensive, particularly in projects like t…" at bounding box center [831, 501] width 317 height 182
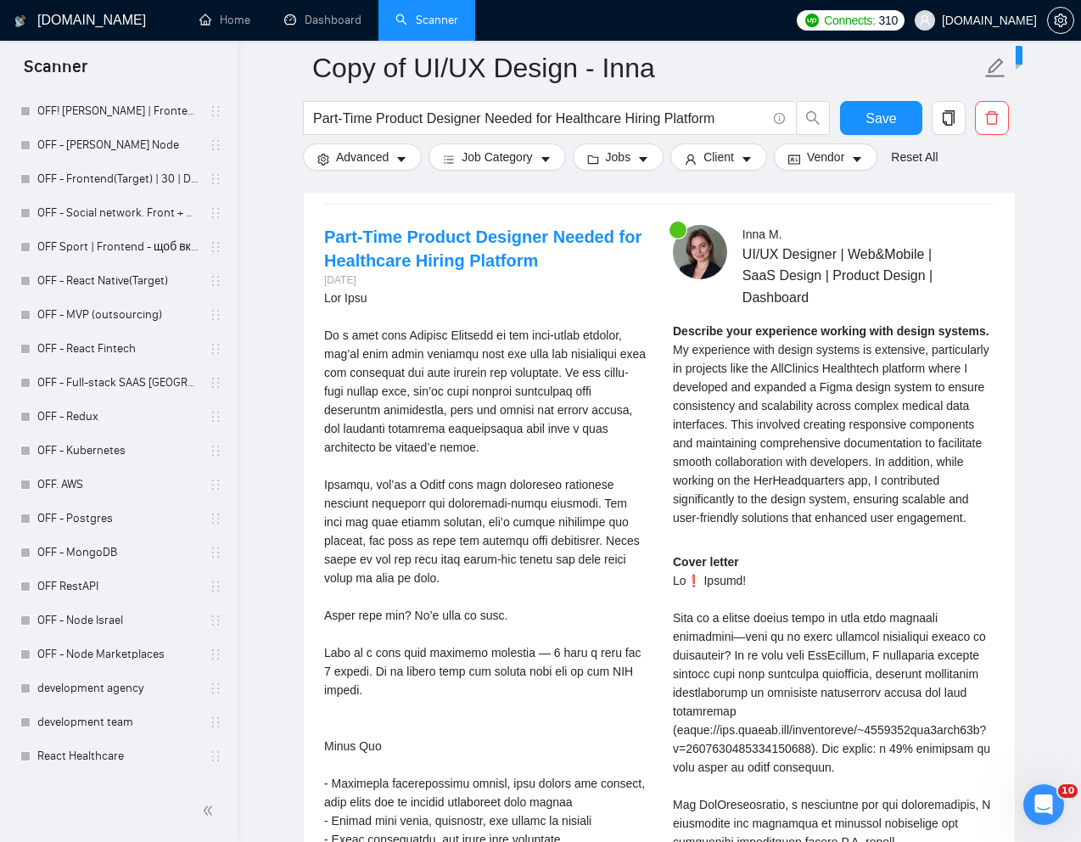
scroll to position [3323, 0]
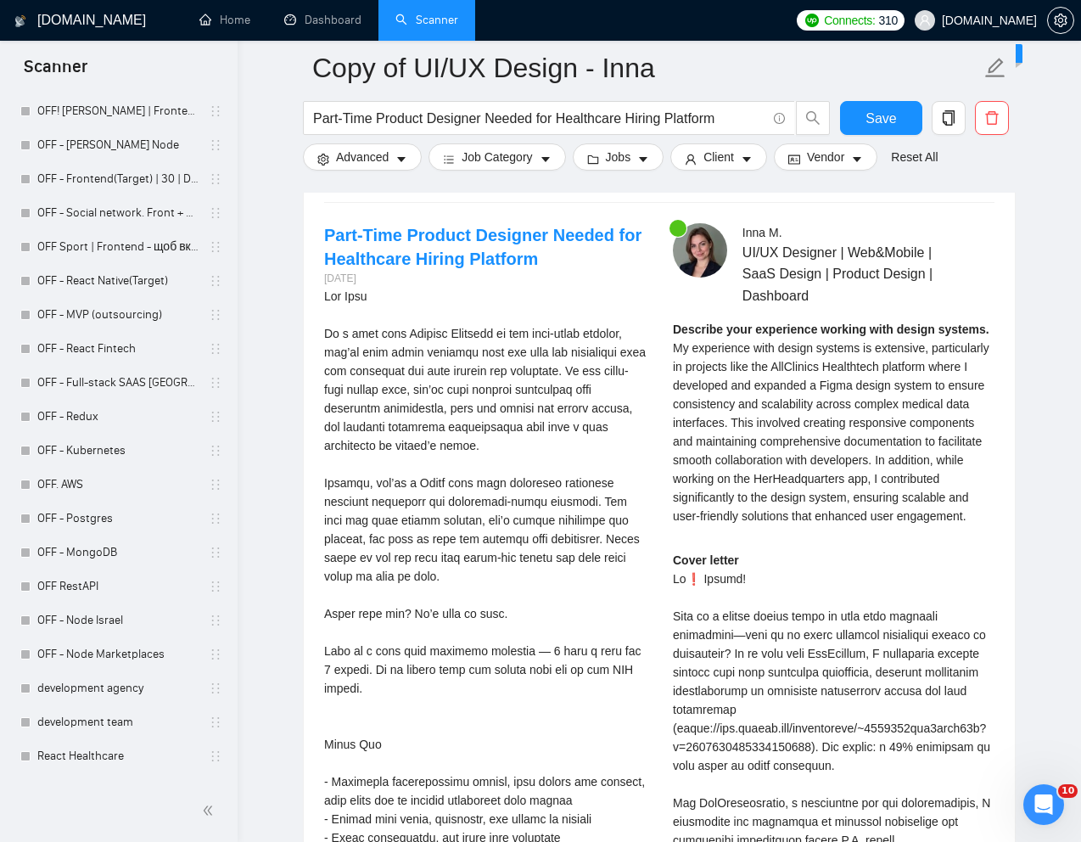
click at [763, 422] on span "My experience with design systems is extensive, particularly in projects like t…" at bounding box center [831, 432] width 317 height 182
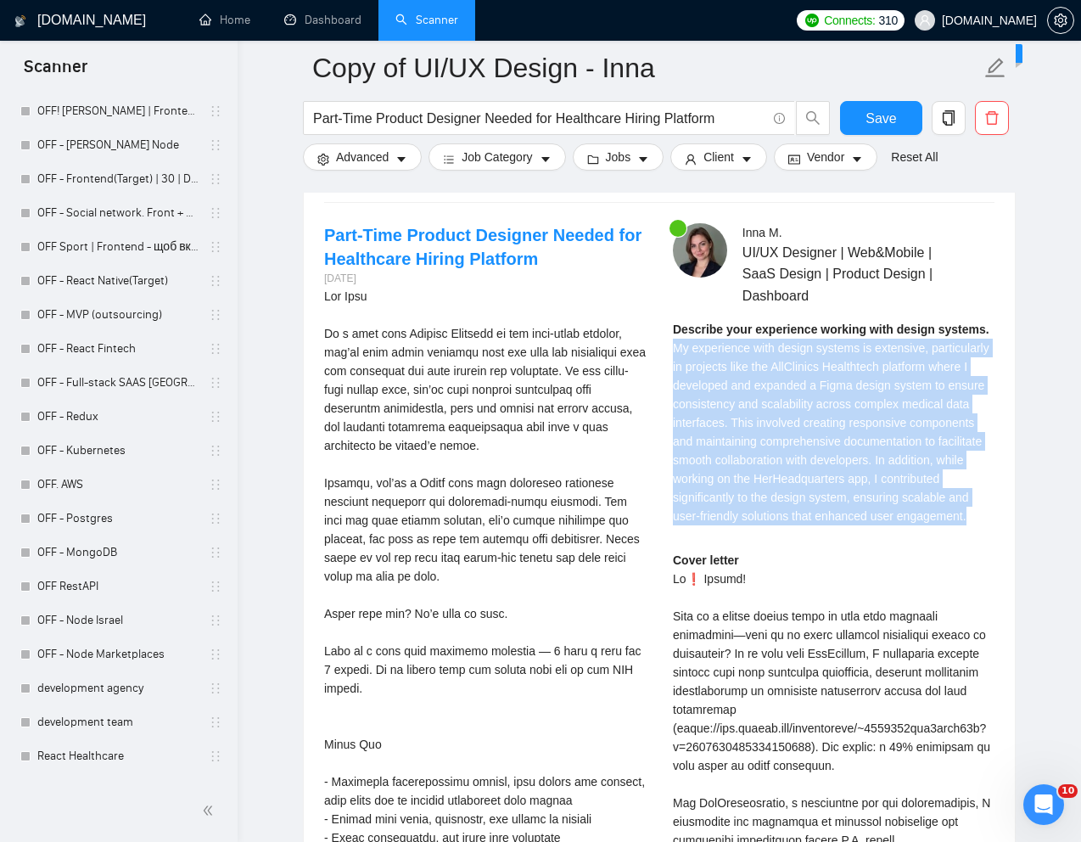
drag, startPoint x: 671, startPoint y: 347, endPoint x: 977, endPoint y: 550, distance: 367.5
click at [977, 550] on div "Inna M . UI/UX Designer | Web&Mobile | SaaS Design | Product Design | Dashboard…" at bounding box center [834, 727] width 349 height 1008
copy span "My experience with design systems is extensive, particularly in projects like t…"
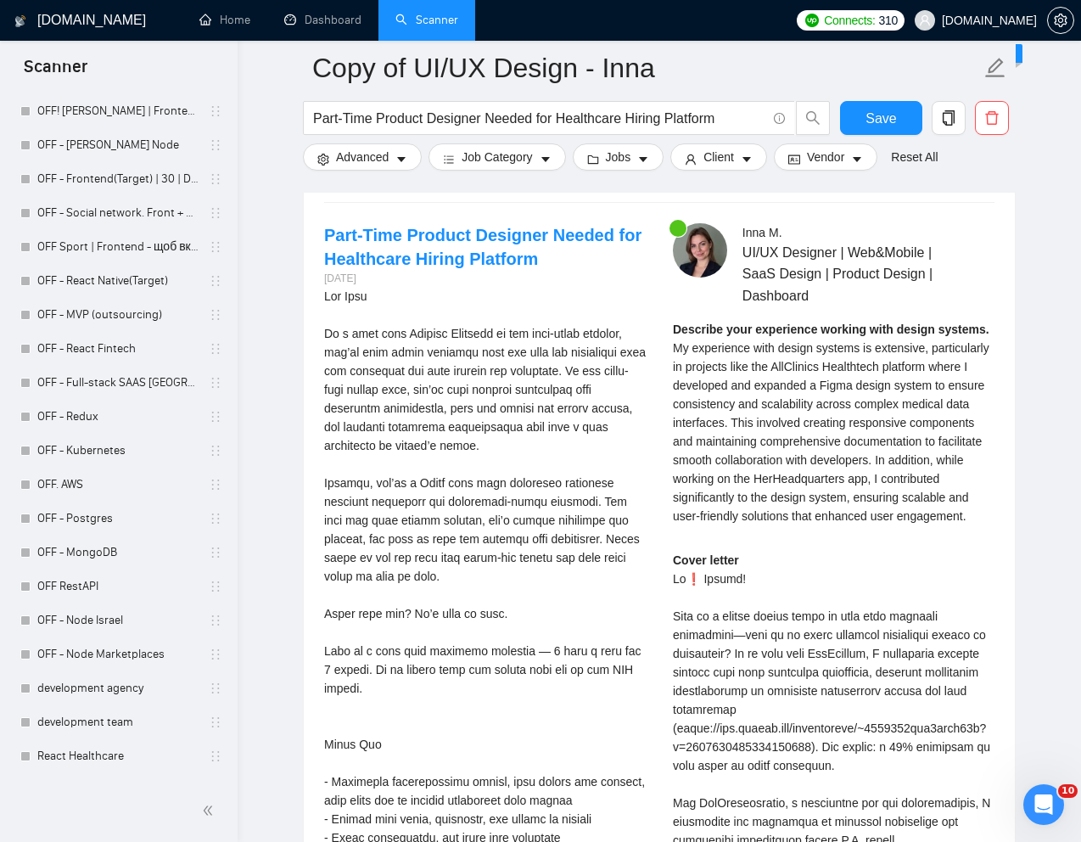
click at [790, 566] on div "Inna M . UI/UX Designer | Web&Mobile | SaaS Design | Product Design | Dashboard…" at bounding box center [834, 727] width 349 height 1008
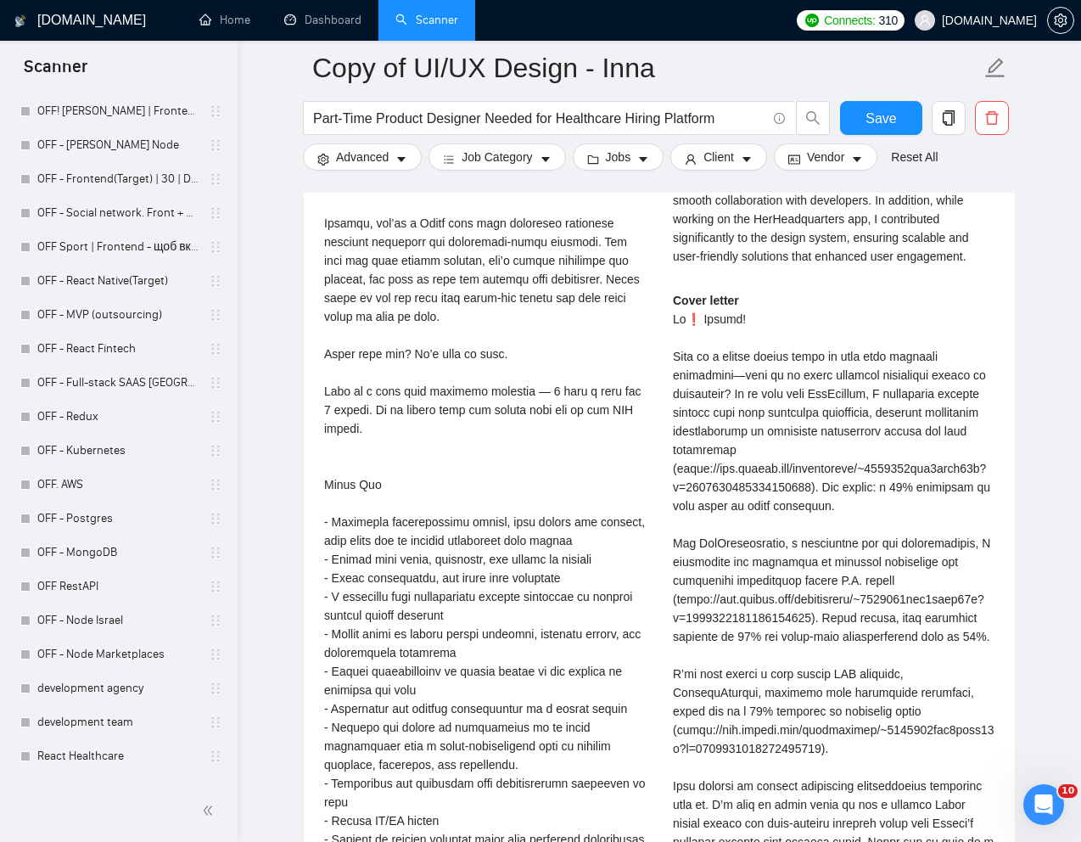
scroll to position [3584, 0]
click at [763, 461] on div "Cover letter" at bounding box center [834, 607] width 322 height 635
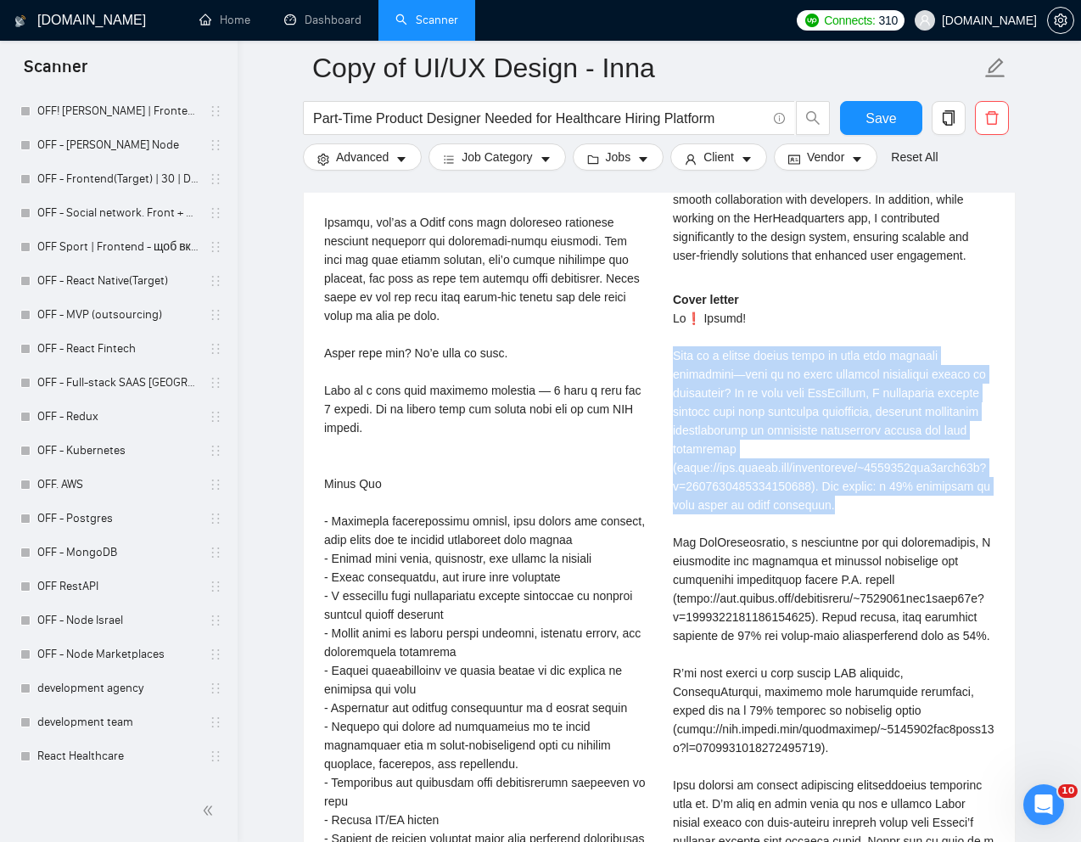
drag, startPoint x: 673, startPoint y: 375, endPoint x: 914, endPoint y: 516, distance: 279.2
click at [914, 516] on div "Cover letter" at bounding box center [834, 607] width 322 height 635
copy div "What if a design system could do more than organize components—what if it could…"
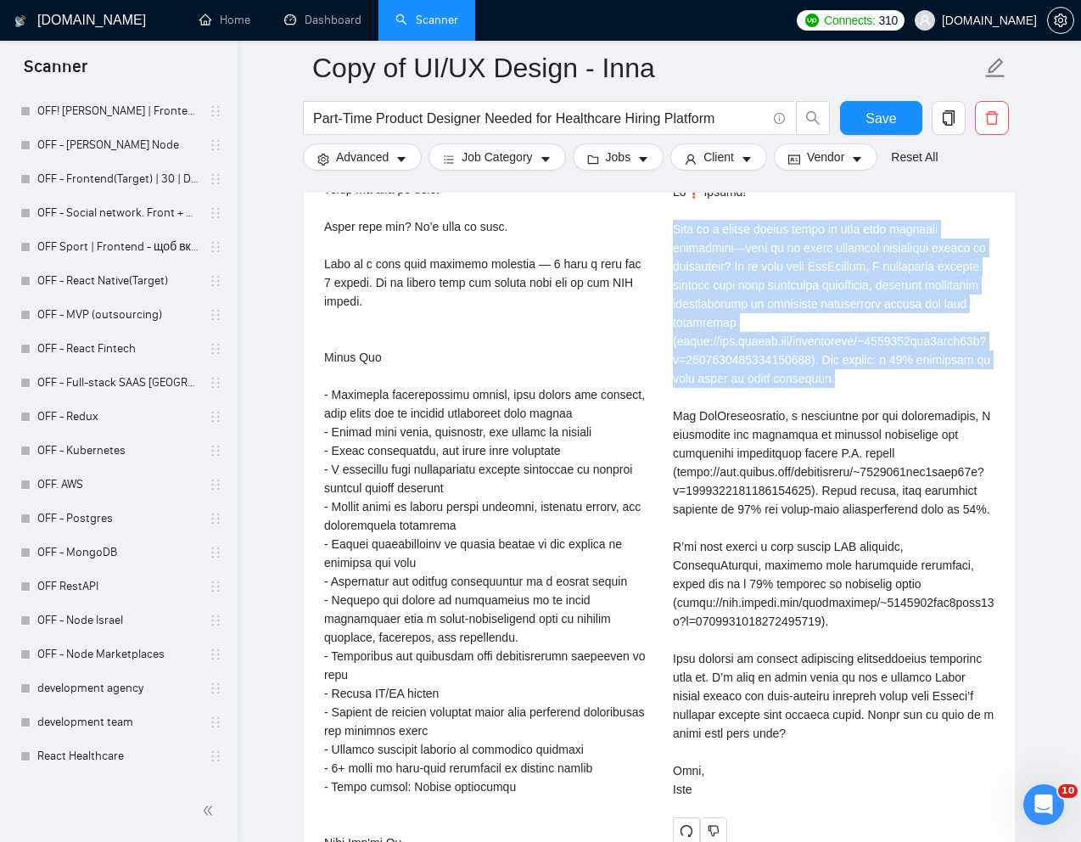
scroll to position [3721, 0]
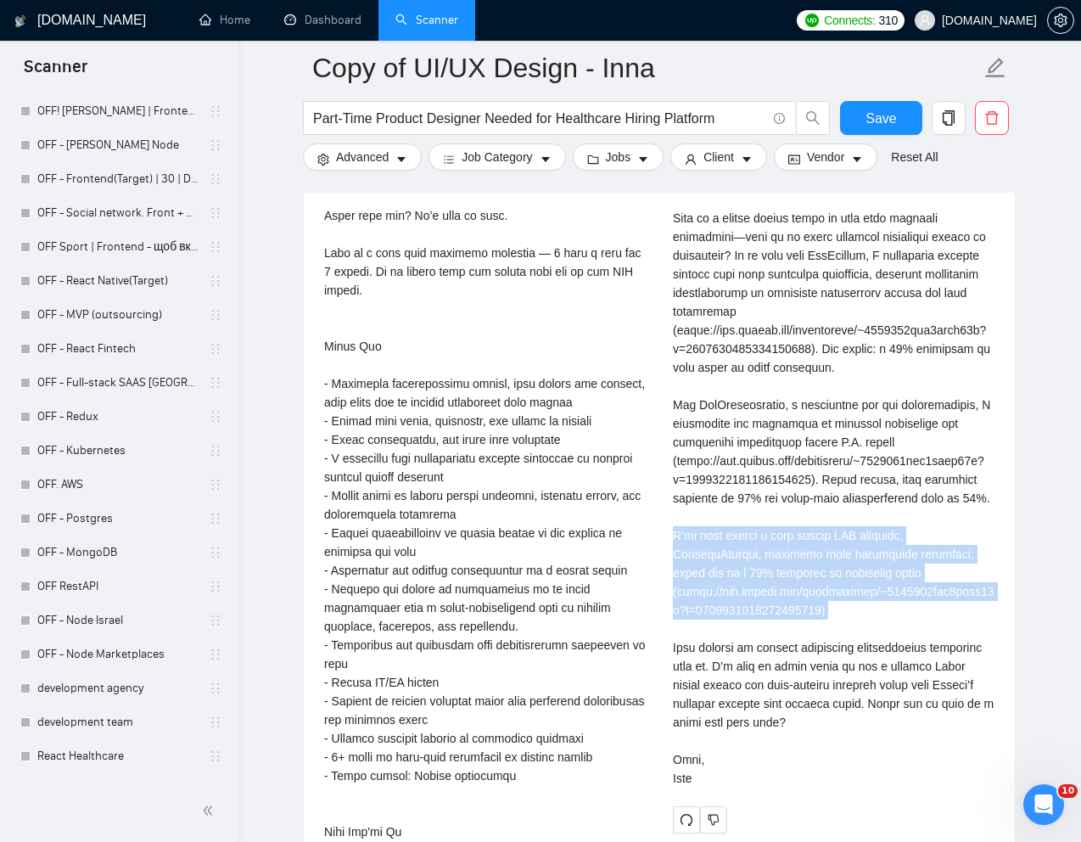
drag, startPoint x: 668, startPoint y: 593, endPoint x: 873, endPoint y: 658, distance: 214.5
click at [873, 658] on div "Inna M . UI/UX Designer | Web&Mobile | SaaS Design | Product Design | Dashboard…" at bounding box center [834, 329] width 349 height 1008
copy div "I’ve also helped a real estate CRM platform, SmarterContact, optimize lead mana…"
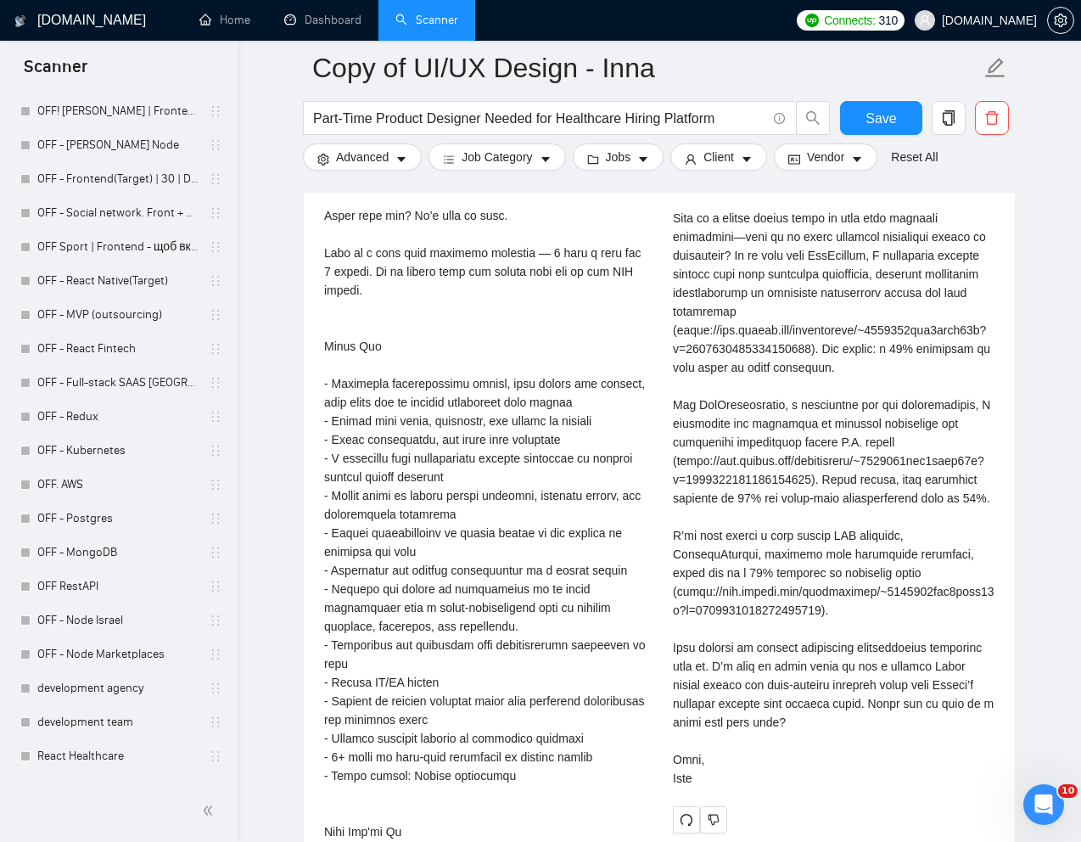
click at [868, 740] on div "Cover letter" at bounding box center [834, 470] width 322 height 635
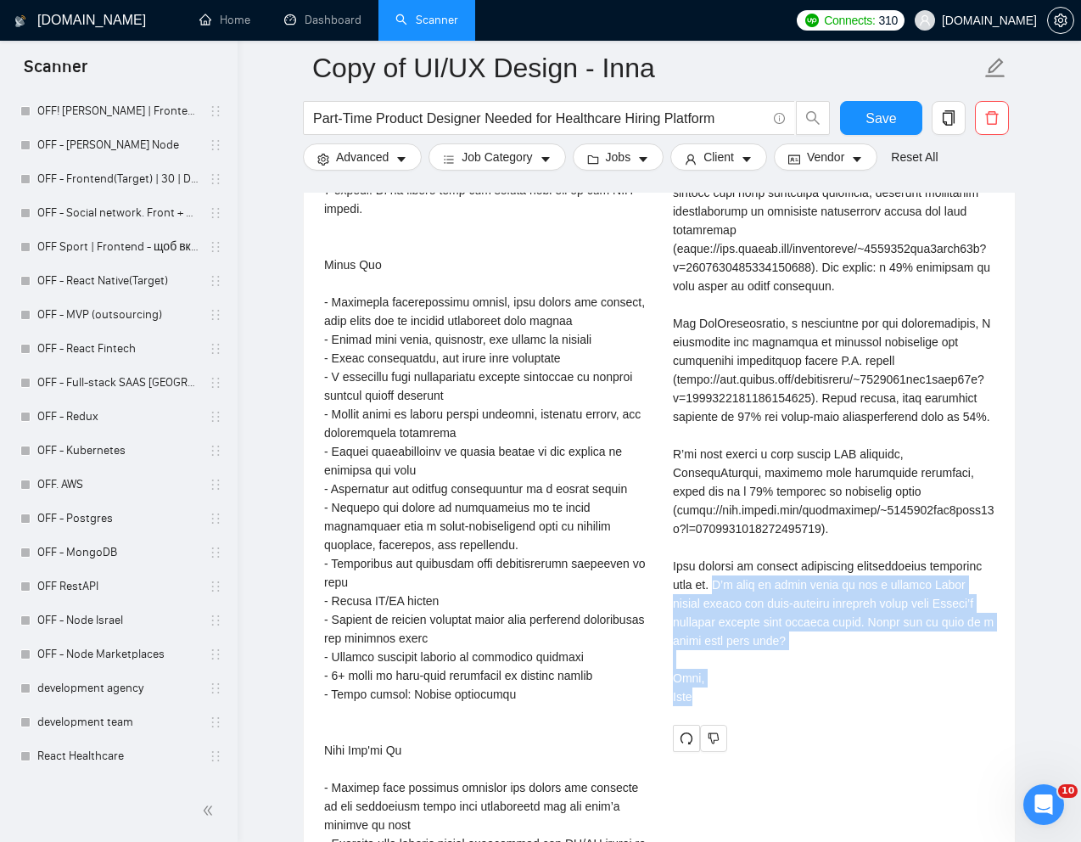
scroll to position [3870, 0]
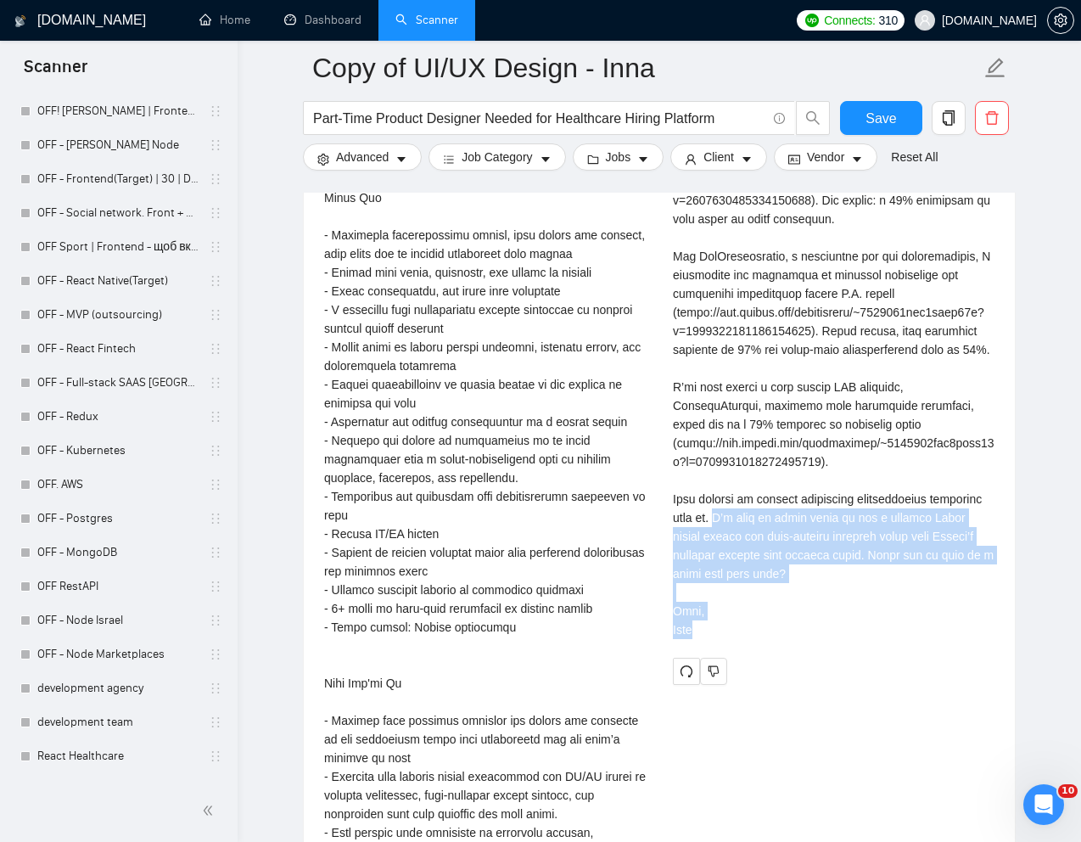
drag, startPoint x: 778, startPoint y: 723, endPoint x: 773, endPoint y: 703, distance: 21.0
click at [773, 651] on div "Cover letter" at bounding box center [834, 327] width 322 height 647
copy div "I’d love to share ideas on how a refined Figma design system and user-focused f…"
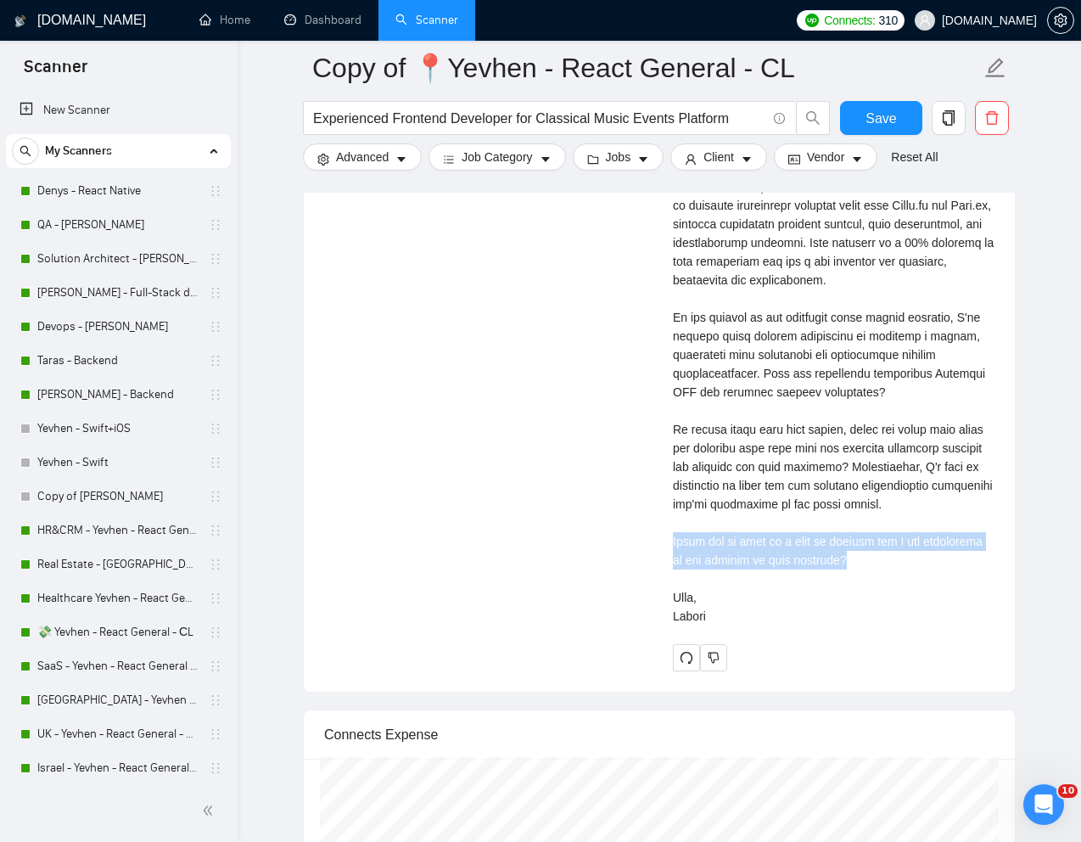
scroll to position [299, 0]
